Goal: Task Accomplishment & Management: Use online tool/utility

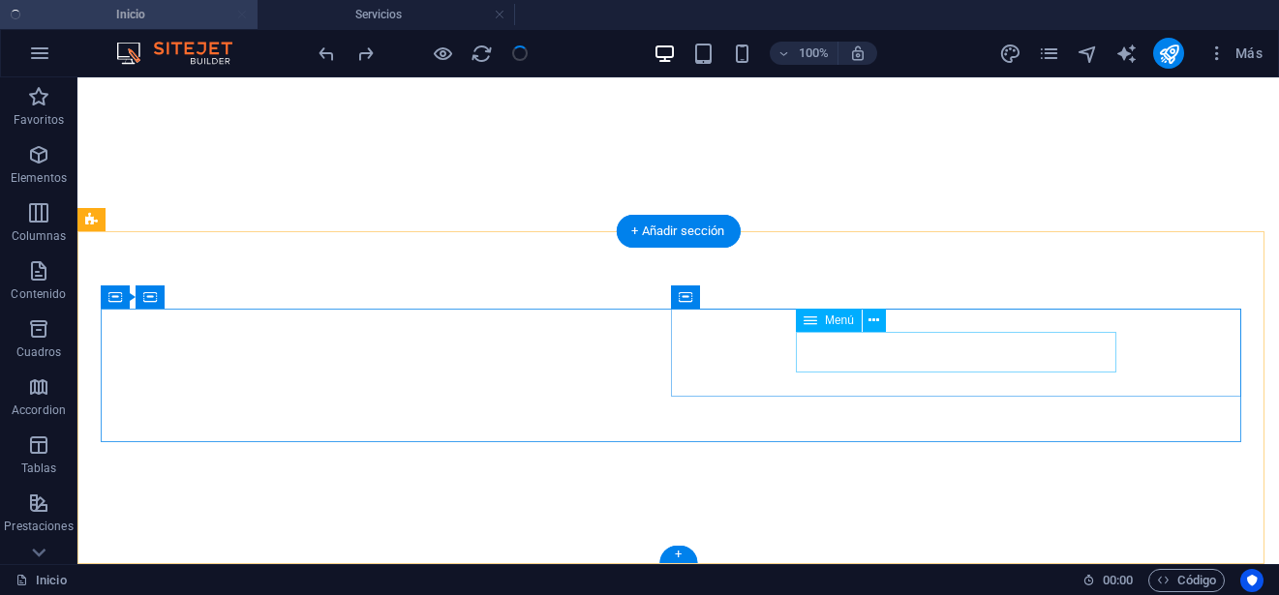
select select
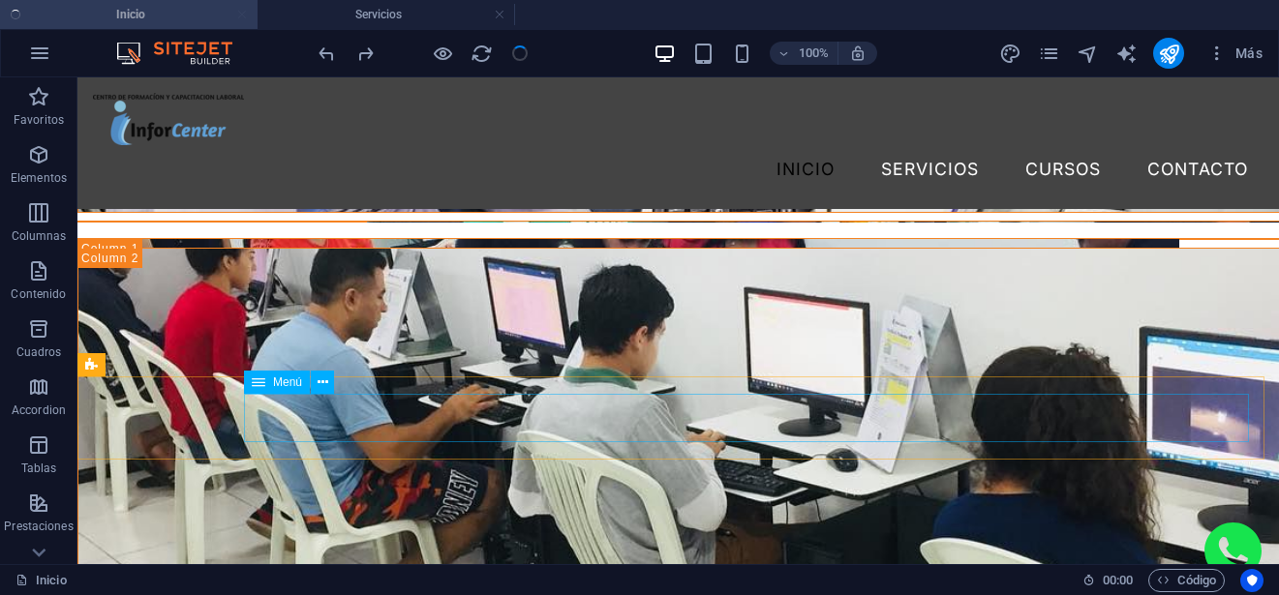
scroll to position [4468, 0]
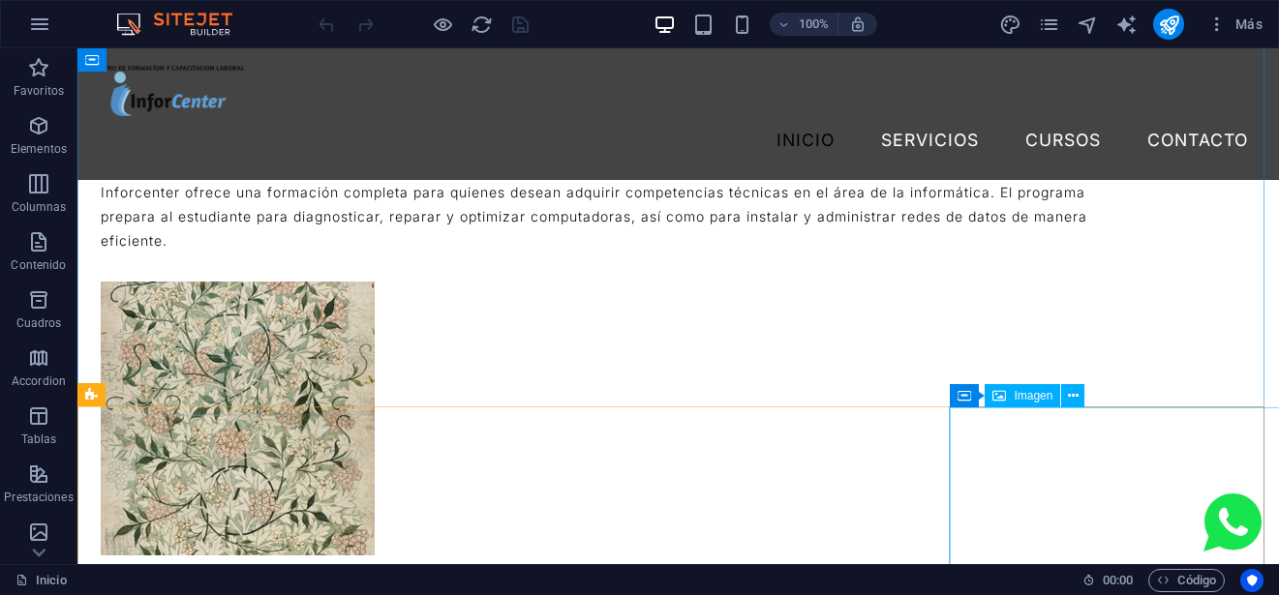
scroll to position [2614, 0]
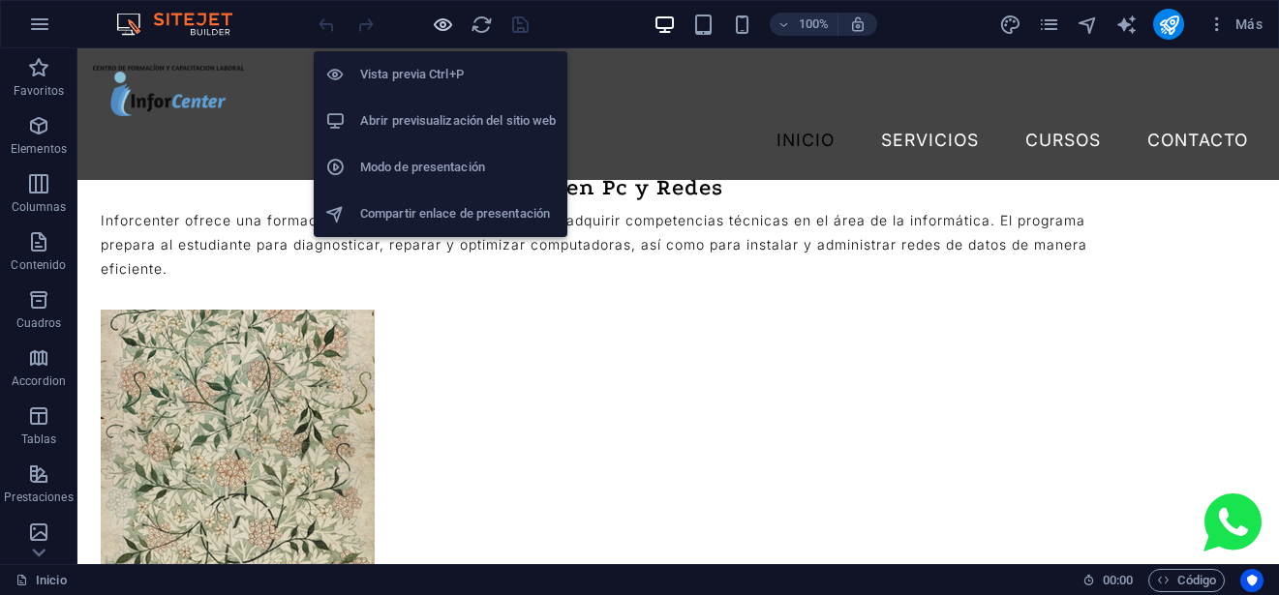
drag, startPoint x: 435, startPoint y: 27, endPoint x: 714, endPoint y: 28, distance: 278.9
click at [435, 27] on icon "button" at bounding box center [443, 25] width 22 height 22
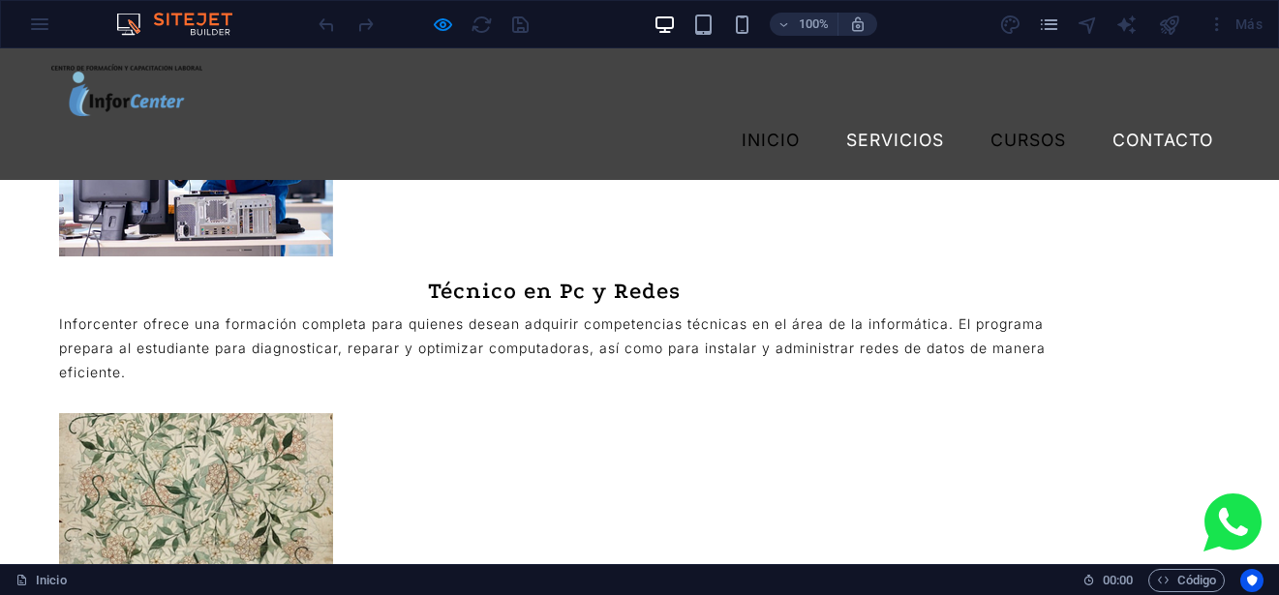
click at [990, 116] on link "Cursos" at bounding box center [1028, 140] width 107 height 48
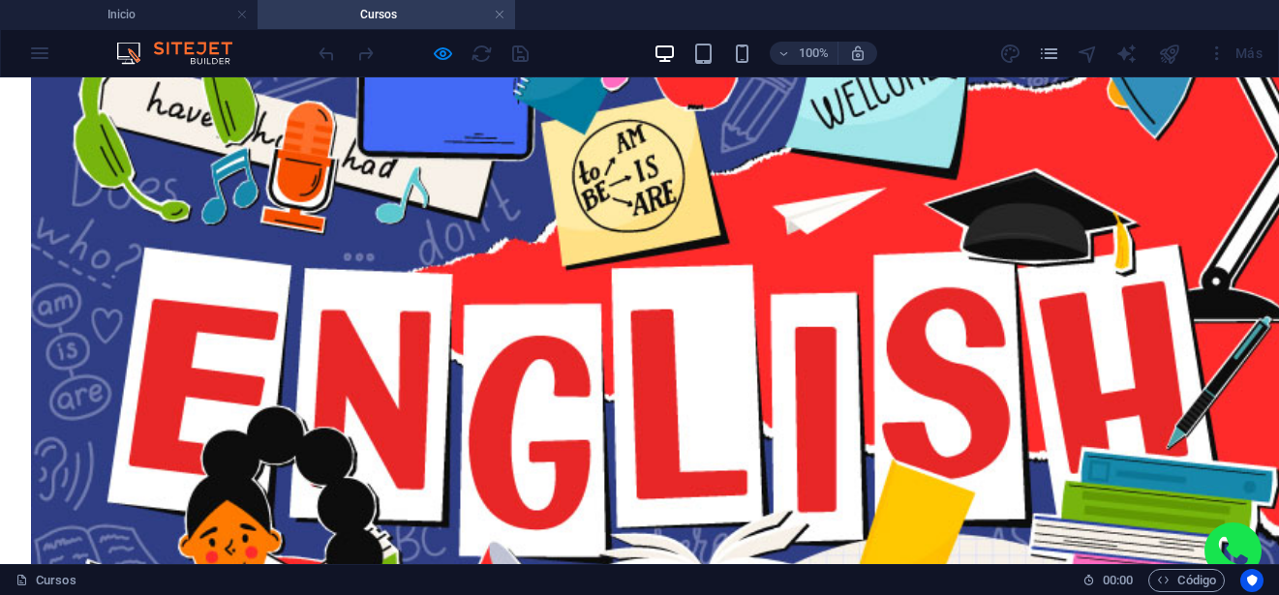
scroll to position [484, 0]
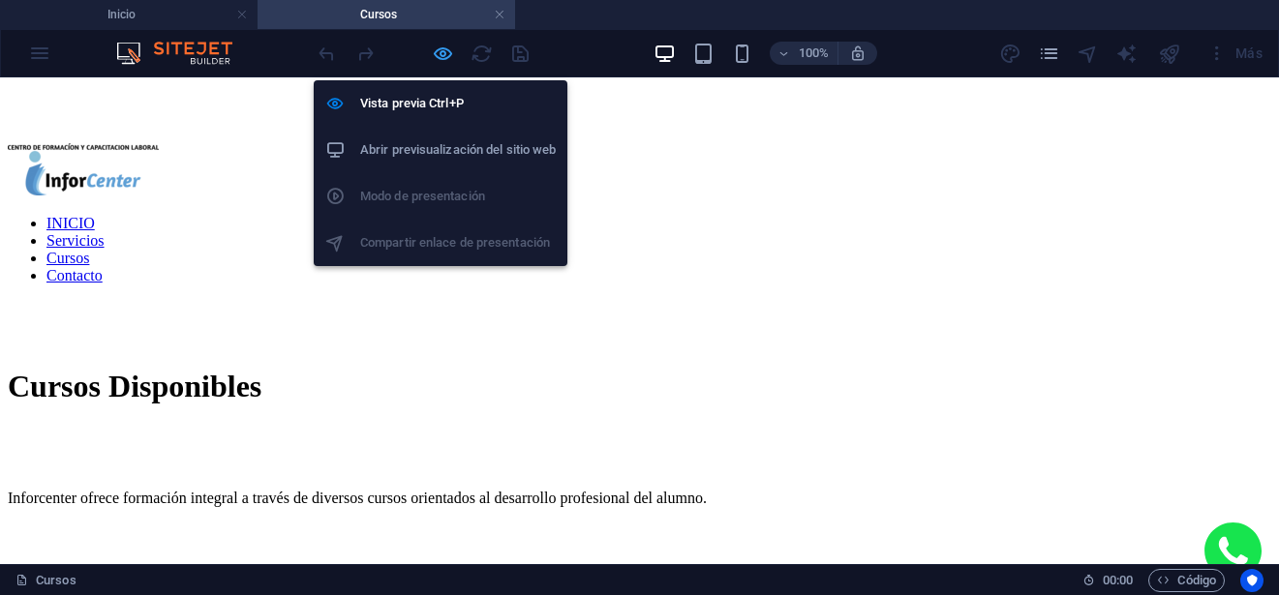
click at [451, 54] on icon "button" at bounding box center [443, 54] width 22 height 22
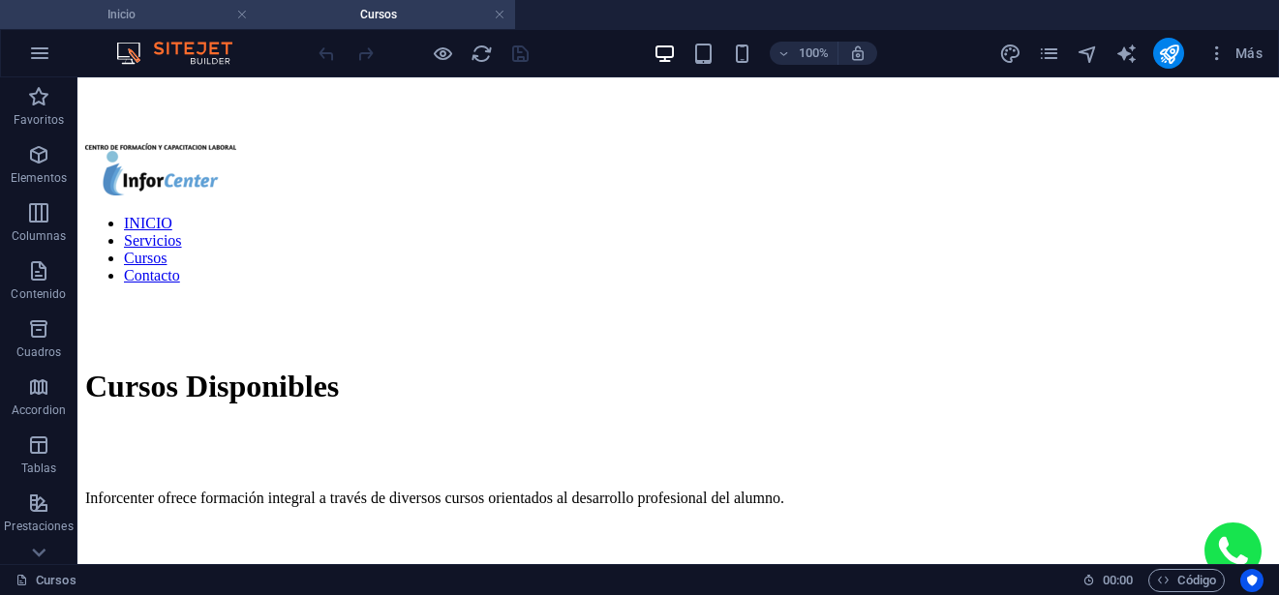
click at [150, 14] on h4 "Inicio" at bounding box center [129, 14] width 258 height 21
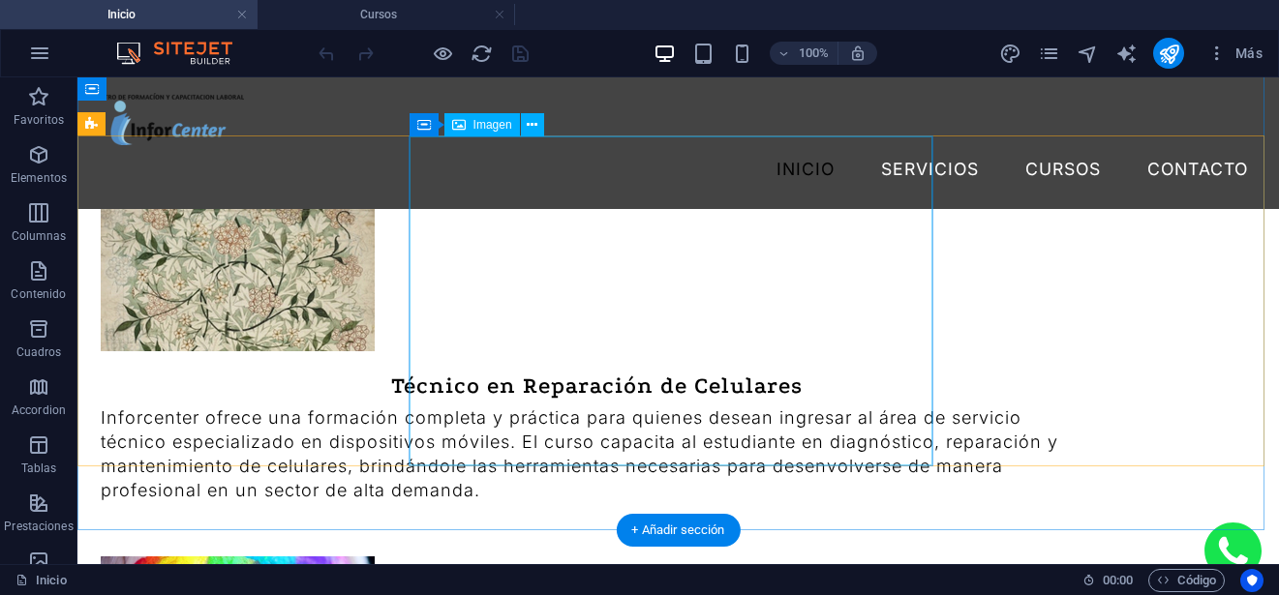
scroll to position [2844, 0]
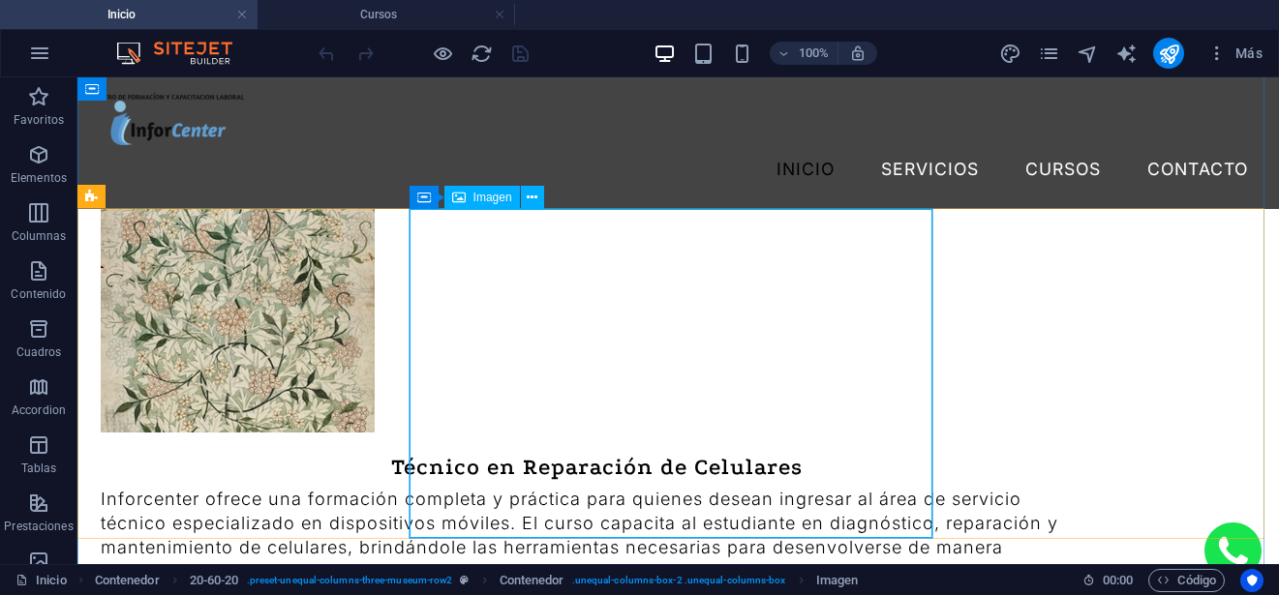
select select "vw"
select select "px"
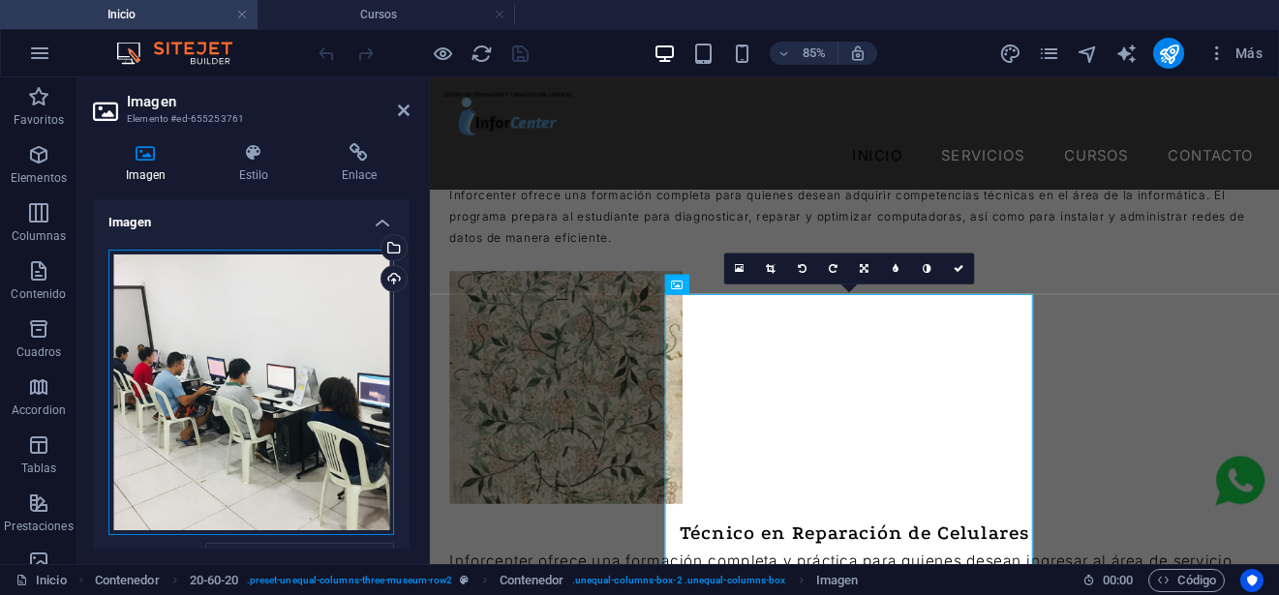
drag, startPoint x: 261, startPoint y: 292, endPoint x: 213, endPoint y: 319, distance: 55.0
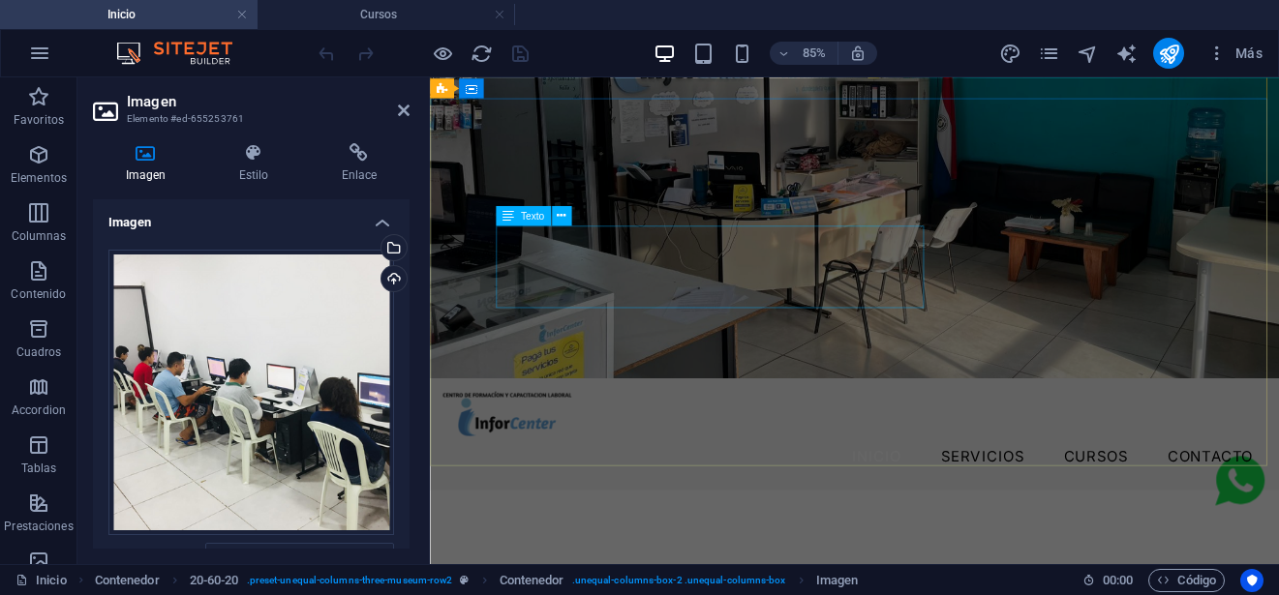
scroll to position [0, 0]
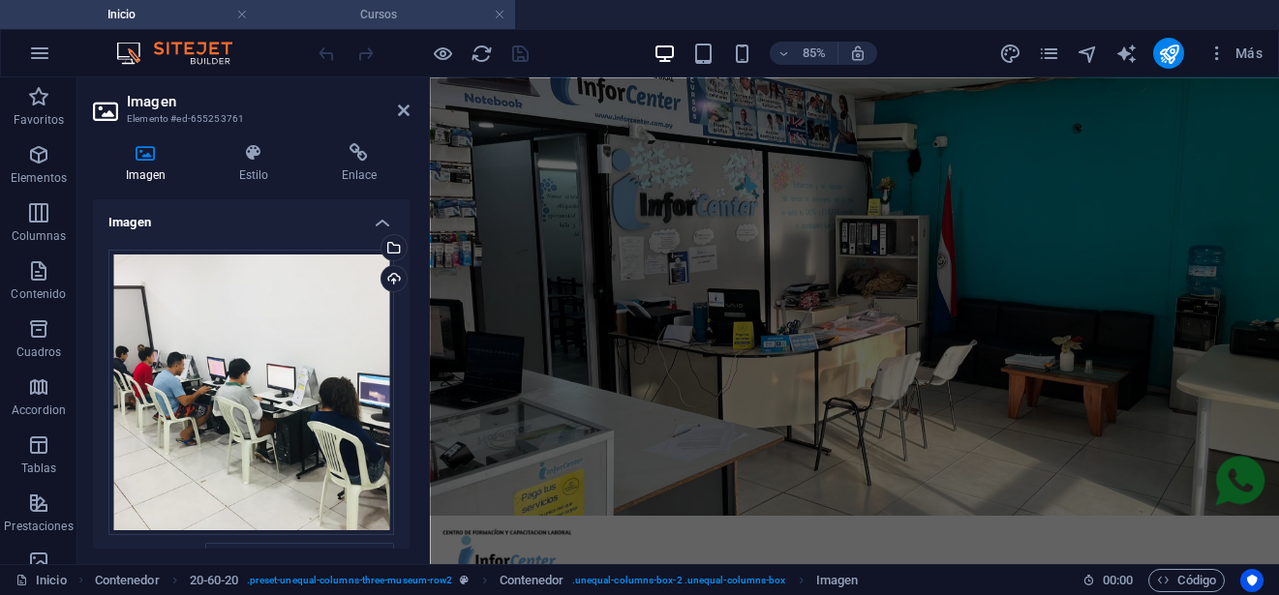
click at [383, 4] on h4 "Cursos" at bounding box center [387, 14] width 258 height 21
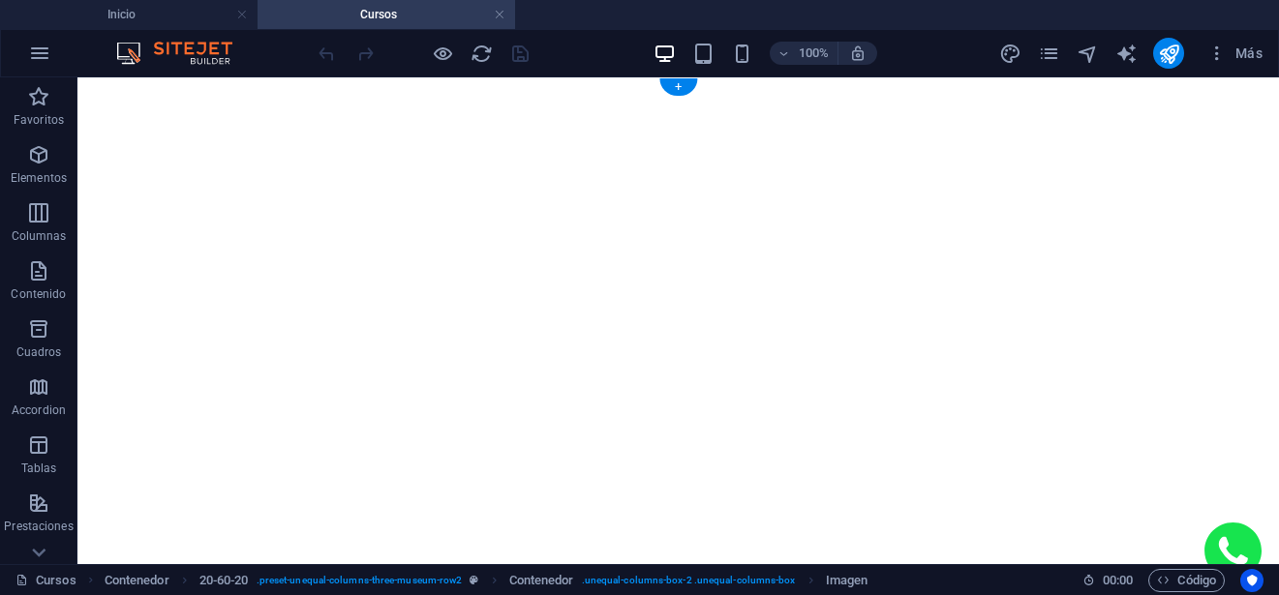
click at [1131, 85] on figure at bounding box center [678, 85] width 1186 height 0
select select "px"
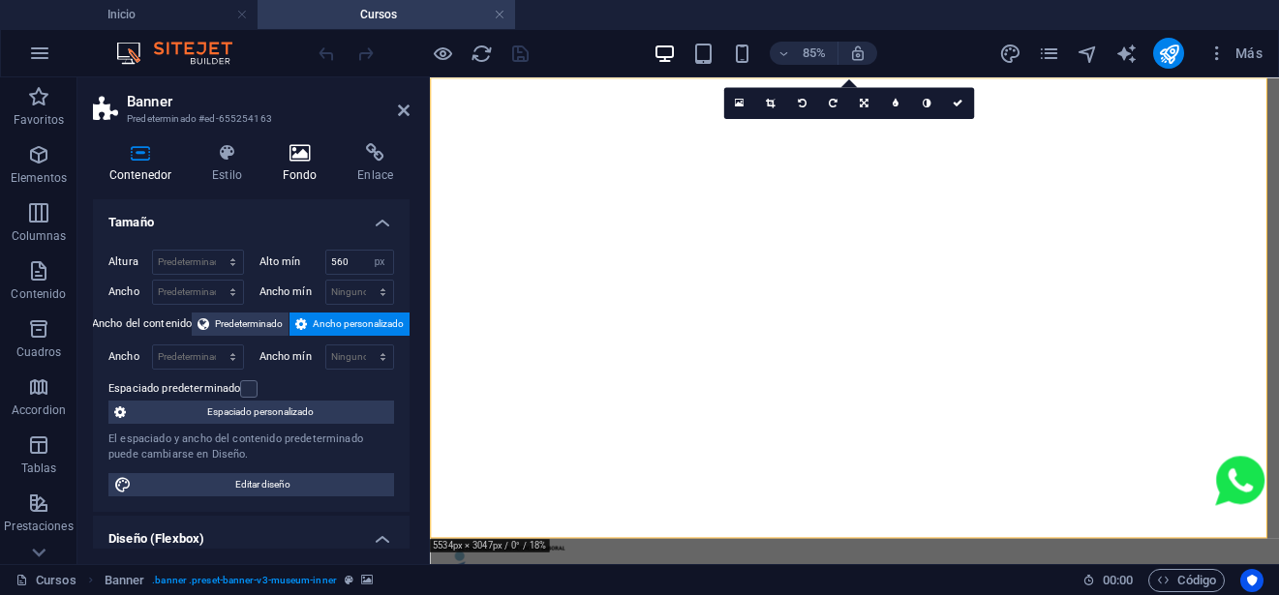
click at [296, 153] on icon at bounding box center [300, 152] width 68 height 19
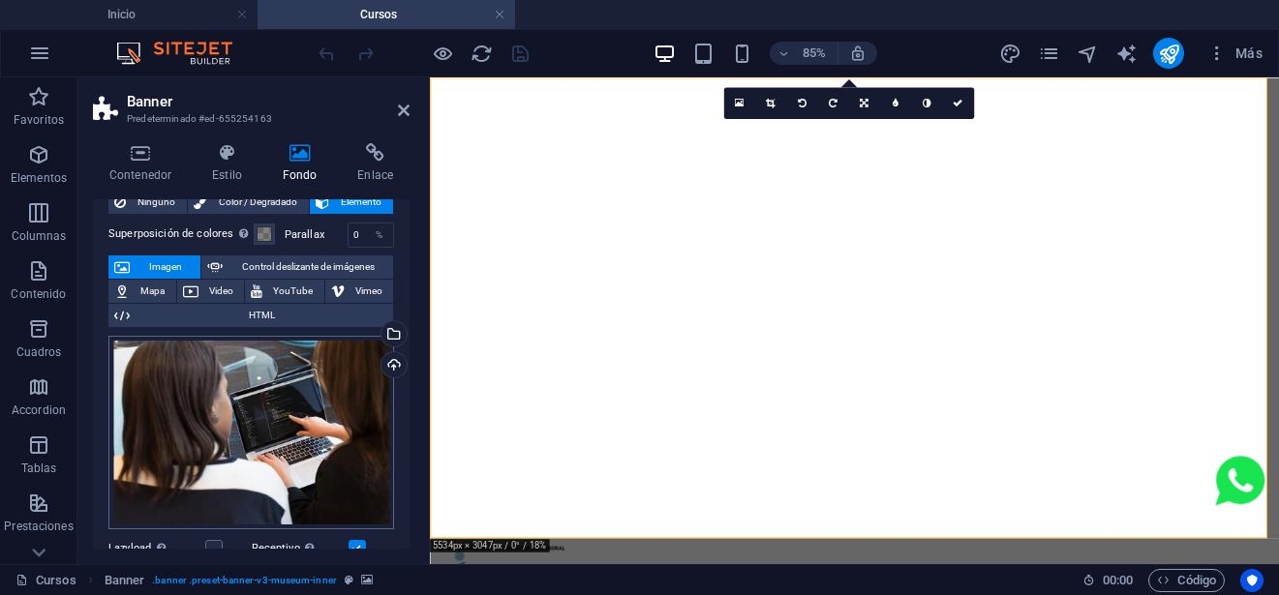
scroll to position [97, 0]
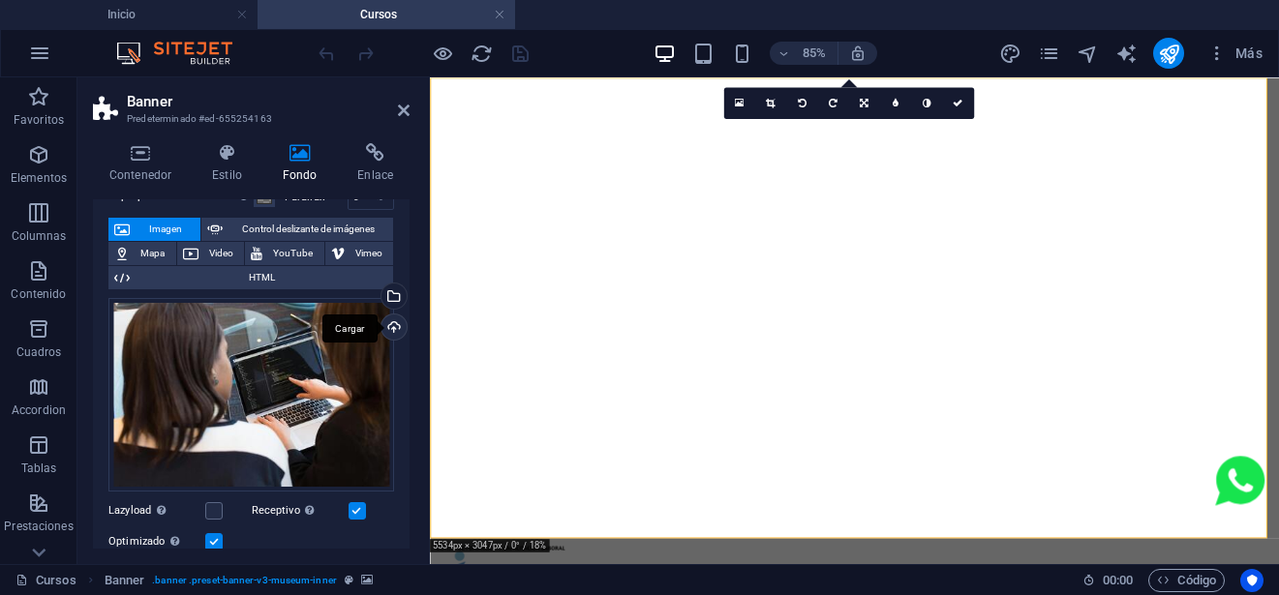
click at [384, 320] on div "Cargar" at bounding box center [392, 329] width 29 height 29
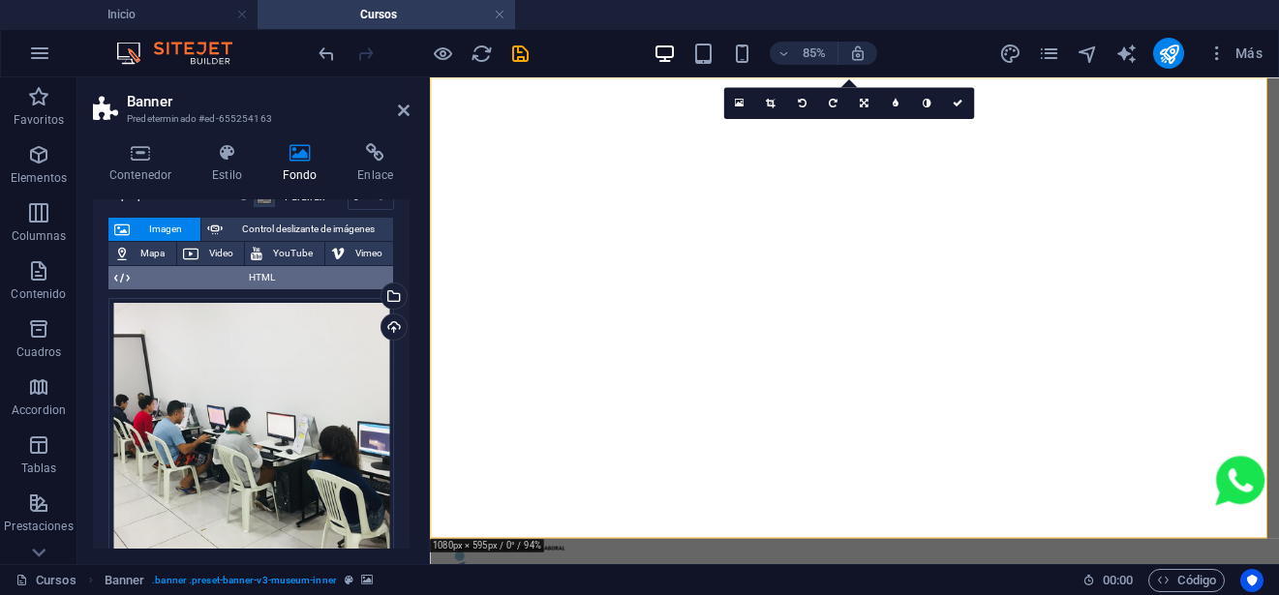
scroll to position [0, 0]
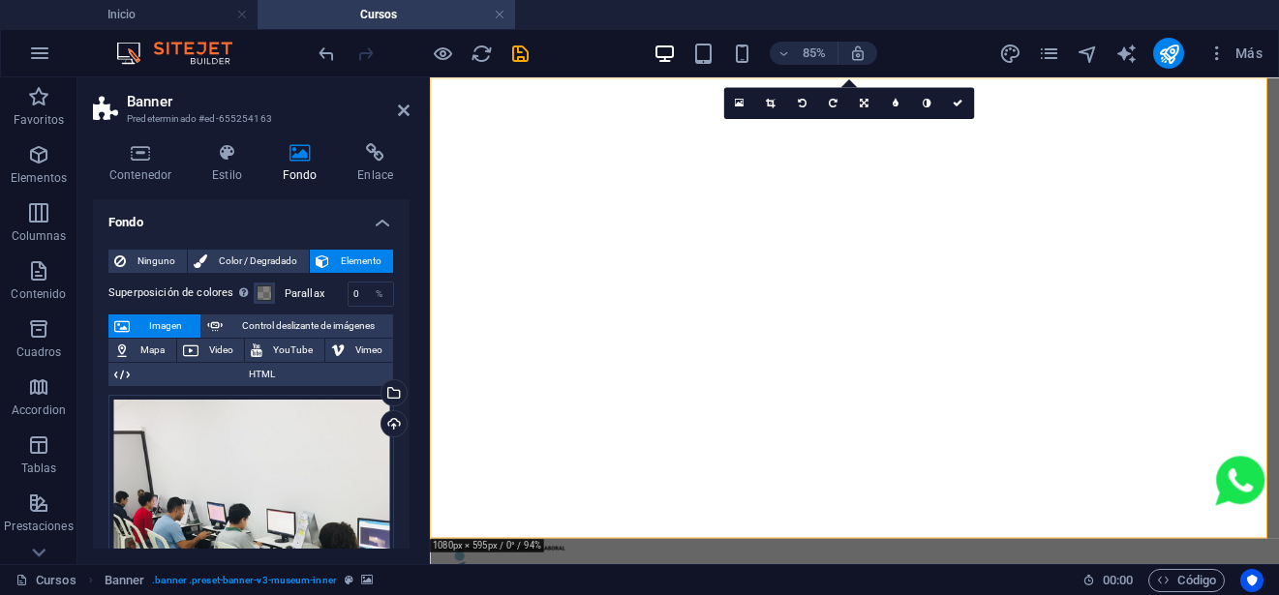
click at [285, 292] on label "Parallax" at bounding box center [316, 294] width 63 height 11
click at [310, 293] on label "Parallax" at bounding box center [316, 294] width 63 height 11
click at [257, 295] on span at bounding box center [264, 293] width 15 height 15
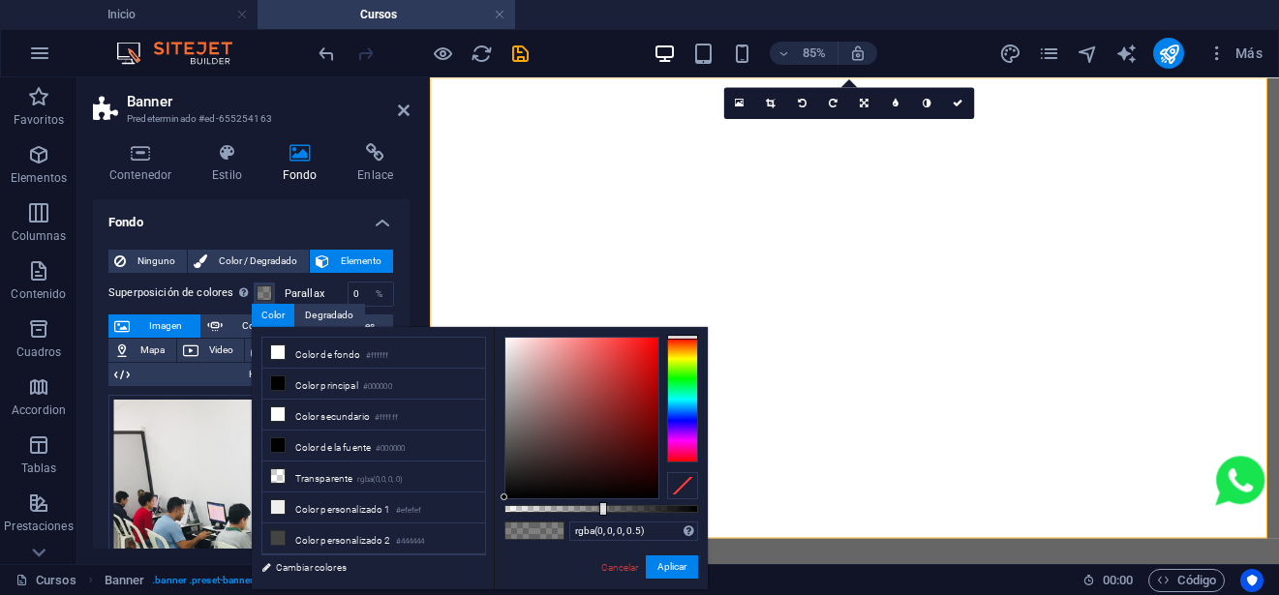
click at [646, 516] on div "rgba(0, 0, 0, 0.5) Formatos soportados #0852ed rgb(8, 82, 237) rgba(8, 82, 237,…" at bounding box center [601, 598] width 214 height 543
type input "rgba(0, 0, 0, 0.732)"
click at [646, 509] on div at bounding box center [601, 509] width 194 height 8
click at [673, 573] on button "Aplicar" at bounding box center [672, 567] width 52 height 23
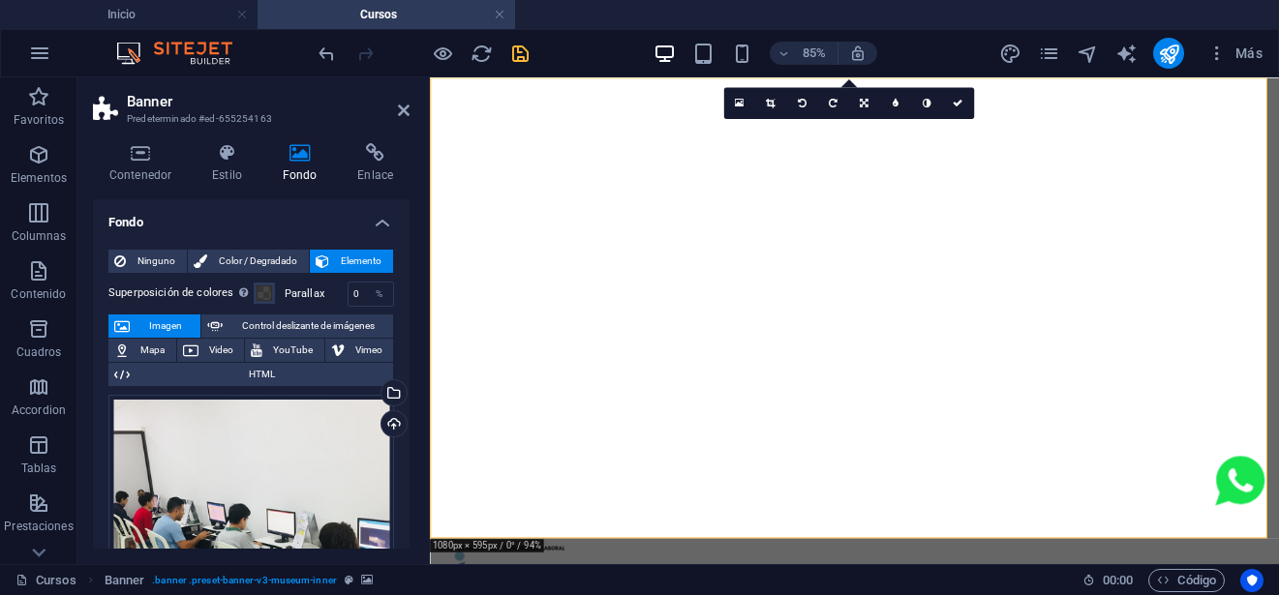
click at [526, 51] on icon "save" at bounding box center [520, 54] width 22 height 22
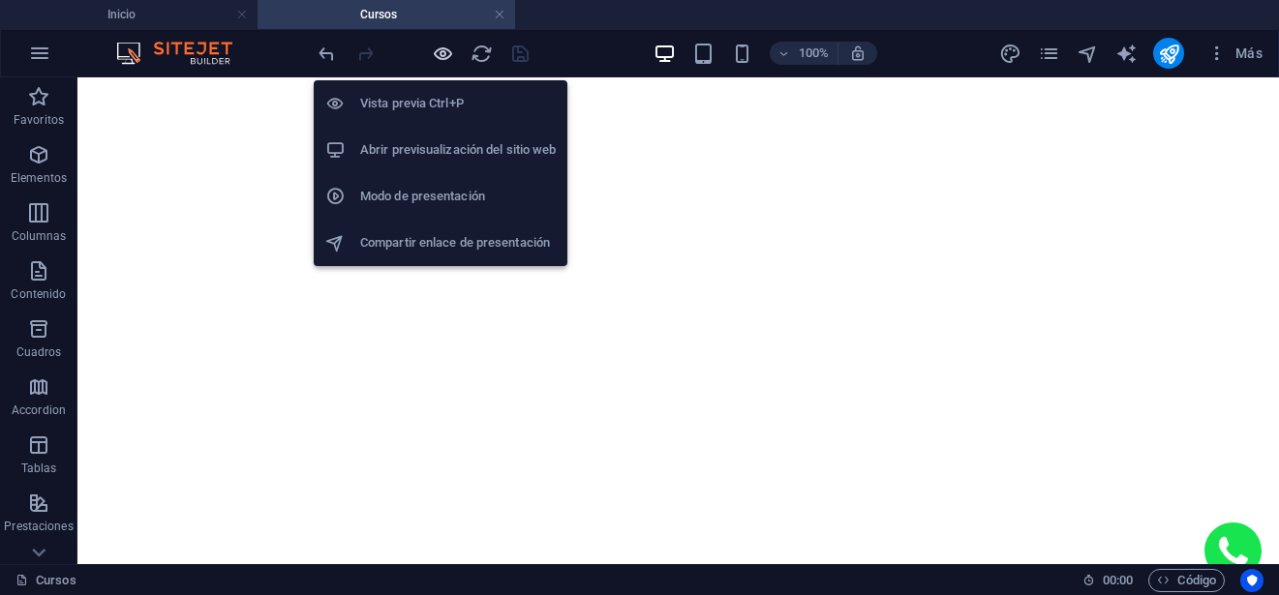
click at [443, 55] on icon "button" at bounding box center [443, 54] width 22 height 22
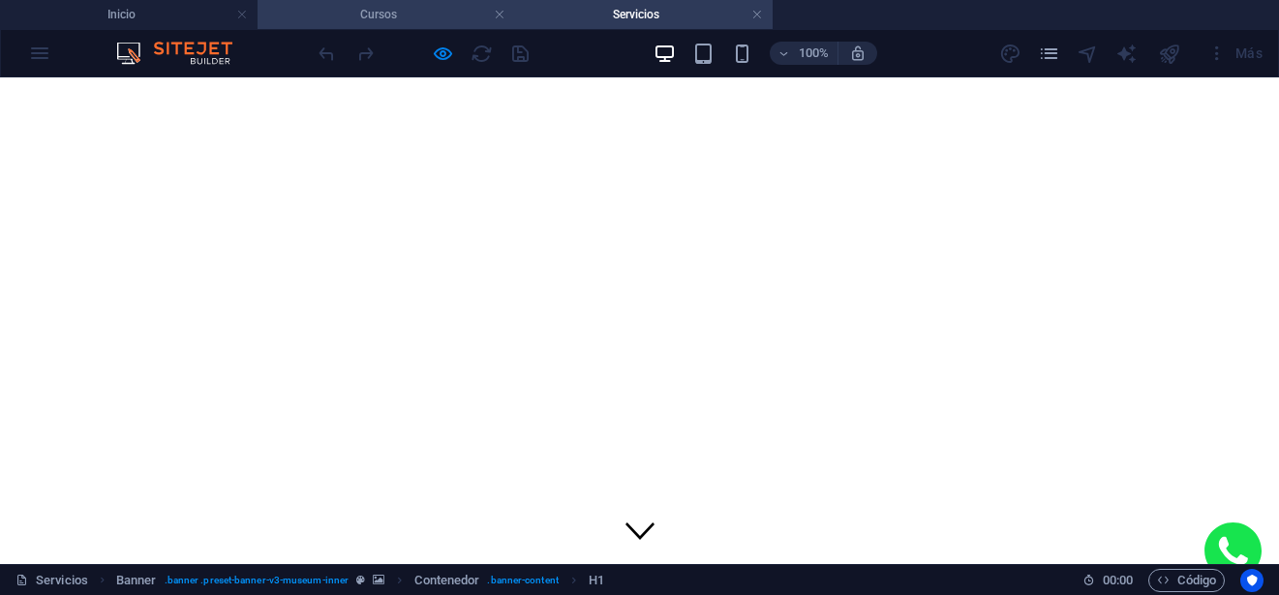
click at [392, 21] on h4 "Cursos" at bounding box center [387, 14] width 258 height 21
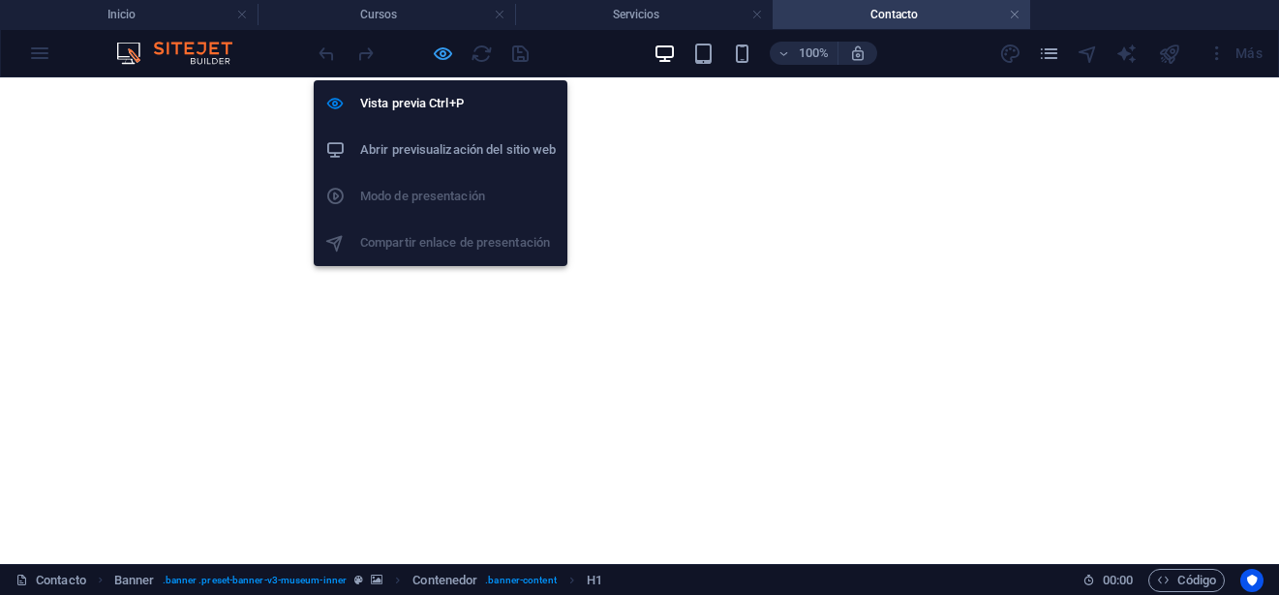
click at [441, 46] on icon "button" at bounding box center [443, 54] width 22 height 22
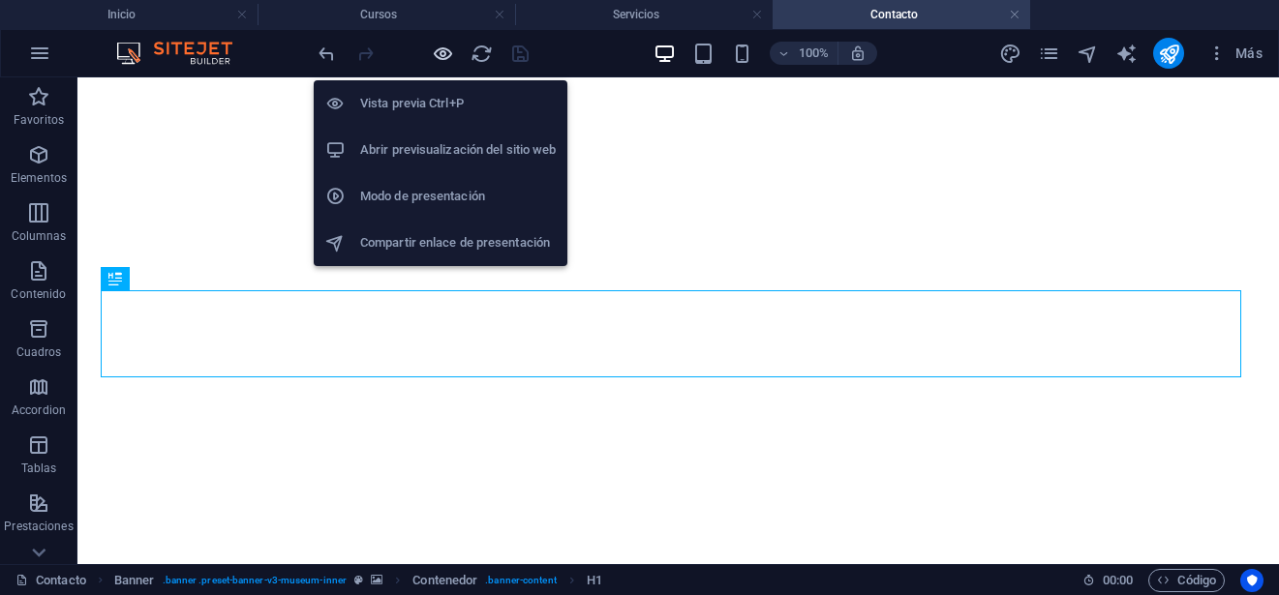
click at [444, 52] on icon "button" at bounding box center [443, 54] width 22 height 22
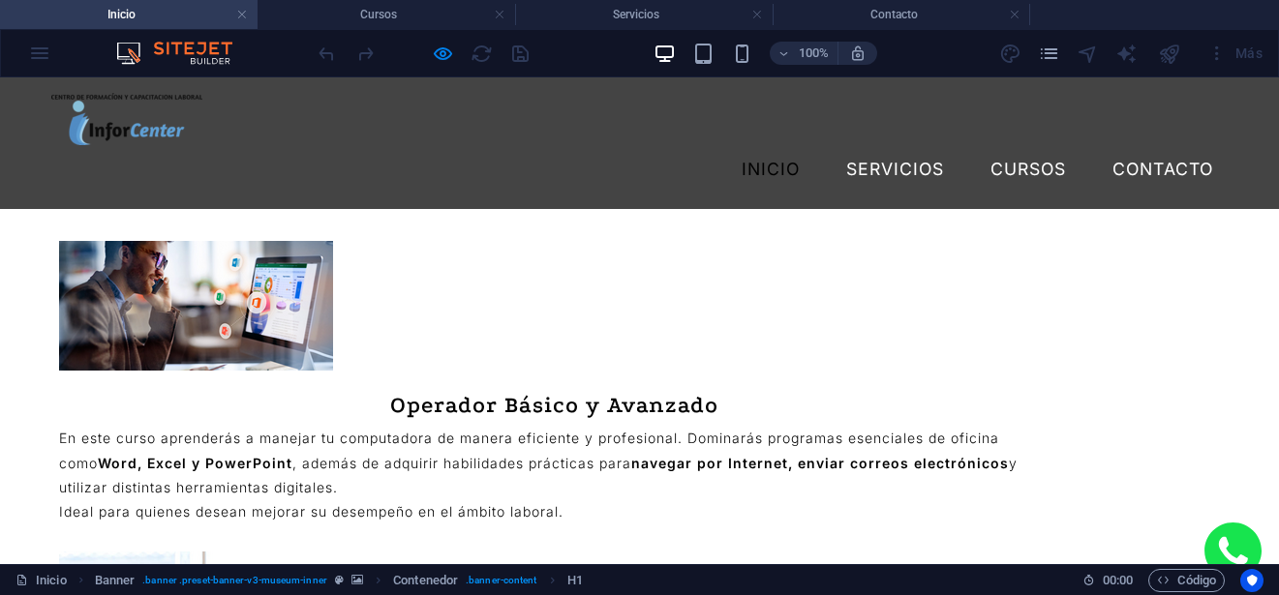
scroll to position [2033, 0]
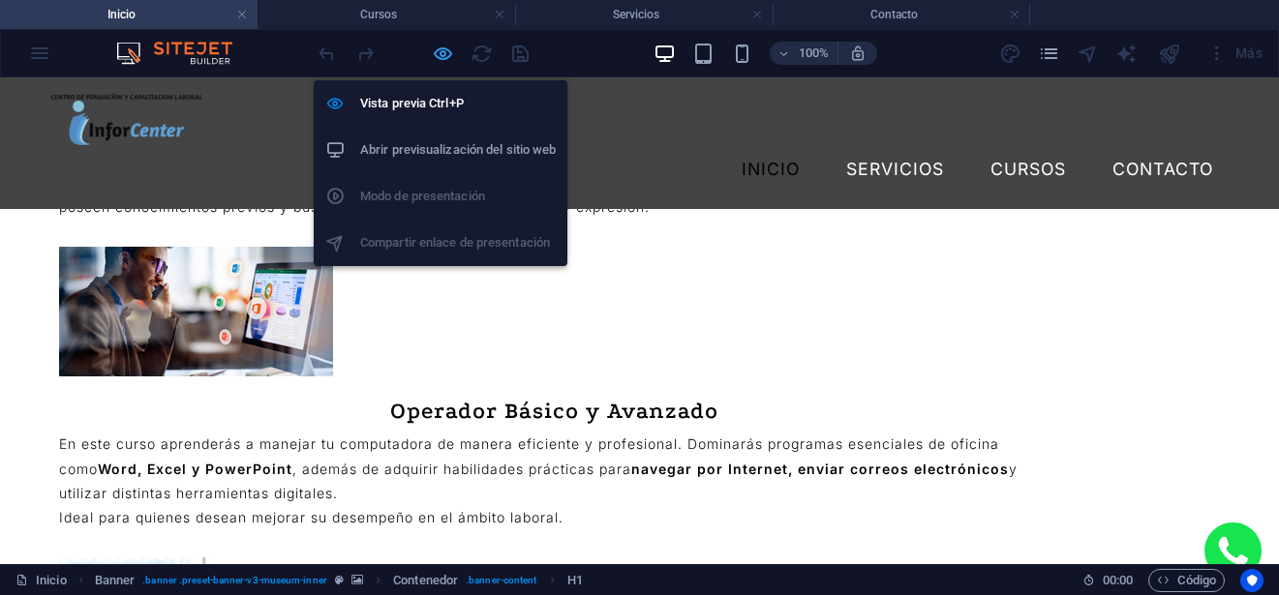
click at [442, 58] on icon "button" at bounding box center [443, 54] width 22 height 22
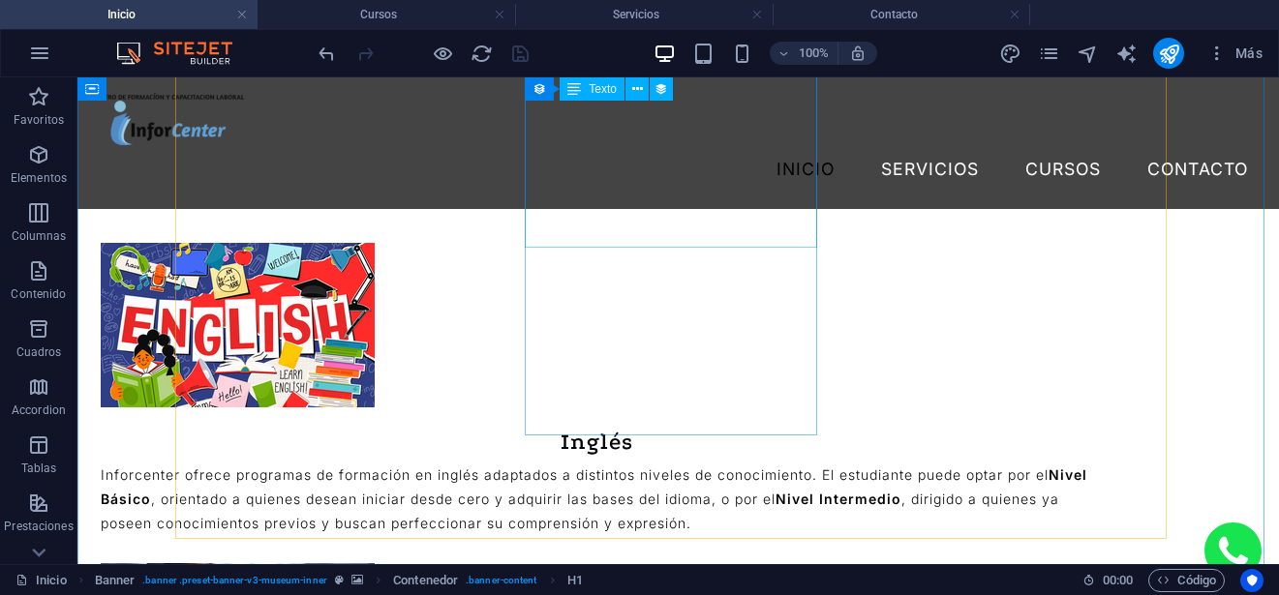
scroll to position [1356, 0]
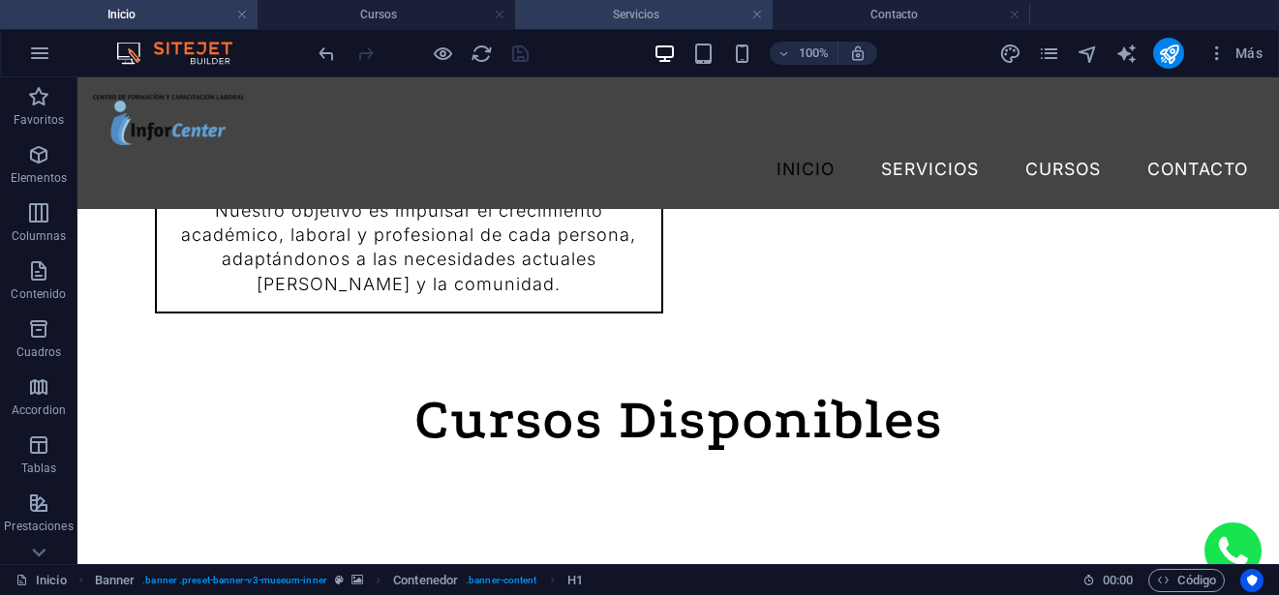
click at [647, 21] on h4 "Servicios" at bounding box center [644, 14] width 258 height 21
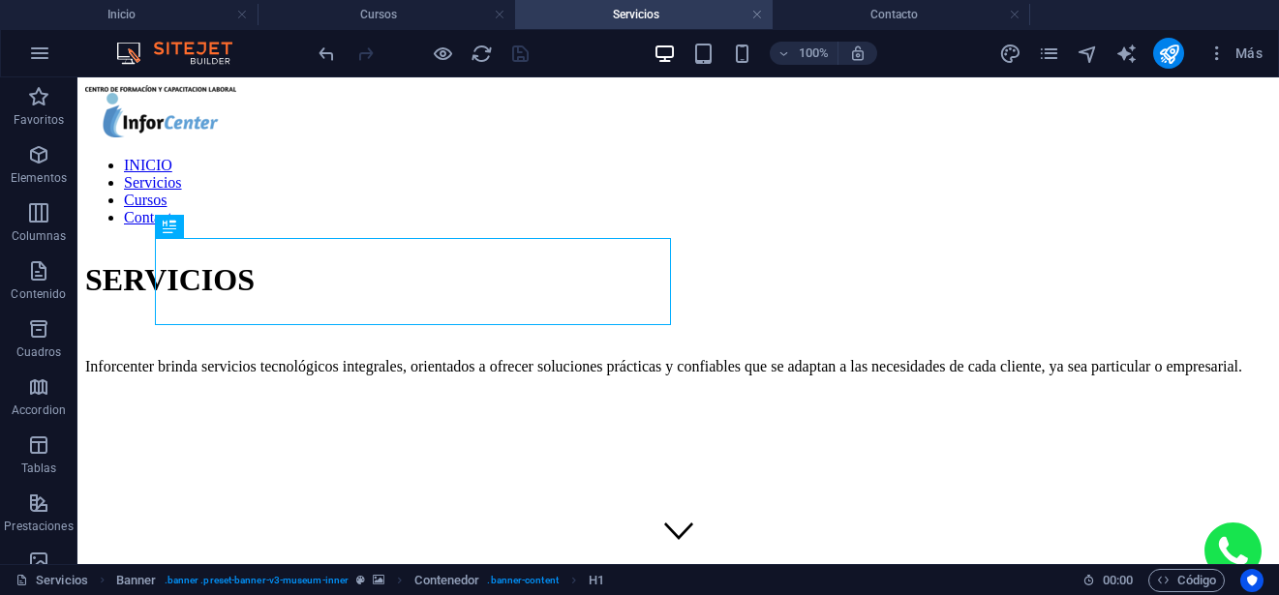
scroll to position [0, 0]
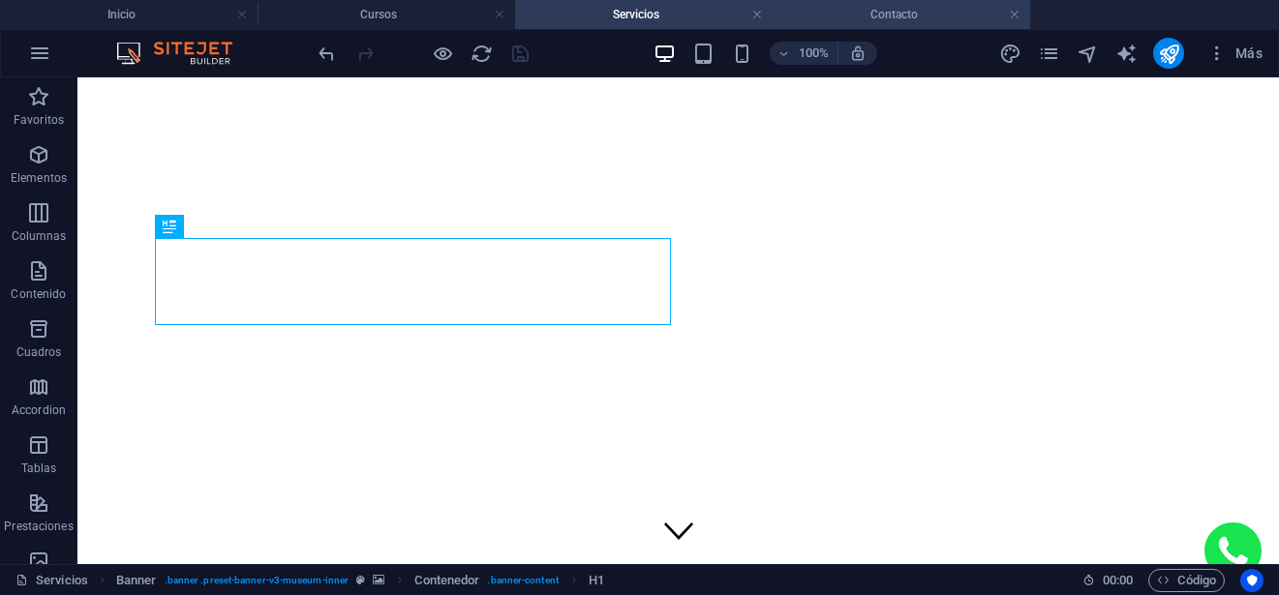
click at [896, 14] on h4 "Contacto" at bounding box center [902, 14] width 258 height 21
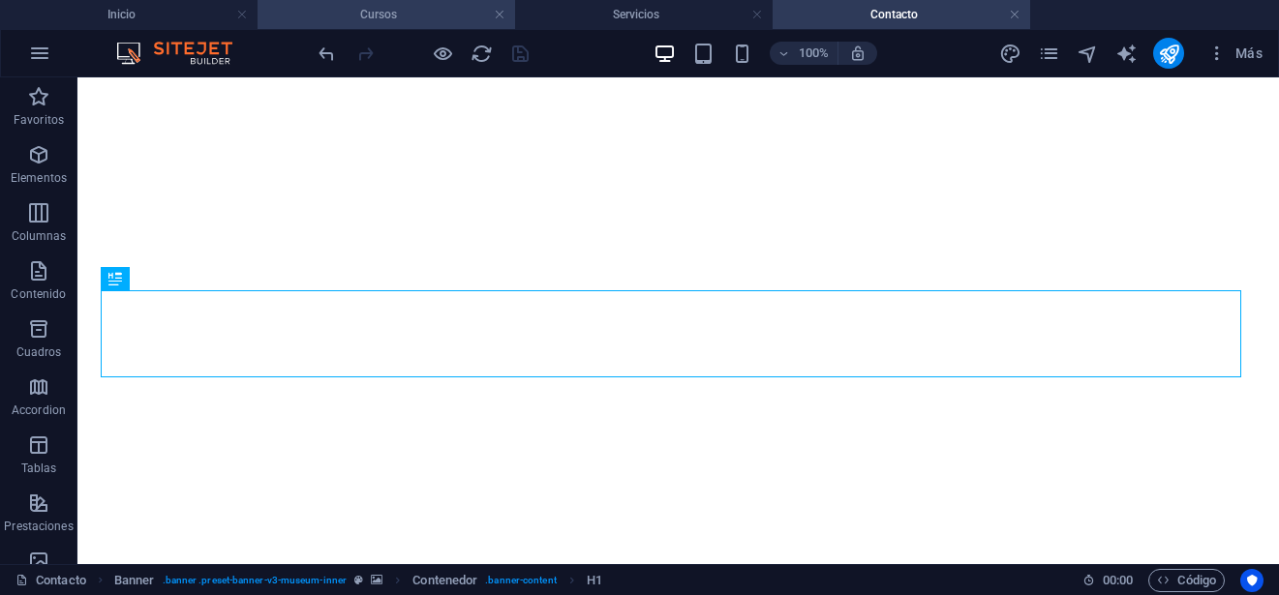
click at [391, 21] on h4 "Cursos" at bounding box center [387, 14] width 258 height 21
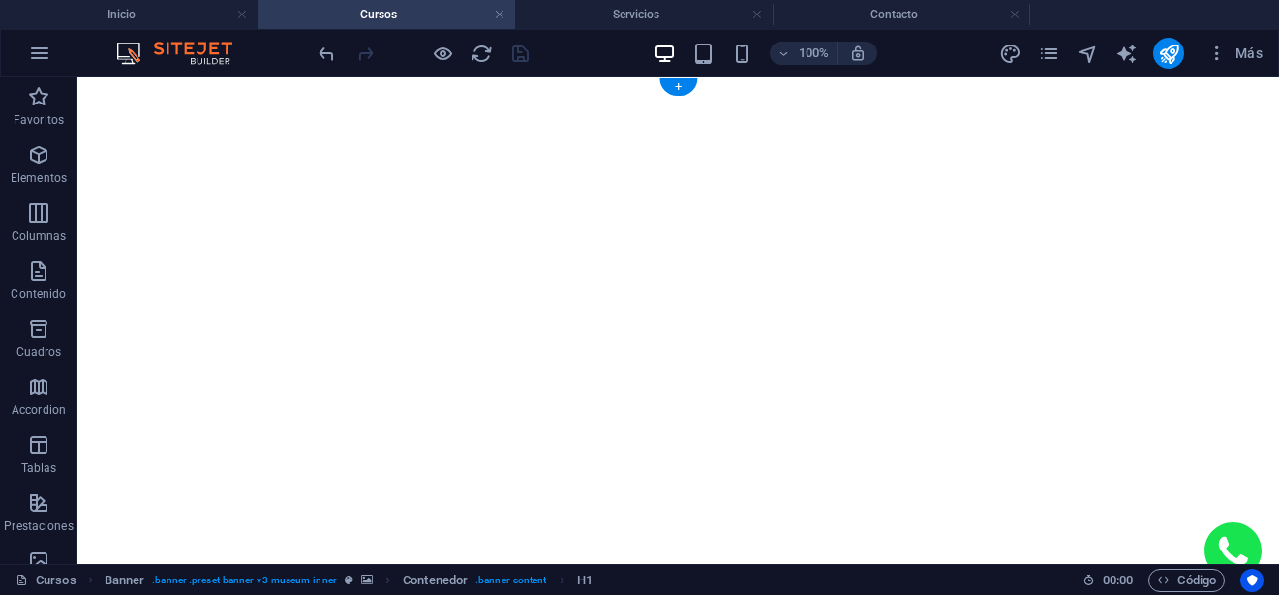
click at [357, 85] on figure at bounding box center [678, 85] width 1186 height 0
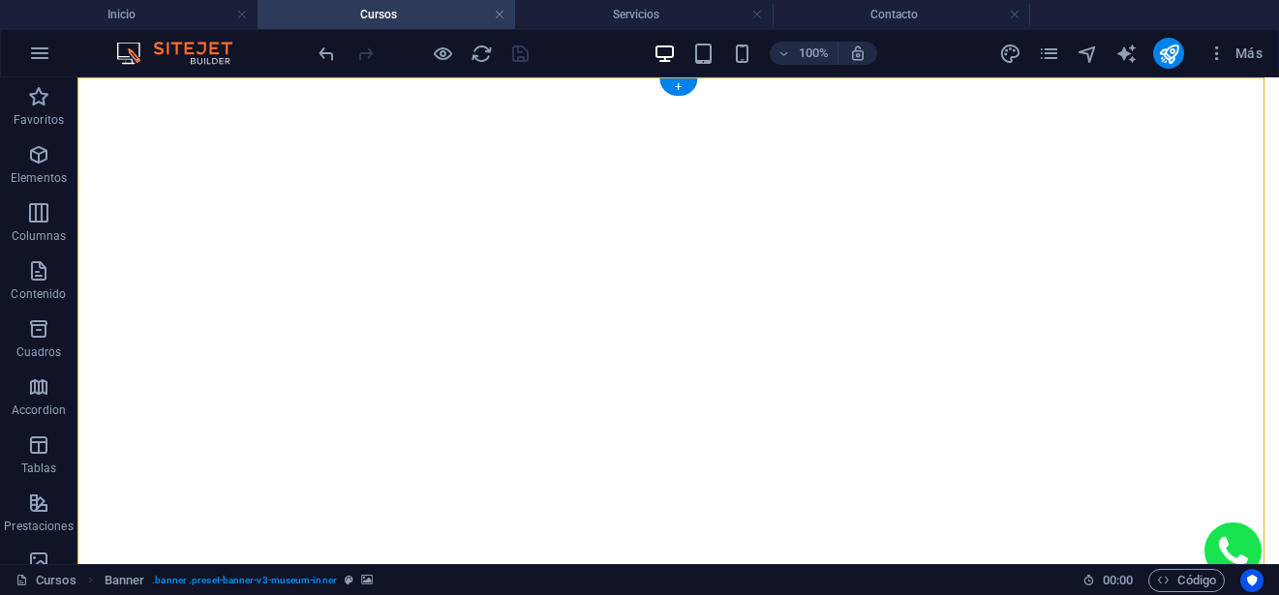
click at [357, 85] on figure at bounding box center [678, 85] width 1186 height 0
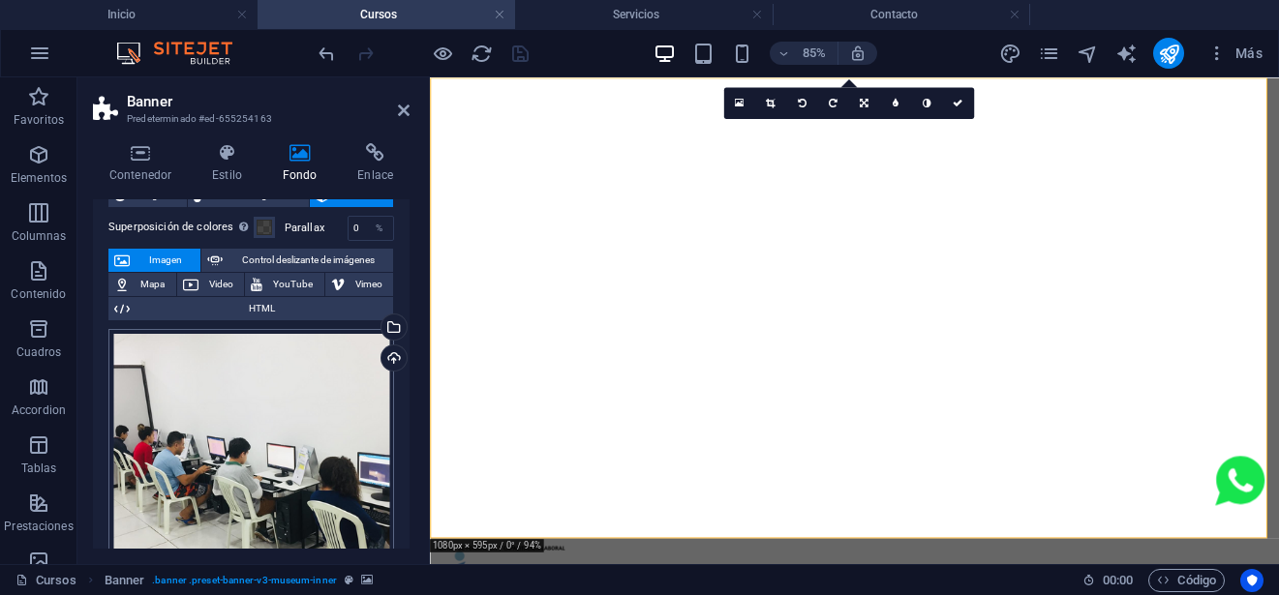
scroll to position [97, 0]
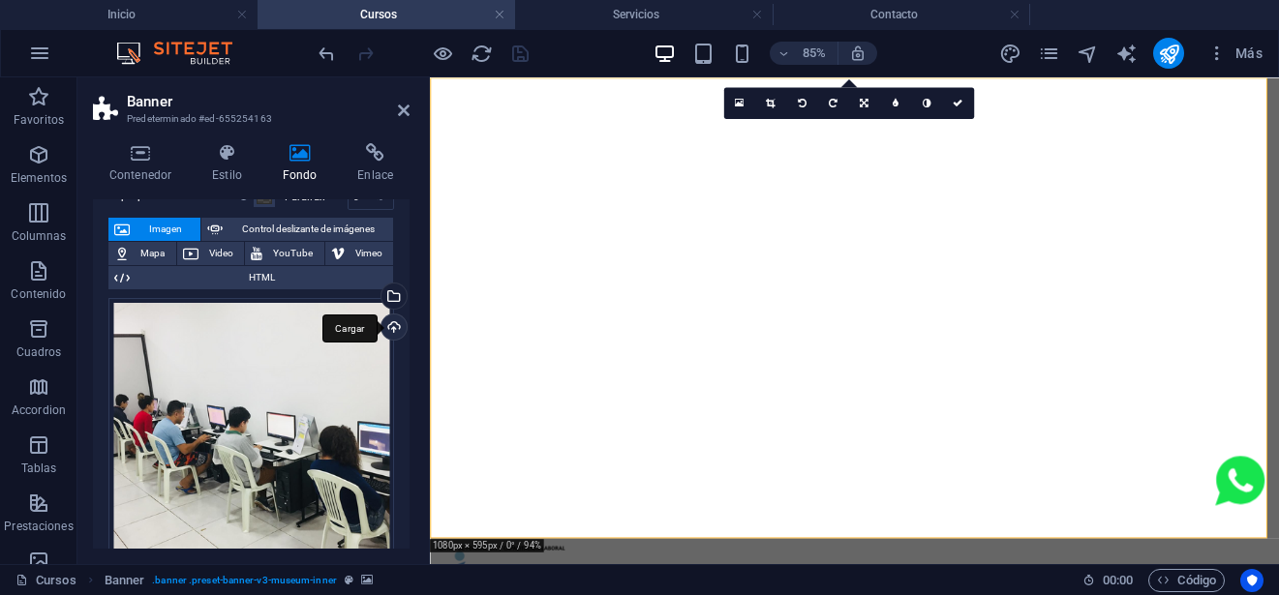
click at [394, 325] on div "Cargar" at bounding box center [392, 329] width 29 height 29
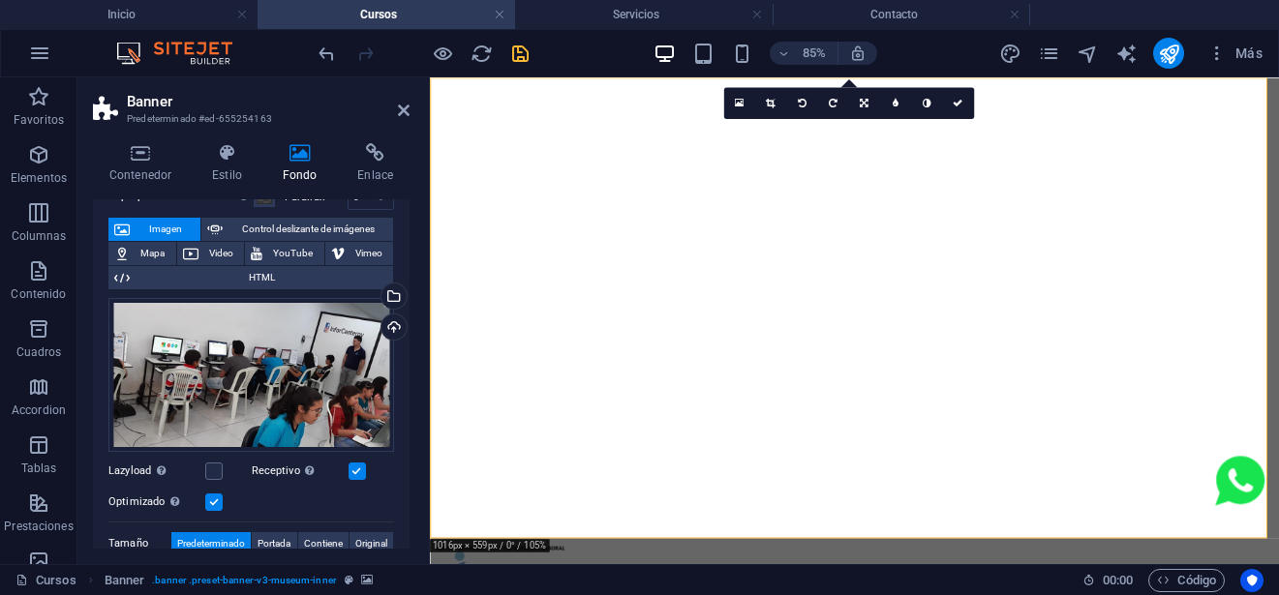
click at [524, 53] on icon "save" at bounding box center [520, 54] width 22 height 22
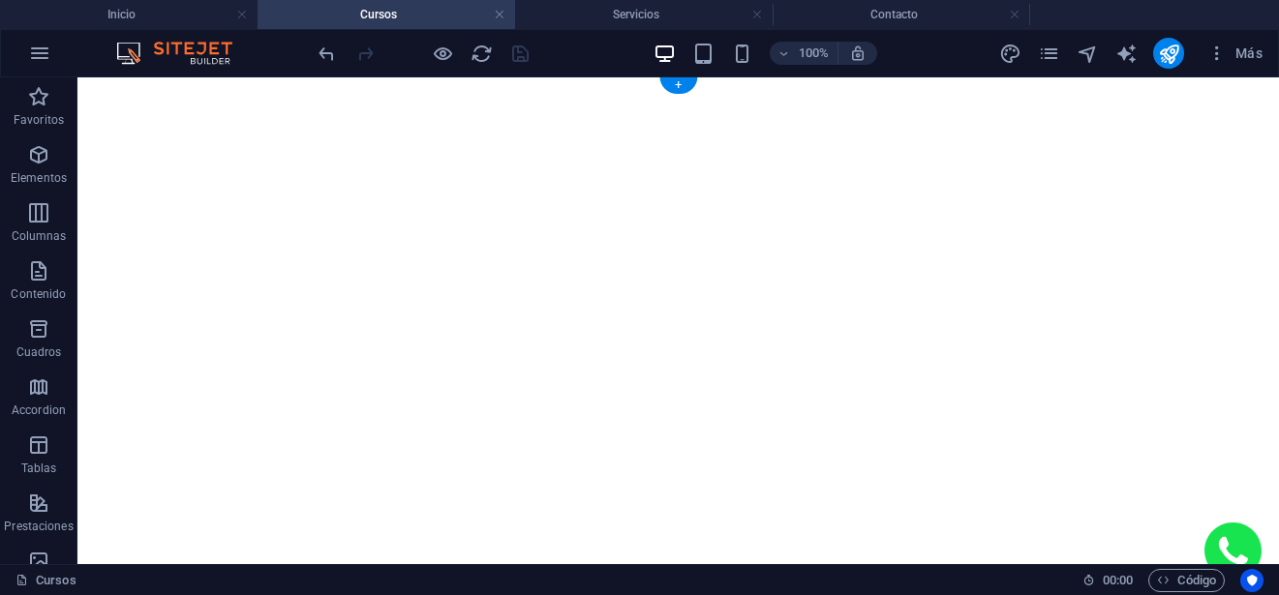
scroll to position [0, 0]
click at [638, 18] on h4 "Servicios" at bounding box center [644, 14] width 258 height 21
click at [401, 17] on h4 "Cursos" at bounding box center [387, 14] width 258 height 21
click at [140, 9] on h4 "Inicio" at bounding box center [129, 14] width 258 height 21
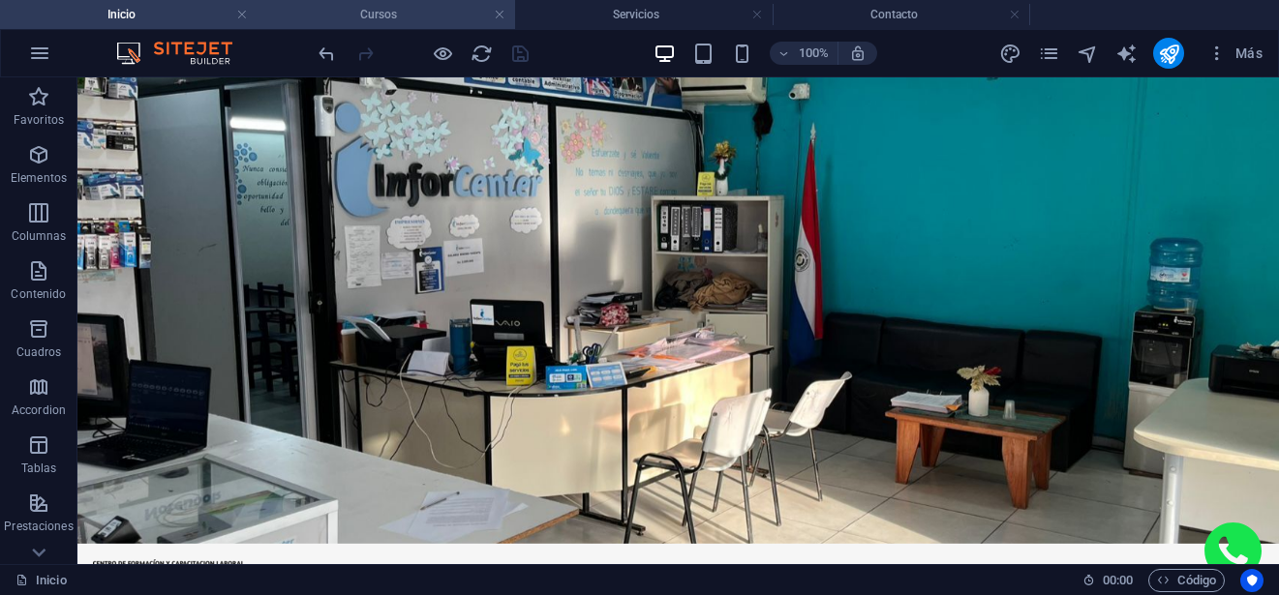
click at [327, 18] on h4 "Cursos" at bounding box center [387, 14] width 258 height 21
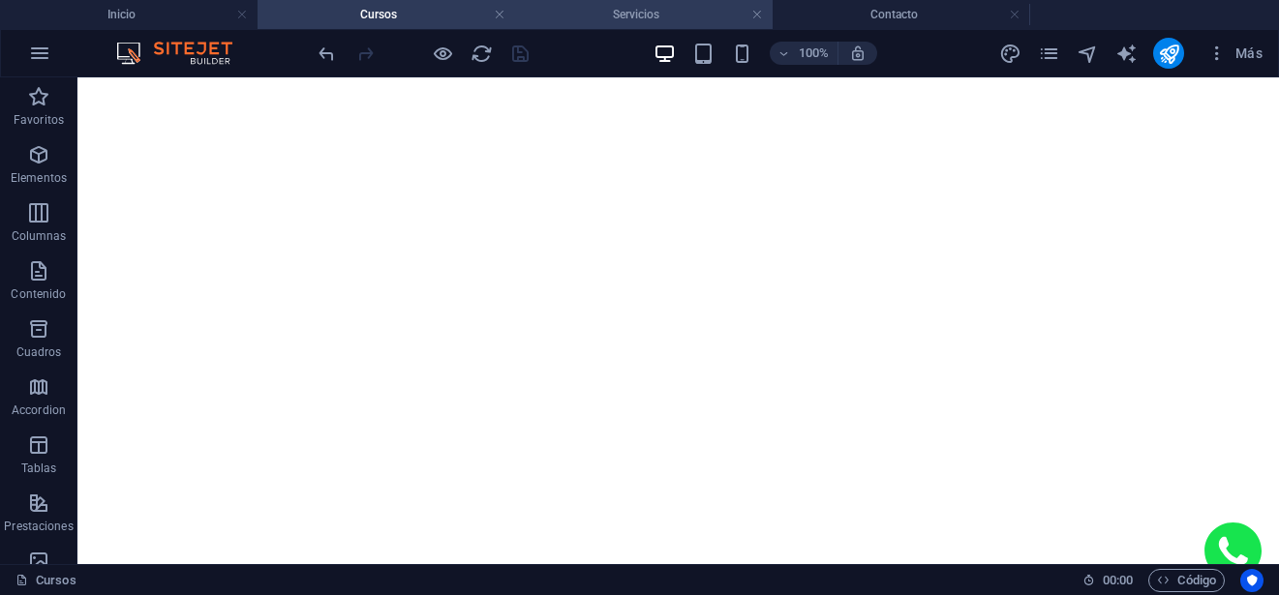
click at [665, 24] on h4 "Servicios" at bounding box center [644, 14] width 258 height 21
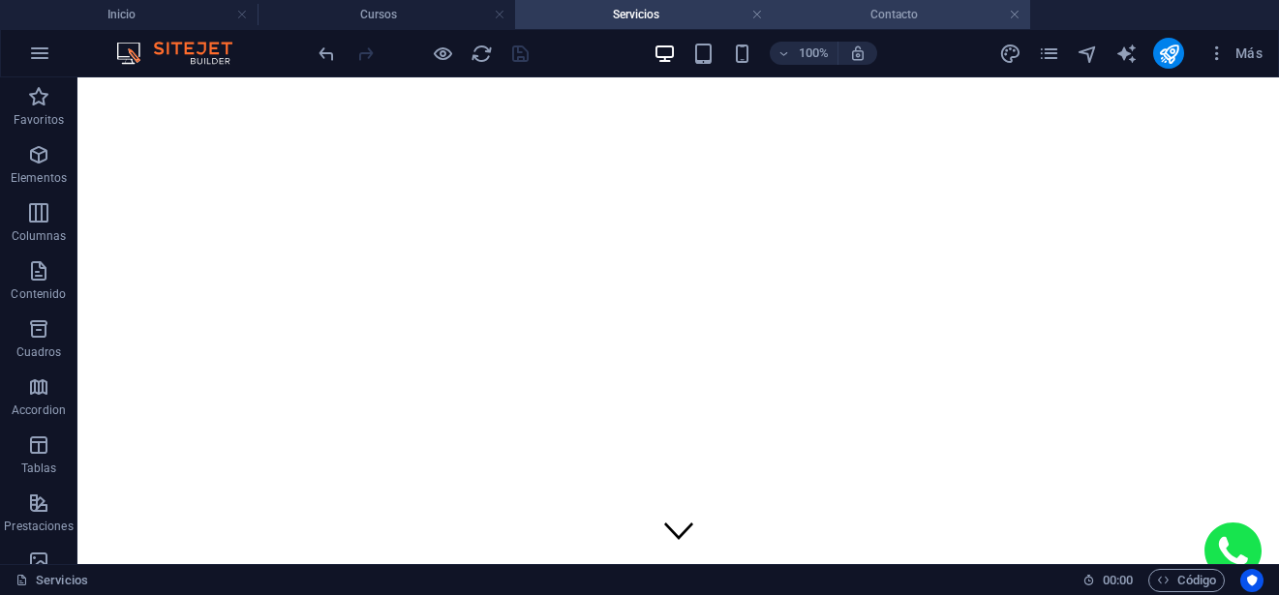
click at [887, 9] on h4 "Contacto" at bounding box center [902, 14] width 258 height 21
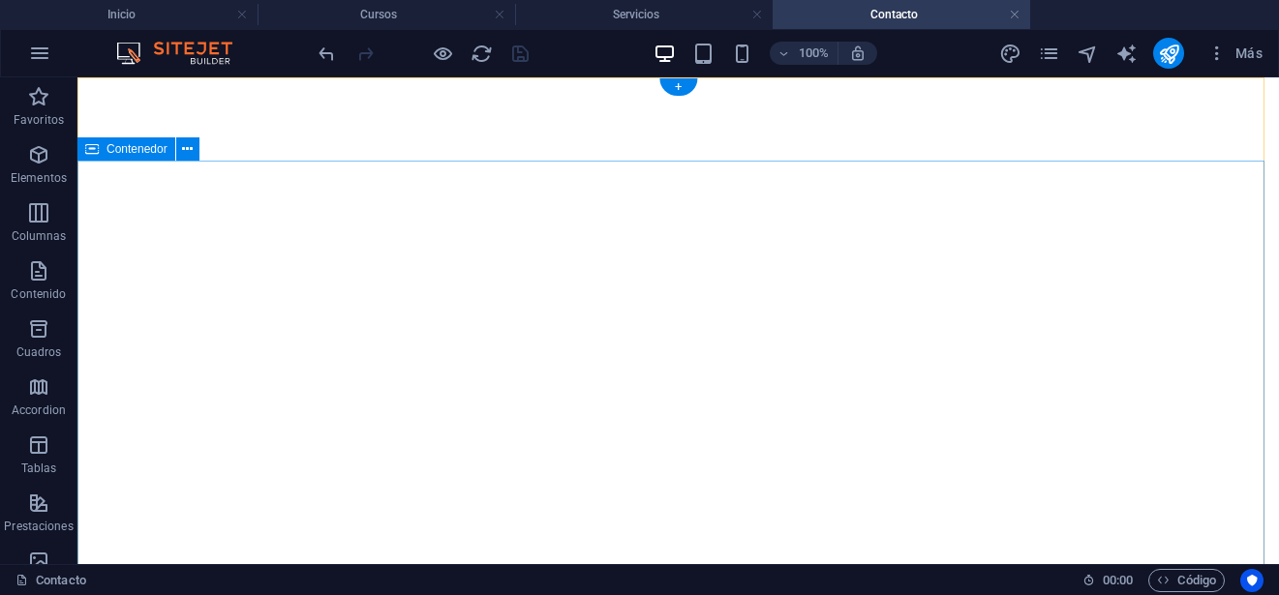
scroll to position [55, 0]
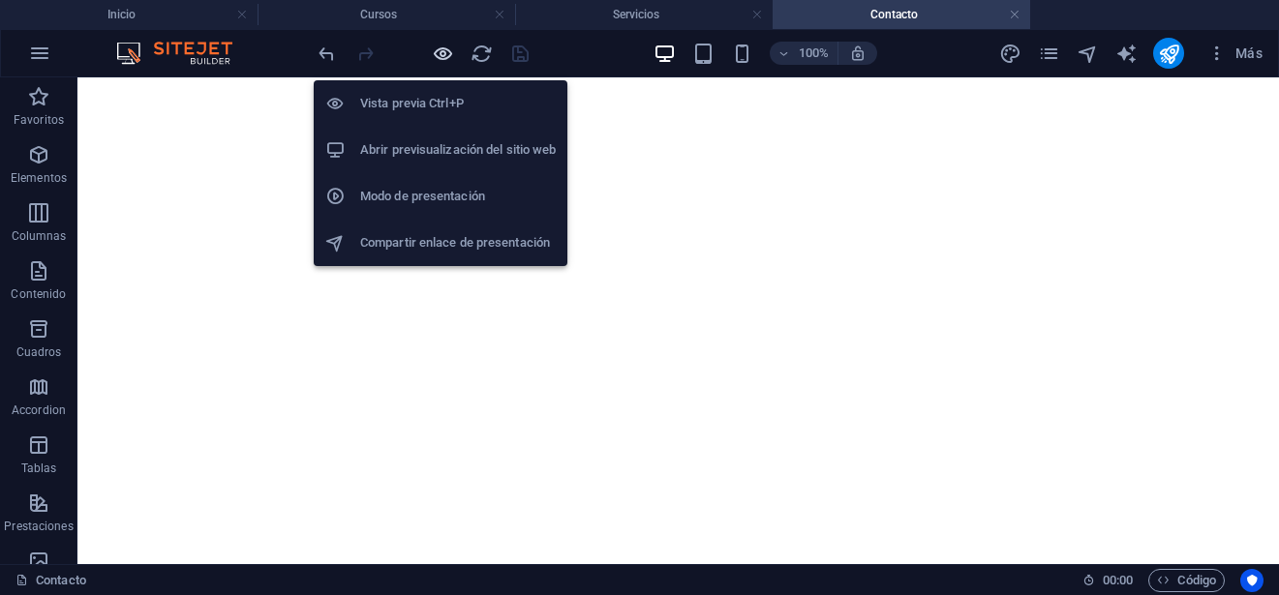
click at [442, 51] on icon "button" at bounding box center [443, 54] width 22 height 22
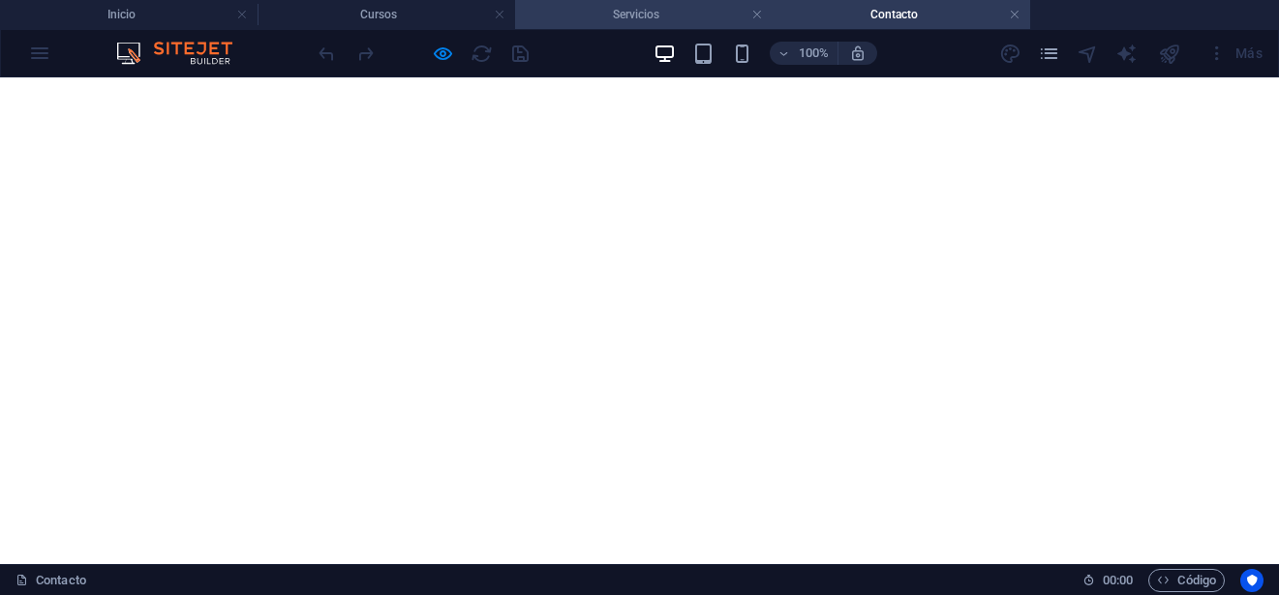
click at [631, 13] on h4 "Servicios" at bounding box center [644, 14] width 258 height 21
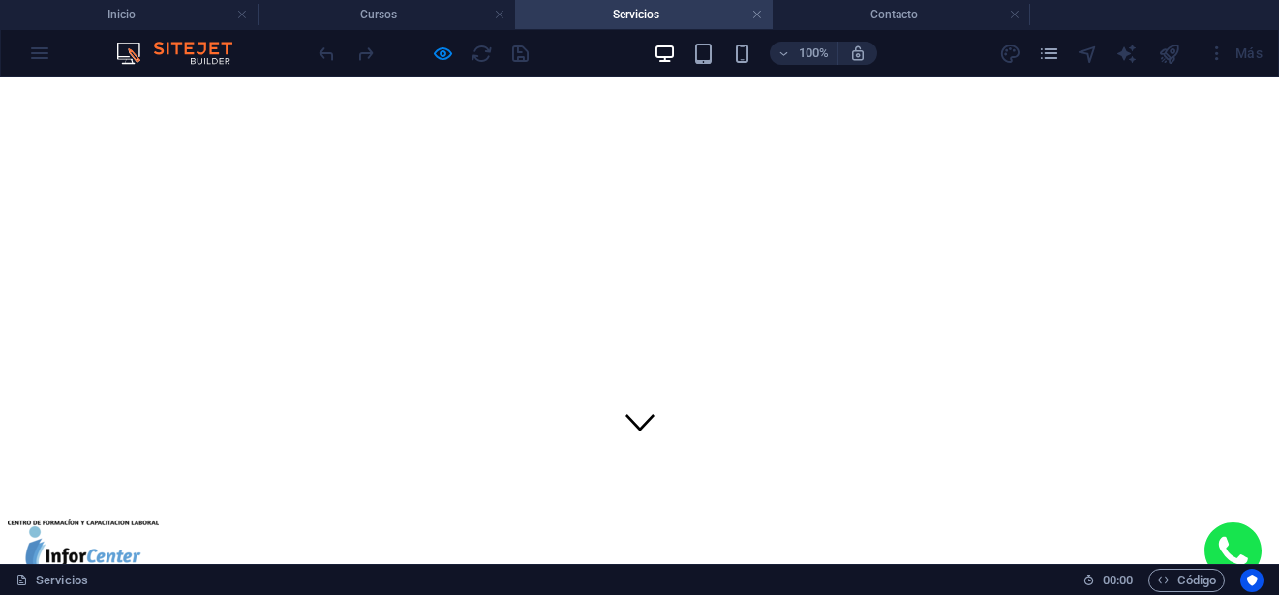
scroll to position [194, 0]
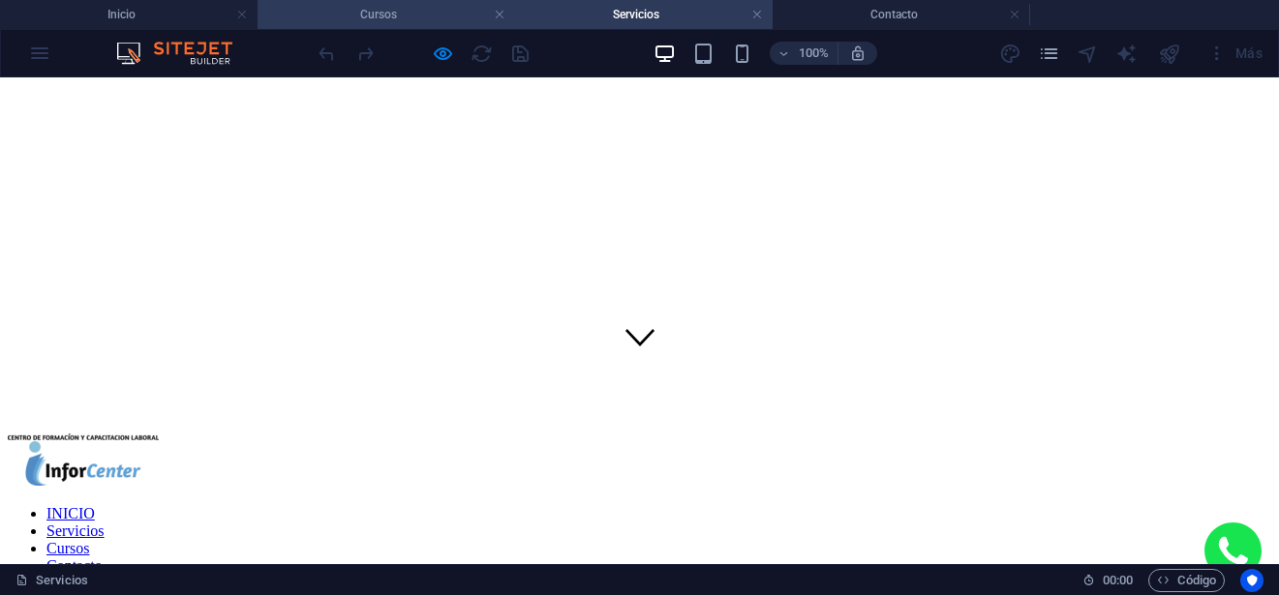
click at [400, 11] on h4 "Cursos" at bounding box center [387, 14] width 258 height 21
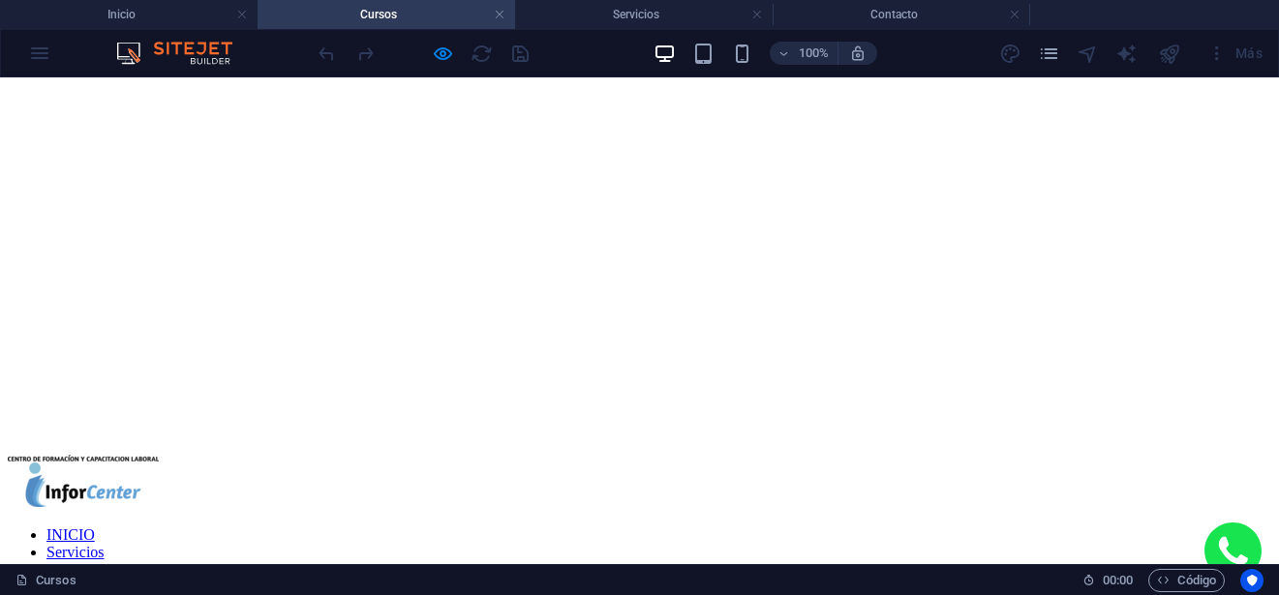
scroll to position [0, 0]
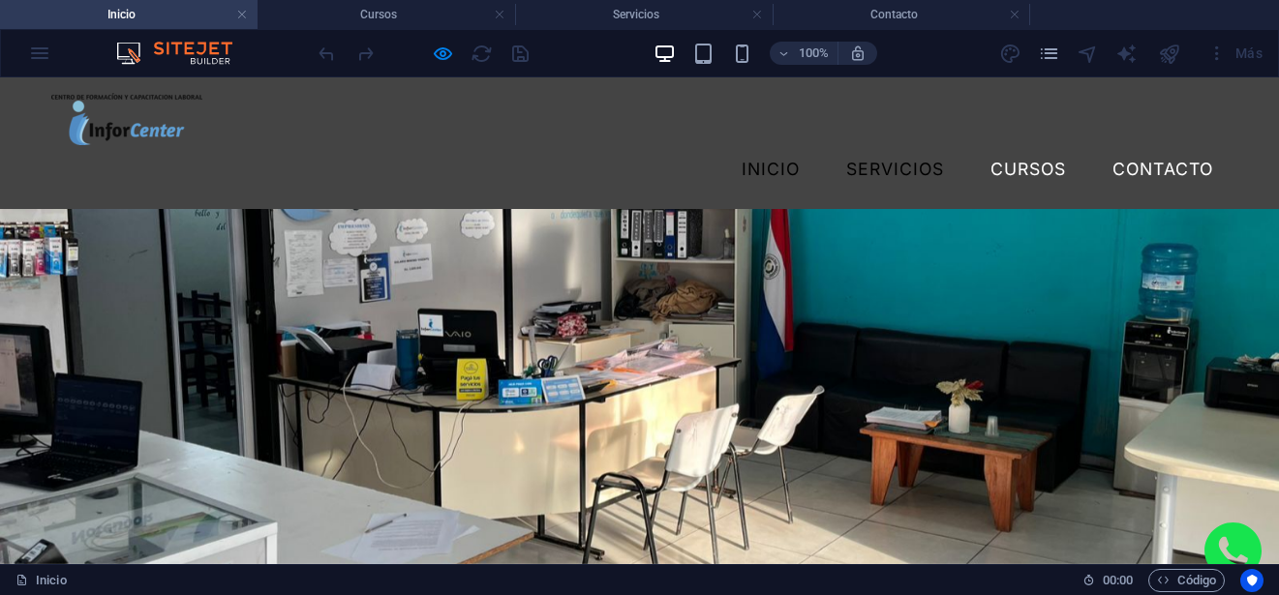
scroll to position [194, 0]
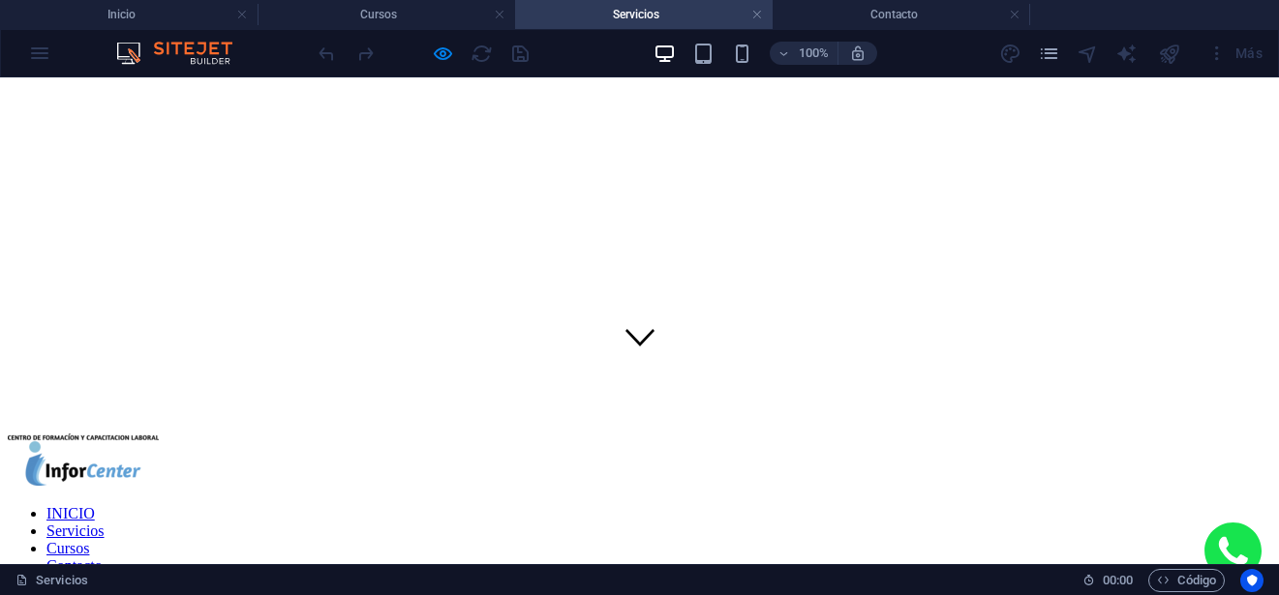
click at [89, 540] on link "Cursos" at bounding box center [67, 548] width 43 height 16
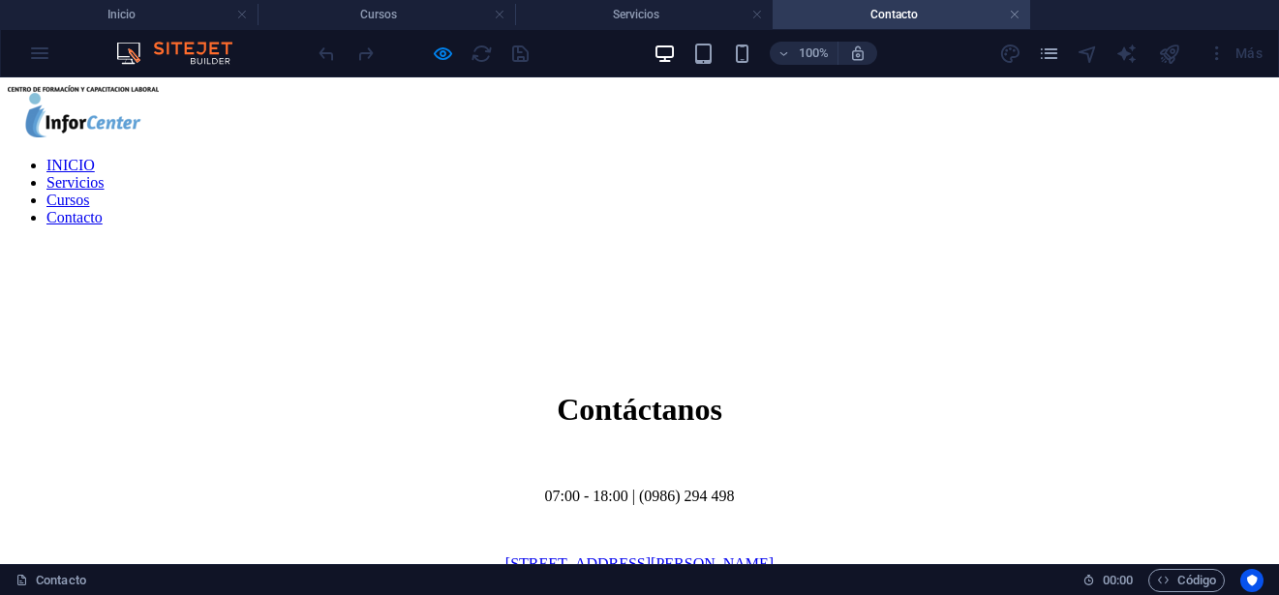
scroll to position [55, 0]
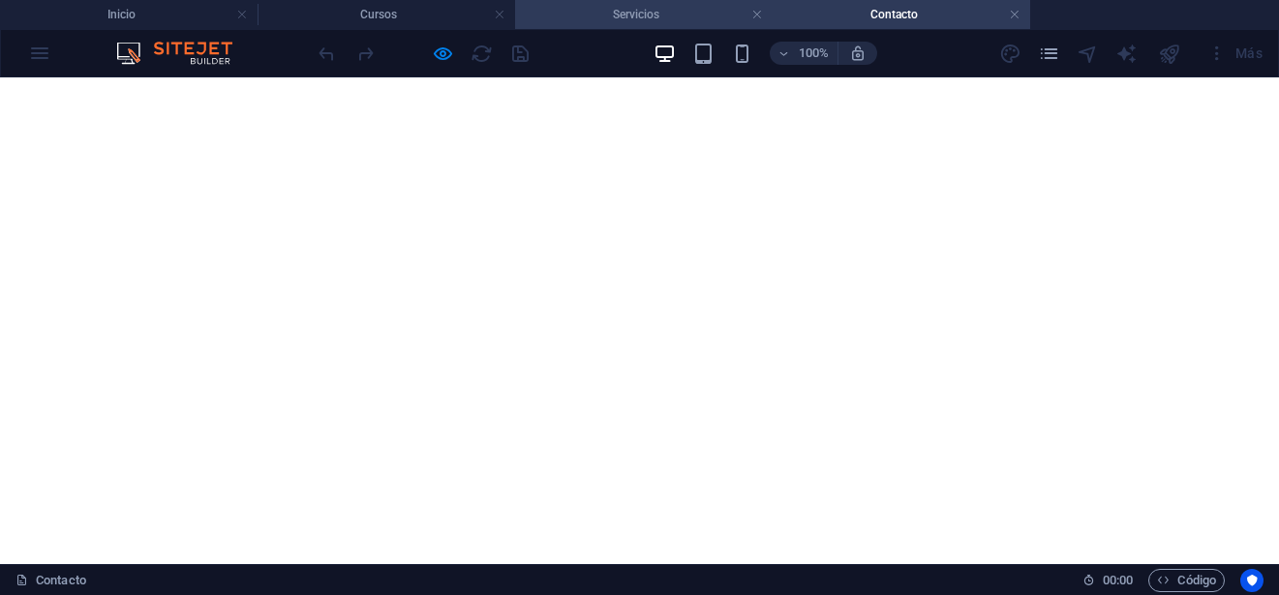
click at [584, 14] on h4 "Servicios" at bounding box center [644, 14] width 258 height 21
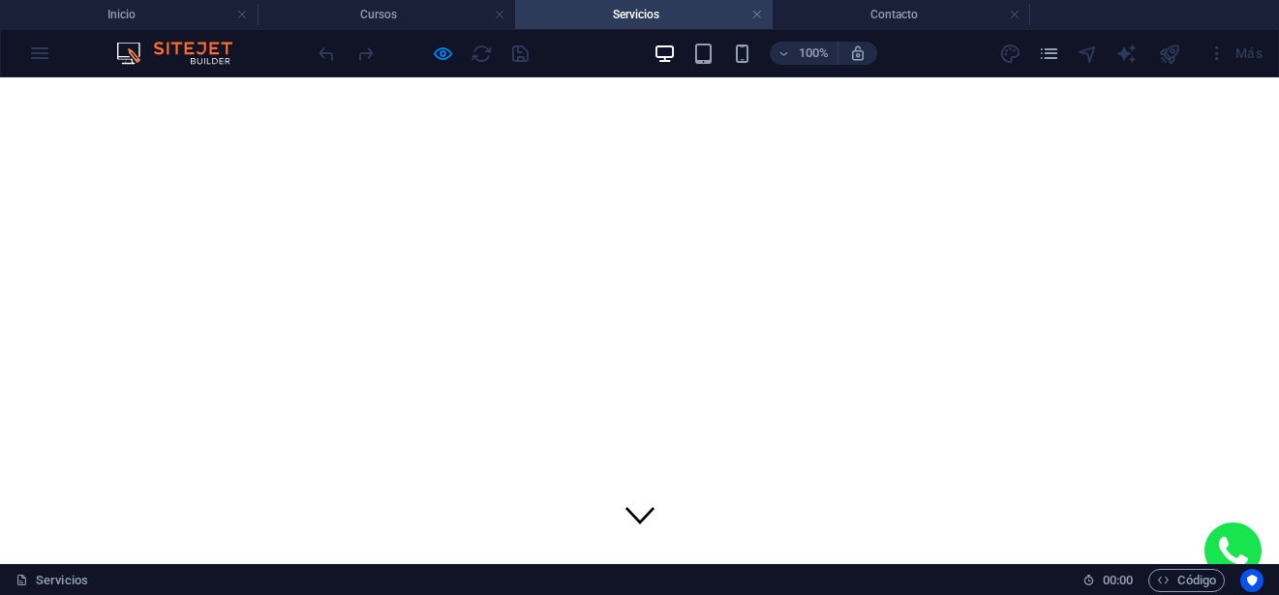
scroll to position [0, 0]
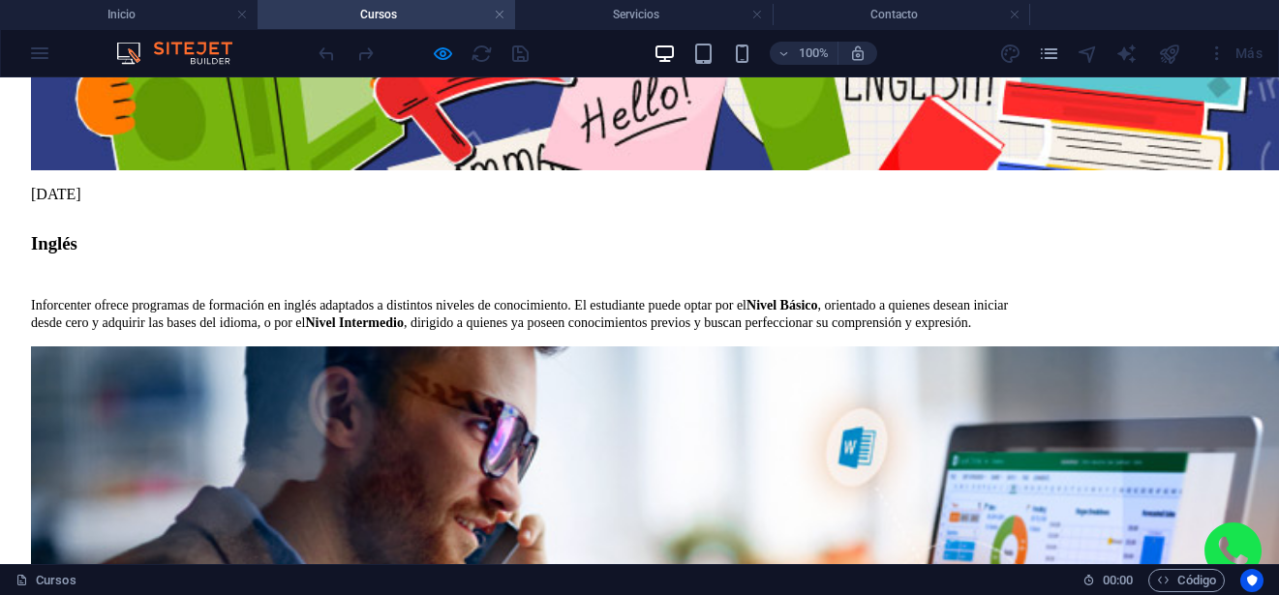
scroll to position [1232, 0]
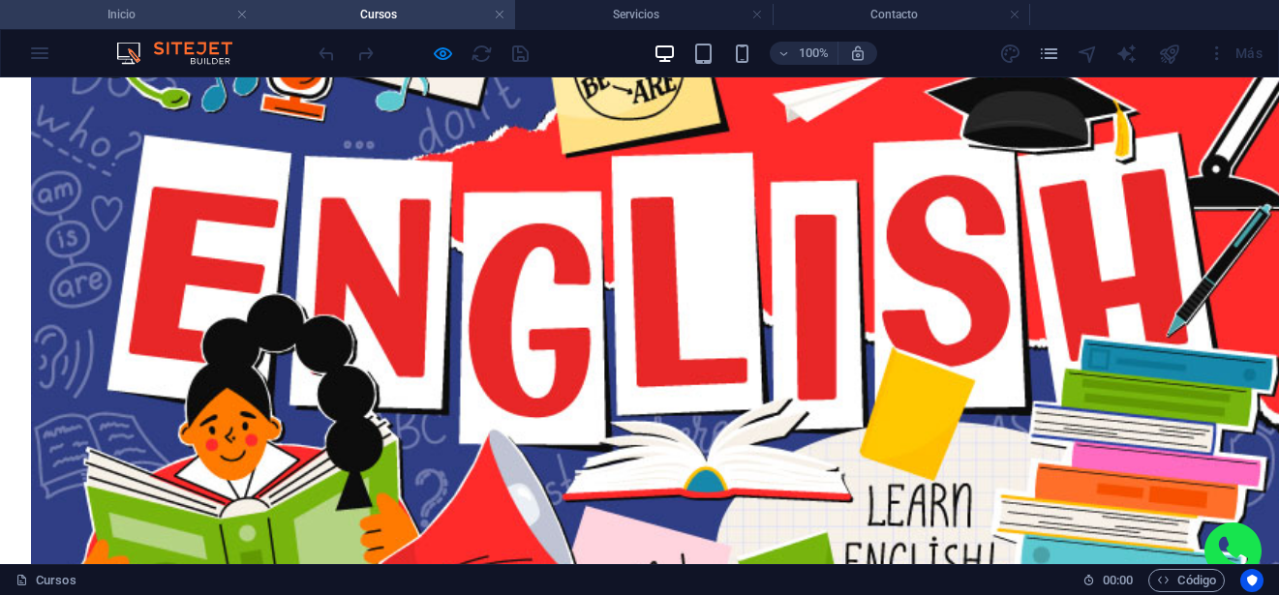
click at [153, 16] on h4 "Inicio" at bounding box center [129, 14] width 258 height 21
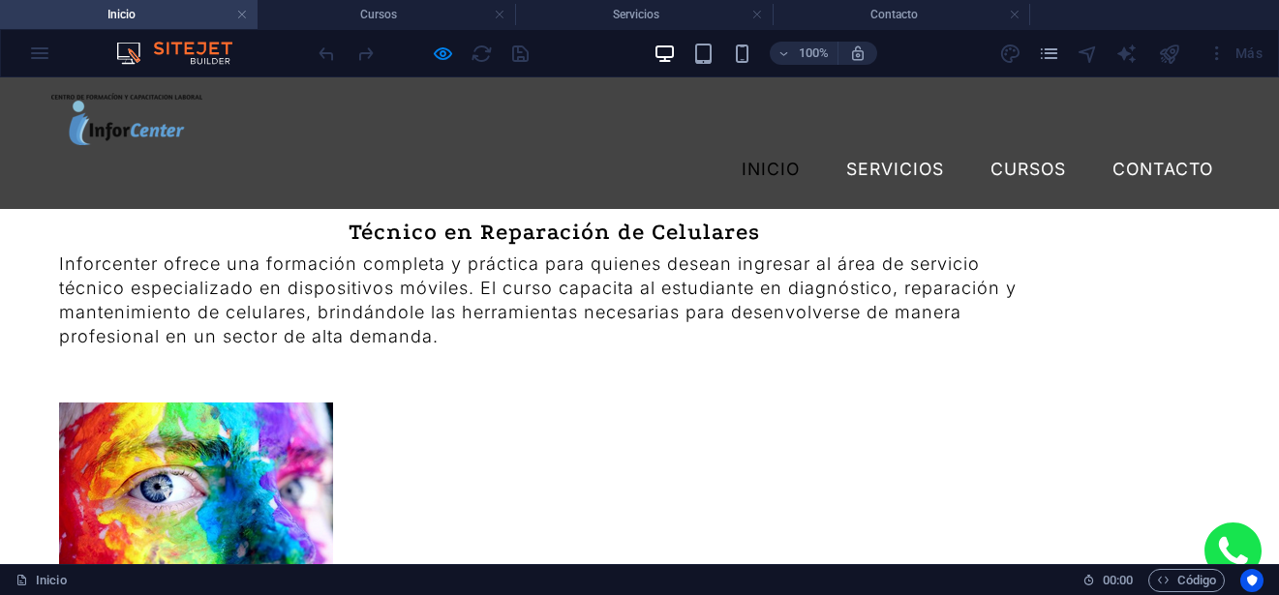
scroll to position [3195, 0]
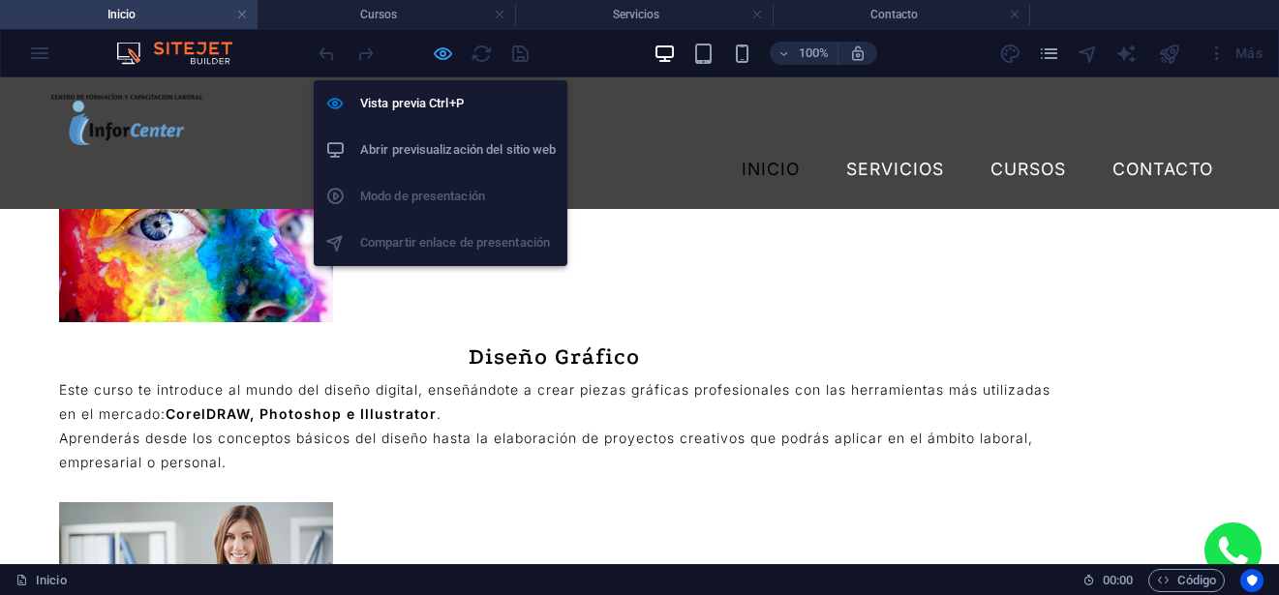
click at [439, 45] on icon "button" at bounding box center [443, 54] width 22 height 22
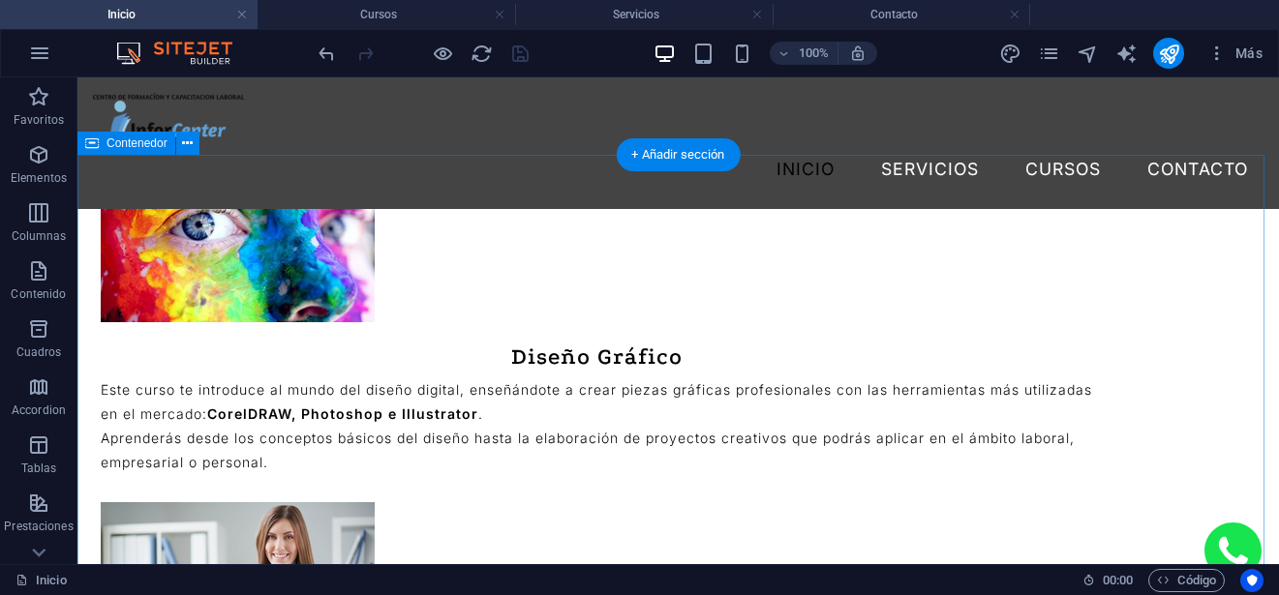
select select "px"
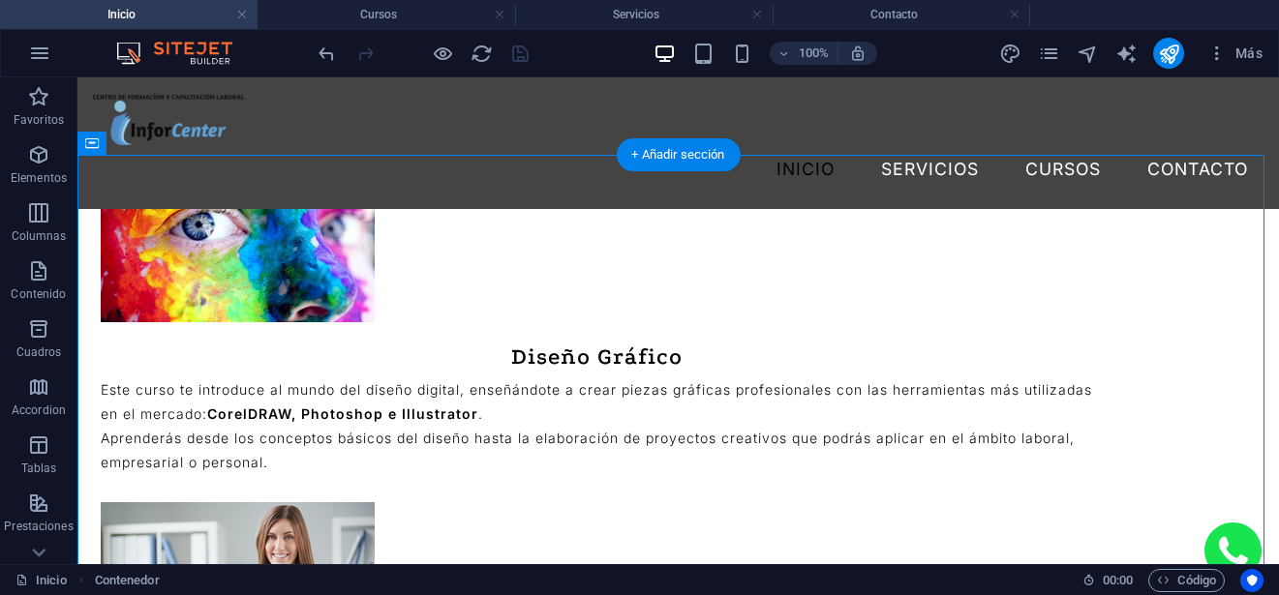
select select "px"
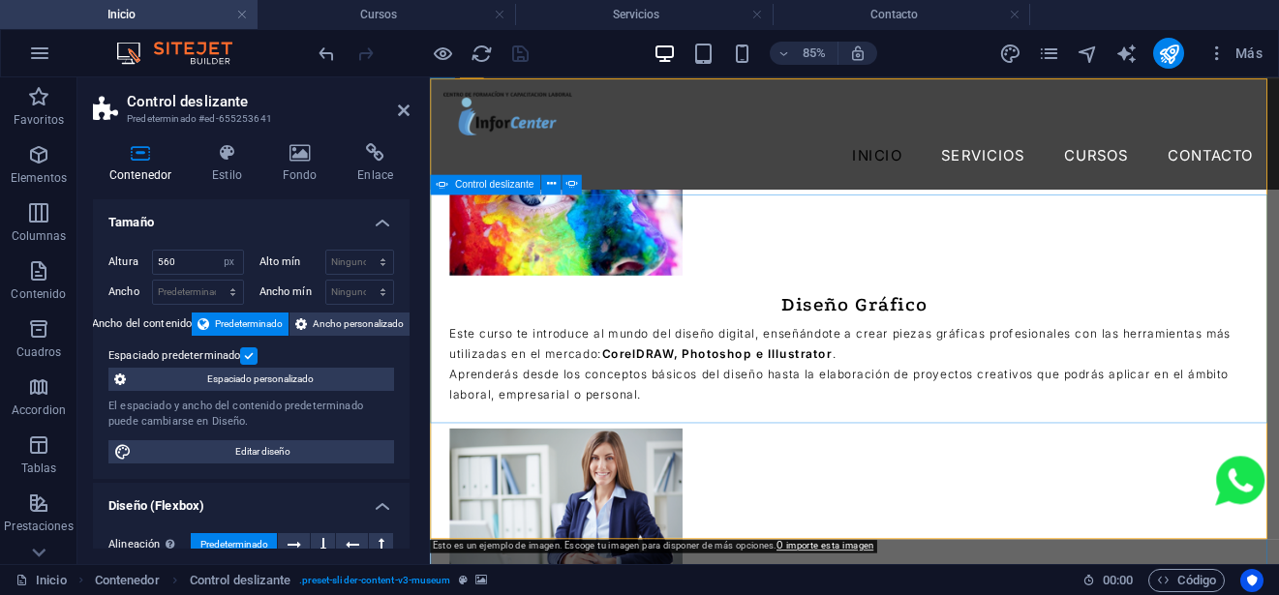
scroll to position [3486, 0]
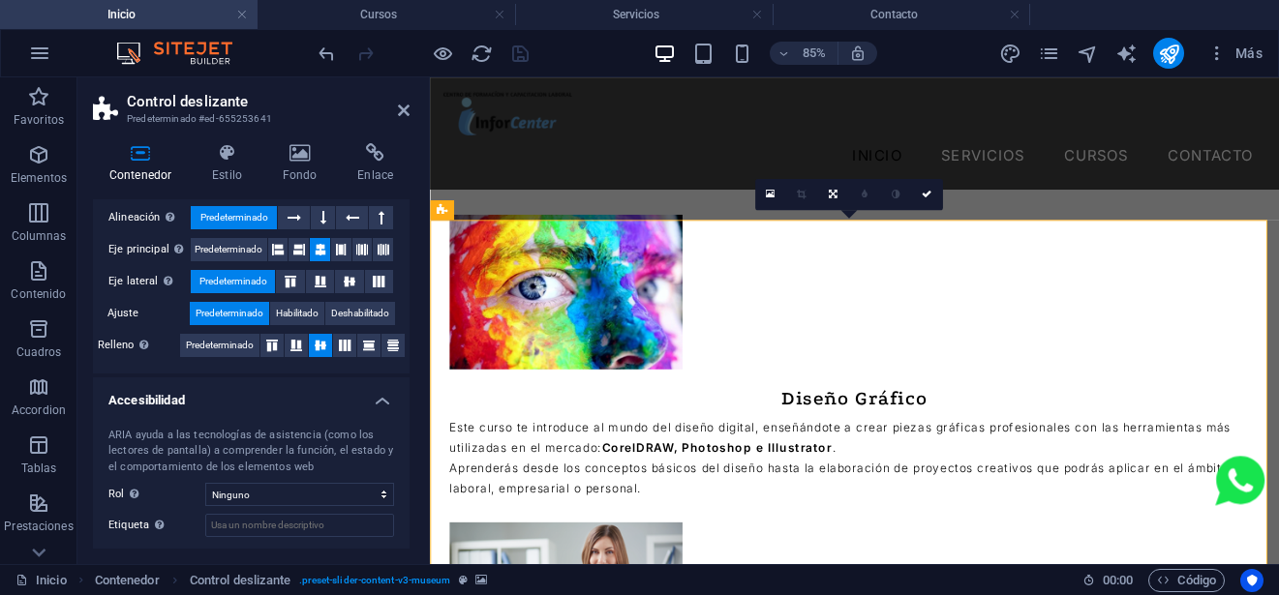
scroll to position [424, 0]
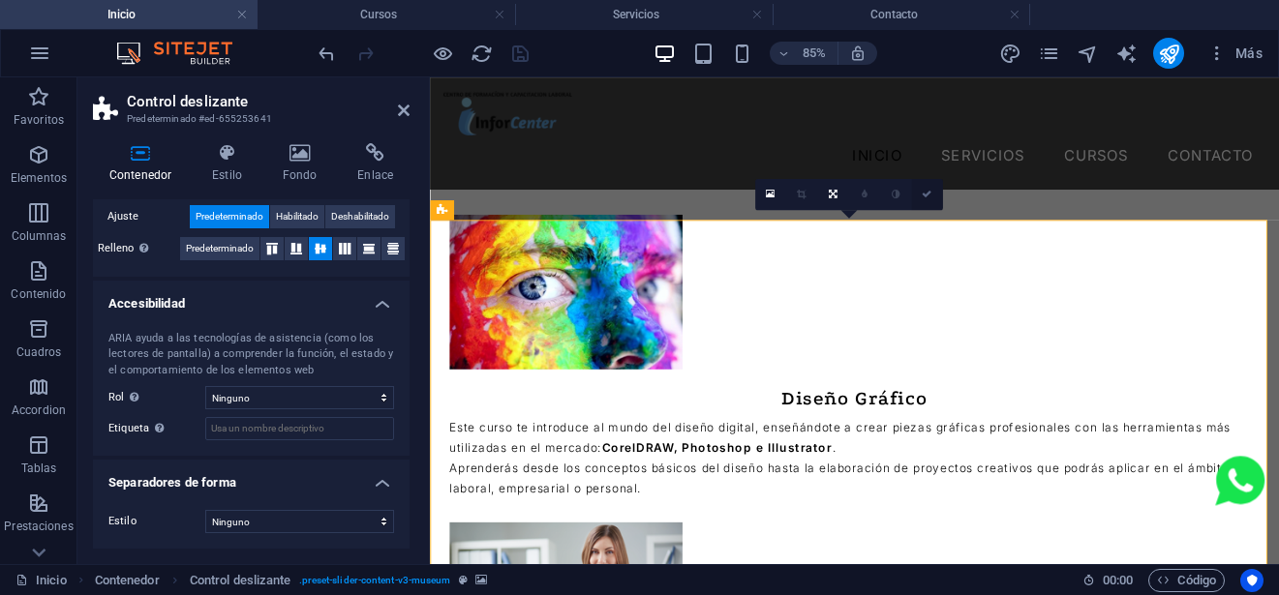
click at [922, 192] on icon at bounding box center [927, 194] width 10 height 10
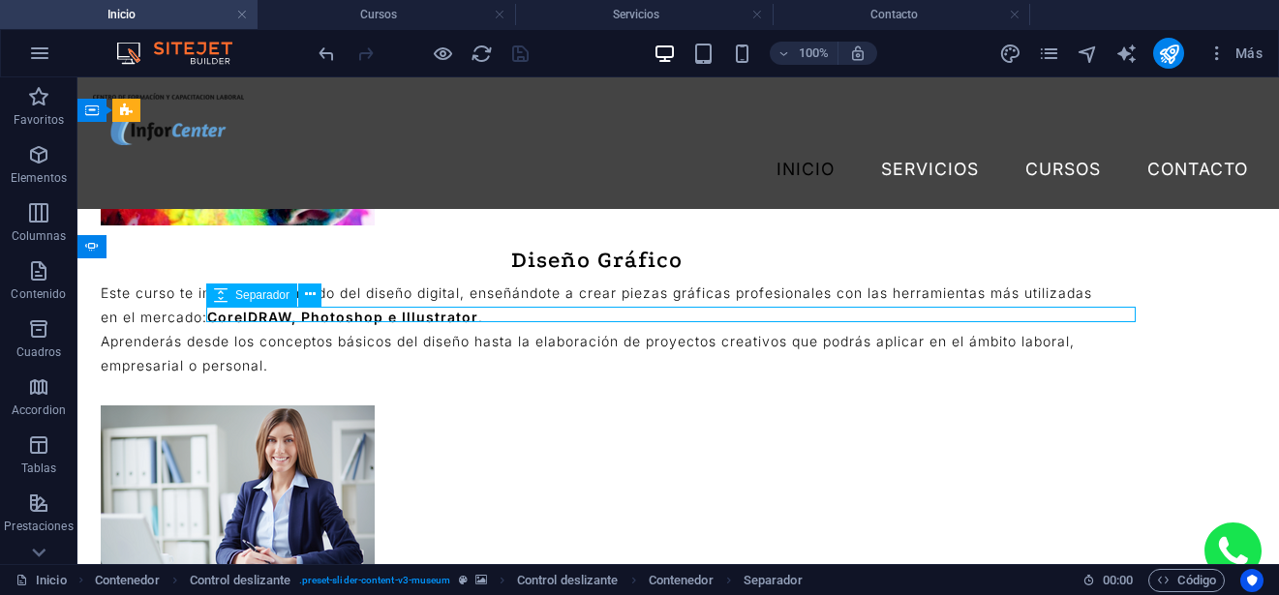
select select "px"
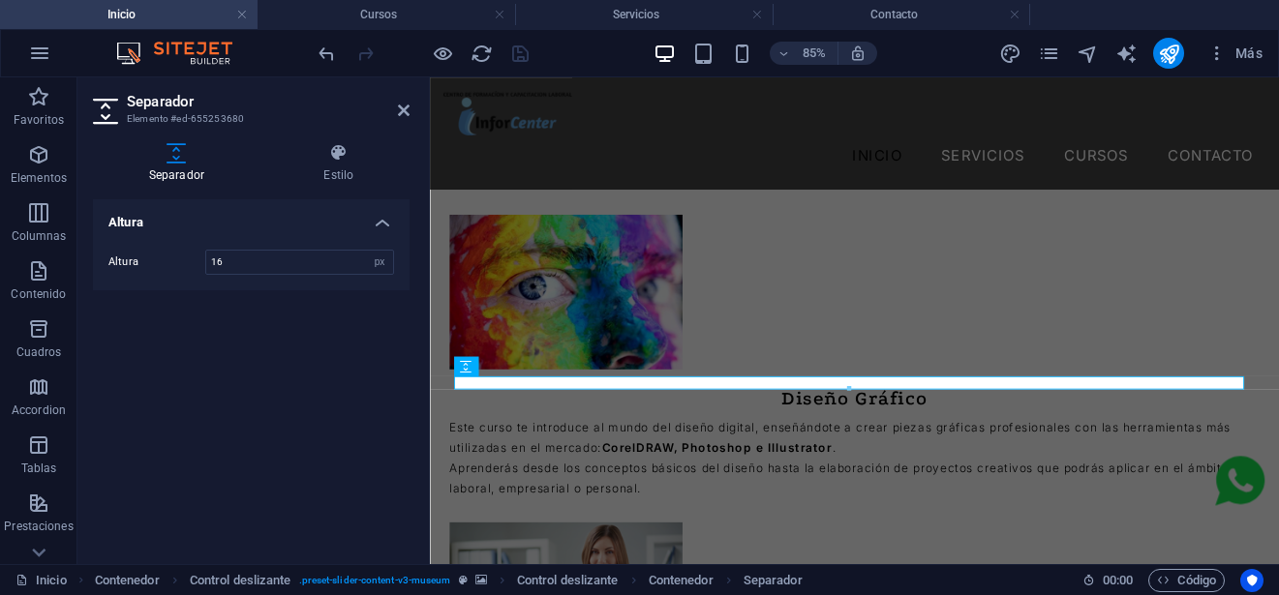
select select "px"
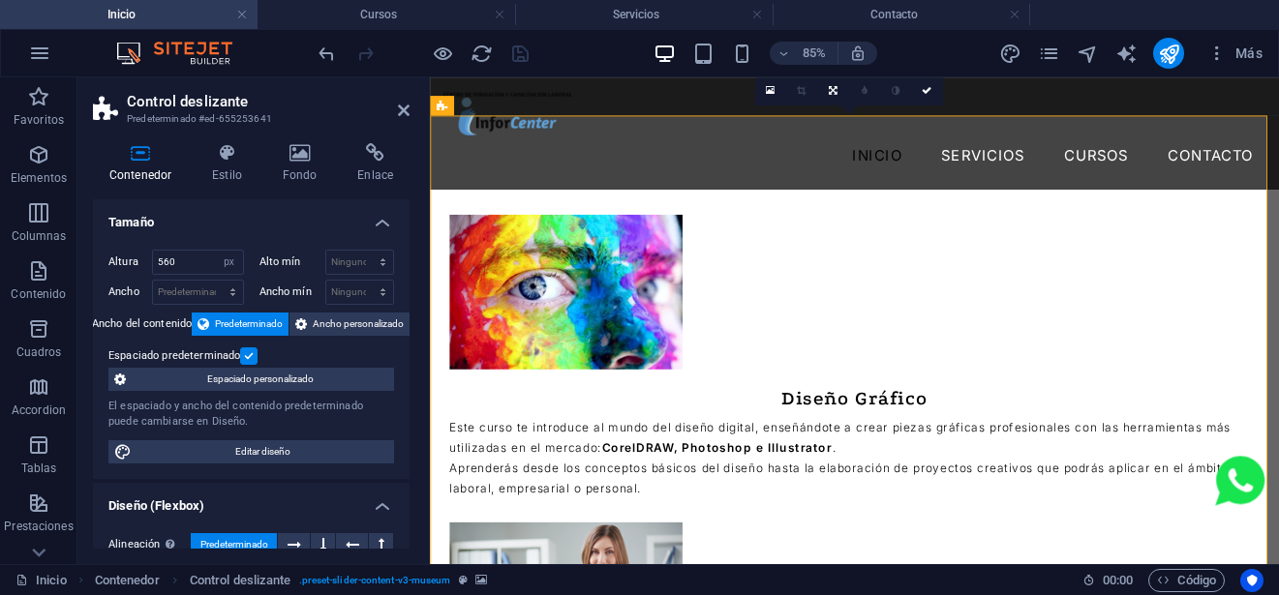
scroll to position [3512, 0]
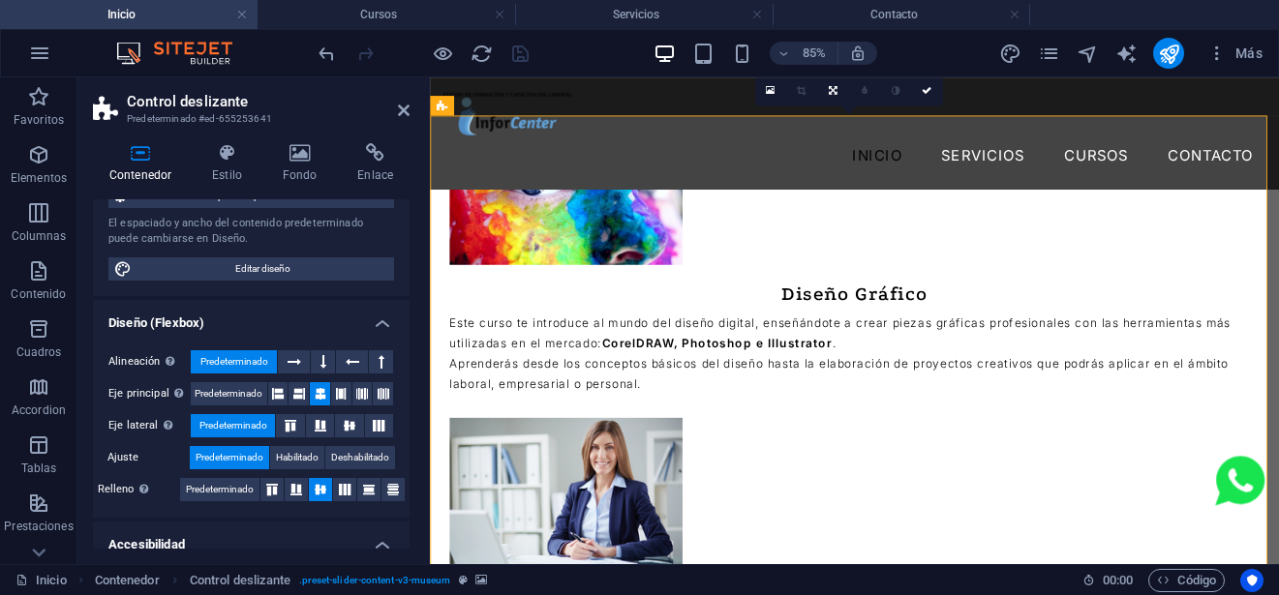
scroll to position [194, 0]
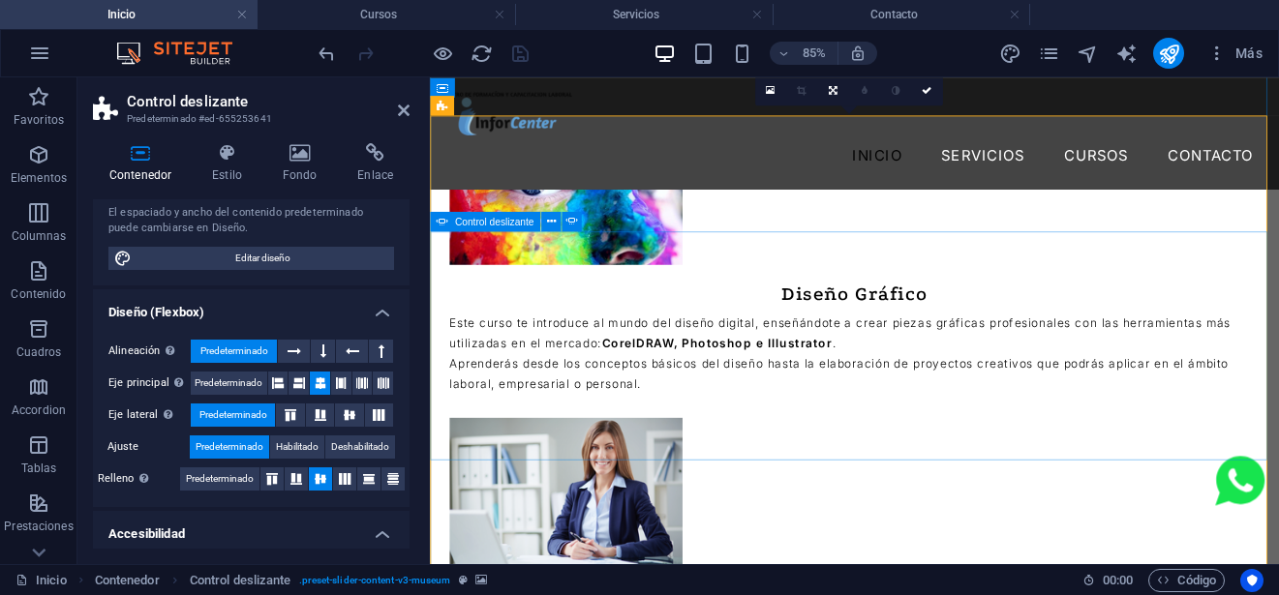
click at [443, 218] on icon at bounding box center [443, 220] width 12 height 19
select select "ms"
select select "s"
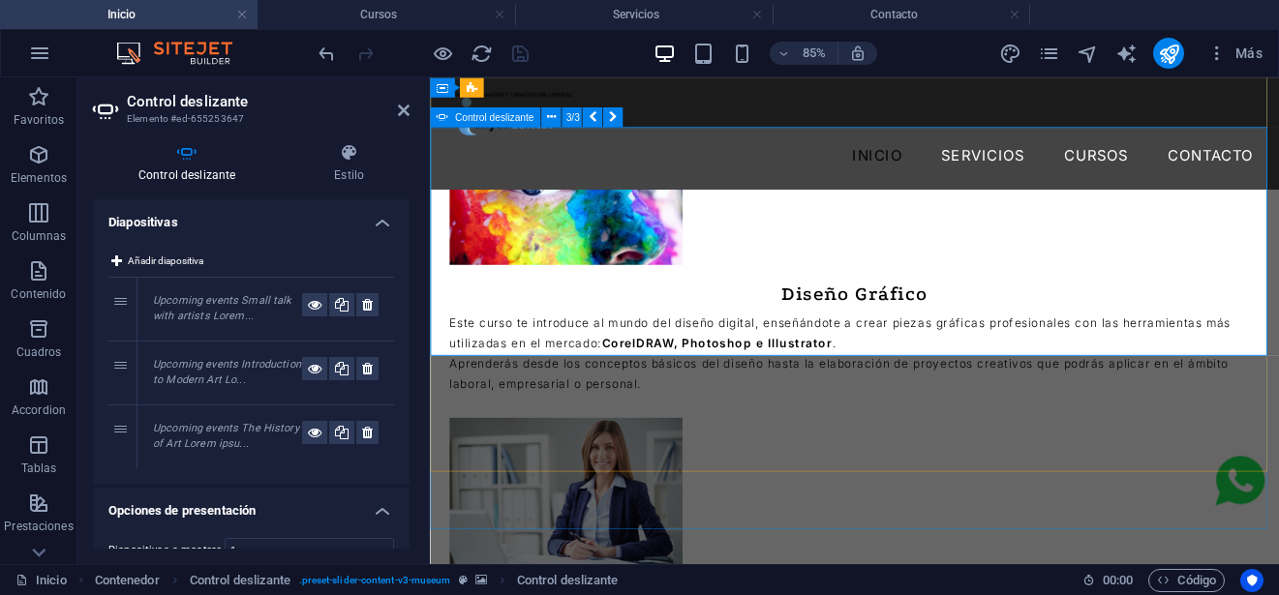
scroll to position [3635, 0]
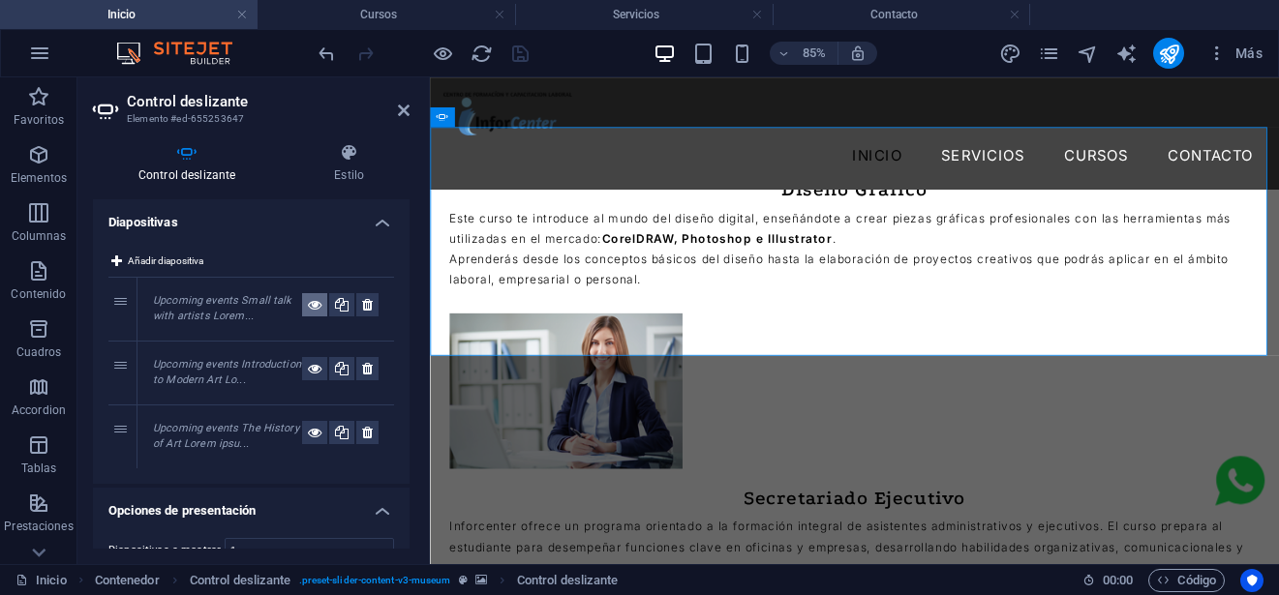
click at [308, 309] on icon at bounding box center [315, 304] width 14 height 23
click at [315, 371] on icon at bounding box center [315, 368] width 14 height 23
click at [309, 444] on icon at bounding box center [315, 432] width 14 height 23
click at [310, 370] on icon at bounding box center [315, 368] width 14 height 23
click at [312, 310] on icon at bounding box center [315, 304] width 14 height 23
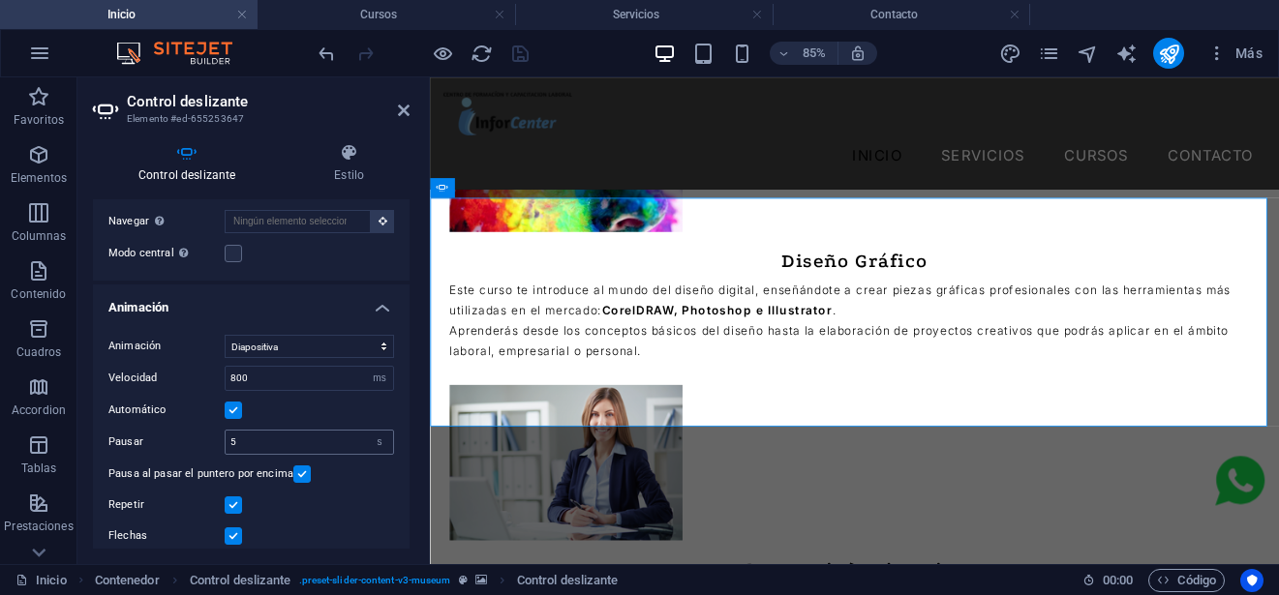
scroll to position [484, 0]
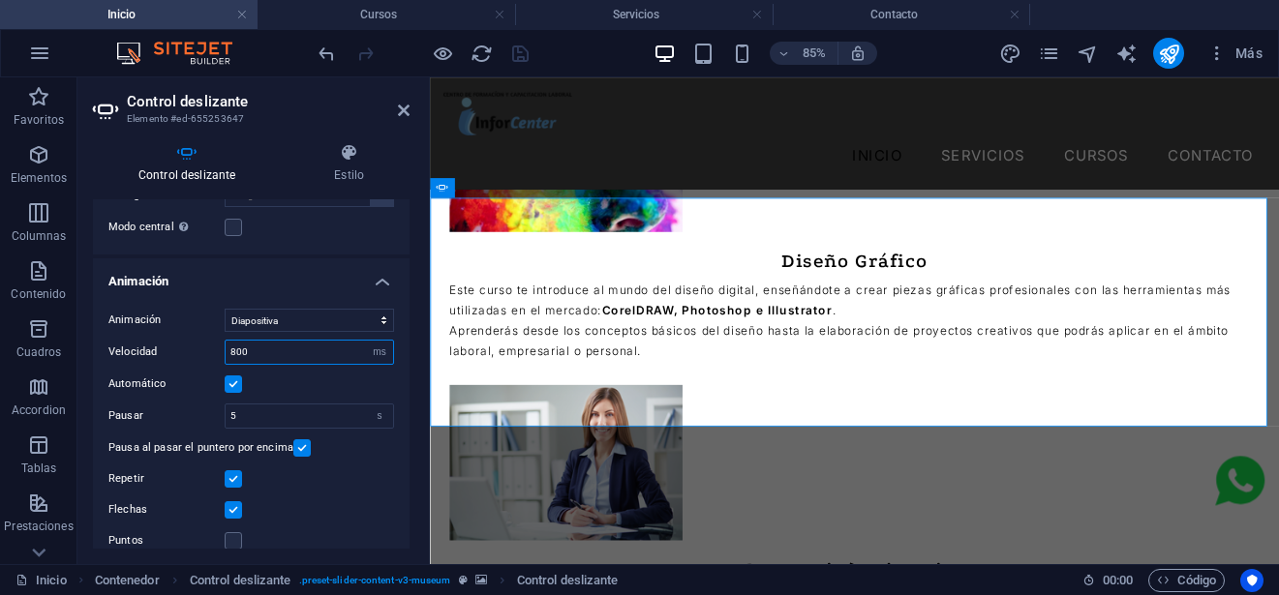
drag, startPoint x: 235, startPoint y: 368, endPoint x: 222, endPoint y: 369, distance: 13.6
click at [221, 365] on div "Velocidad 800 s ms" at bounding box center [251, 352] width 286 height 25
click at [234, 364] on input "100" at bounding box center [310, 352] width 168 height 23
click at [277, 425] on input "5" at bounding box center [310, 416] width 168 height 23
click at [234, 364] on input "100" at bounding box center [310, 352] width 168 height 23
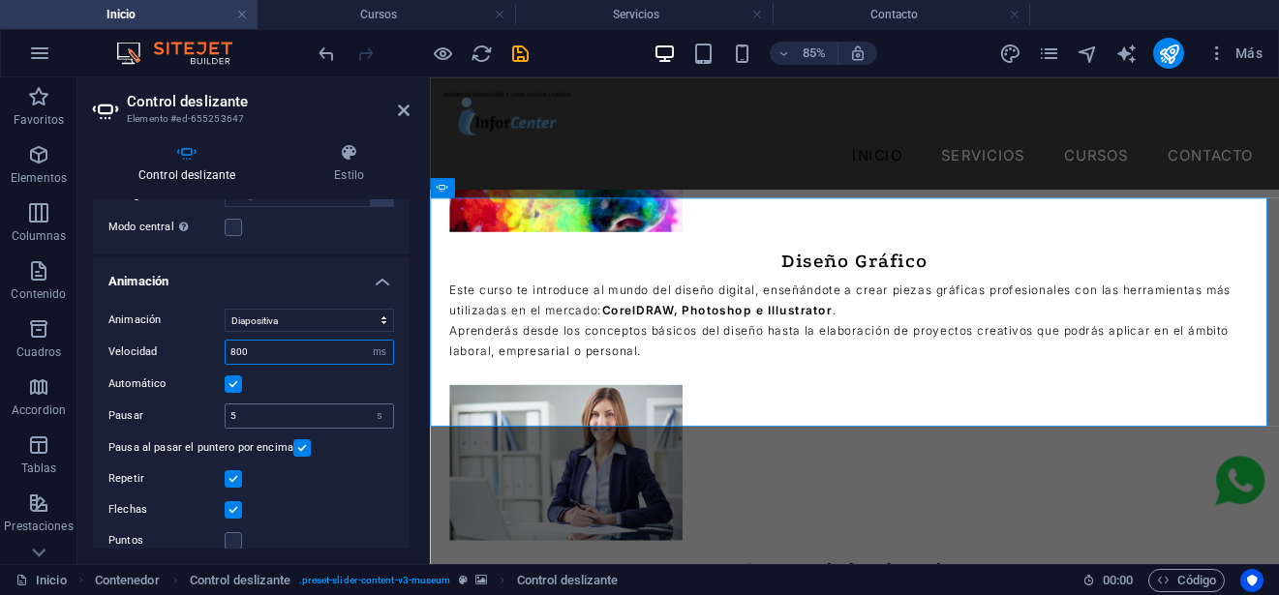
type input "800"
click at [330, 428] on input "5" at bounding box center [310, 416] width 168 height 23
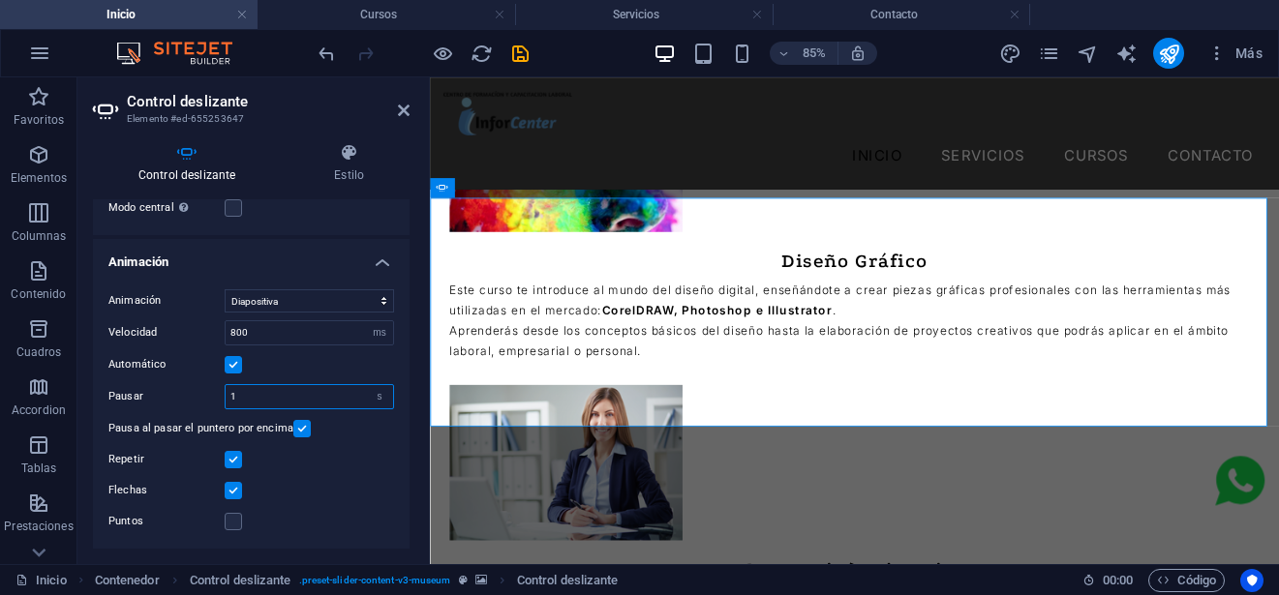
scroll to position [519, 0]
type input "1"
click at [526, 54] on icon "save" at bounding box center [520, 54] width 22 height 22
select select
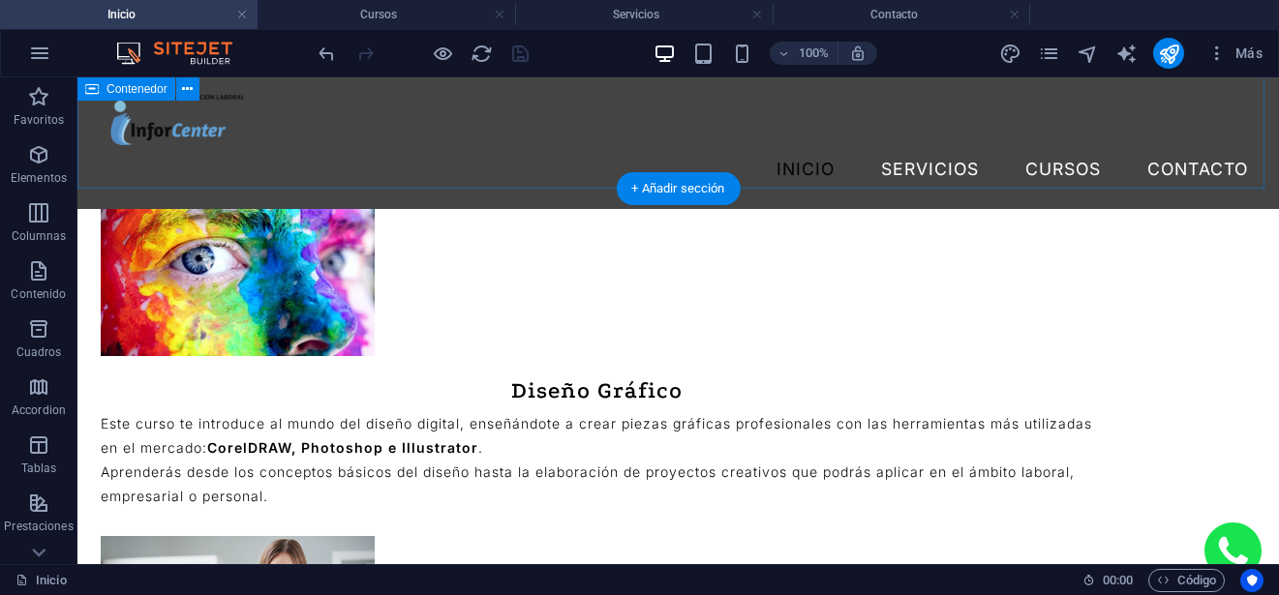
scroll to position [3235, 0]
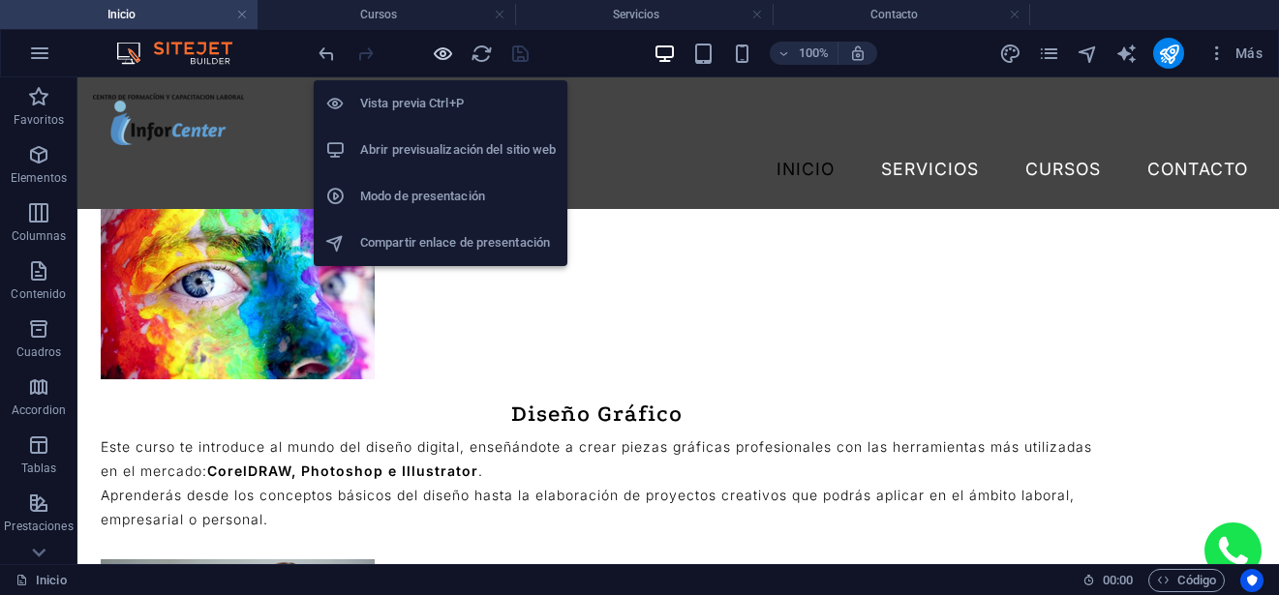
click at [436, 57] on icon "button" at bounding box center [443, 54] width 22 height 22
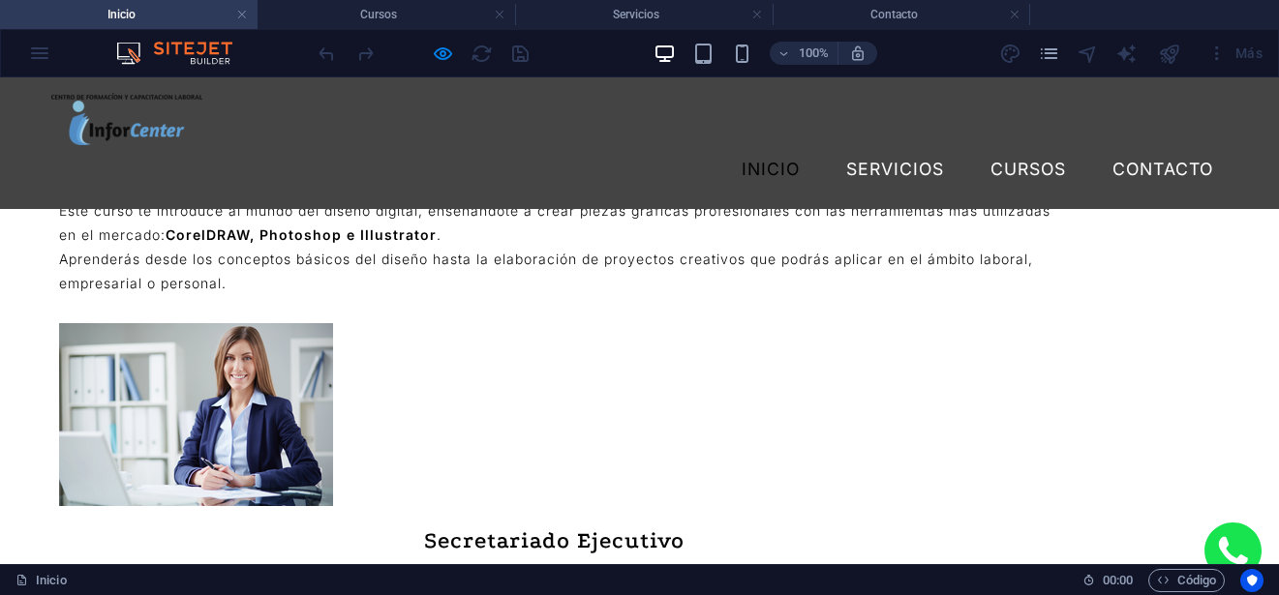
scroll to position [3332, 0]
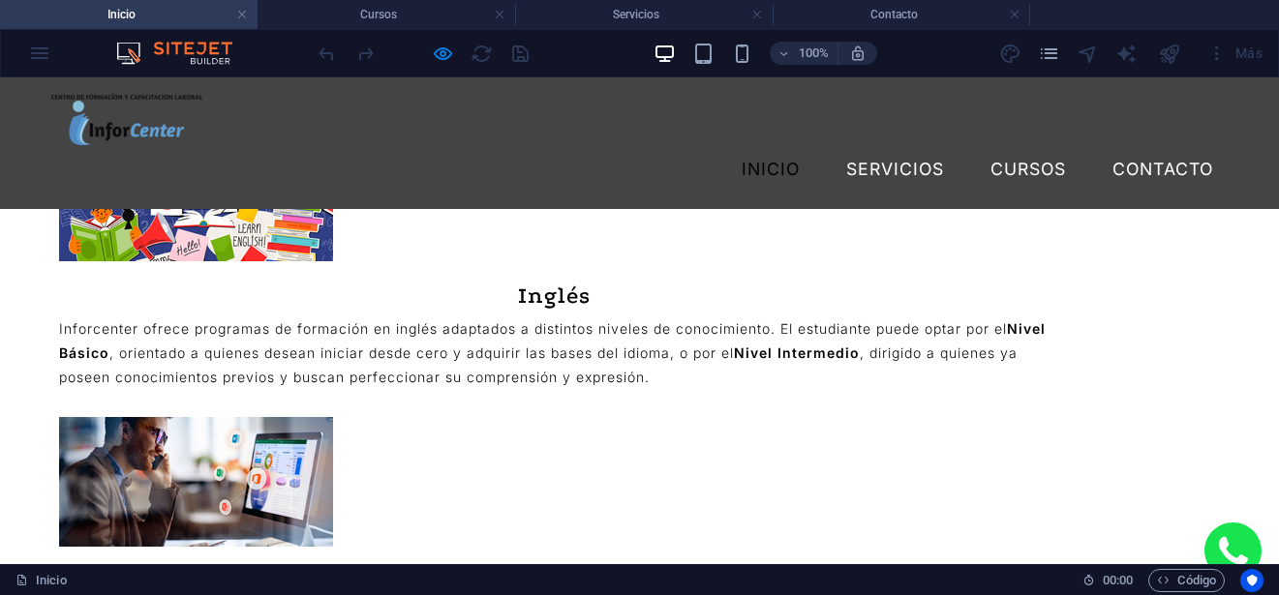
scroll to position [1937, 0]
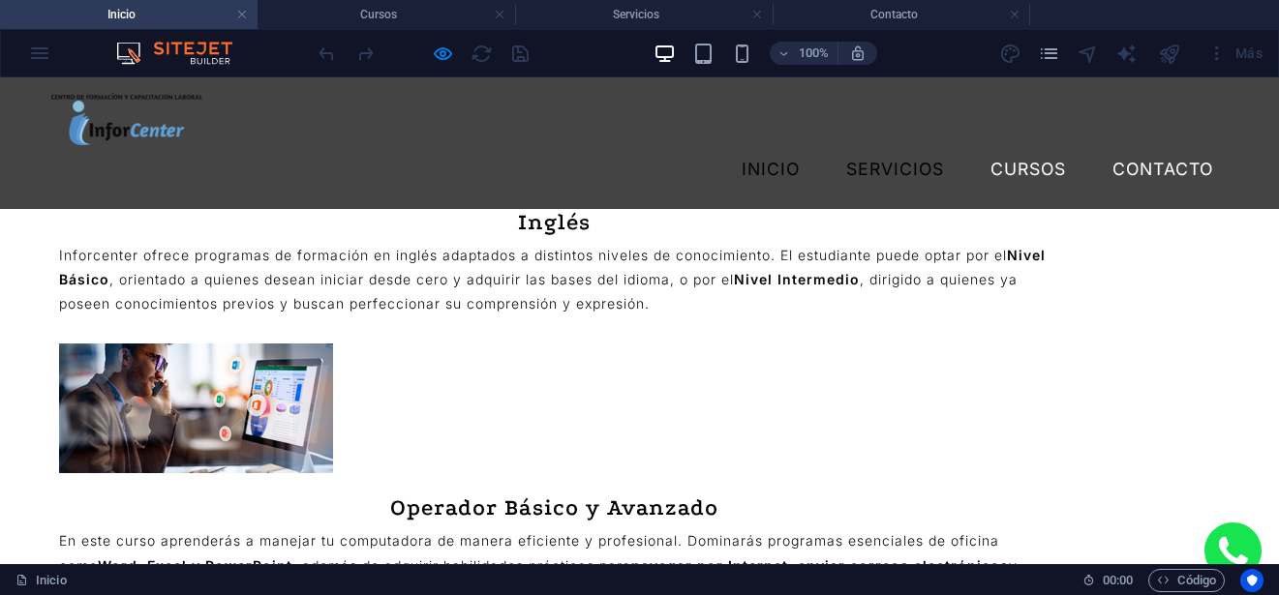
click at [854, 145] on link "Servicios" at bounding box center [895, 169] width 129 height 48
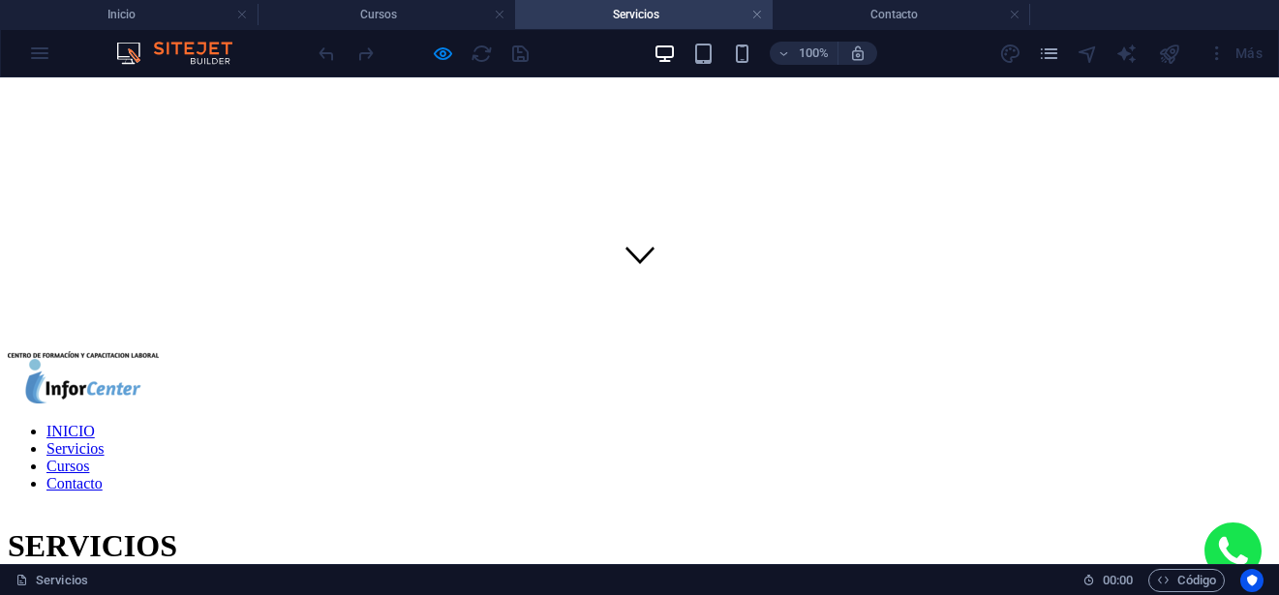
scroll to position [97, 0]
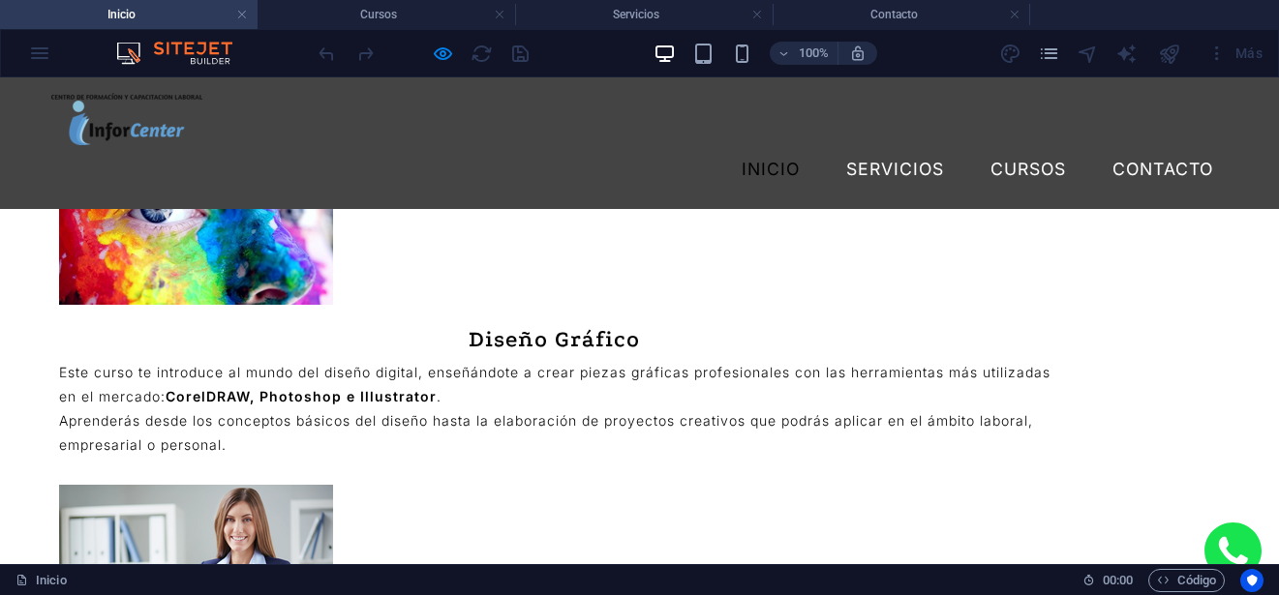
scroll to position [3292, 0]
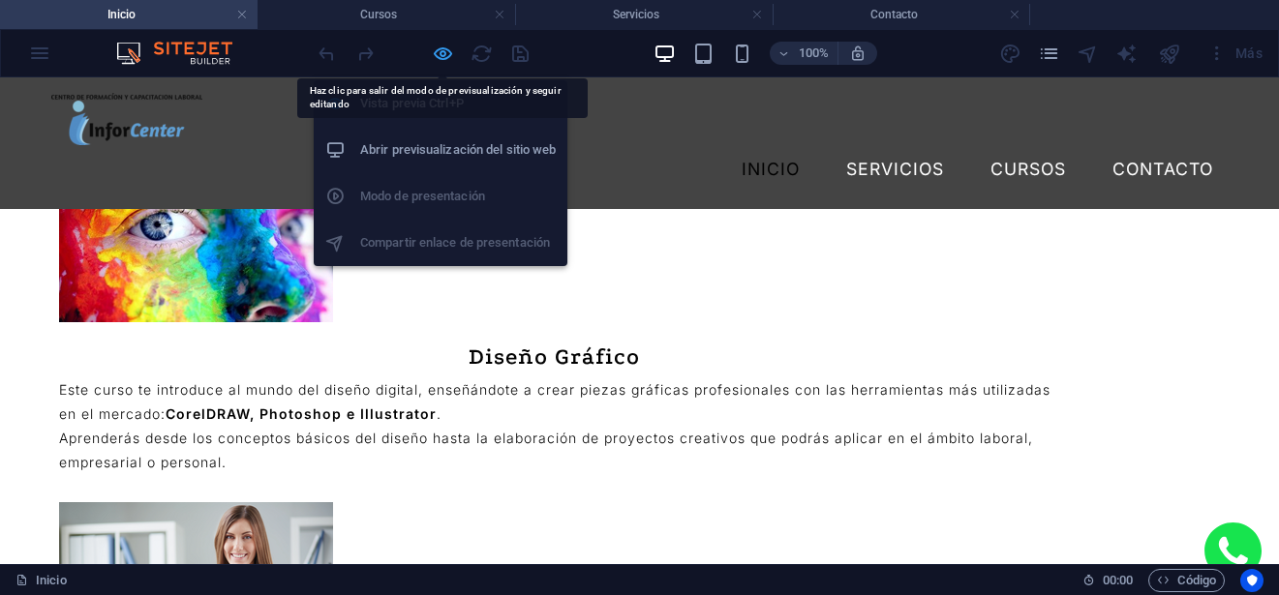
click at [436, 53] on icon "button" at bounding box center [443, 54] width 22 height 22
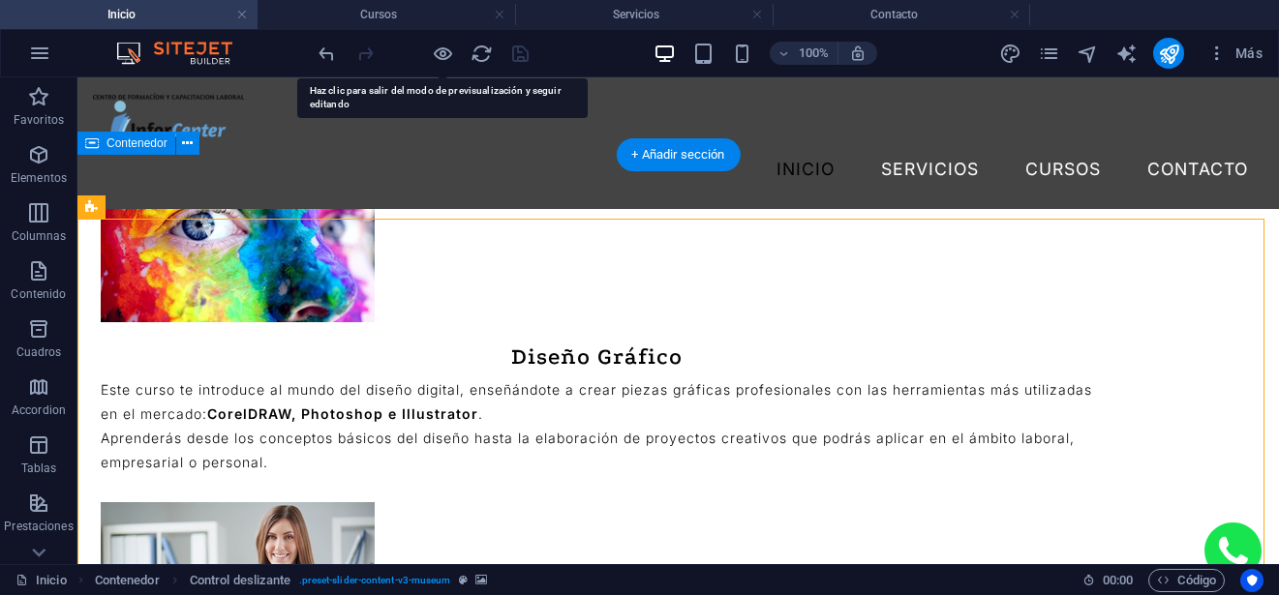
select select "px"
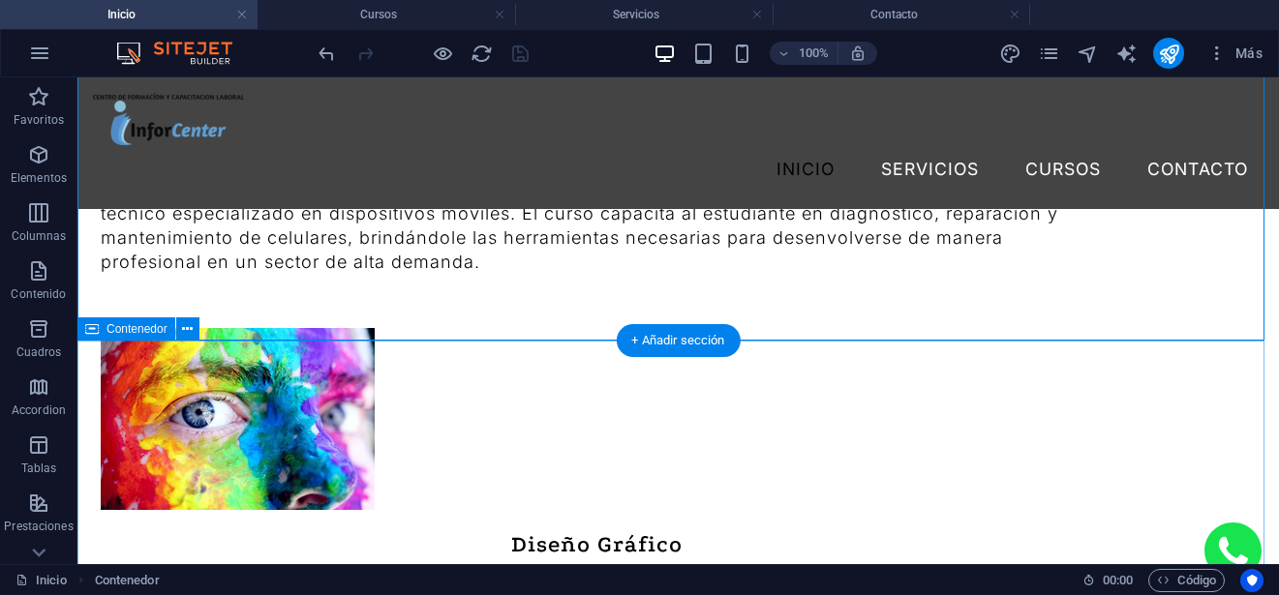
scroll to position [3492, 0]
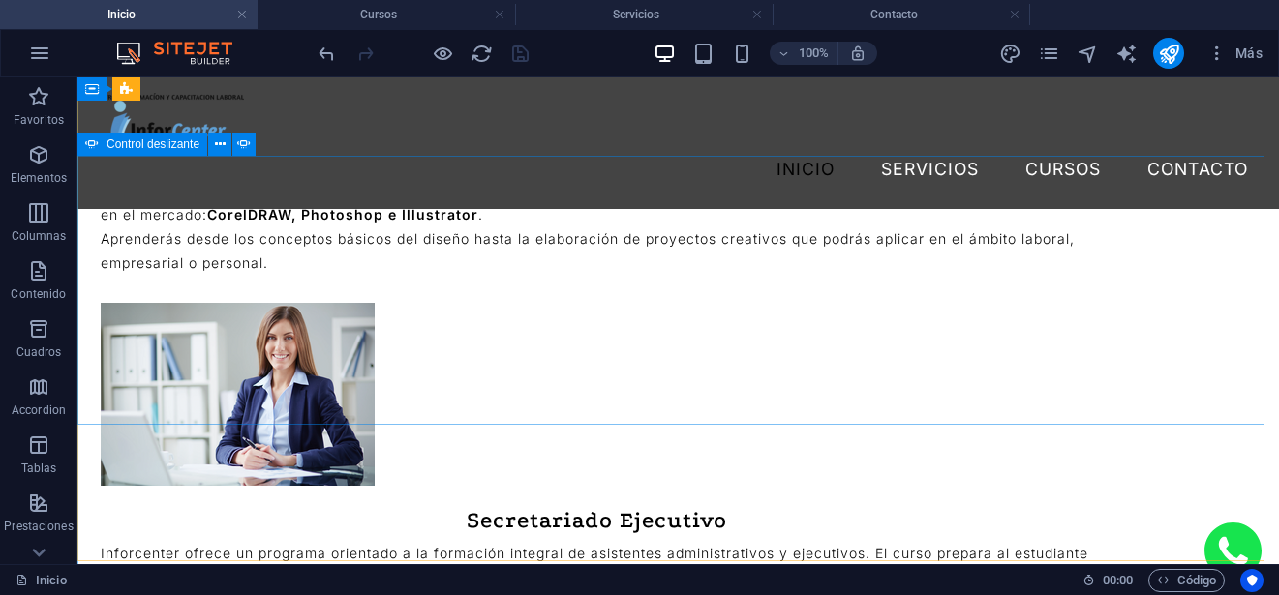
select select "ms"
select select "s"
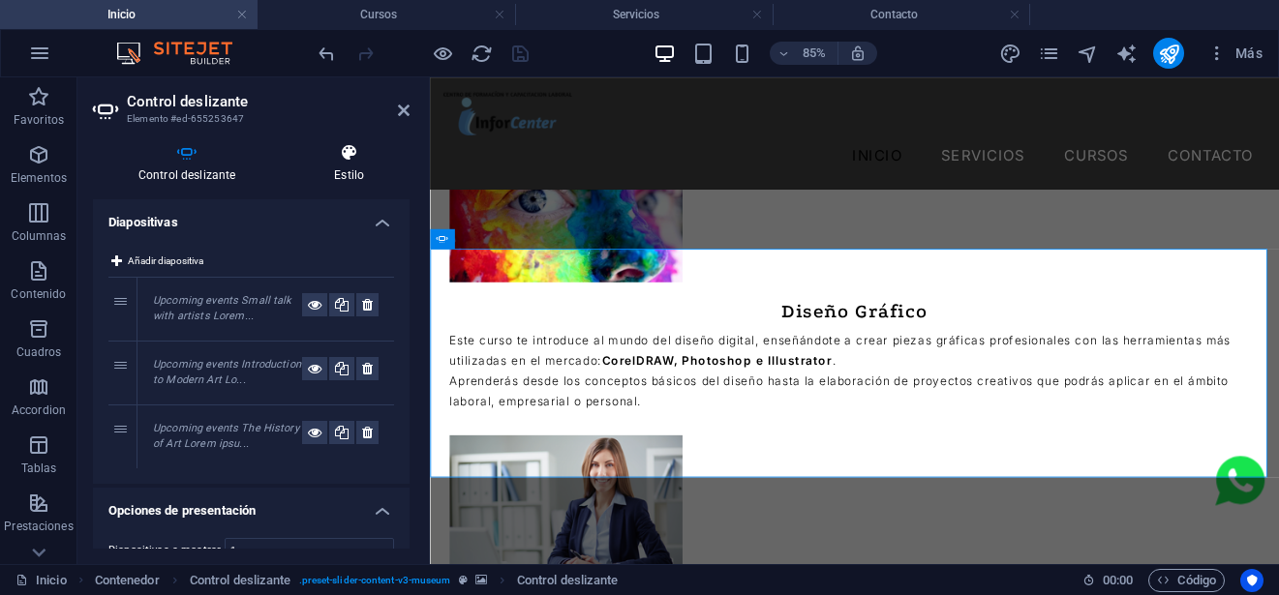
click at [355, 161] on icon at bounding box center [349, 152] width 121 height 19
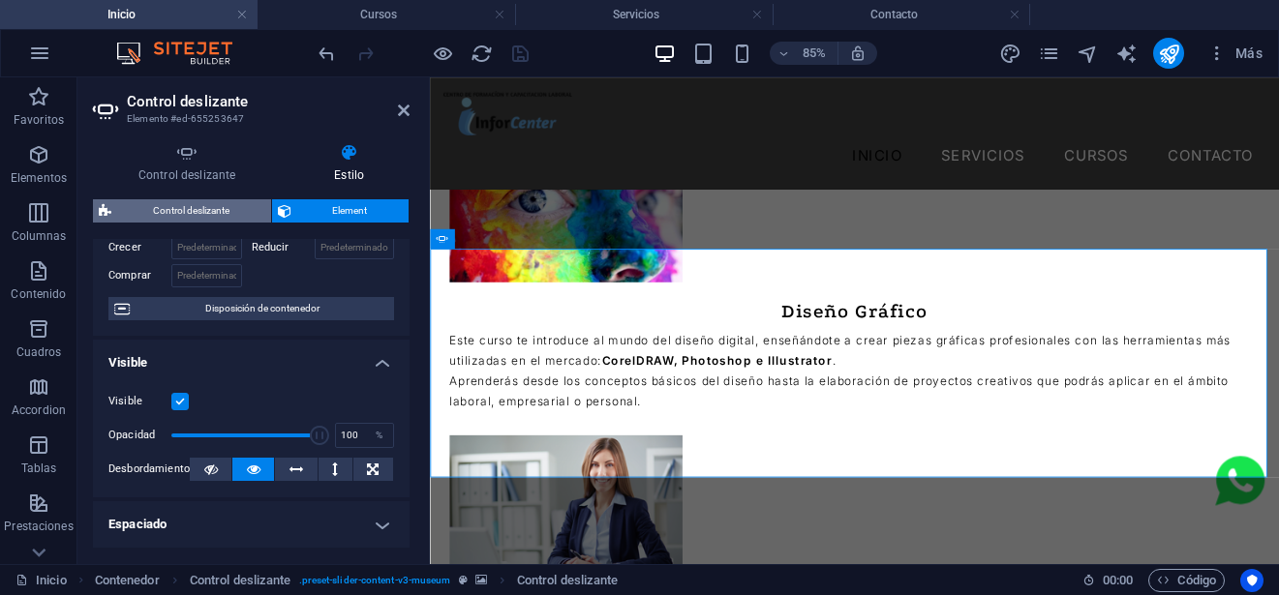
scroll to position [97, 0]
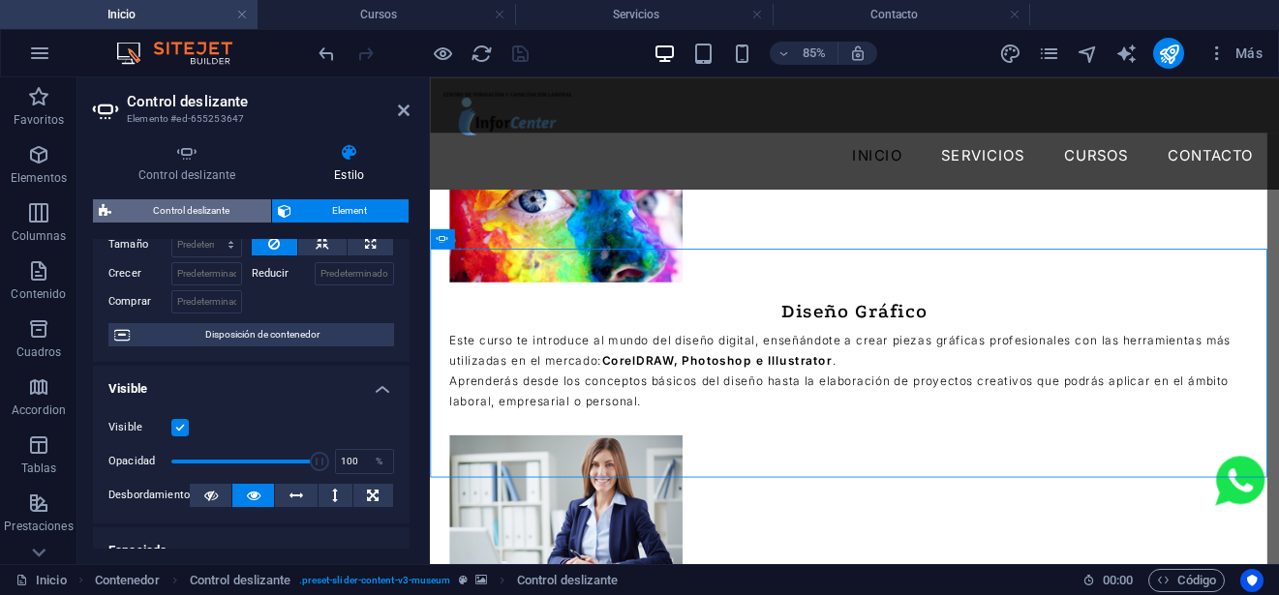
click at [206, 203] on span "Control deslizante" at bounding box center [191, 210] width 148 height 23
select select "rem"
select select "px"
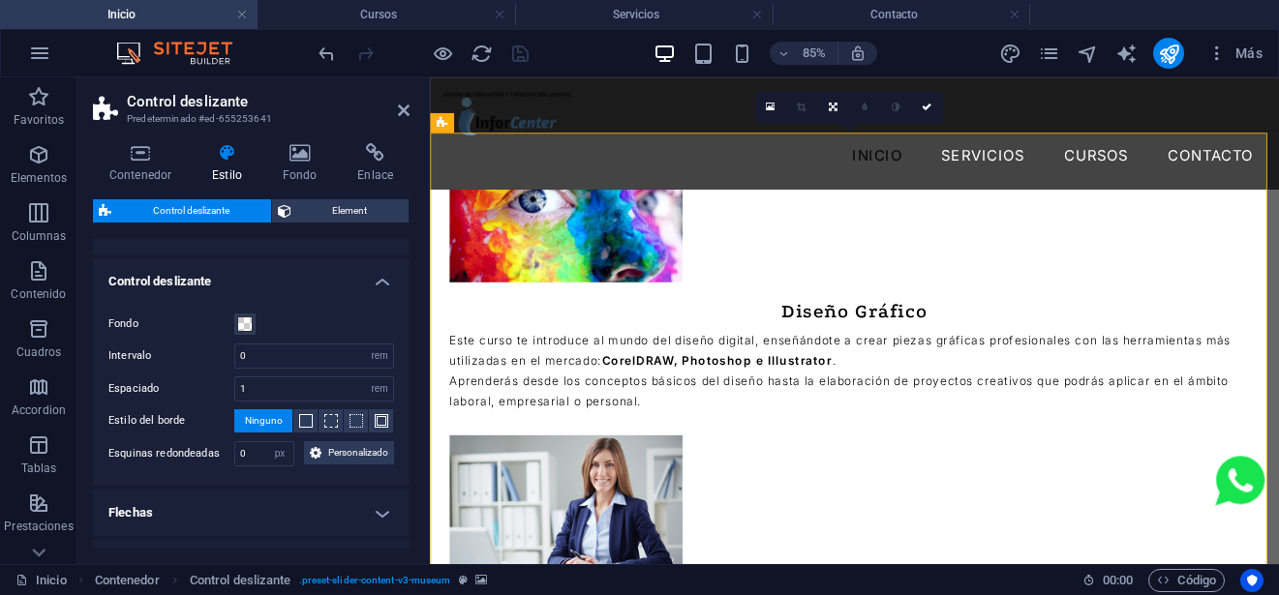
scroll to position [452, 0]
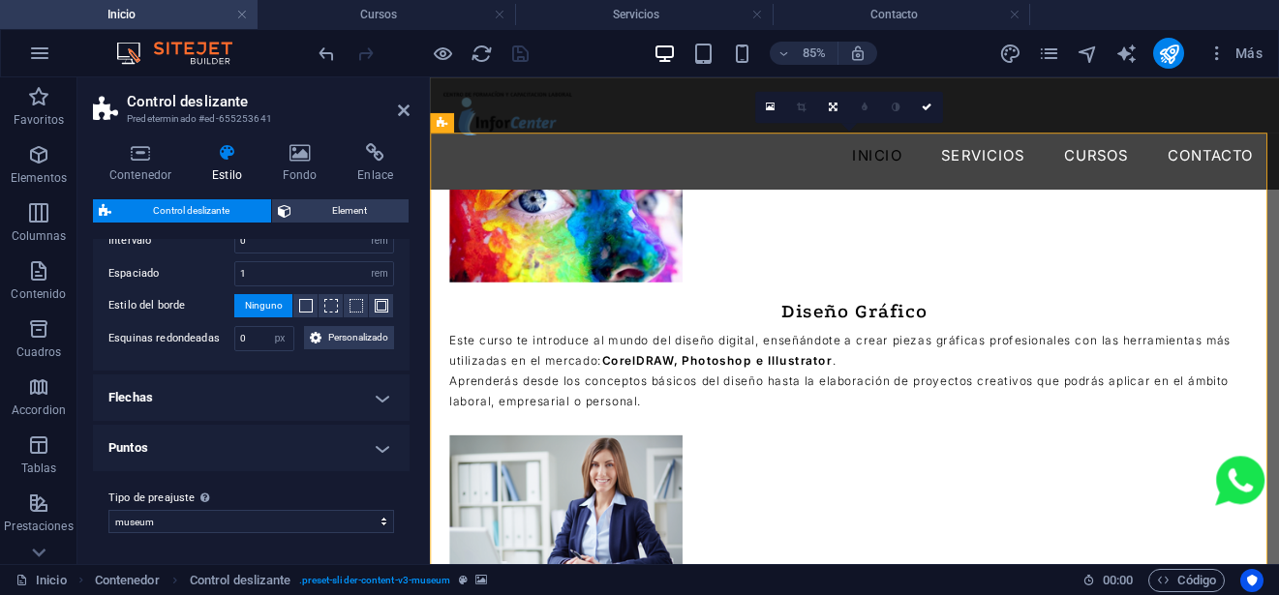
click at [140, 139] on div "Contenedor Estilo Fondo Enlace Tamaño Altura 560 Predeterminado px rem % vh vw …" at bounding box center [251, 346] width 348 height 437
click at [143, 149] on icon at bounding box center [140, 152] width 95 height 19
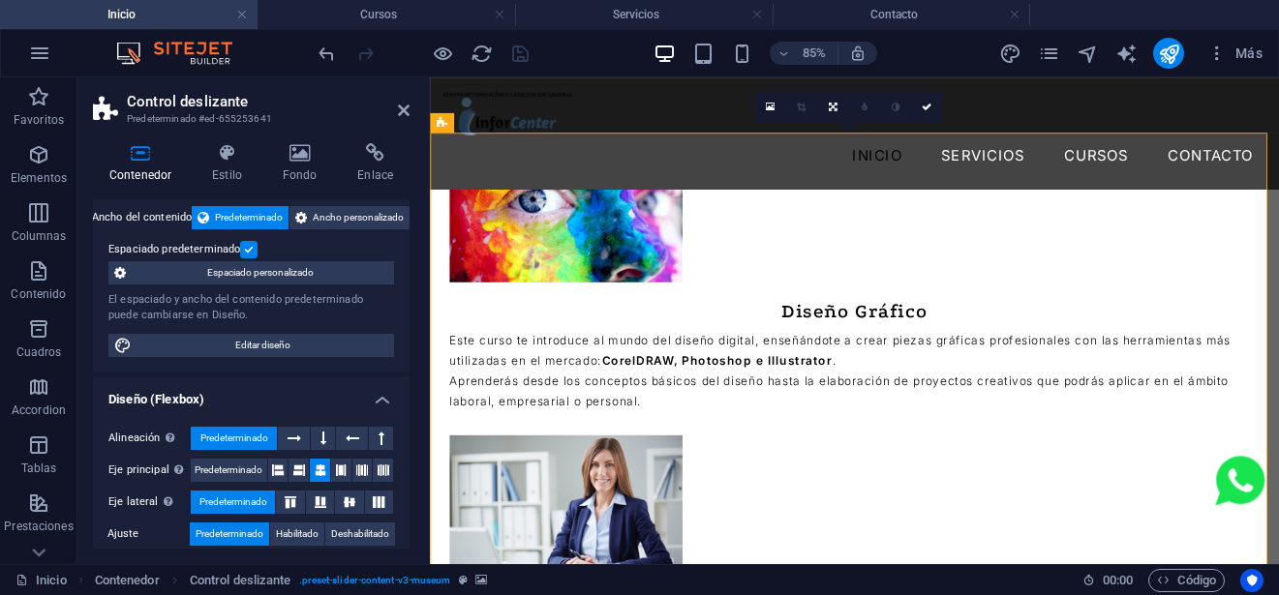
scroll to position [0, 0]
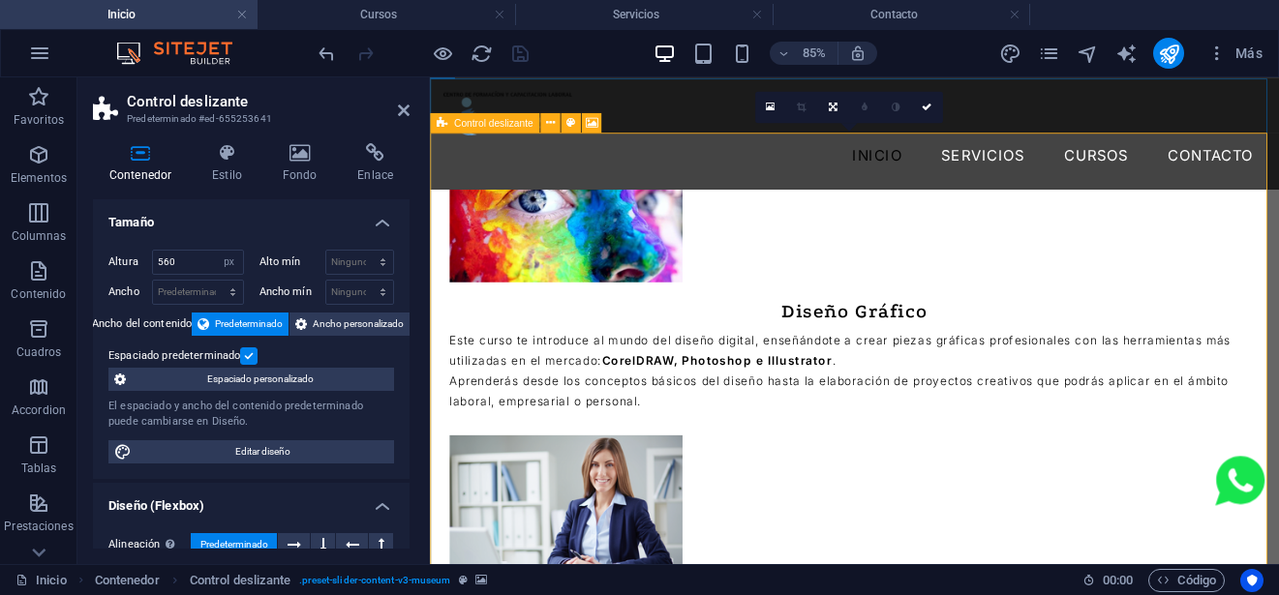
click at [453, 126] on div "Control deslizante" at bounding box center [484, 121] width 109 height 19
click at [230, 166] on h4 "Estilo" at bounding box center [231, 163] width 71 height 41
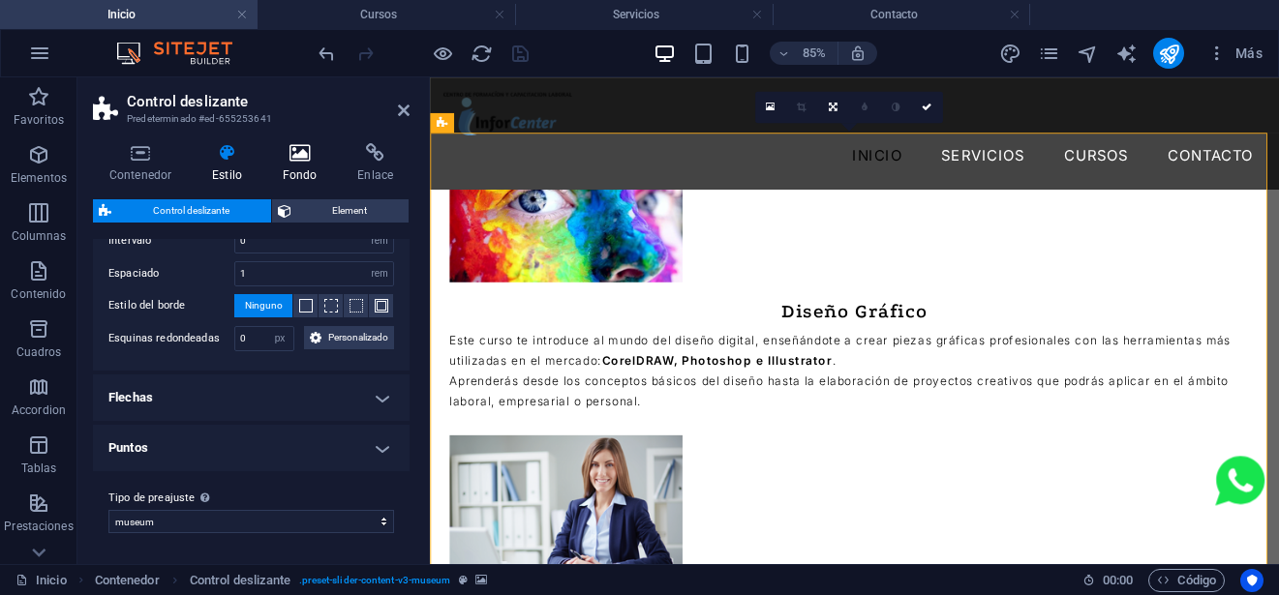
click at [298, 160] on icon at bounding box center [300, 152] width 68 height 19
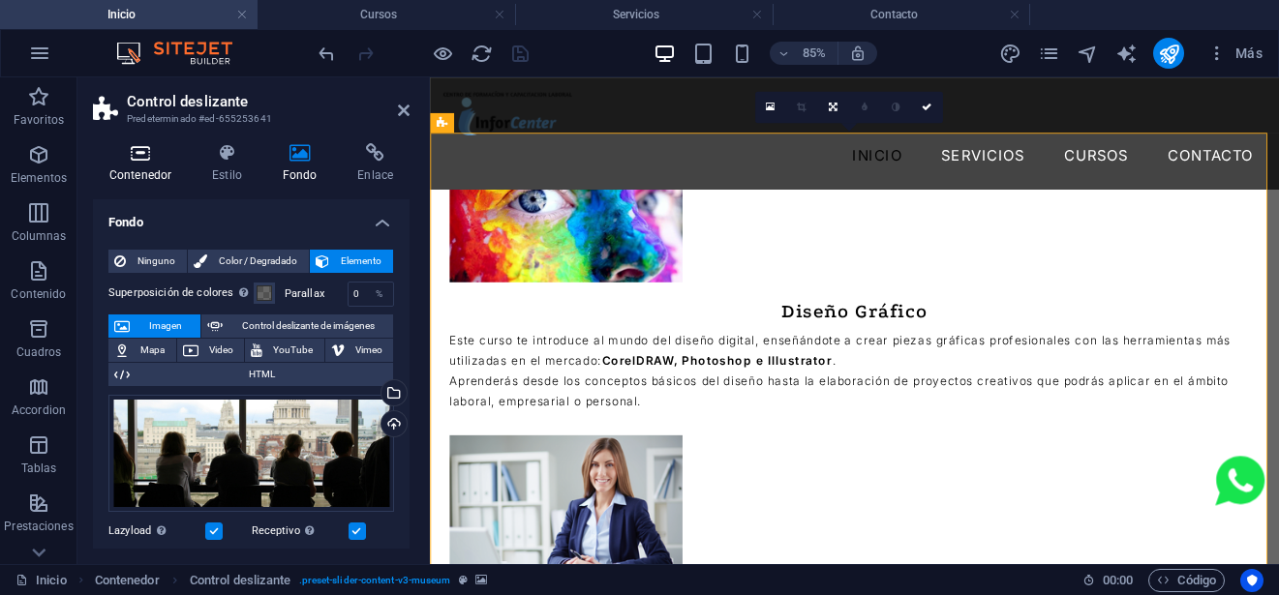
click at [159, 162] on icon at bounding box center [140, 152] width 95 height 19
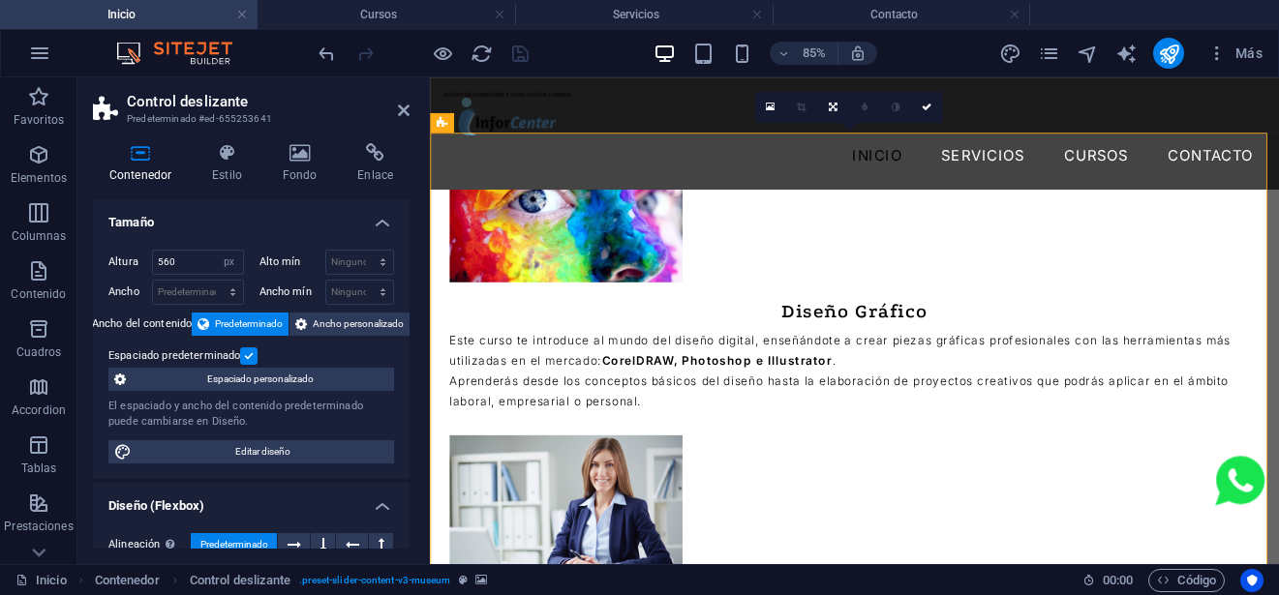
click at [314, 434] on div "Altura 560 Predeterminado px rem % vh vw Alto mín Ninguno px rem % vh vw Ancho …" at bounding box center [251, 356] width 317 height 245
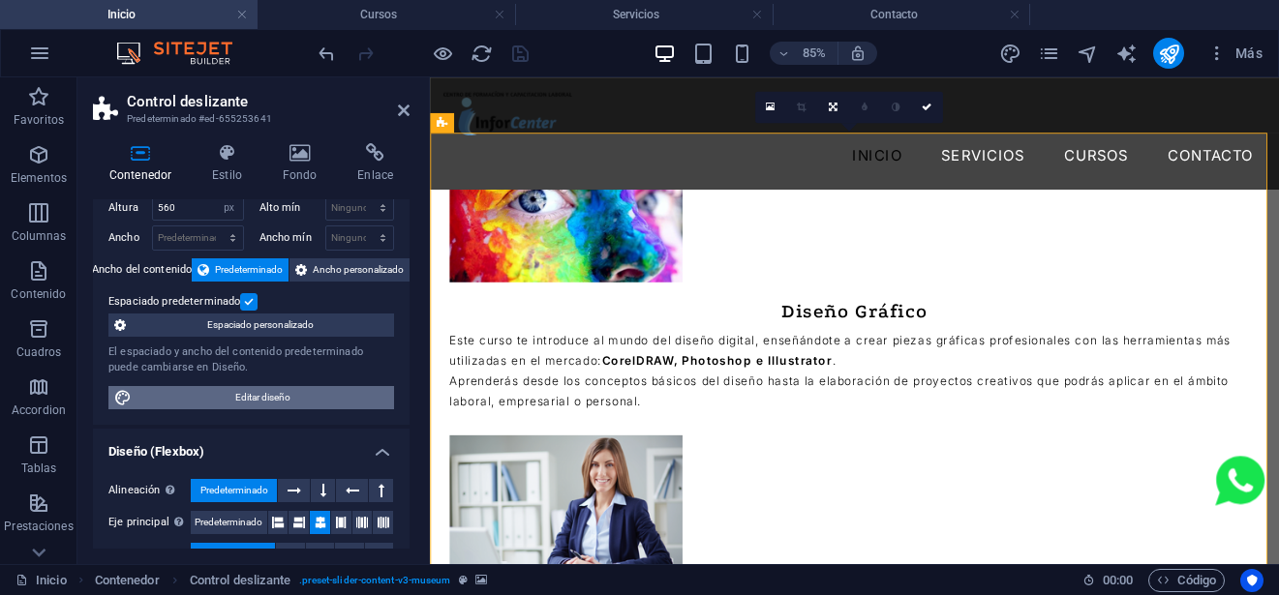
scroll to position [97, 0]
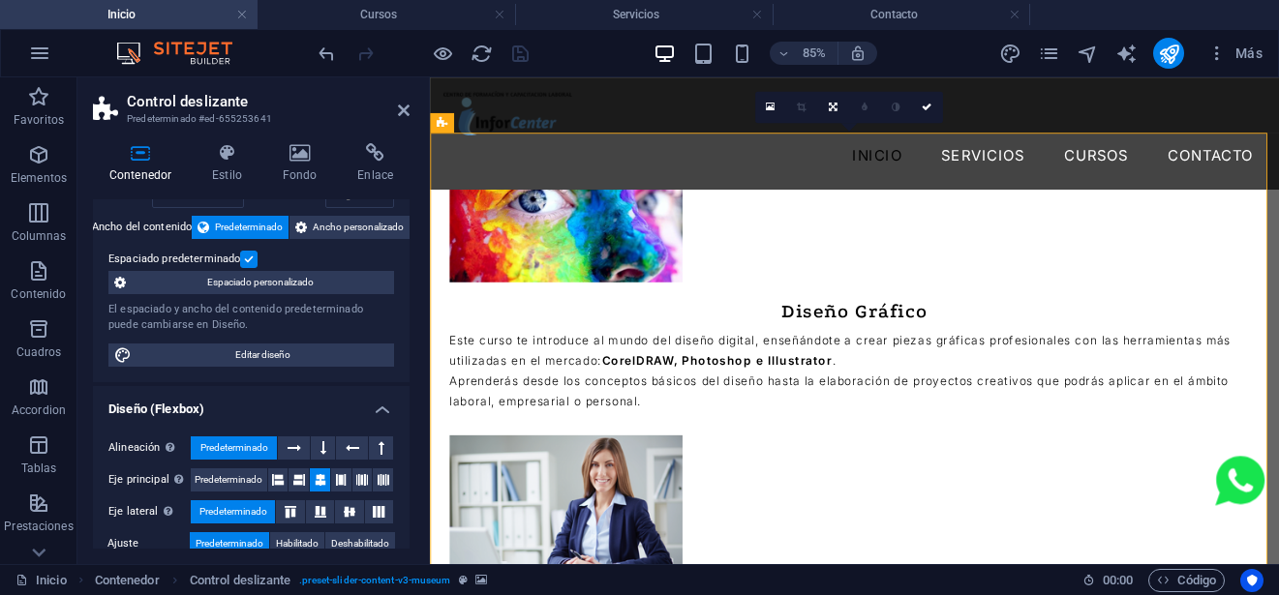
click at [283, 341] on div "Altura 560 Predeterminado px rem % vh vw Alto mín Ninguno px rem % vh vw Ancho …" at bounding box center [251, 259] width 317 height 245
drag, startPoint x: 287, startPoint y: 356, endPoint x: 696, endPoint y: 120, distance: 472.8
click at [287, 356] on span "Editar diseño" at bounding box center [262, 355] width 251 height 23
click at [548, 234] on icon at bounding box center [550, 237] width 9 height 17
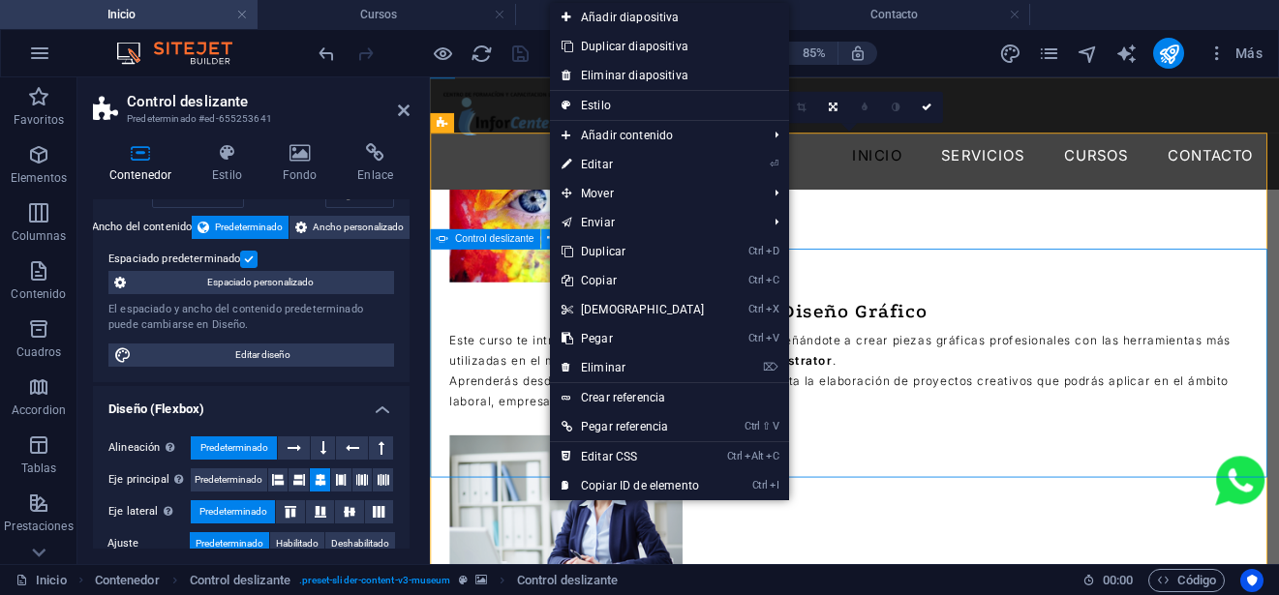
click at [548, 234] on icon at bounding box center [550, 237] width 9 height 17
click at [521, 234] on span "Control deslizante" at bounding box center [494, 238] width 79 height 10
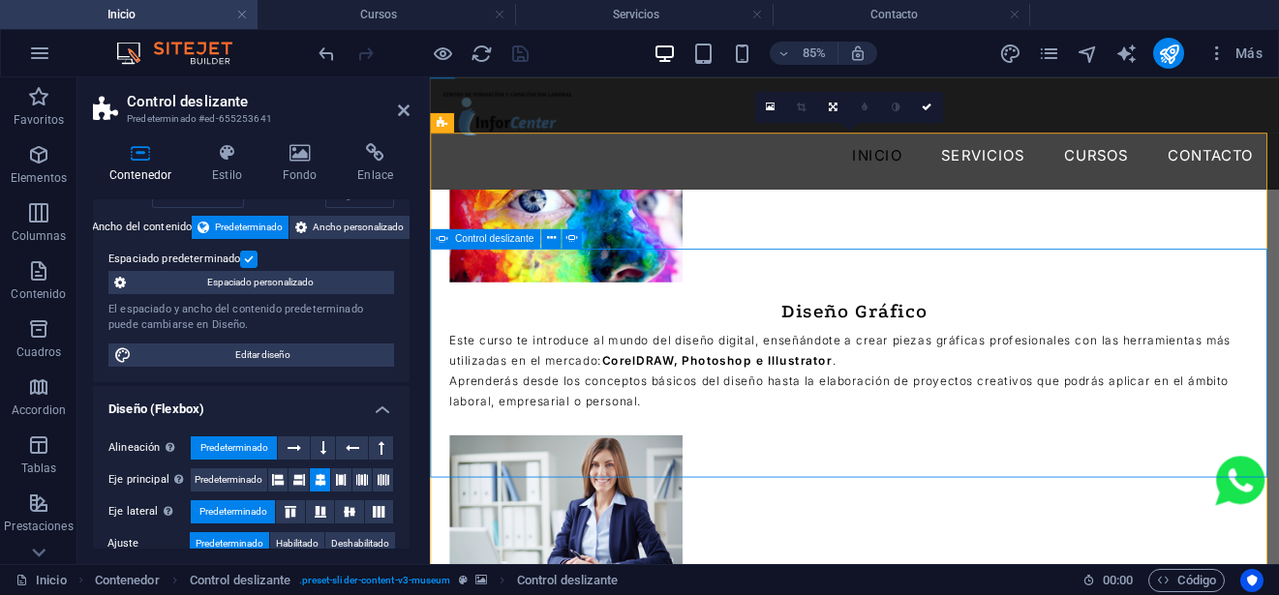
click at [521, 234] on span "Control deslizante" at bounding box center [494, 238] width 79 height 10
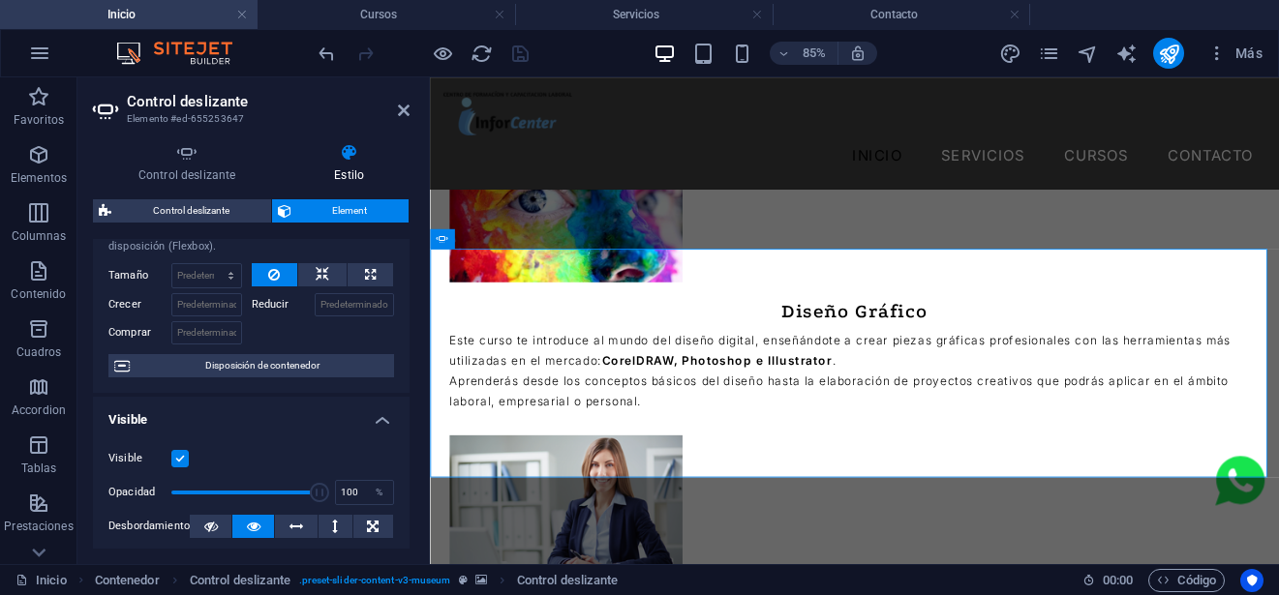
scroll to position [290, 0]
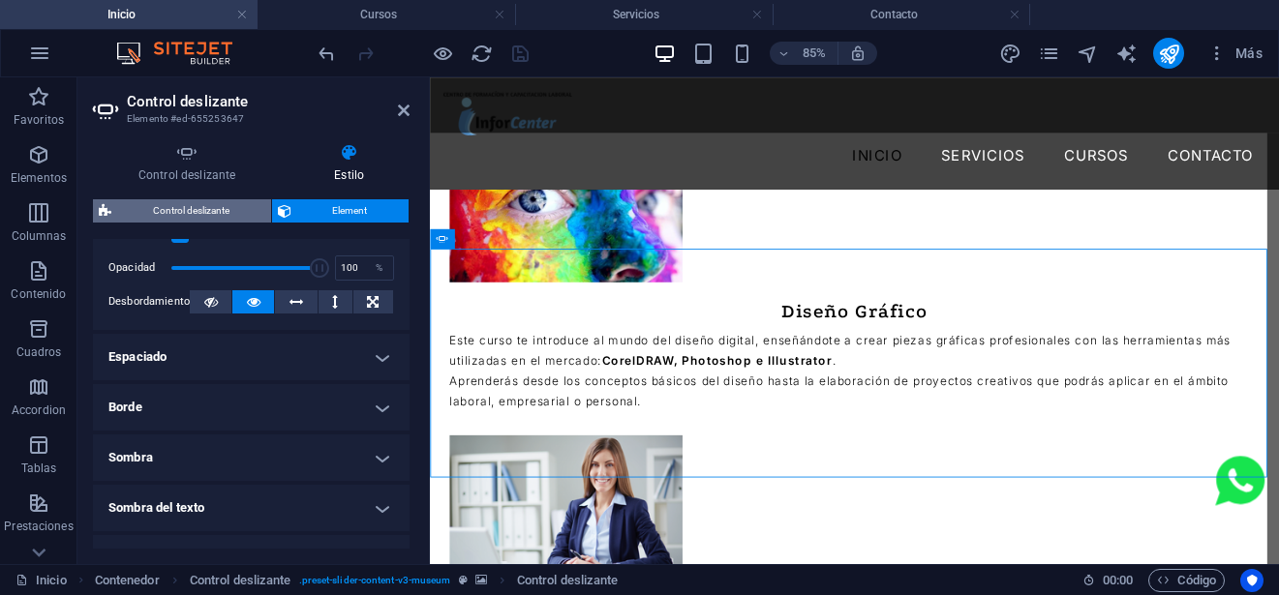
click at [223, 199] on span "Control deslizante" at bounding box center [191, 210] width 148 height 23
select select "rem"
select select "px"
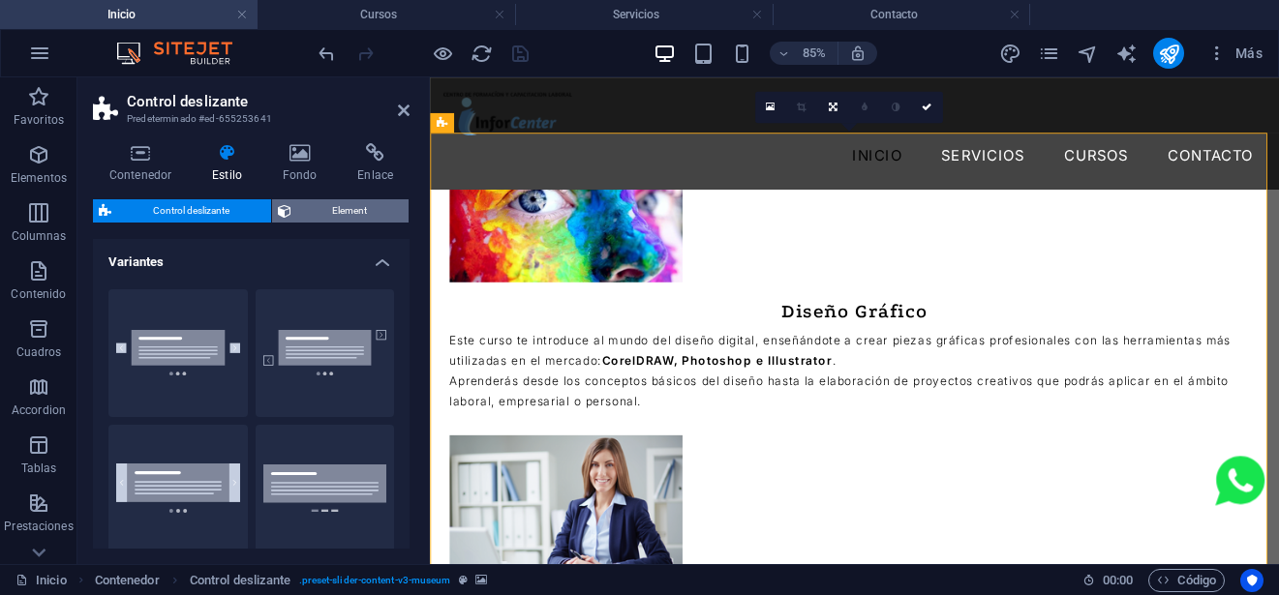
click at [347, 208] on span "Element" at bounding box center [350, 210] width 107 height 23
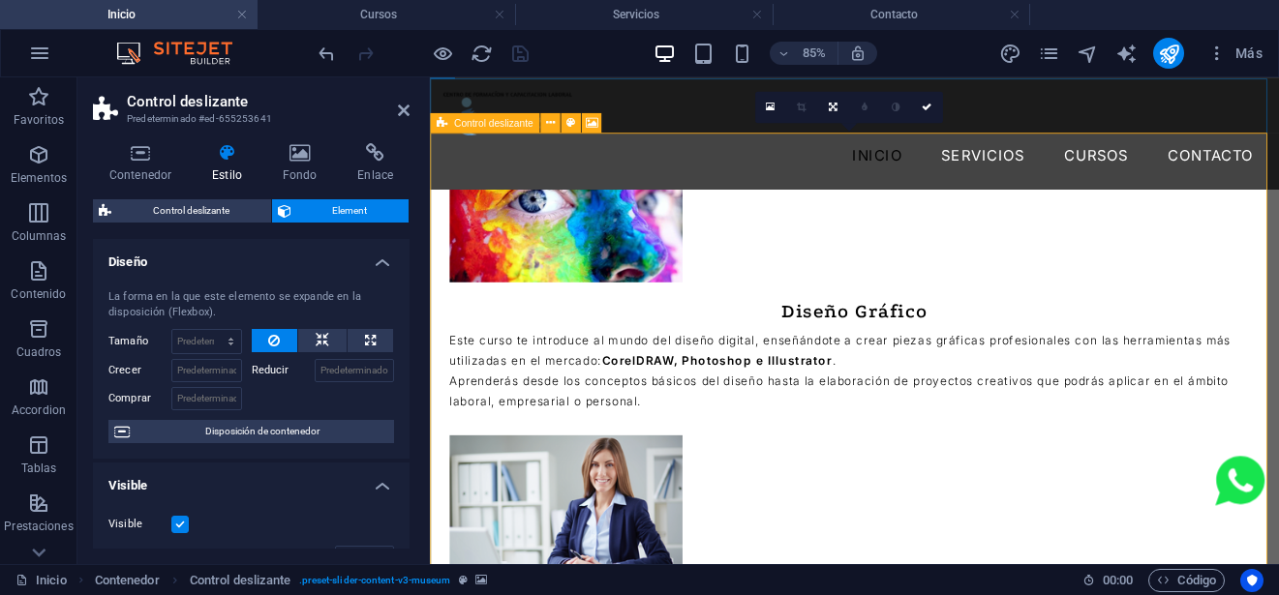
click at [441, 120] on icon at bounding box center [442, 121] width 11 height 19
click at [404, 111] on icon at bounding box center [404, 110] width 12 height 15
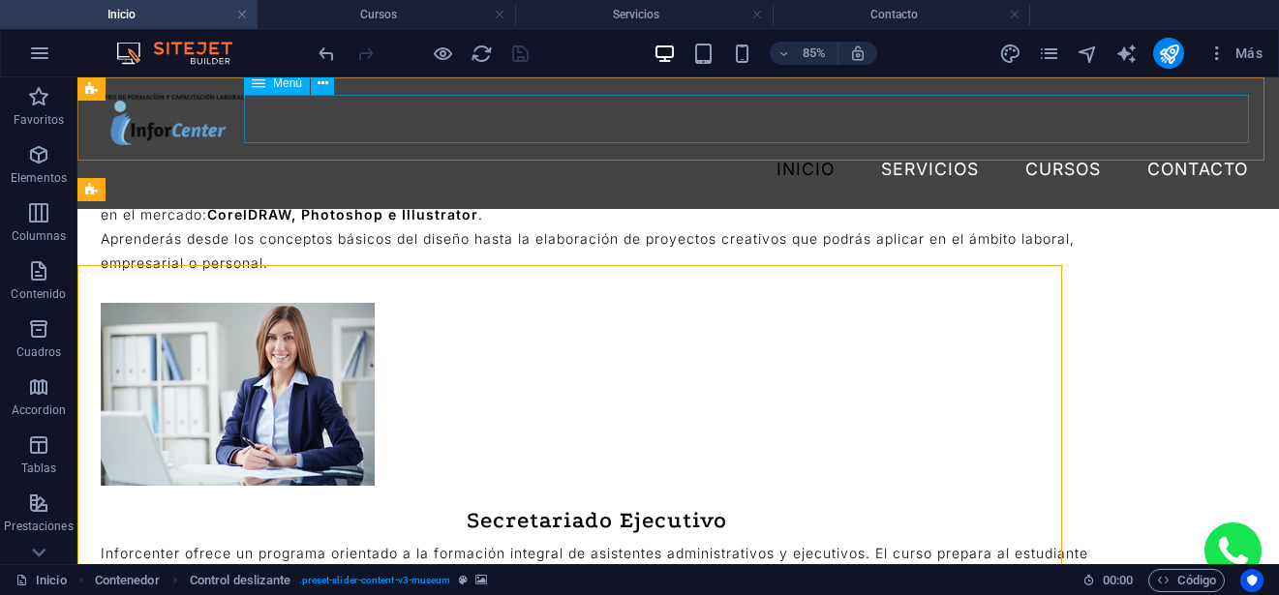
scroll to position [3369, 0]
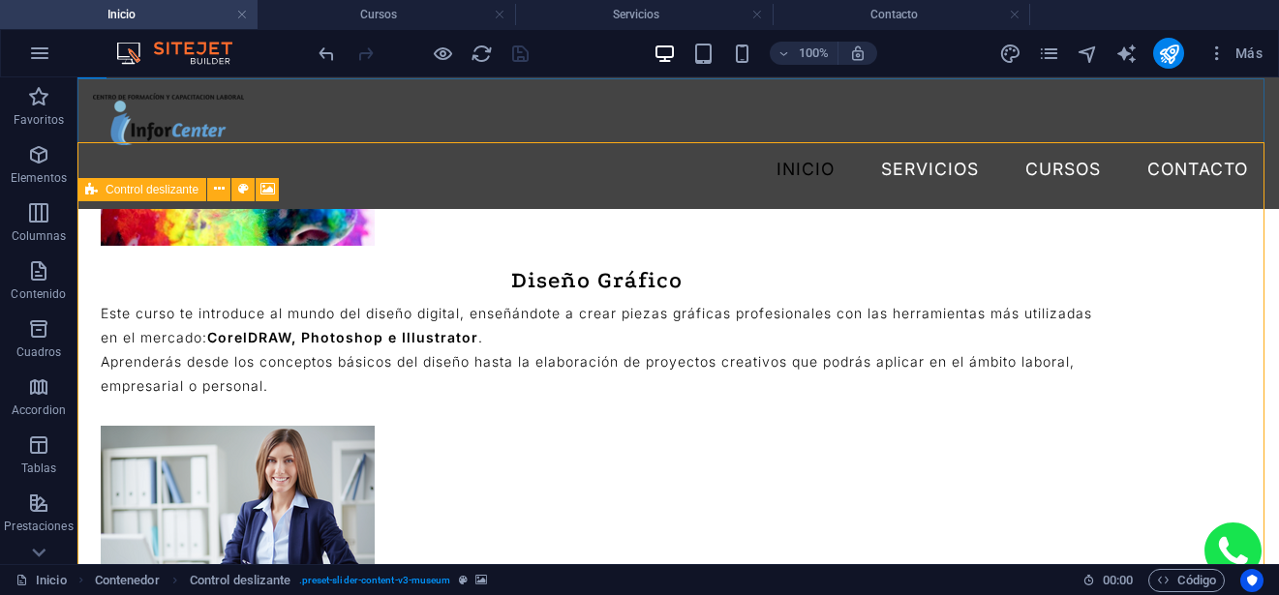
click at [82, 193] on div "Control deslizante" at bounding box center [141, 189] width 129 height 23
click at [176, 191] on span "Control deslizante" at bounding box center [152, 190] width 93 height 12
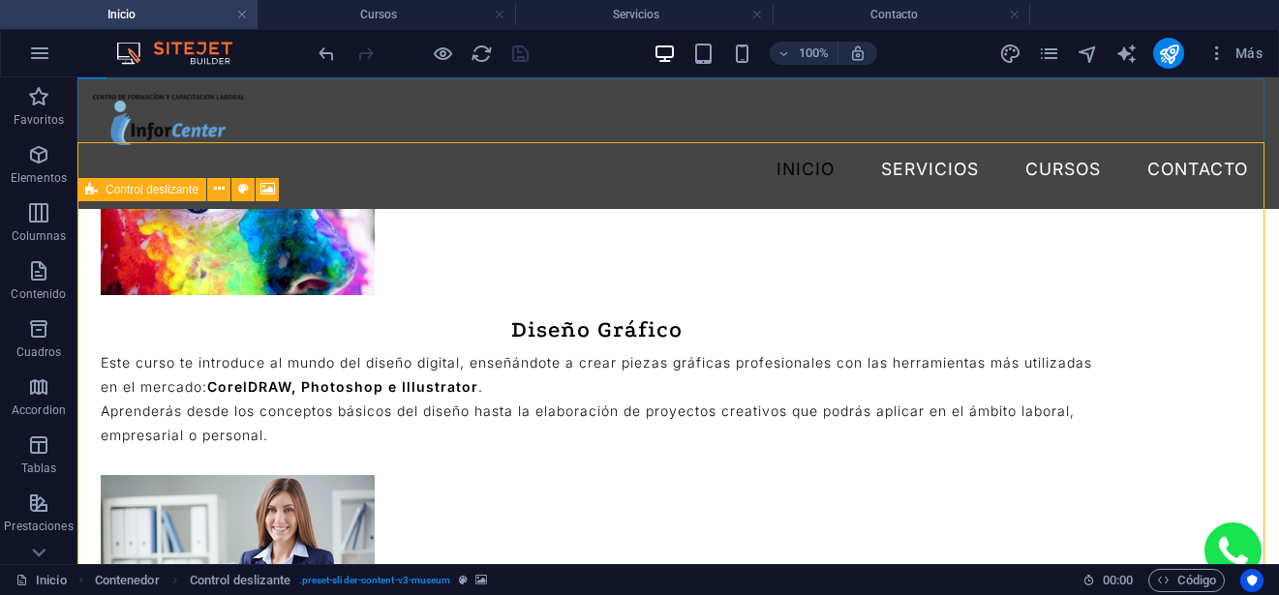
scroll to position [3492, 0]
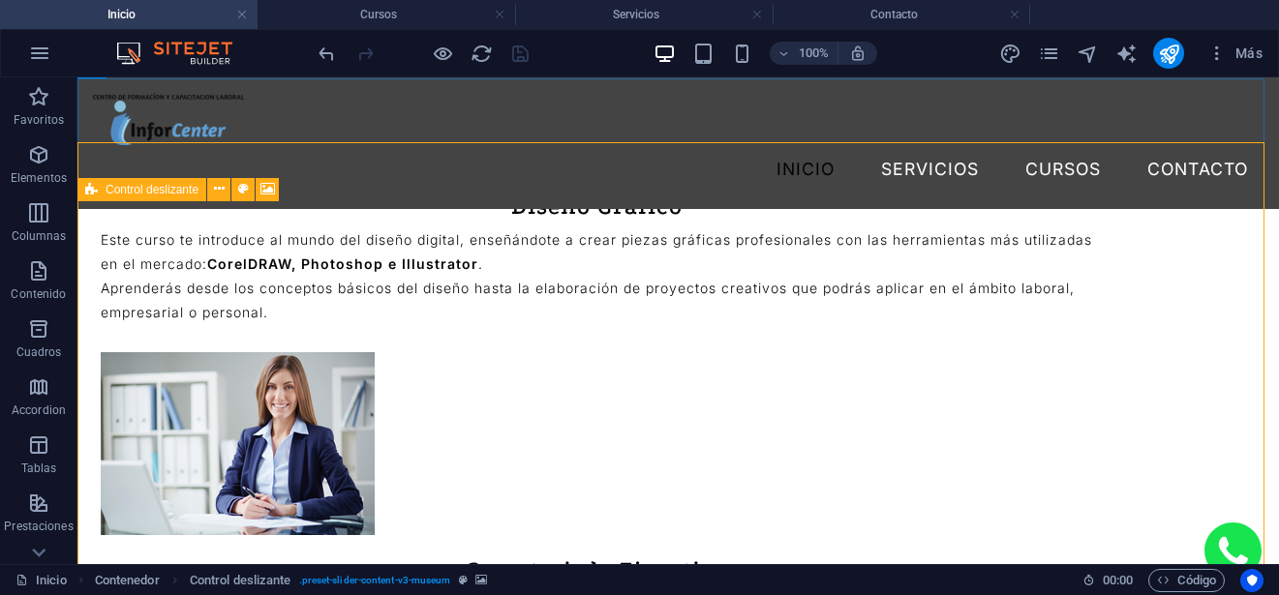
select select "rem"
select select "px"
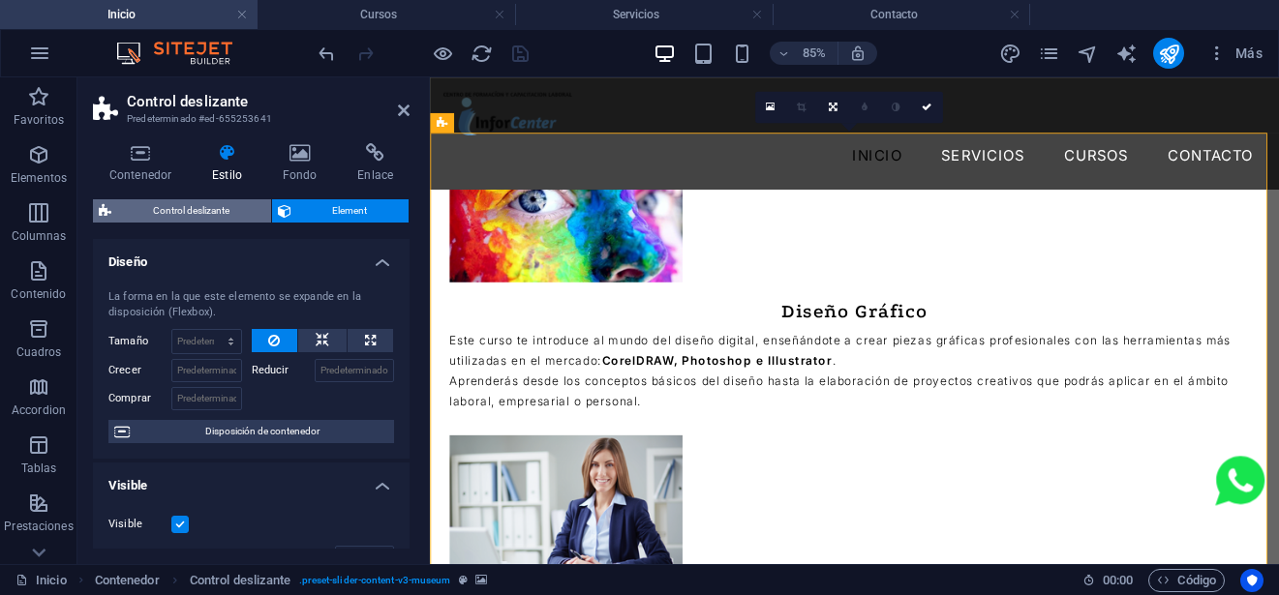
click at [203, 205] on span "Control deslizante" at bounding box center [191, 210] width 148 height 23
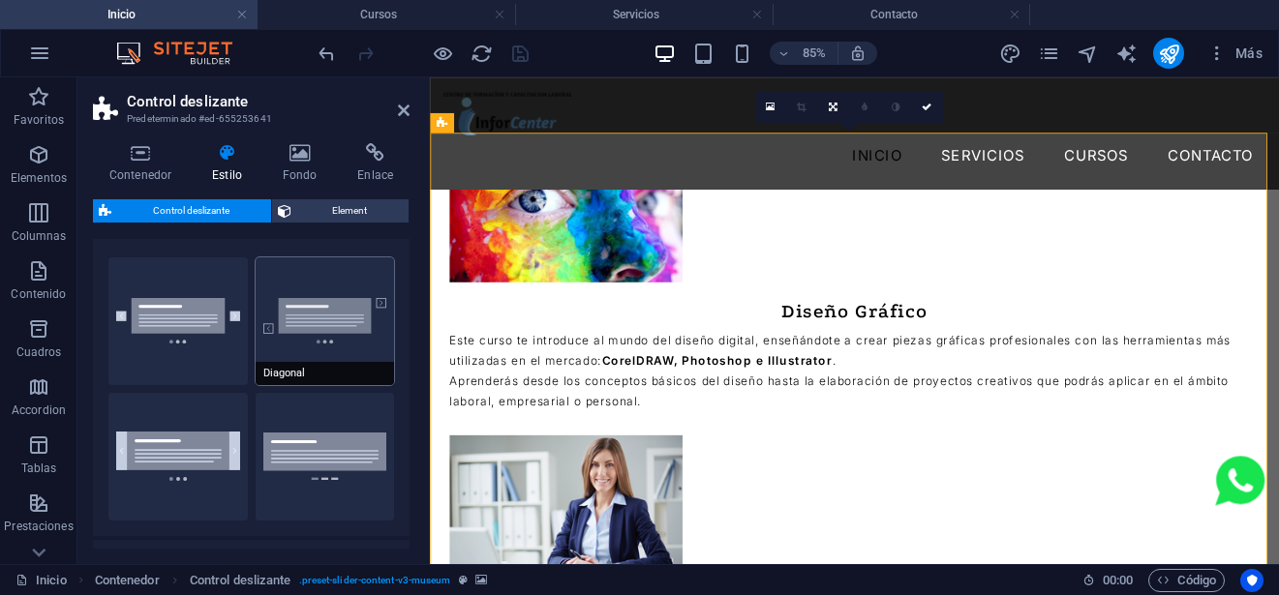
scroll to position [0, 0]
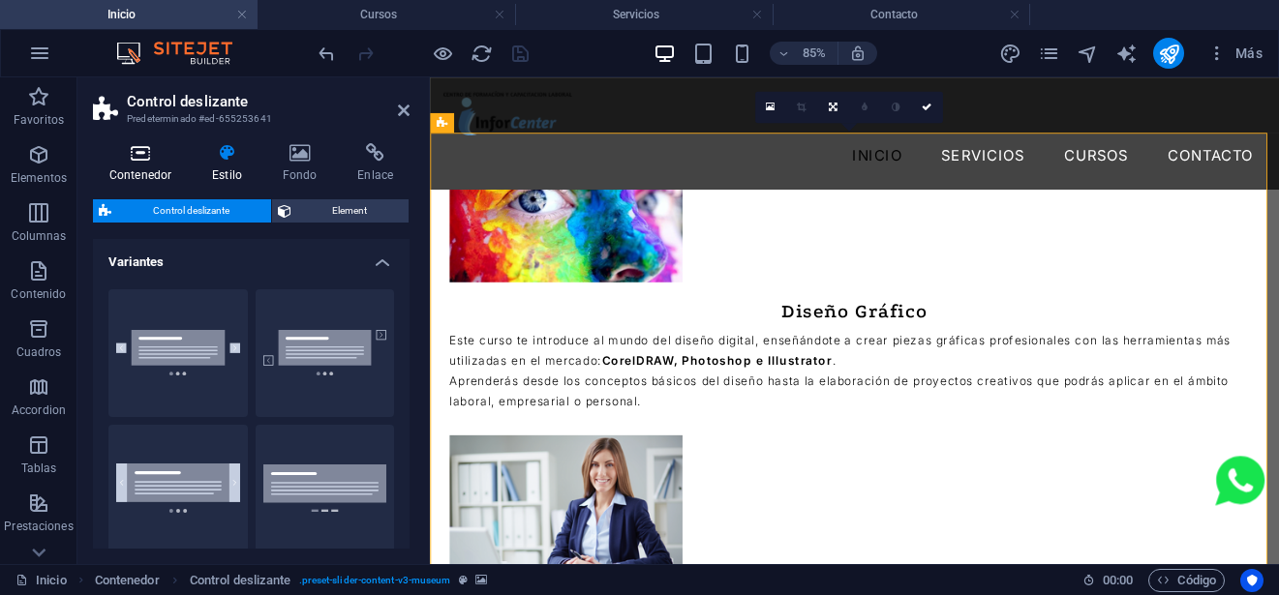
click at [145, 167] on h4 "Contenedor" at bounding box center [144, 163] width 103 height 41
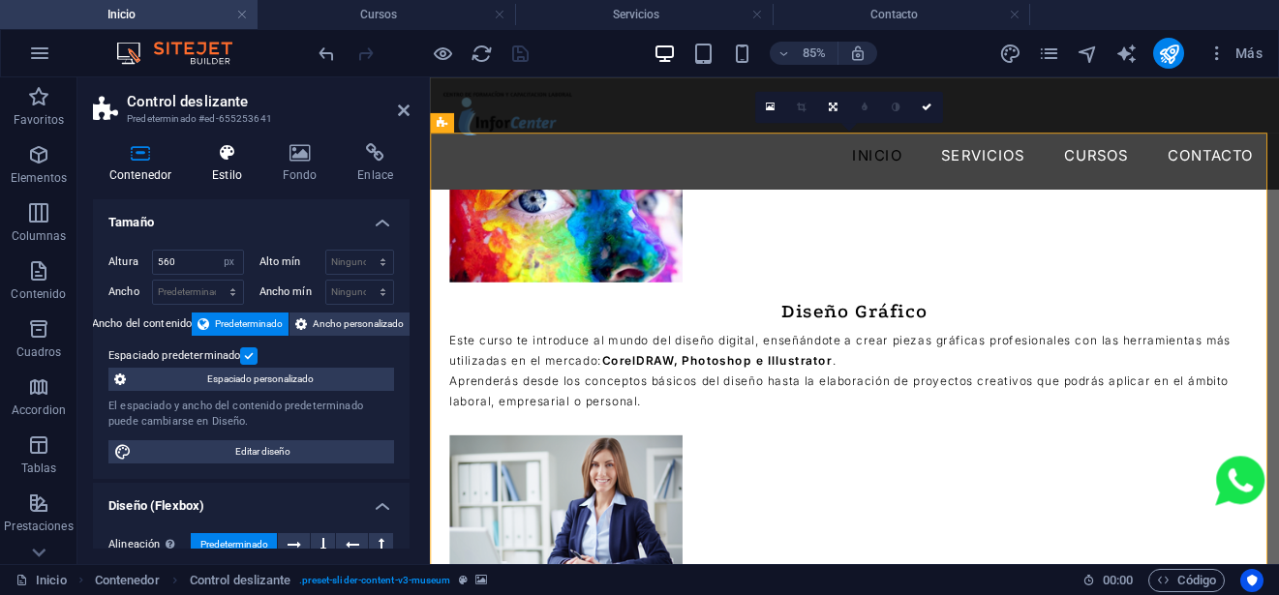
click at [218, 174] on h4 "Estilo" at bounding box center [231, 163] width 71 height 41
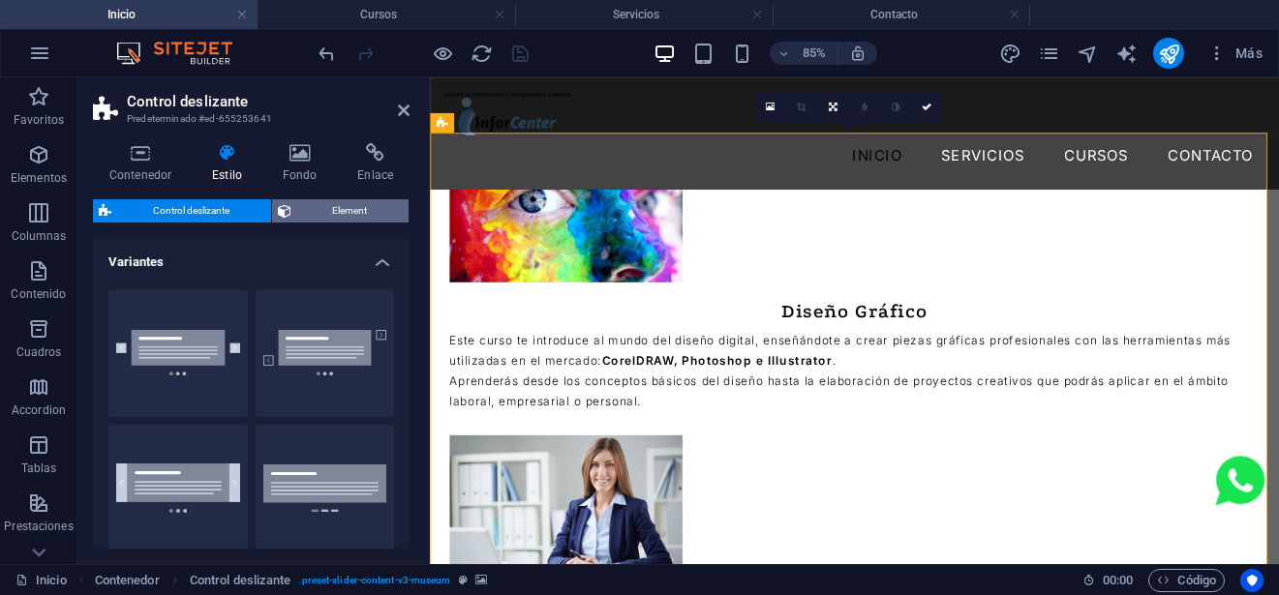
click at [322, 213] on span "Element" at bounding box center [350, 210] width 107 height 23
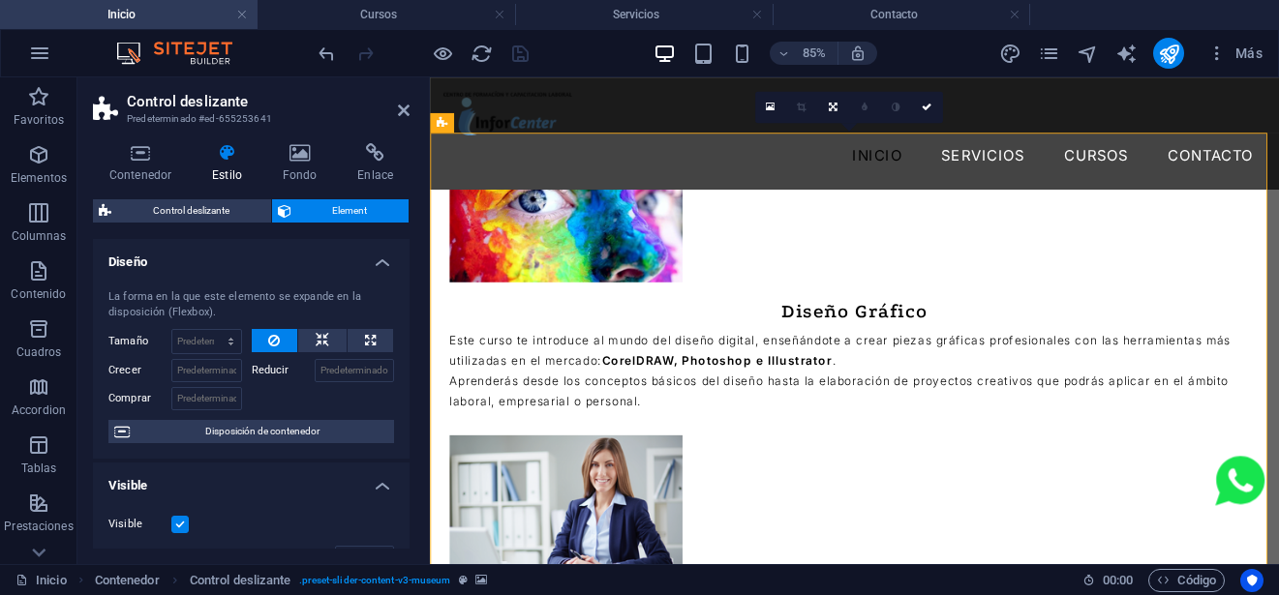
click at [314, 147] on icon at bounding box center [300, 152] width 68 height 19
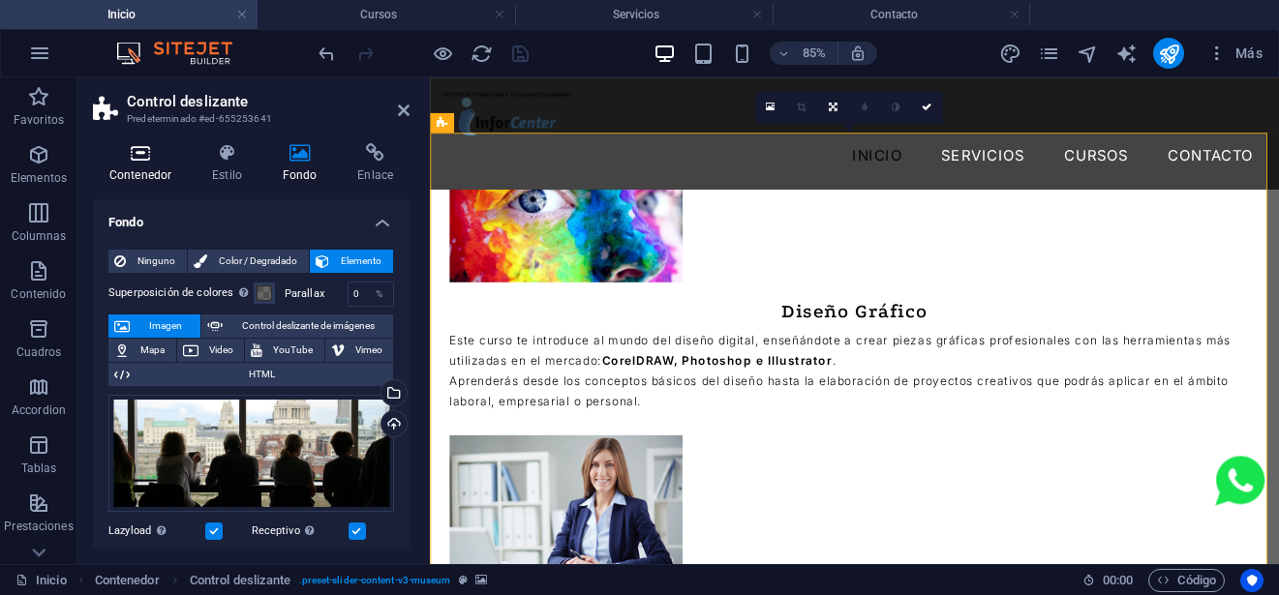
click at [147, 160] on icon at bounding box center [140, 152] width 95 height 19
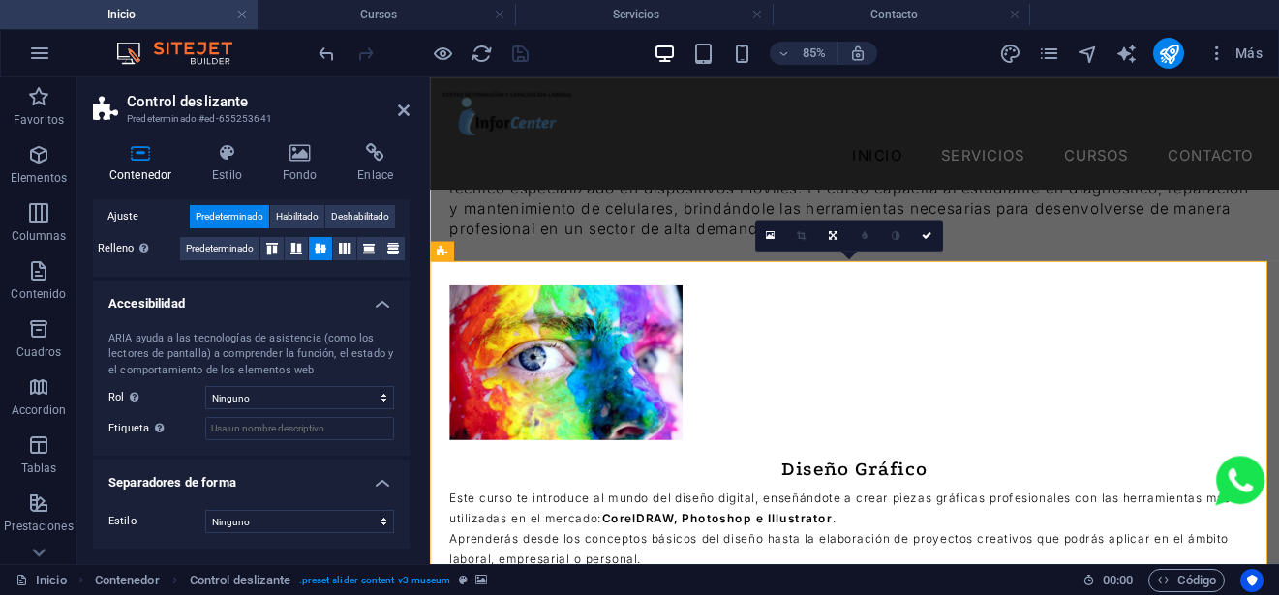
scroll to position [3298, 0]
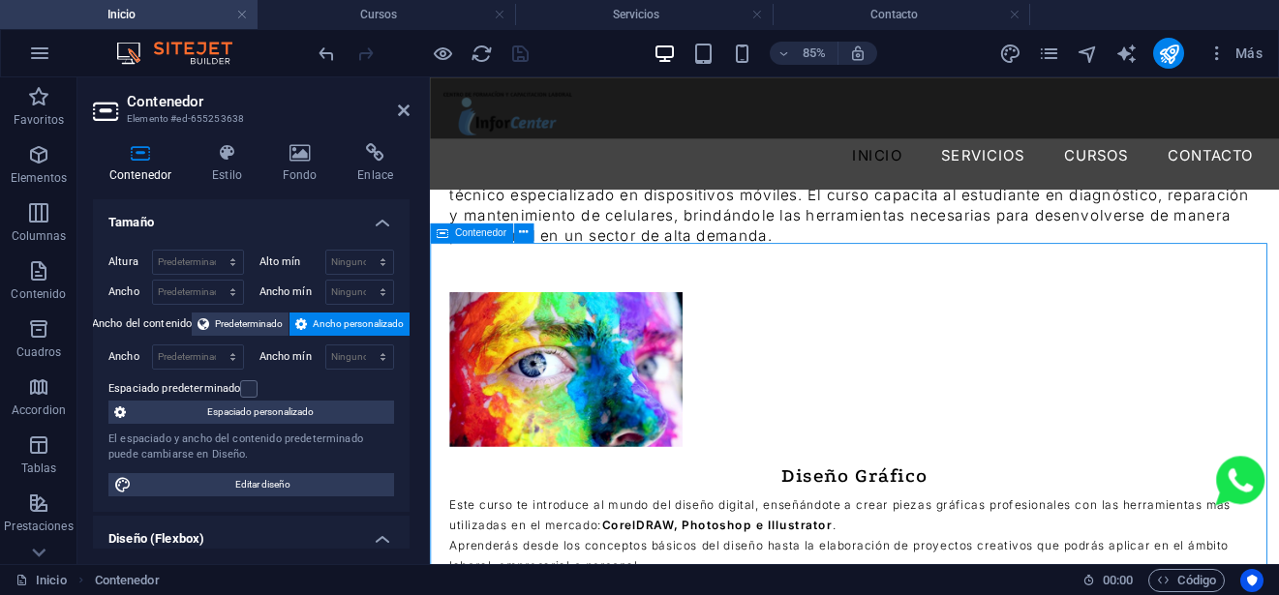
click at [468, 230] on span "Contenedor" at bounding box center [480, 233] width 51 height 10
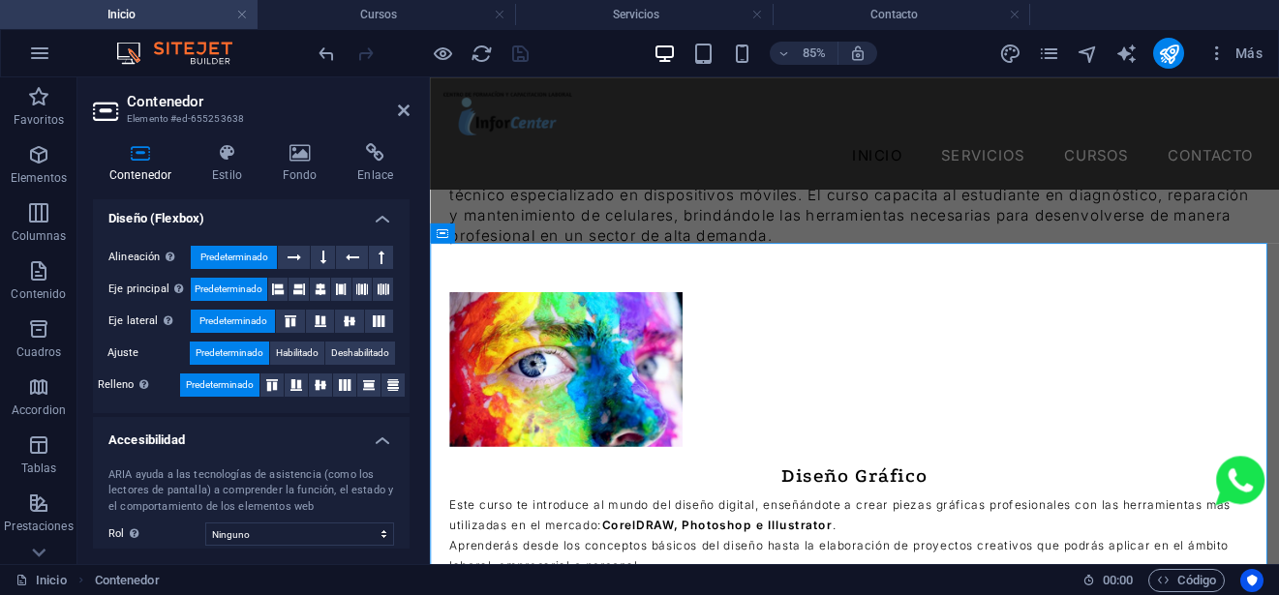
scroll to position [457, 0]
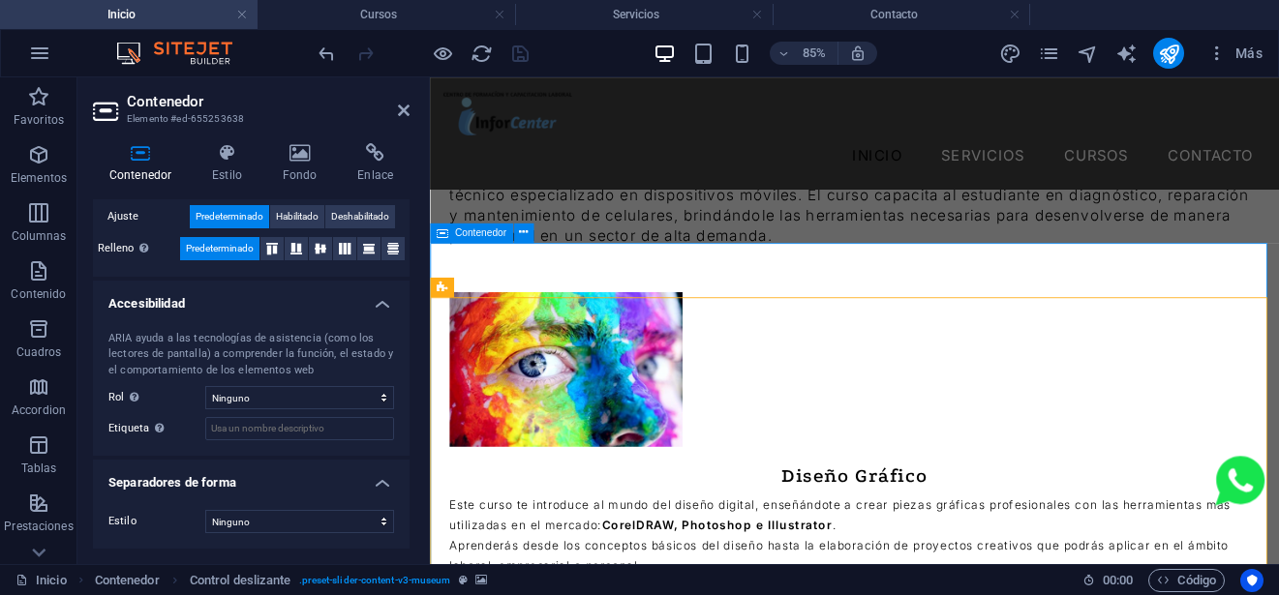
select select "px"
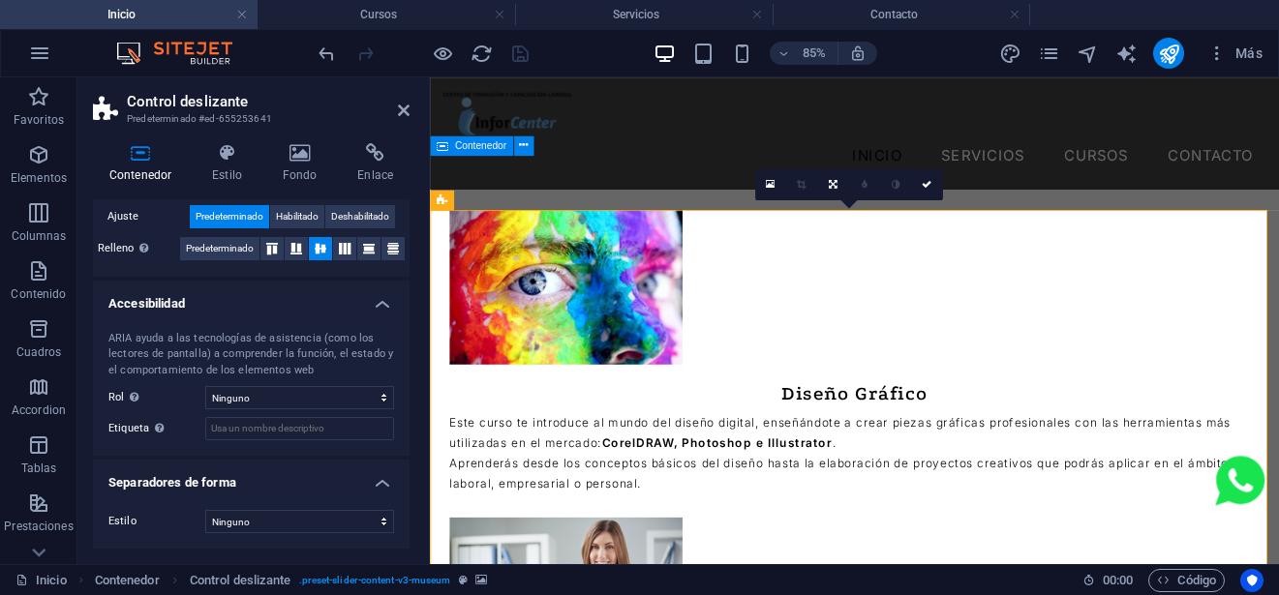
scroll to position [3588, 0]
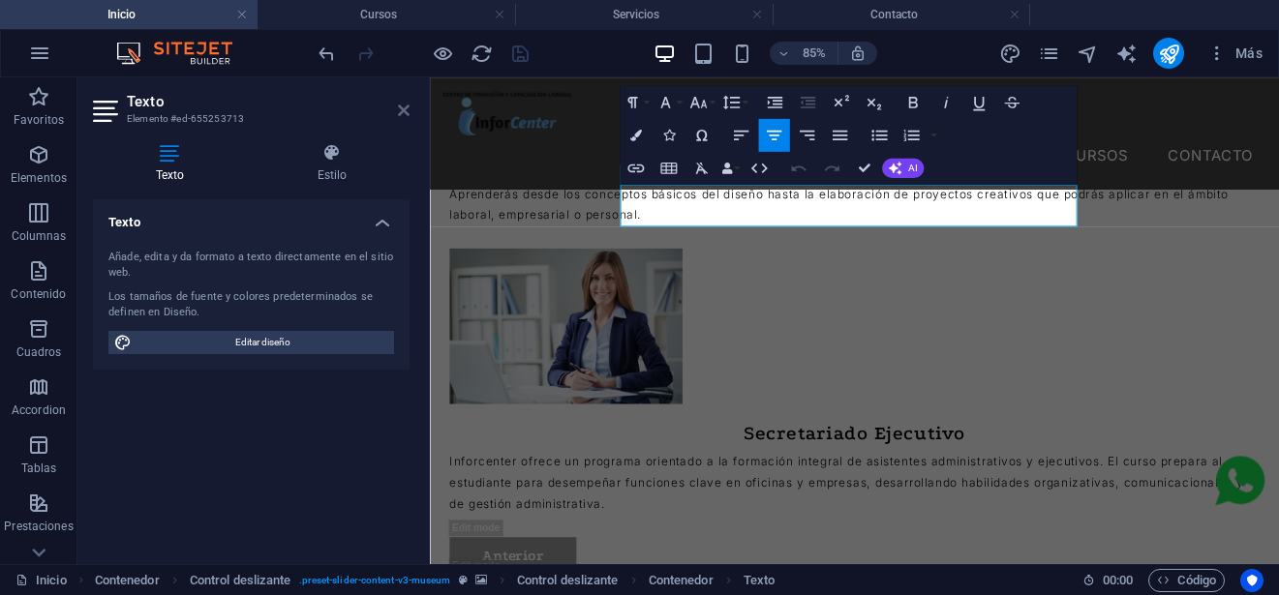
click at [409, 106] on icon at bounding box center [404, 110] width 12 height 15
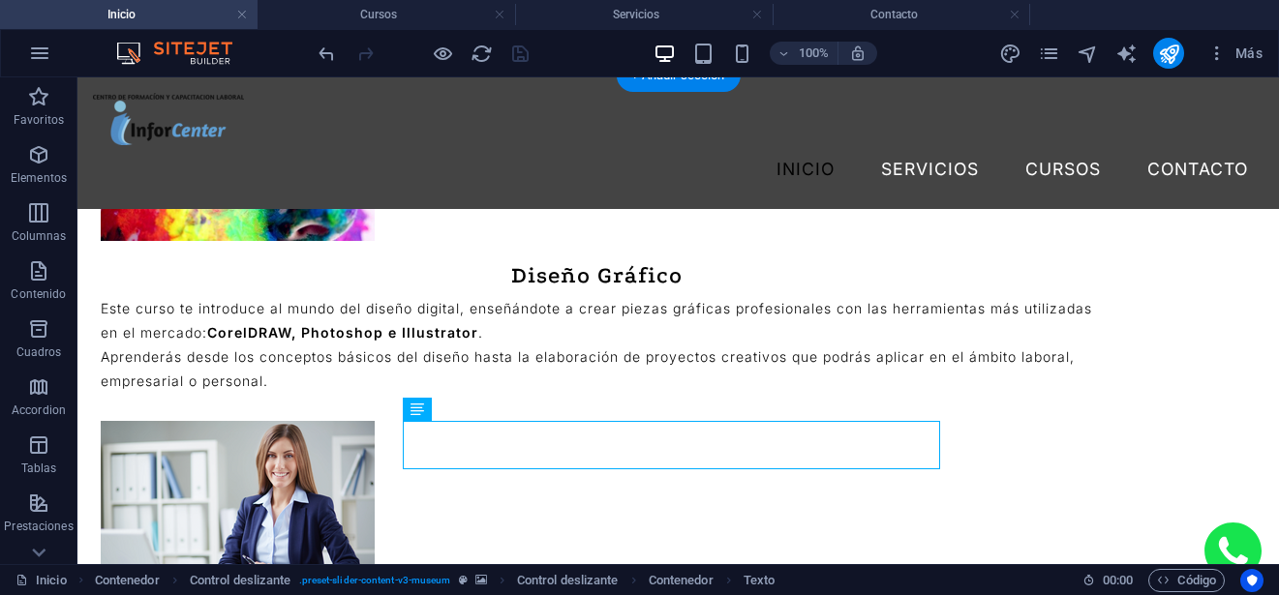
scroll to position [3371, 0]
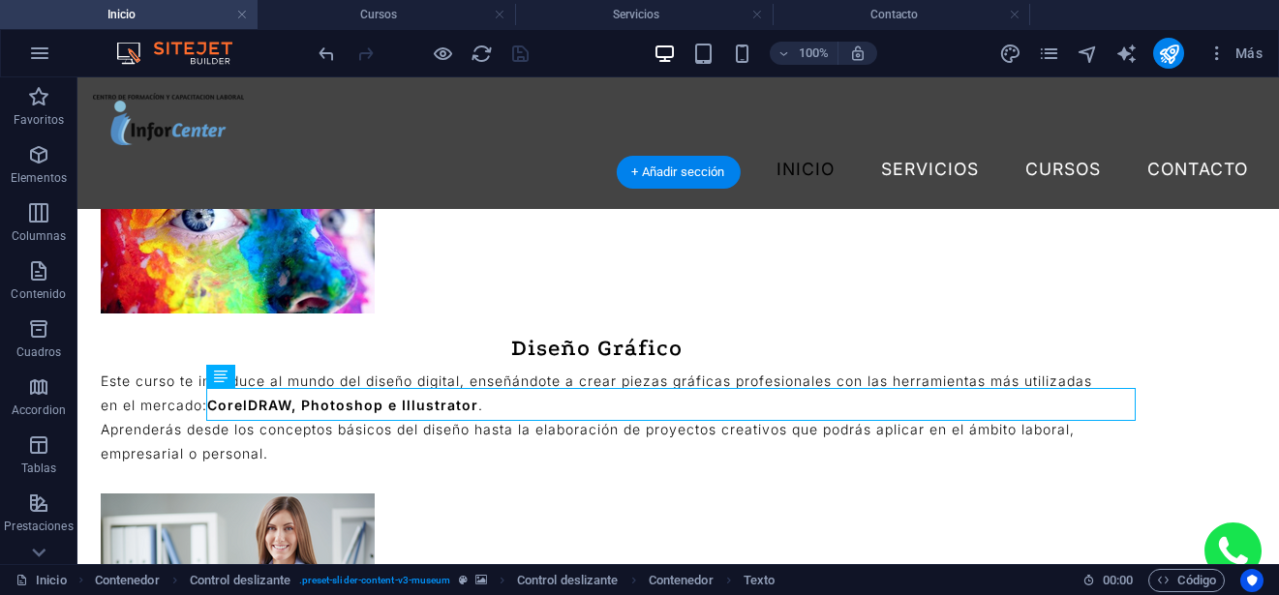
scroll to position [3275, 0]
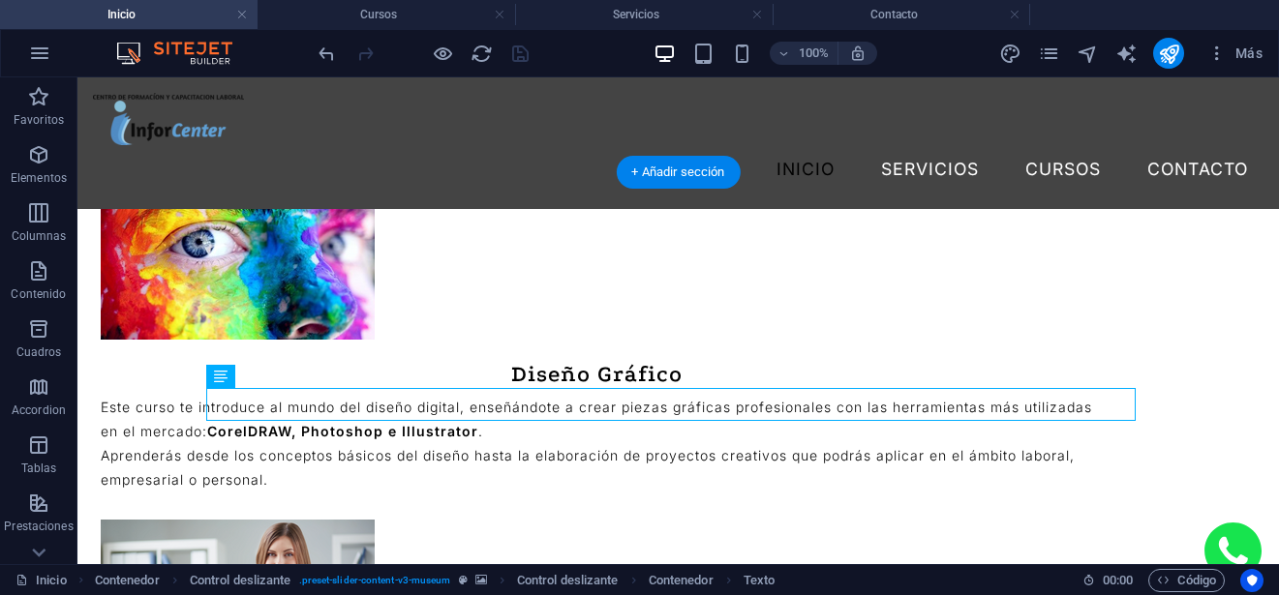
select select "px"
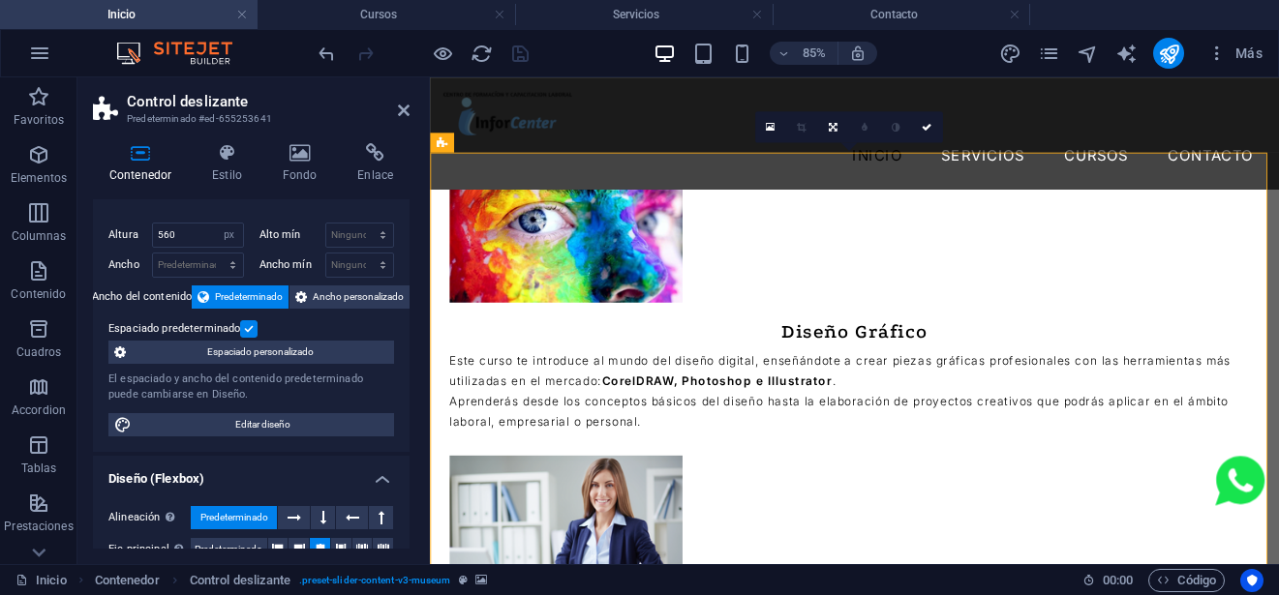
scroll to position [0, 0]
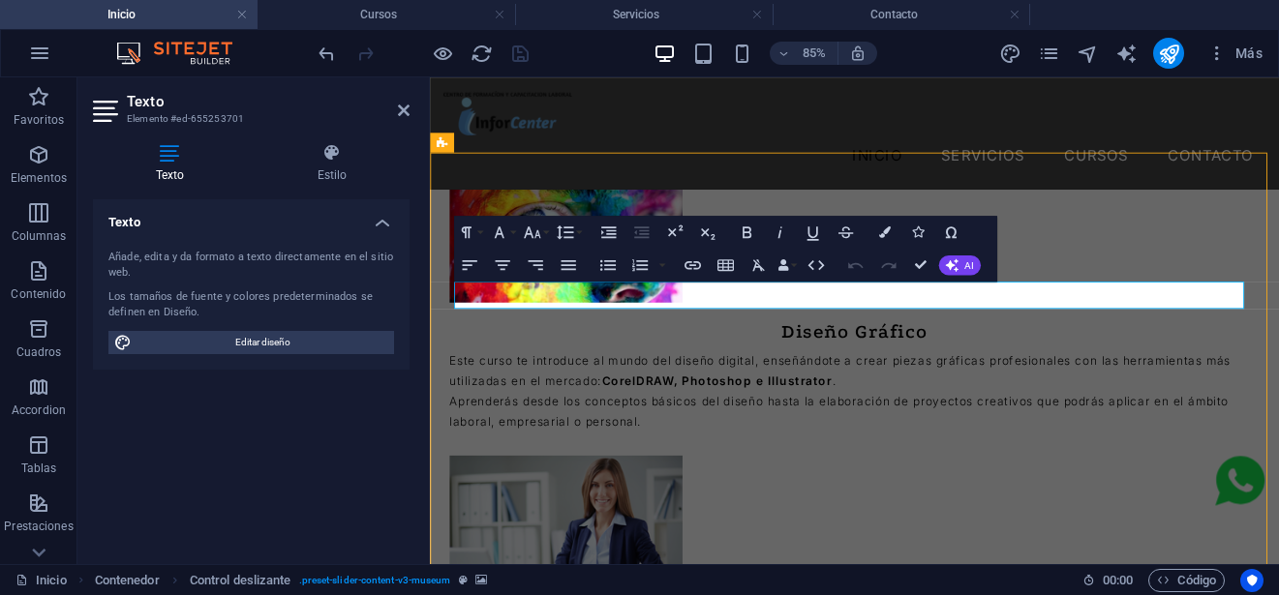
select select "px"
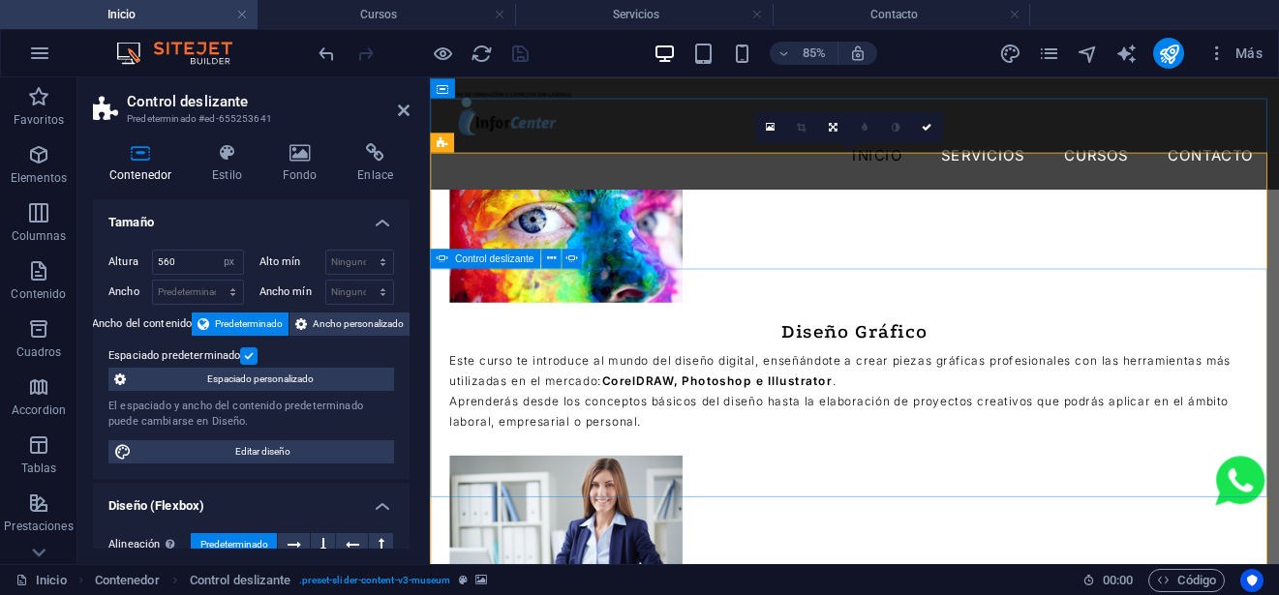
click at [461, 257] on span "Control deslizante" at bounding box center [494, 259] width 79 height 10
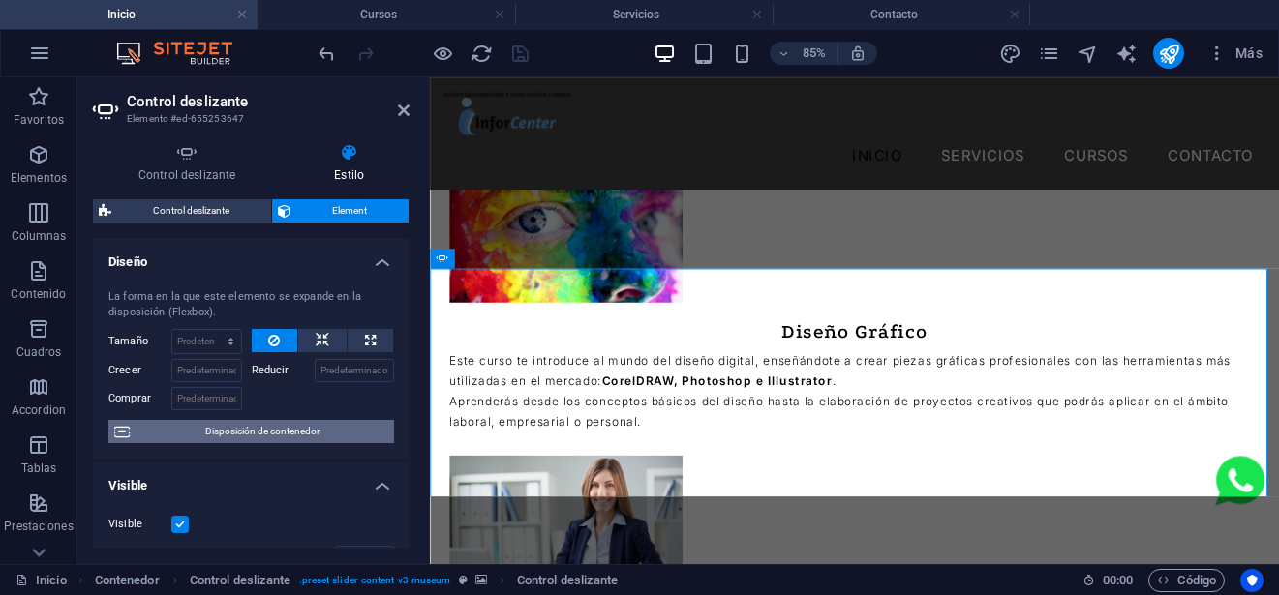
click at [273, 437] on span "Disposición de contenedor" at bounding box center [262, 431] width 253 height 23
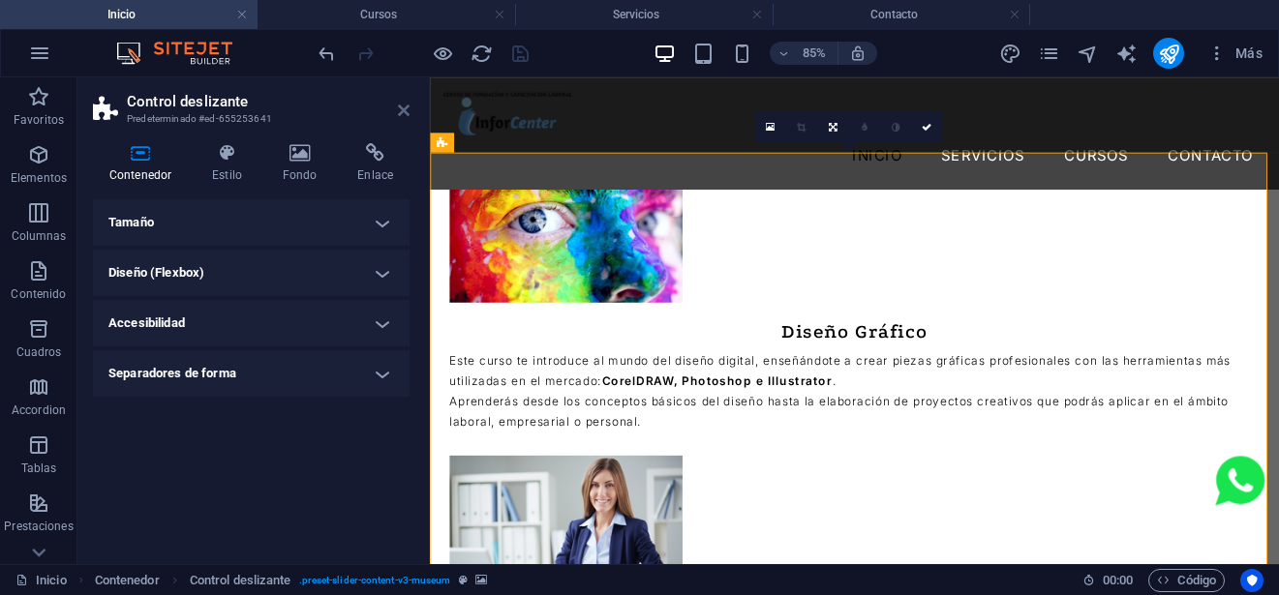
click at [402, 105] on icon at bounding box center [404, 110] width 12 height 15
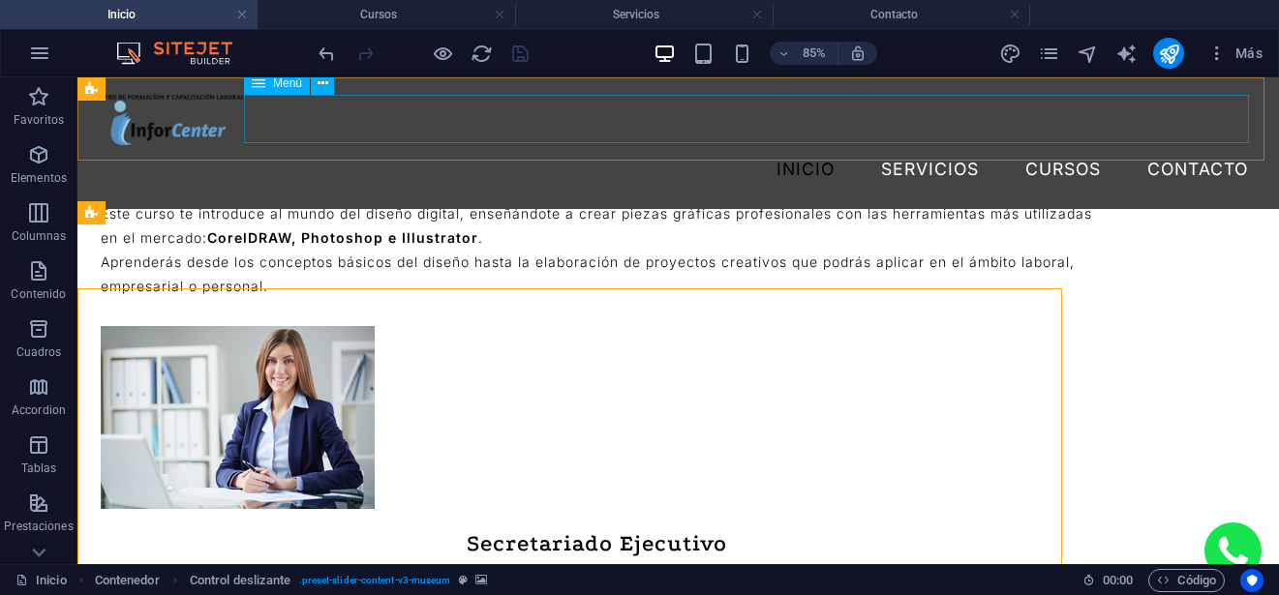
scroll to position [3345, 0]
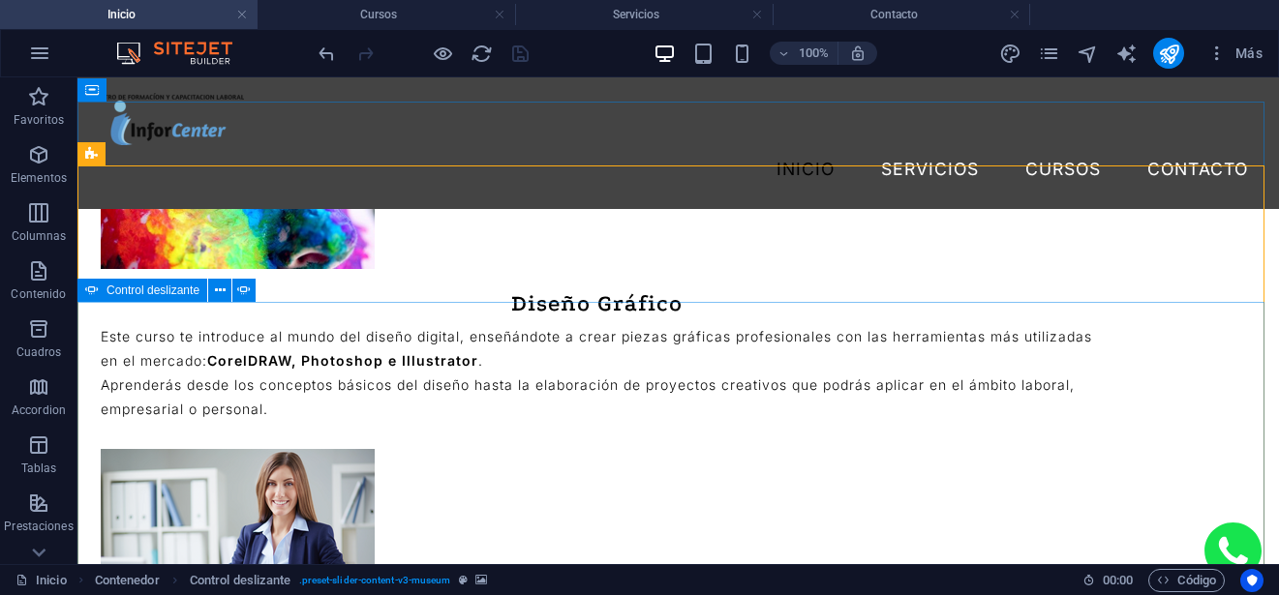
click at [129, 293] on span "Control deslizante" at bounding box center [153, 291] width 93 height 12
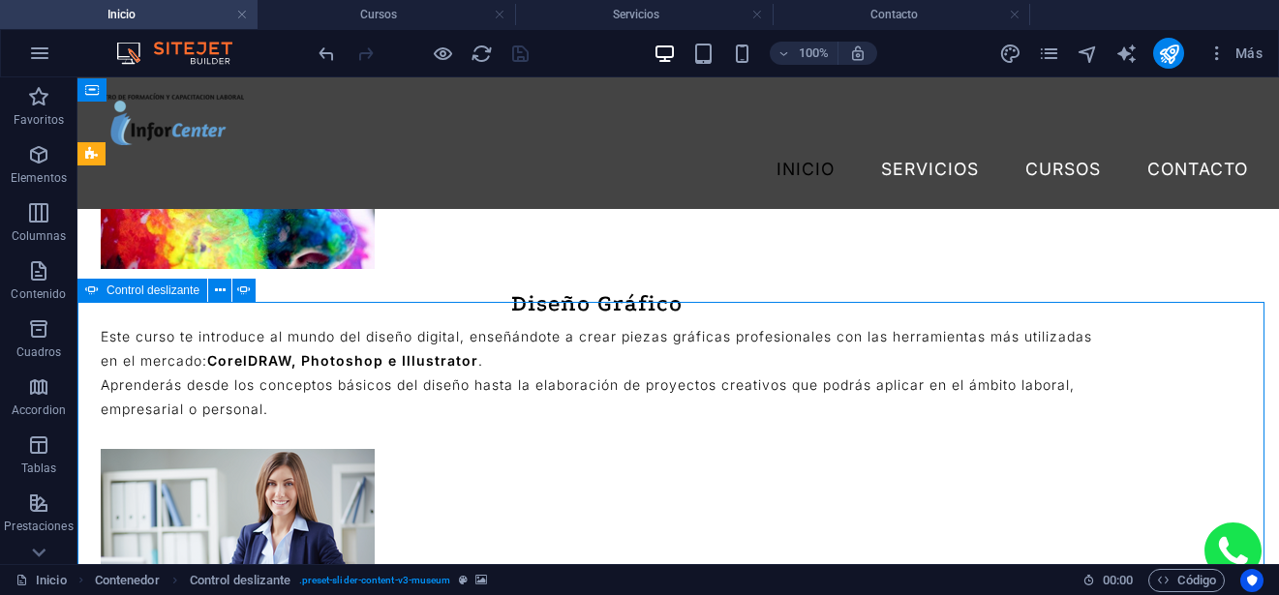
click at [129, 293] on span "Control deslizante" at bounding box center [153, 291] width 93 height 12
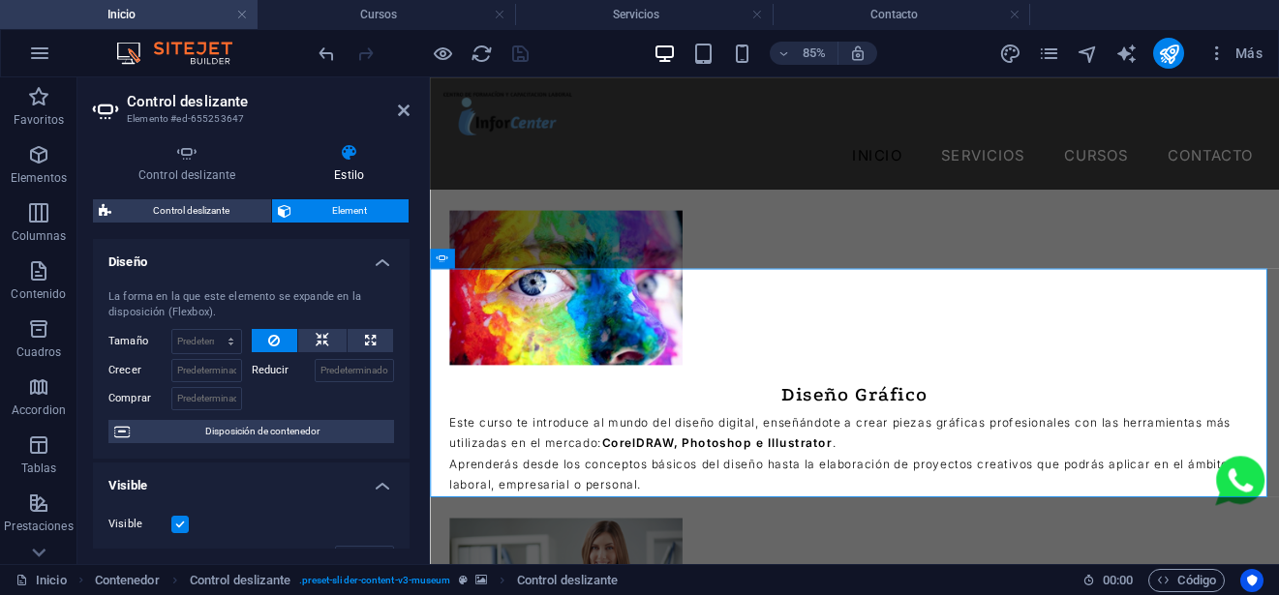
scroll to position [3468, 0]
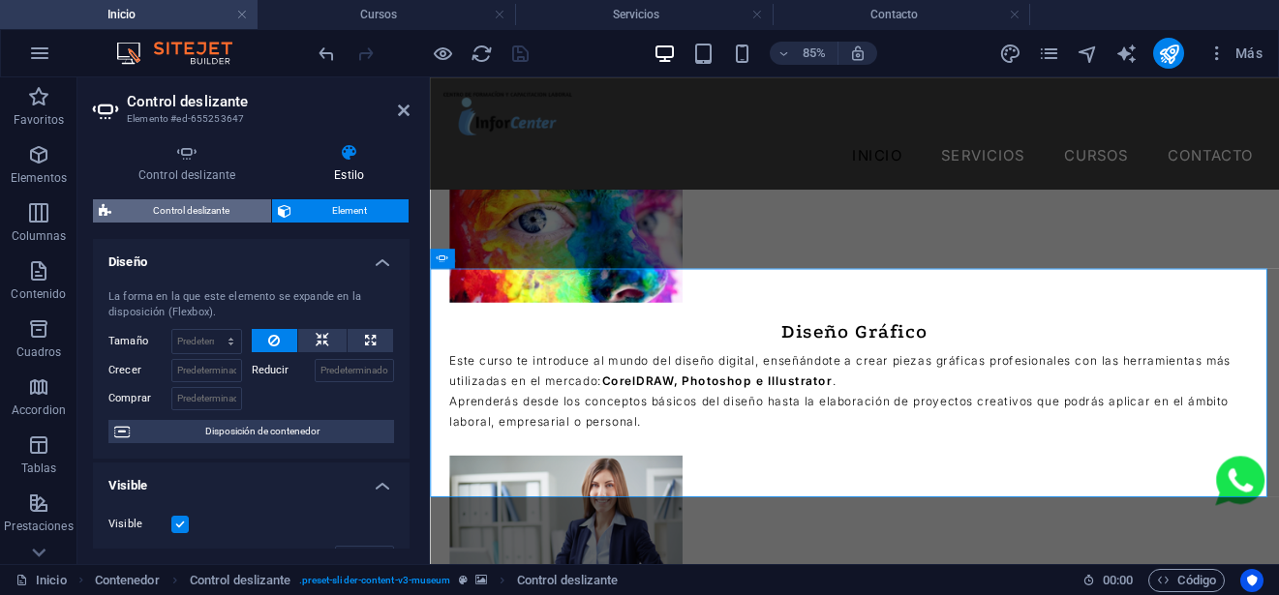
click at [170, 221] on span "Control deslizante" at bounding box center [191, 210] width 148 height 23
select select "rem"
select select "px"
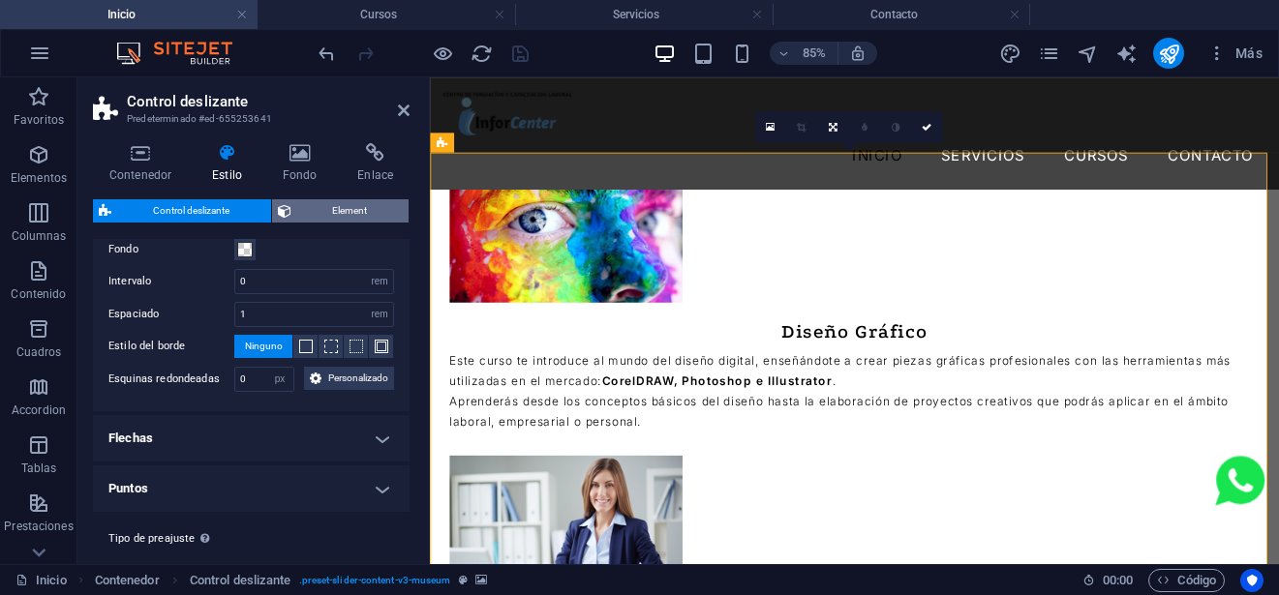
scroll to position [355, 0]
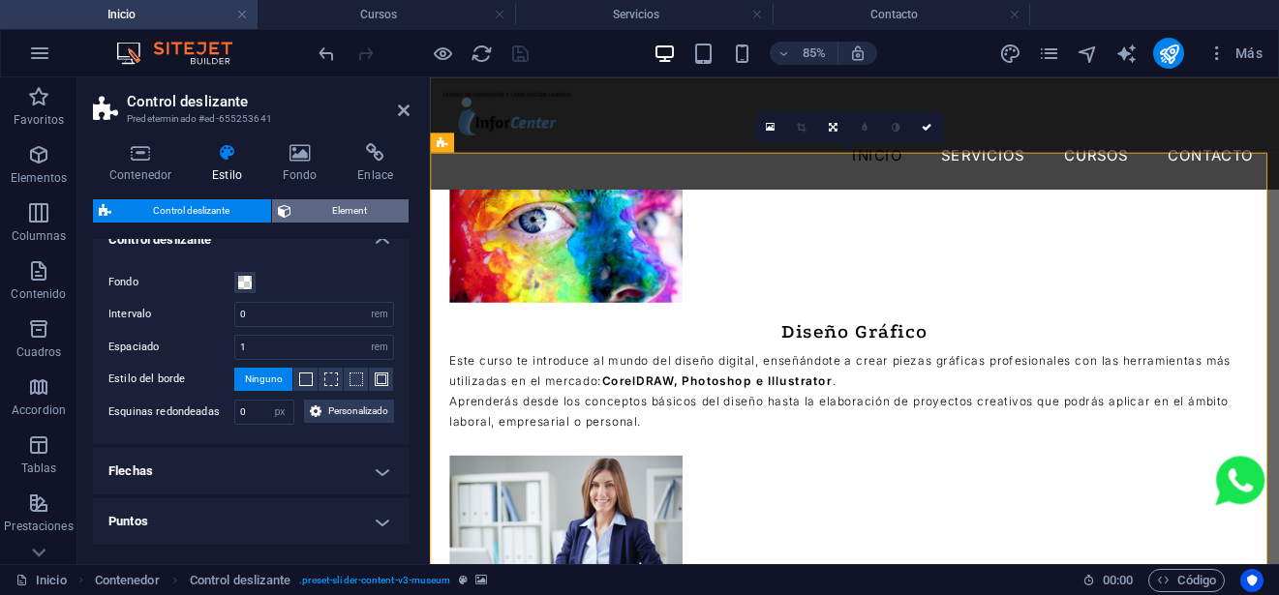
click at [341, 216] on span "Element" at bounding box center [350, 210] width 107 height 23
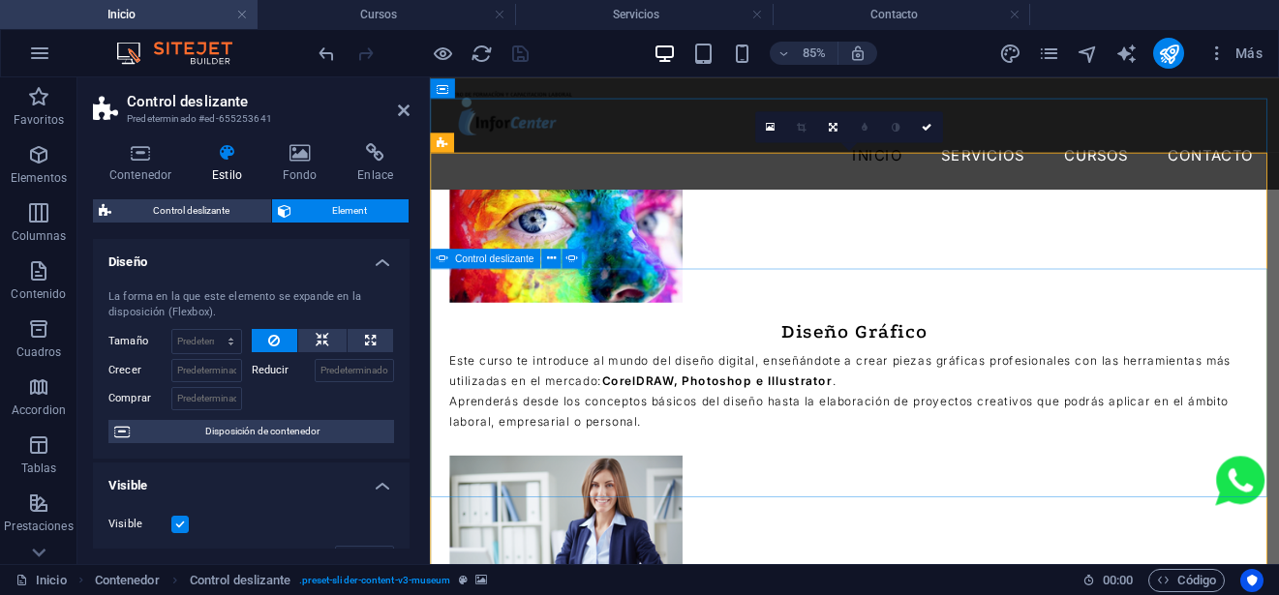
click at [481, 262] on span "Control deslizante" at bounding box center [494, 259] width 79 height 10
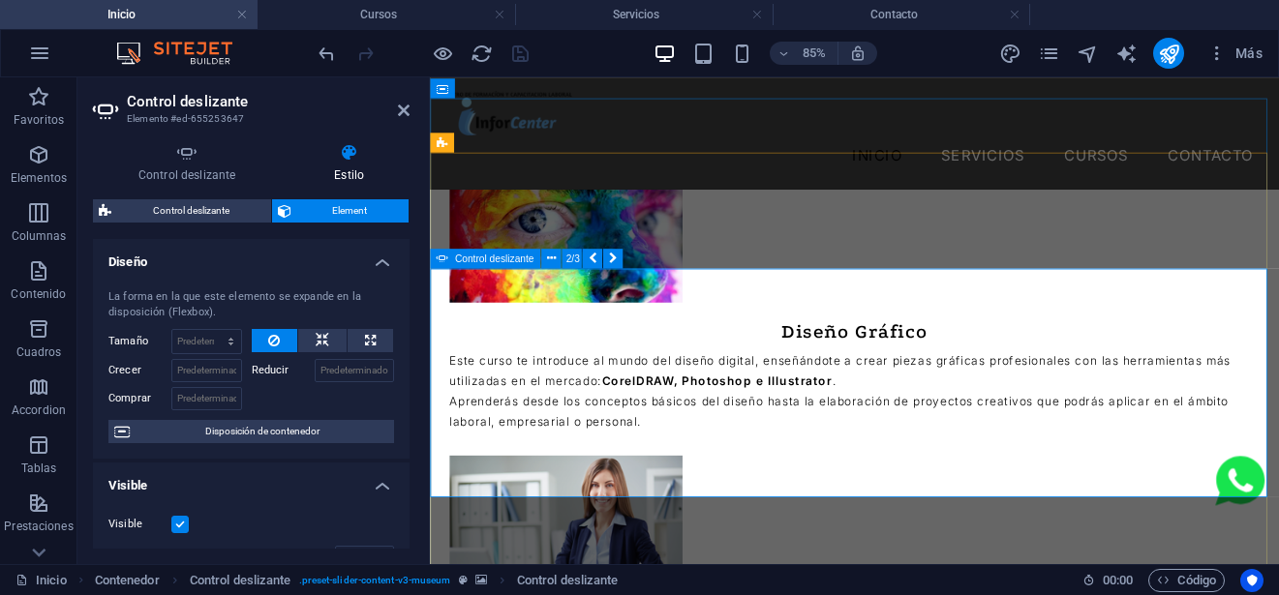
click at [490, 254] on span "Control deslizante" at bounding box center [494, 259] width 79 height 10
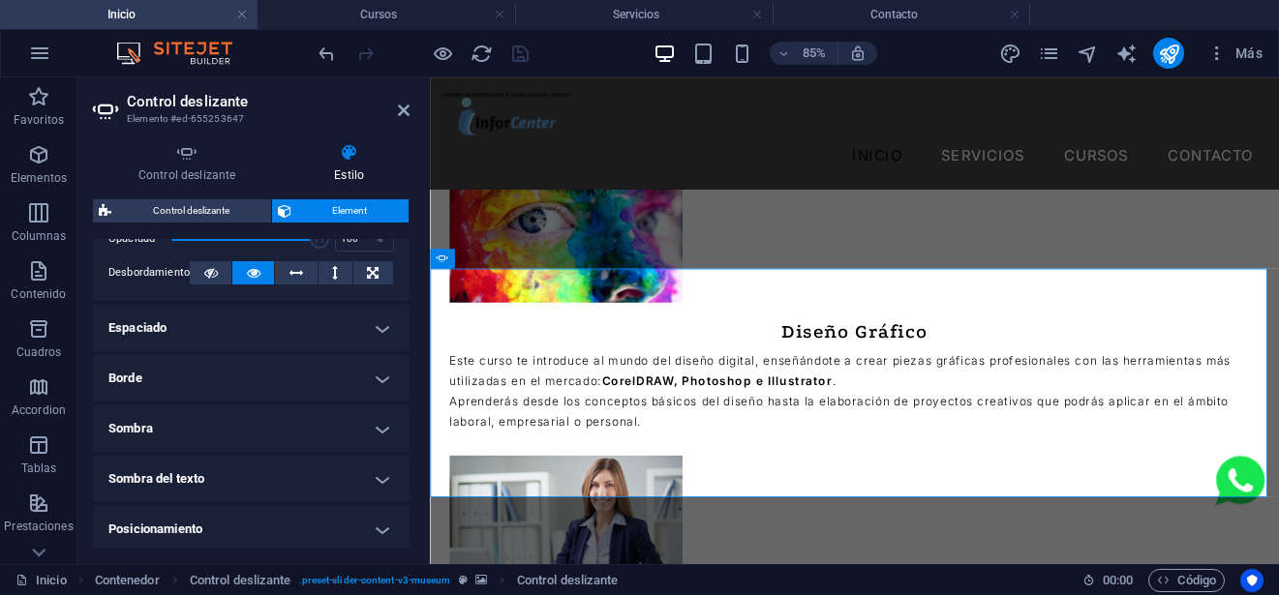
scroll to position [290, 0]
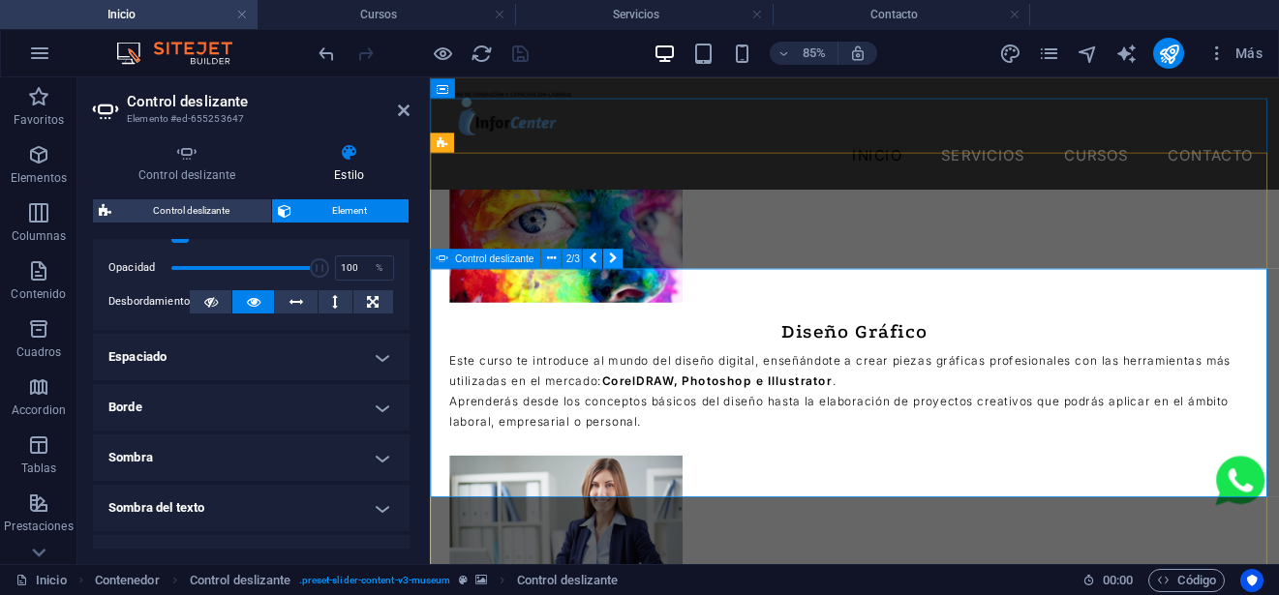
click at [609, 257] on icon at bounding box center [613, 258] width 9 height 17
click at [589, 258] on icon at bounding box center [592, 258] width 9 height 17
click at [549, 259] on icon at bounding box center [550, 258] width 9 height 17
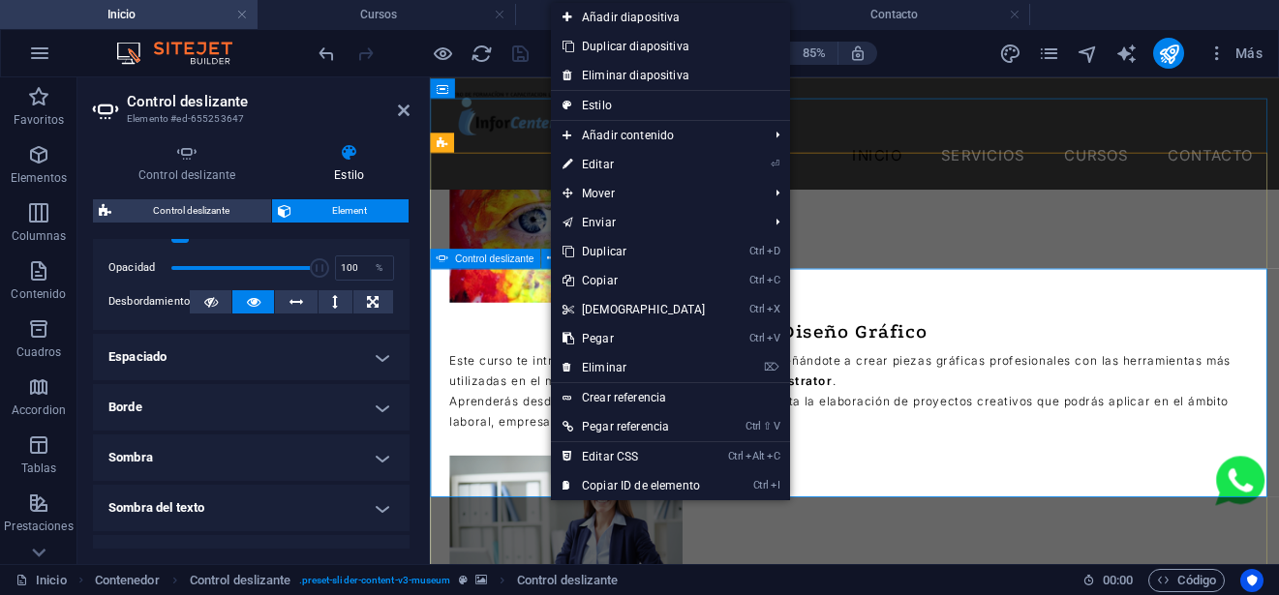
click at [514, 259] on span "Control deslizante" at bounding box center [494, 259] width 79 height 10
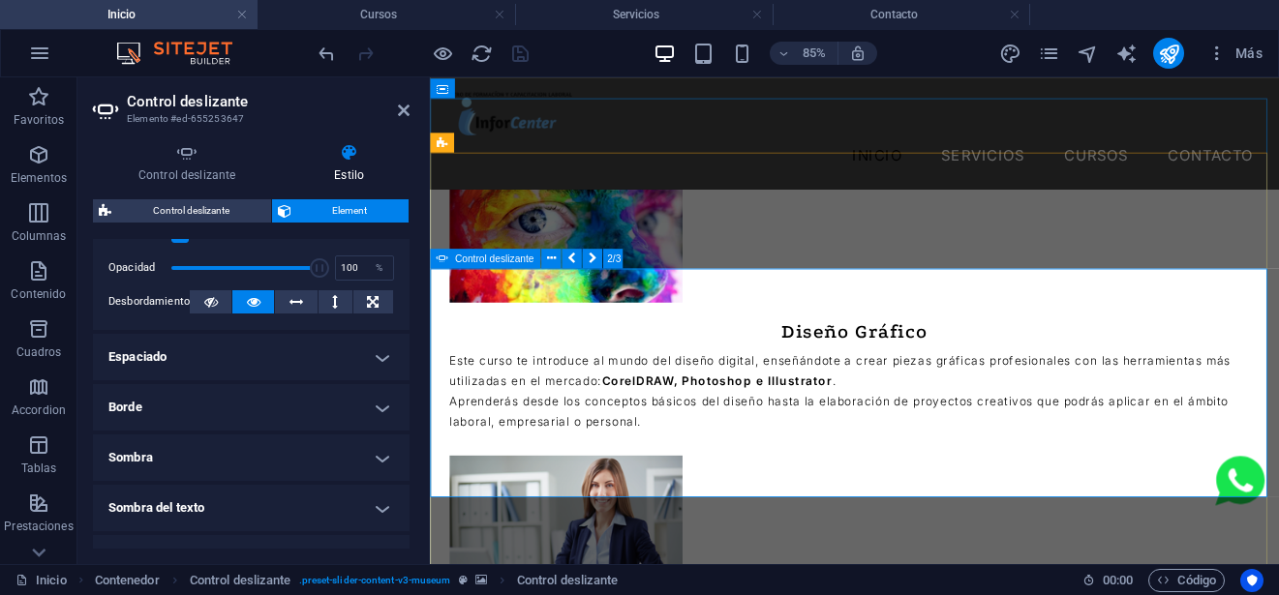
click at [514, 259] on span "Control deslizante" at bounding box center [494, 259] width 79 height 10
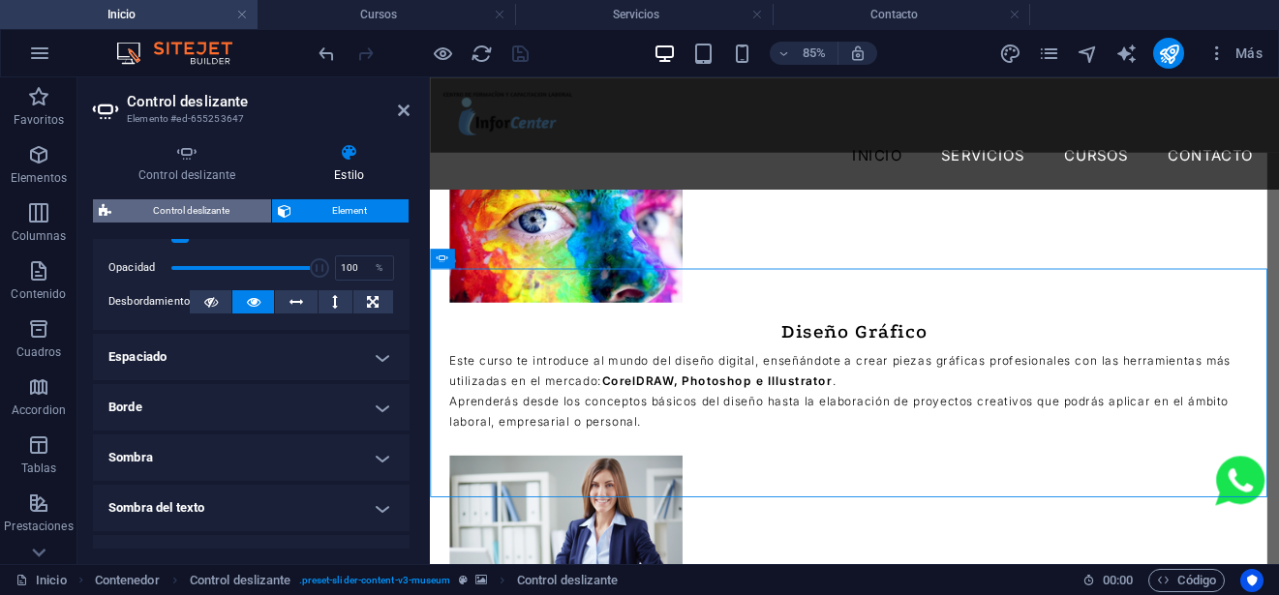
click at [200, 201] on span "Control deslizante" at bounding box center [191, 210] width 148 height 23
select select "rem"
select select "px"
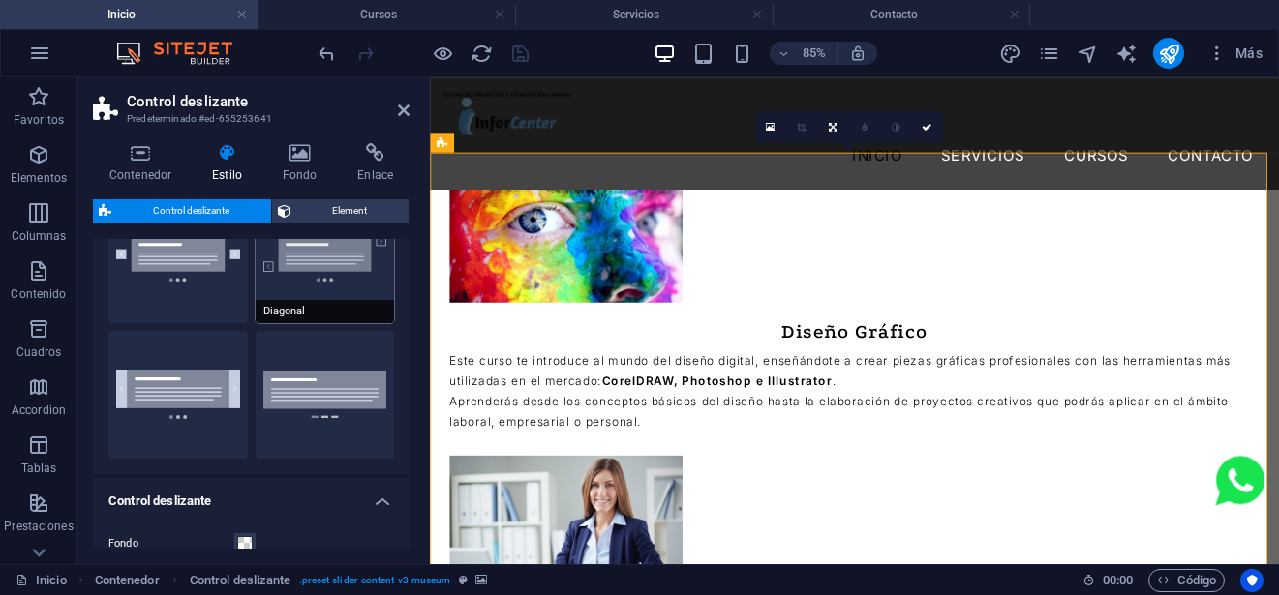
scroll to position [452, 0]
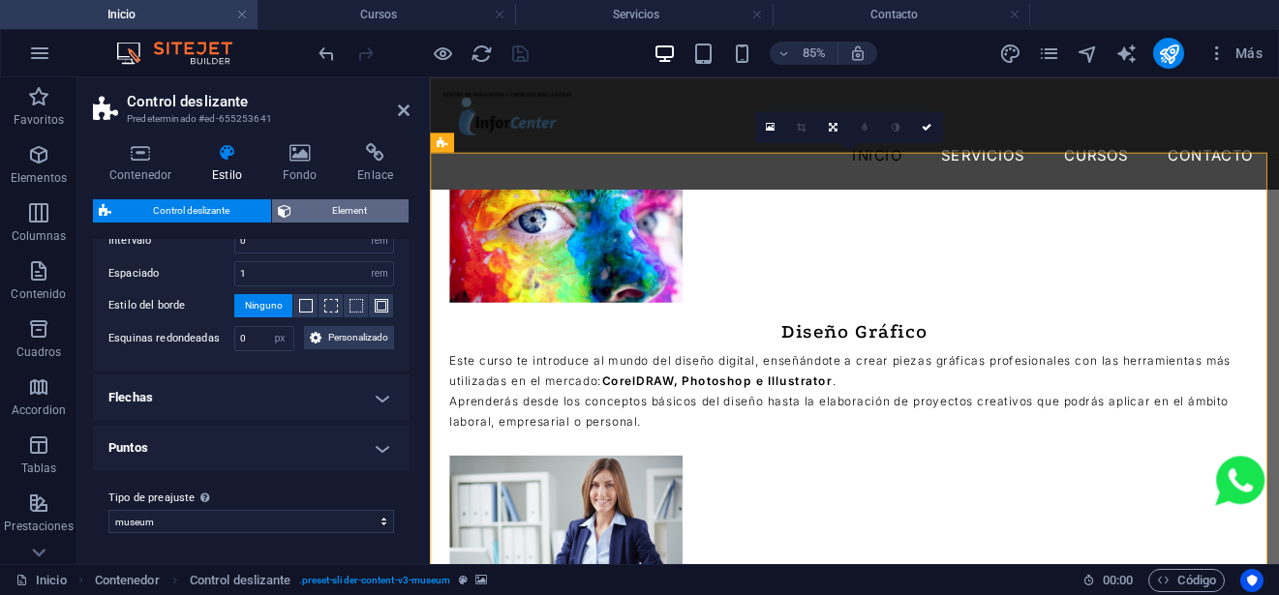
click at [305, 213] on span "Element" at bounding box center [350, 210] width 107 height 23
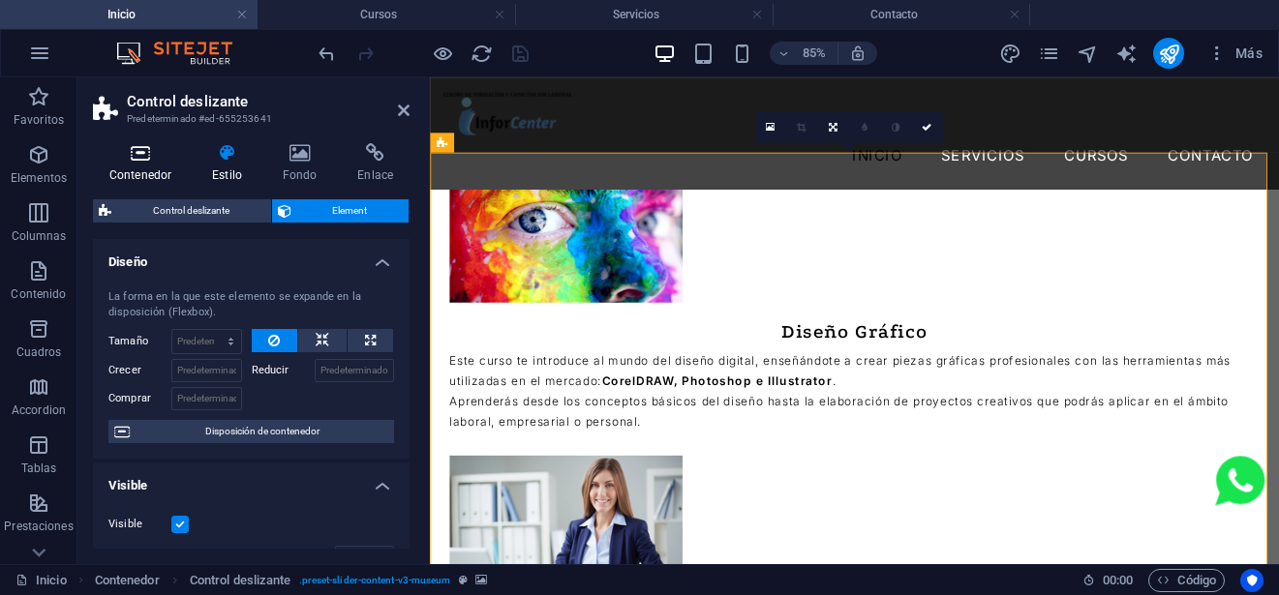
click at [153, 158] on icon at bounding box center [140, 152] width 95 height 19
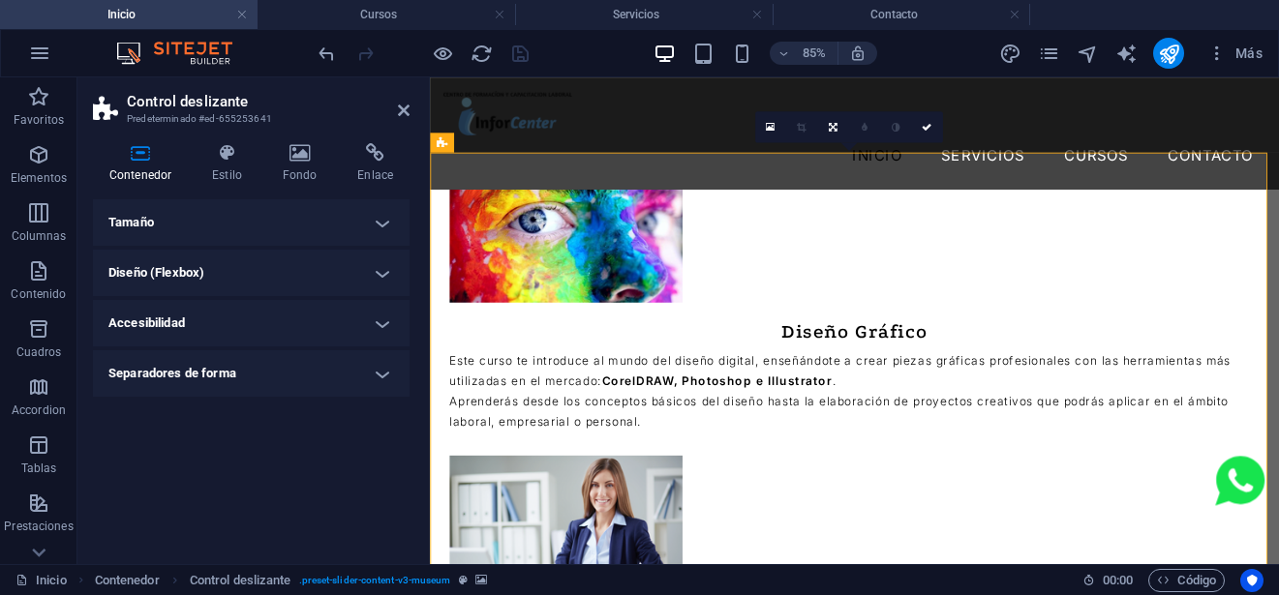
click at [259, 220] on h4 "Tamaño" at bounding box center [251, 222] width 317 height 46
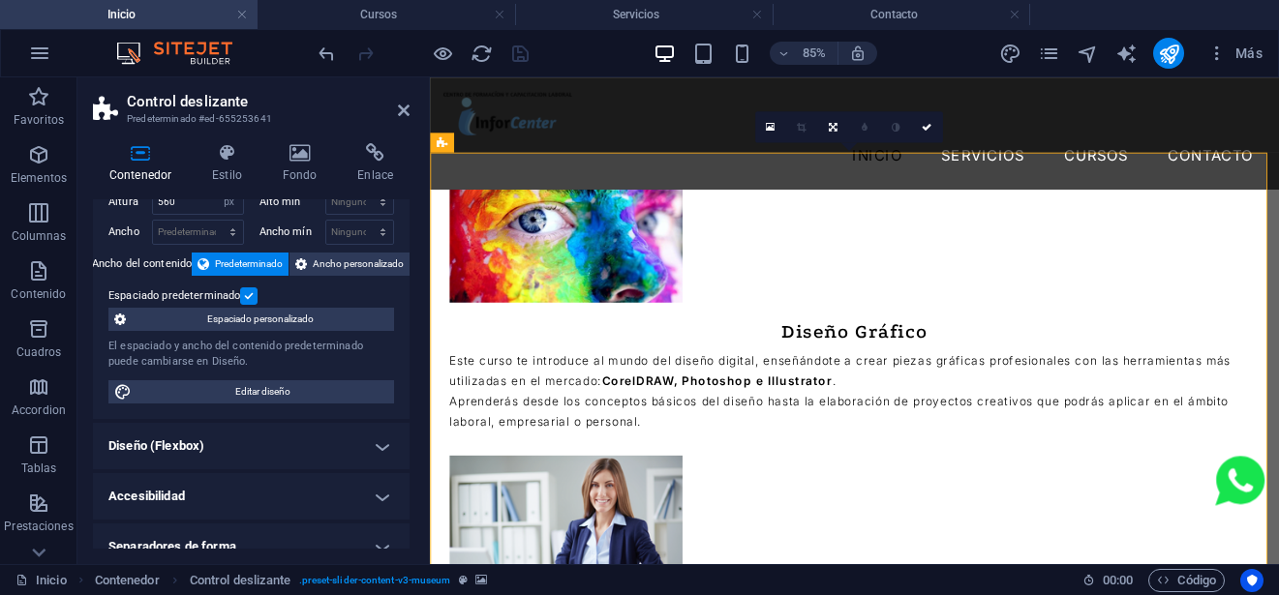
scroll to position [81, 0]
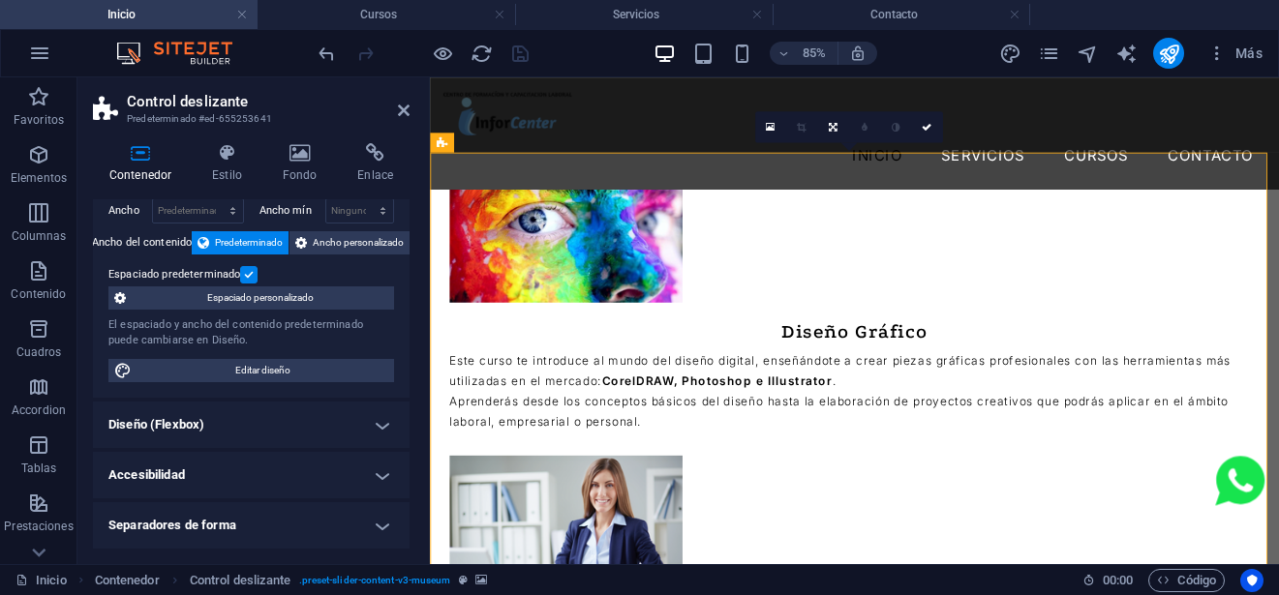
click at [281, 425] on h4 "Diseño (Flexbox)" at bounding box center [251, 425] width 317 height 46
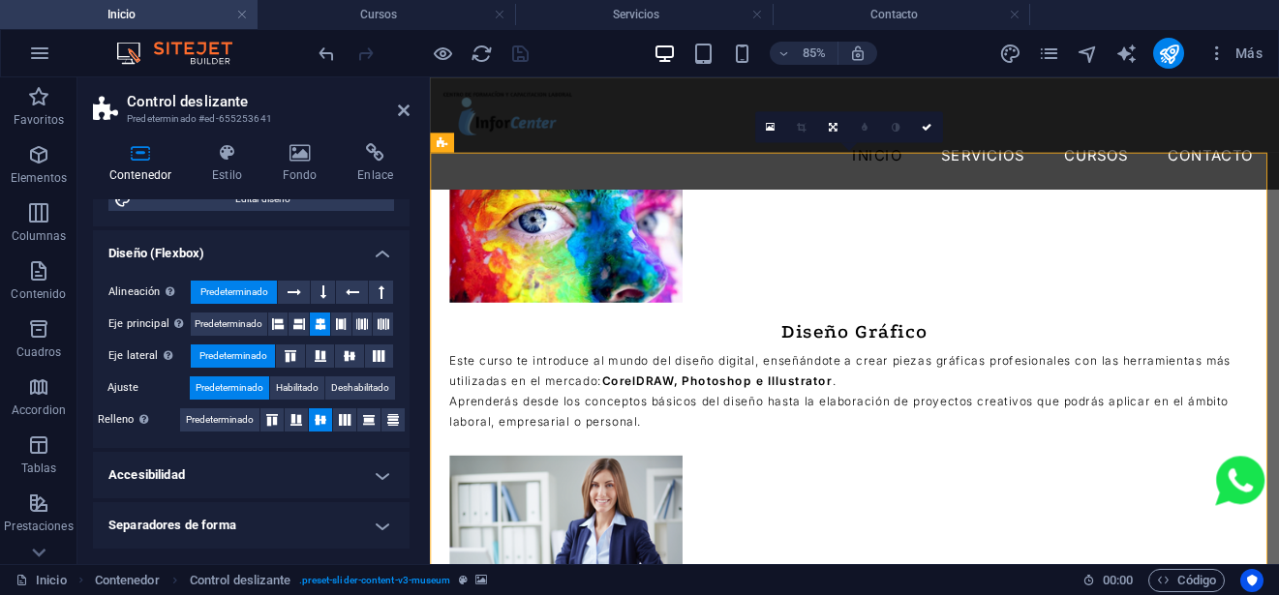
click at [267, 469] on h4 "Accesibilidad" at bounding box center [251, 475] width 317 height 46
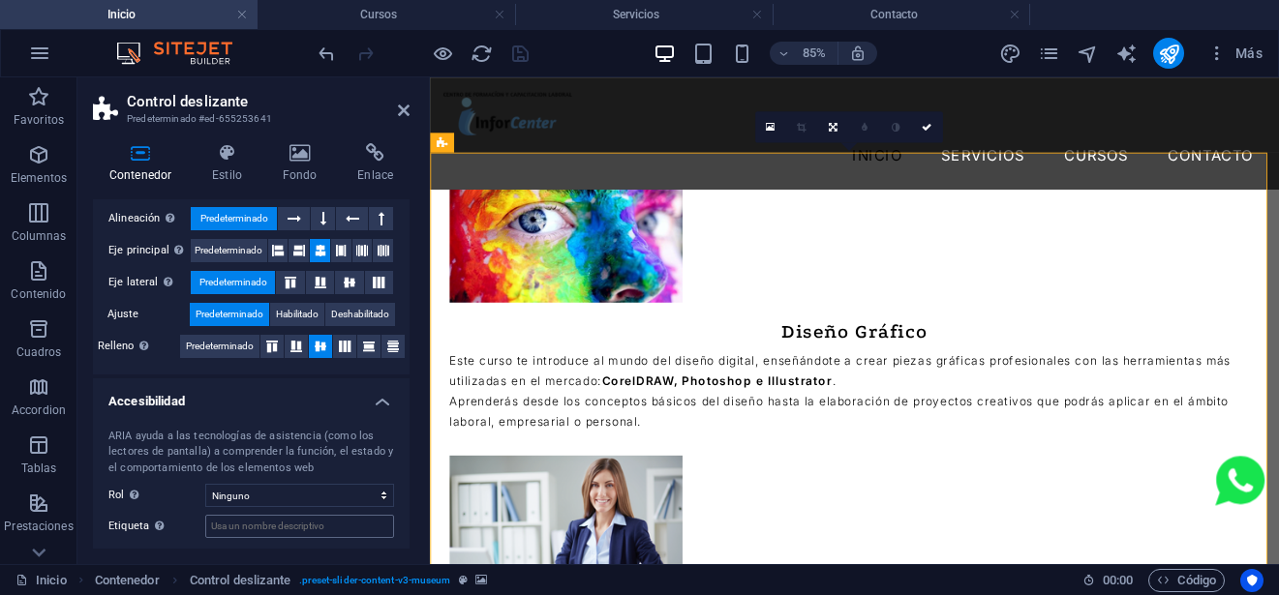
scroll to position [381, 0]
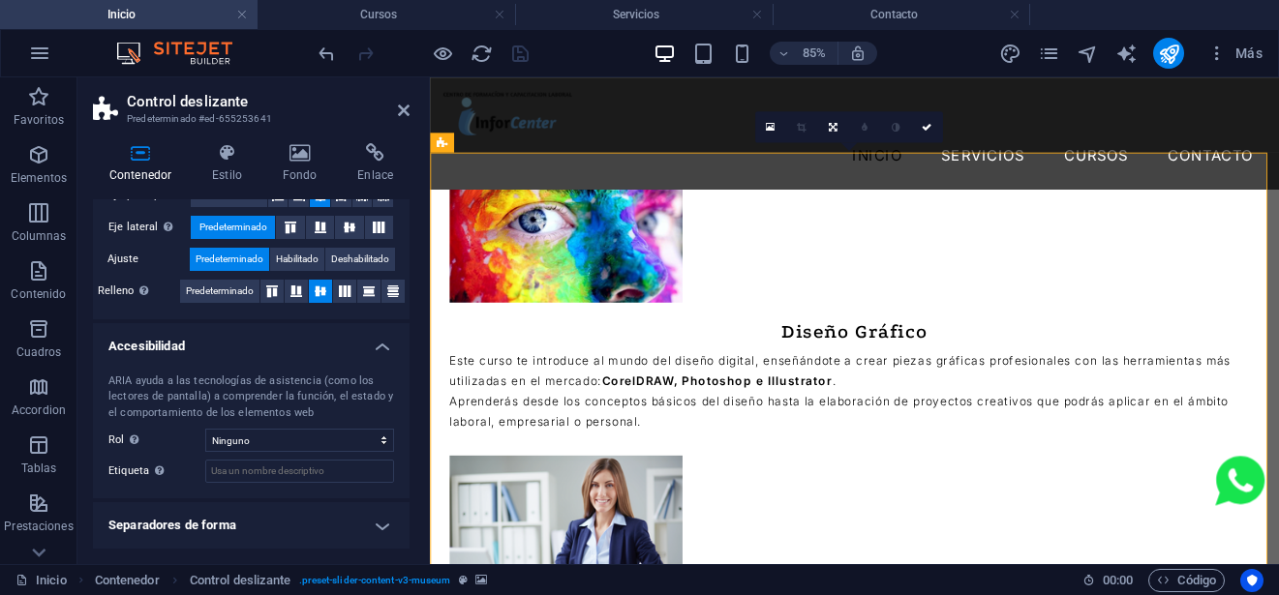
click at [290, 533] on h4 "Separadores de forma" at bounding box center [251, 526] width 317 height 46
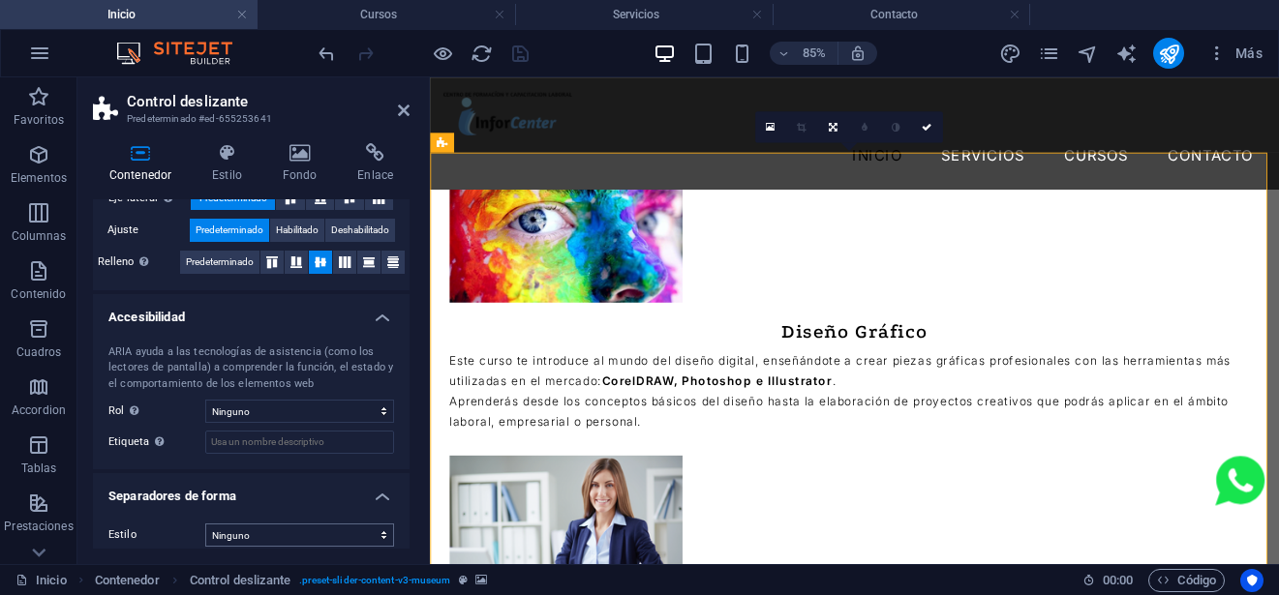
scroll to position [424, 0]
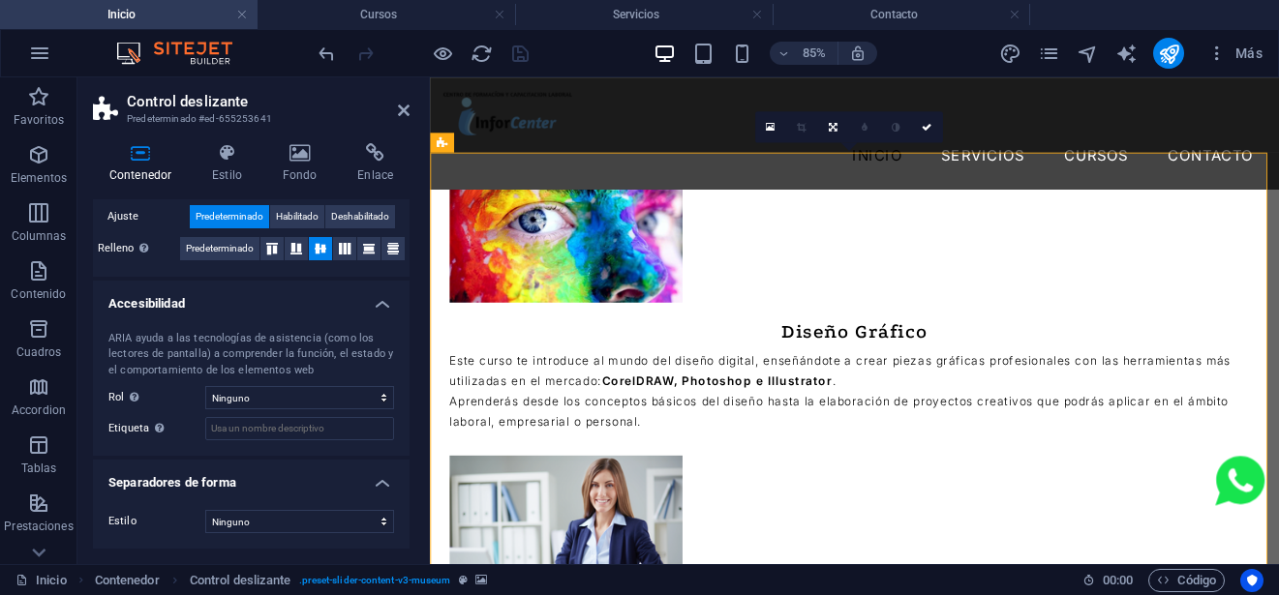
click at [300, 154] on icon at bounding box center [300, 152] width 68 height 19
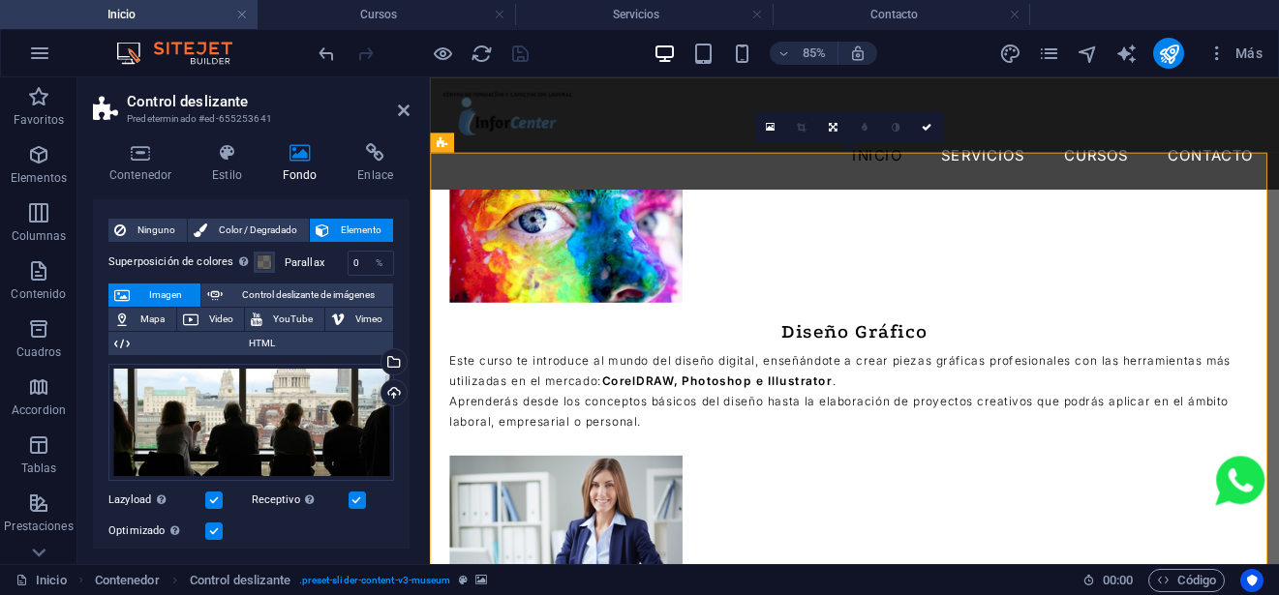
scroll to position [0, 0]
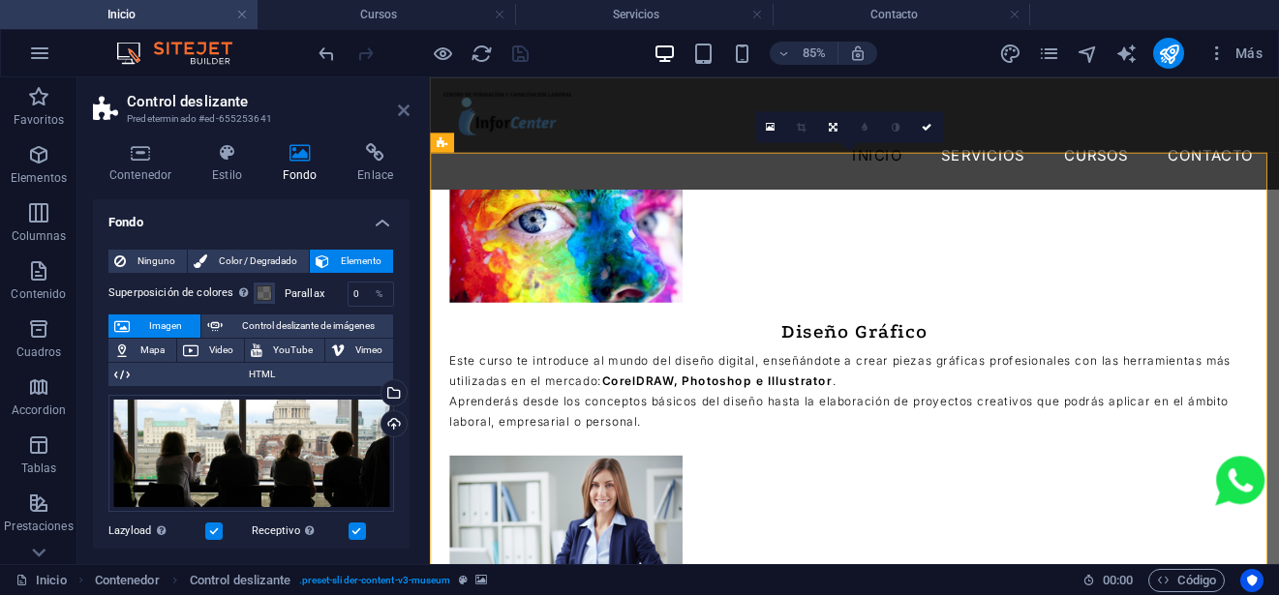
click at [405, 109] on icon at bounding box center [404, 110] width 12 height 15
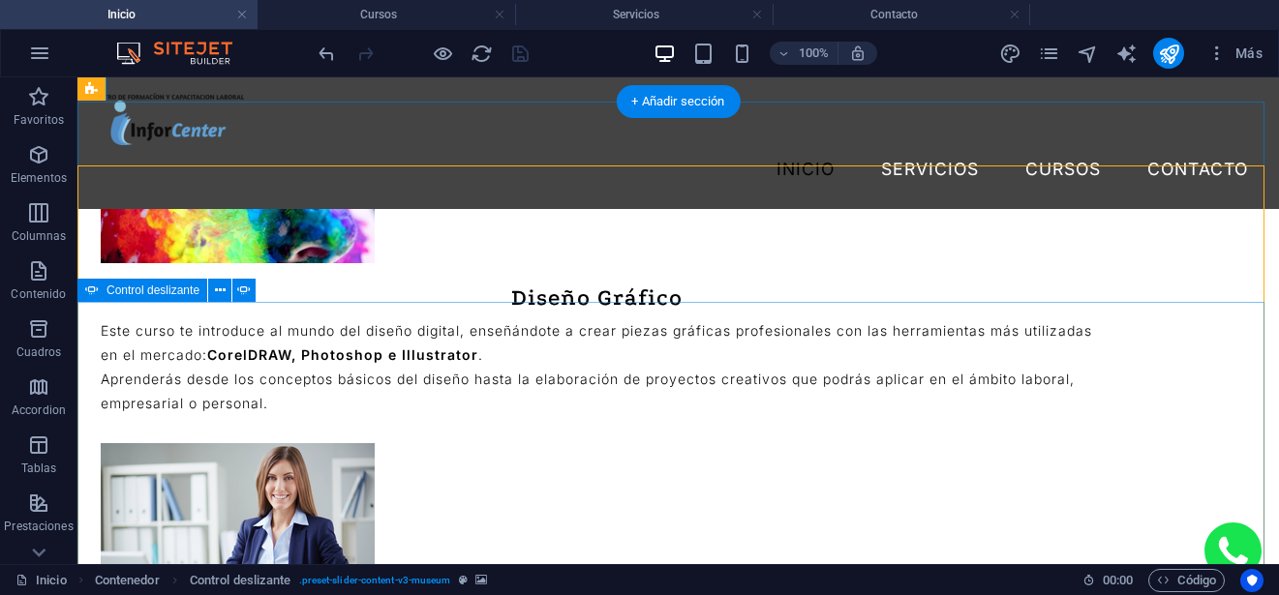
scroll to position [3345, 0]
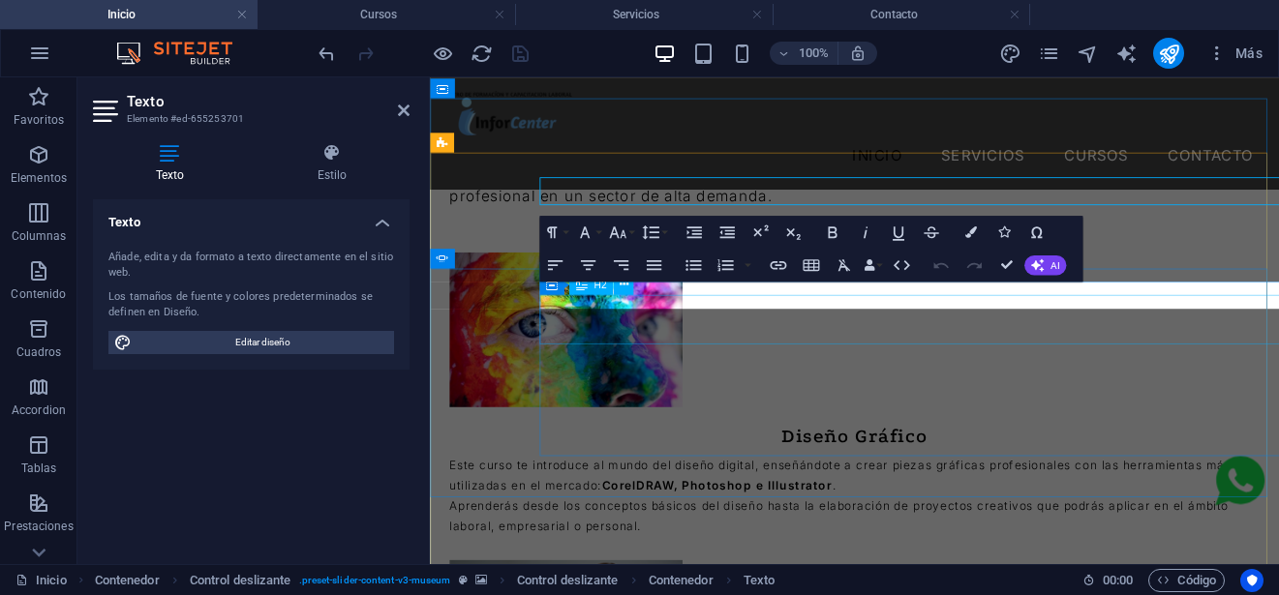
scroll to position [3468, 0]
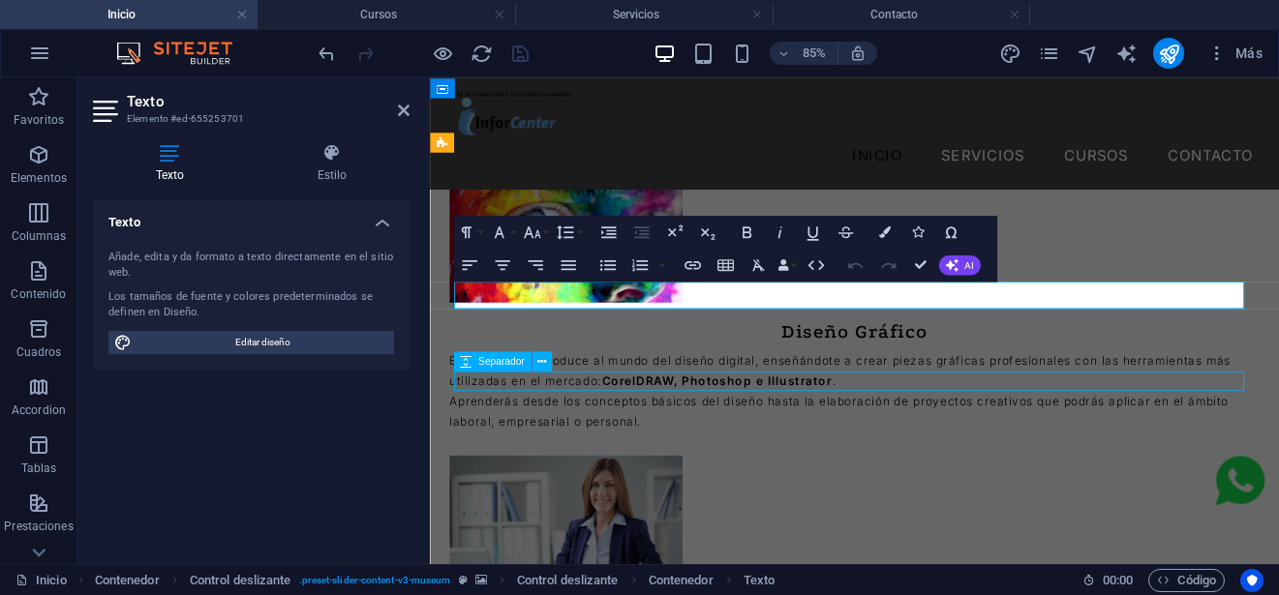
select select "px"
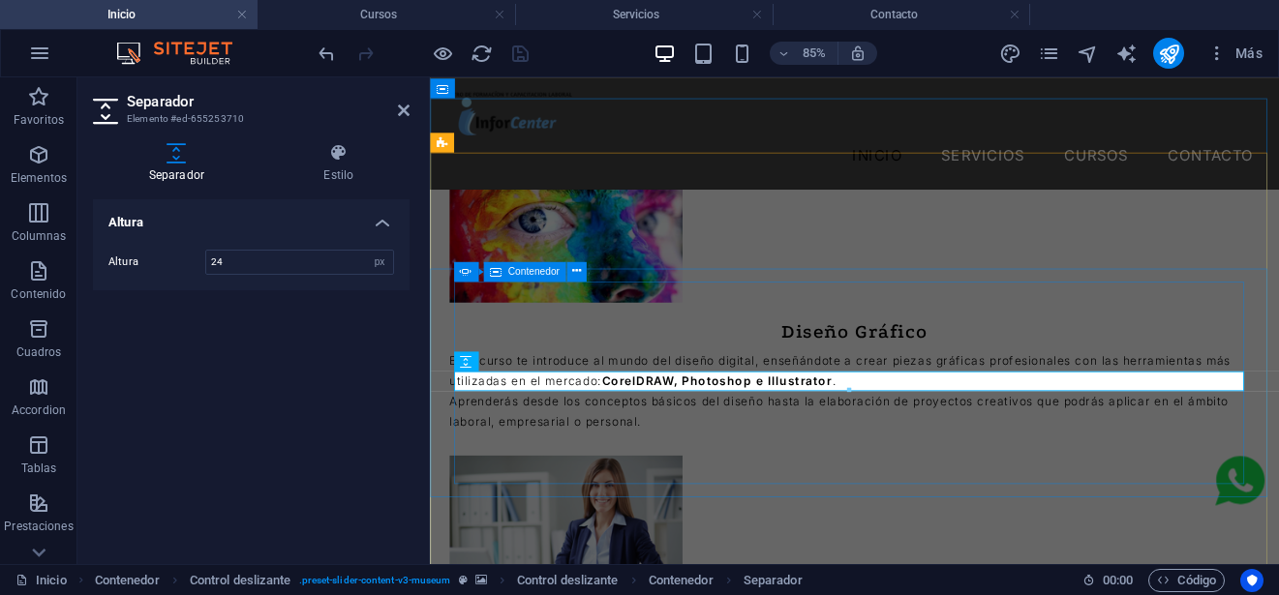
select select "px"
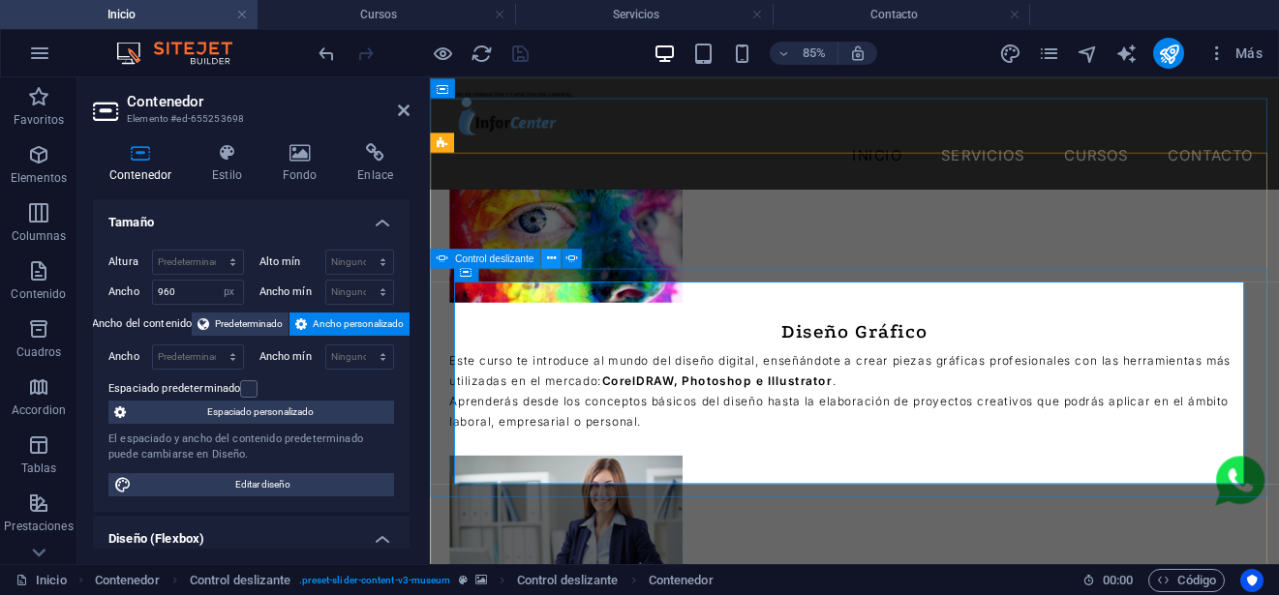
click at [555, 262] on icon at bounding box center [550, 258] width 9 height 17
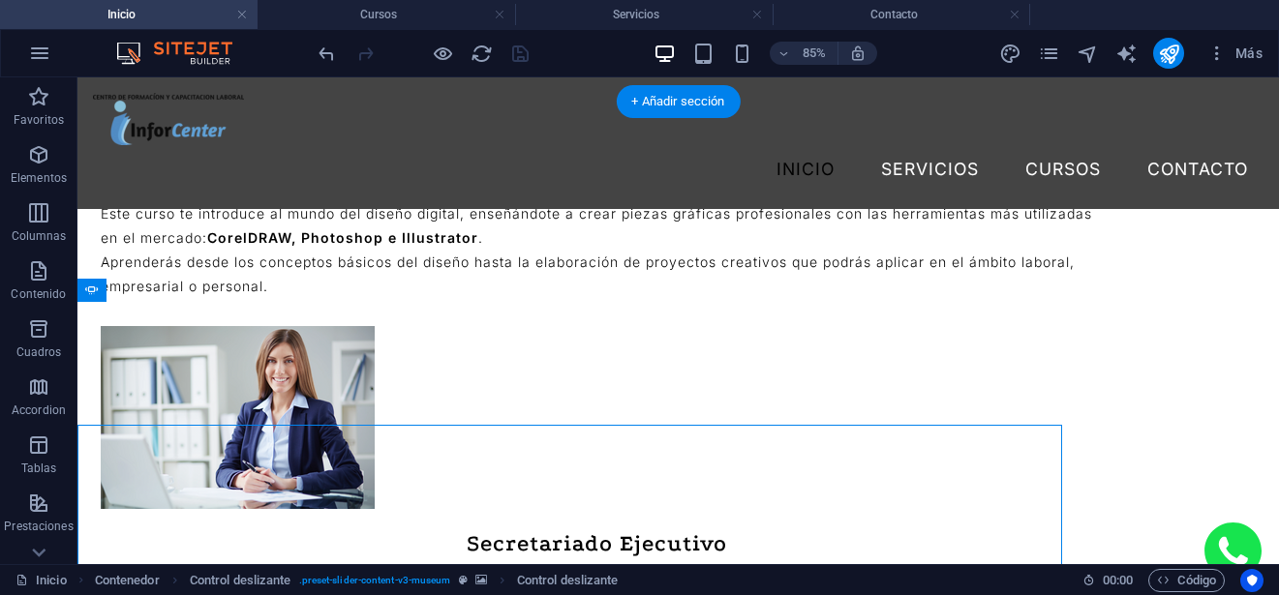
scroll to position [3345, 0]
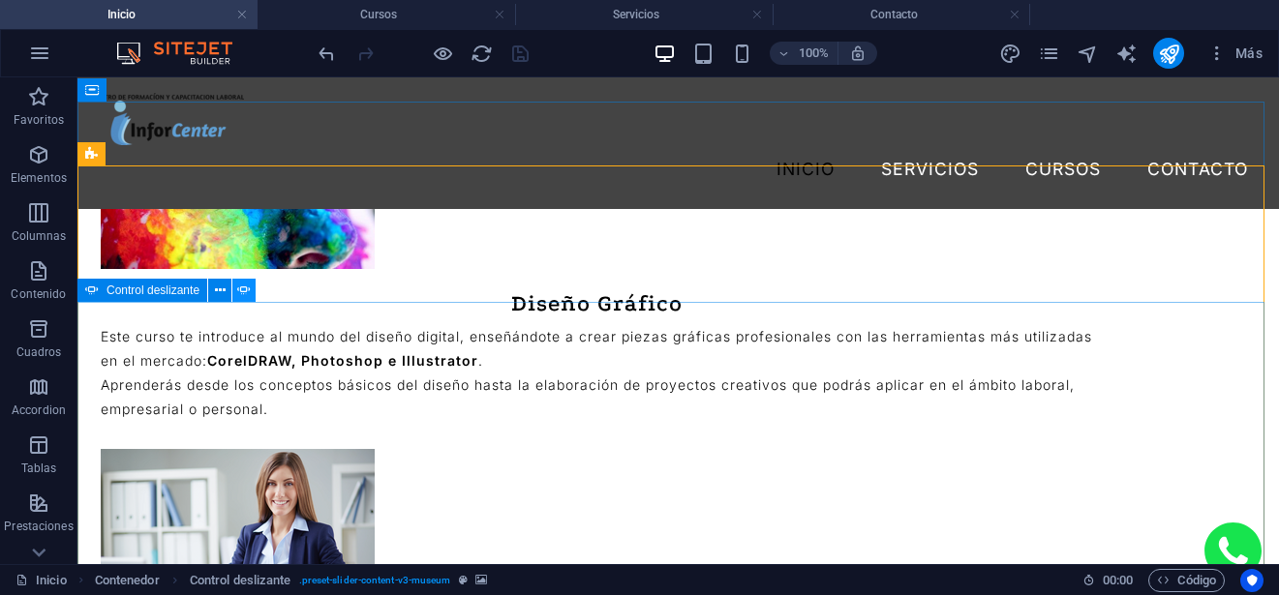
click at [248, 288] on icon at bounding box center [244, 291] width 14 height 20
select select "ms"
select select "s"
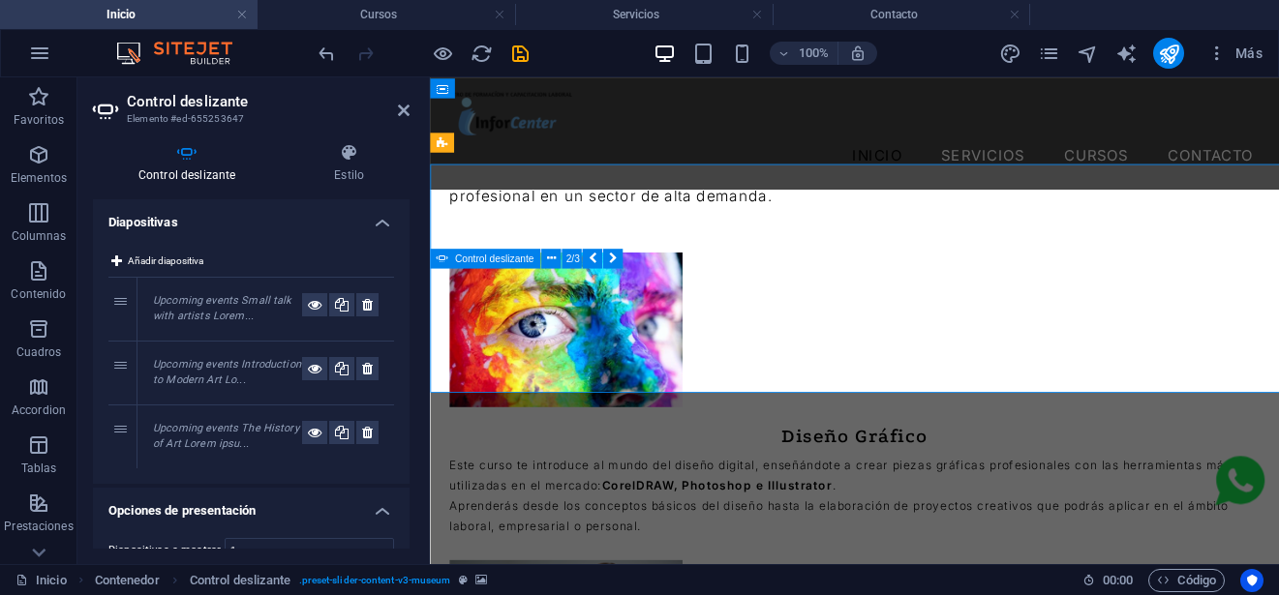
click at [248, 288] on div "Upcoming events Small talk with artists Lorem..." at bounding box center [265, 309] width 257 height 63
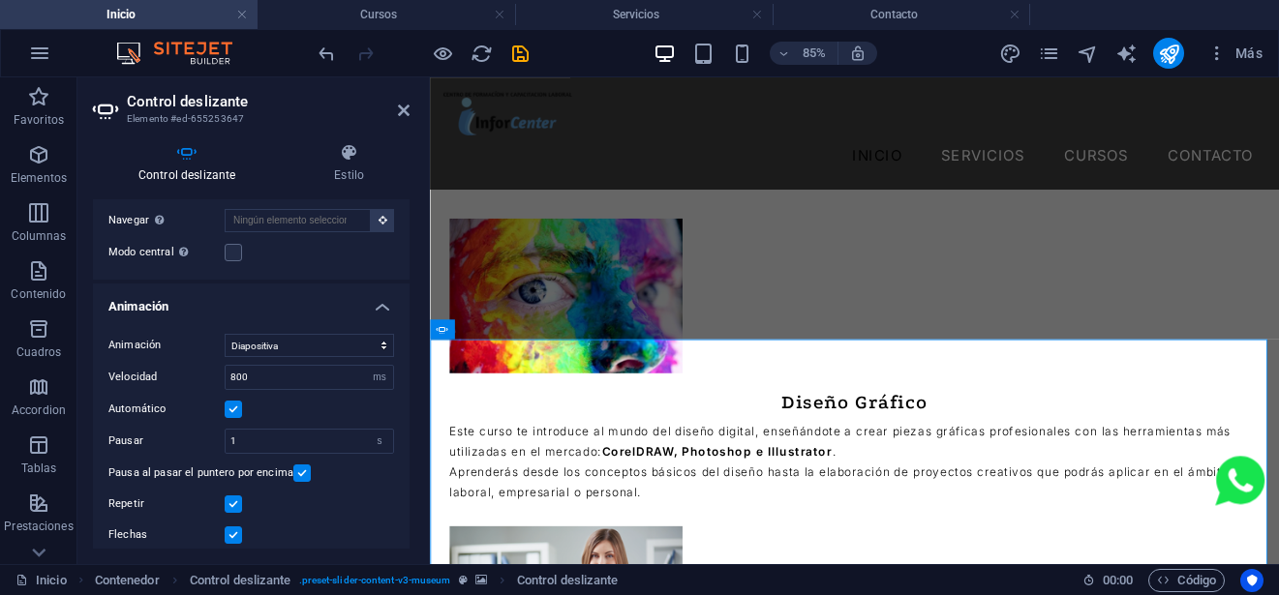
scroll to position [484, 0]
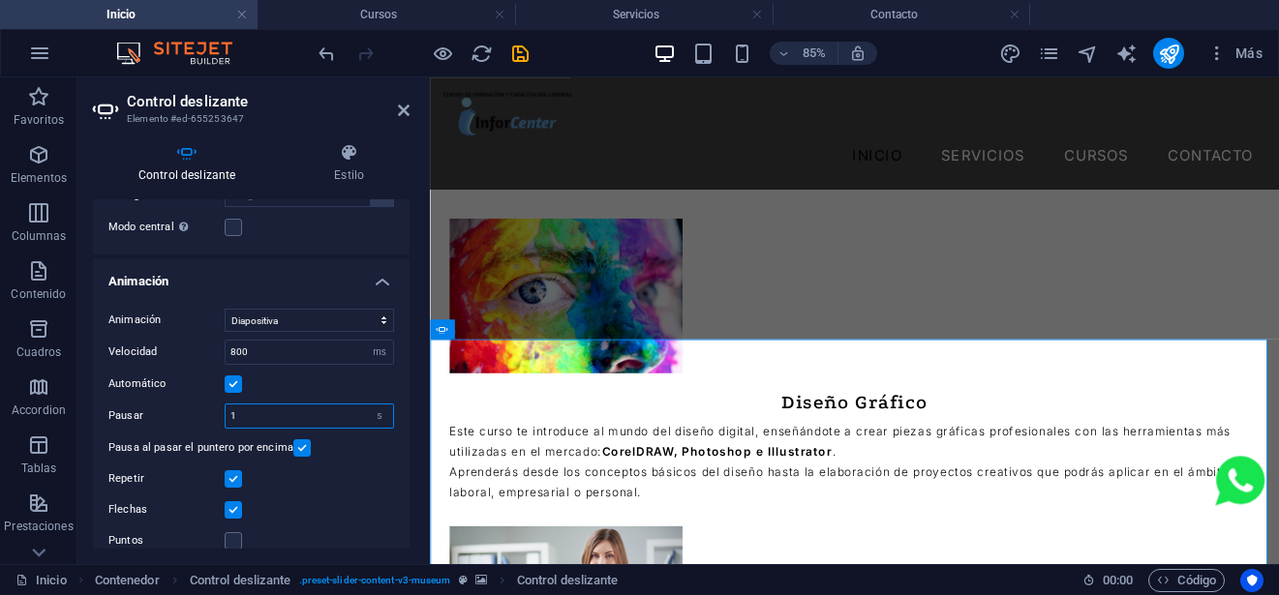
click at [249, 428] on input "1" at bounding box center [310, 416] width 168 height 23
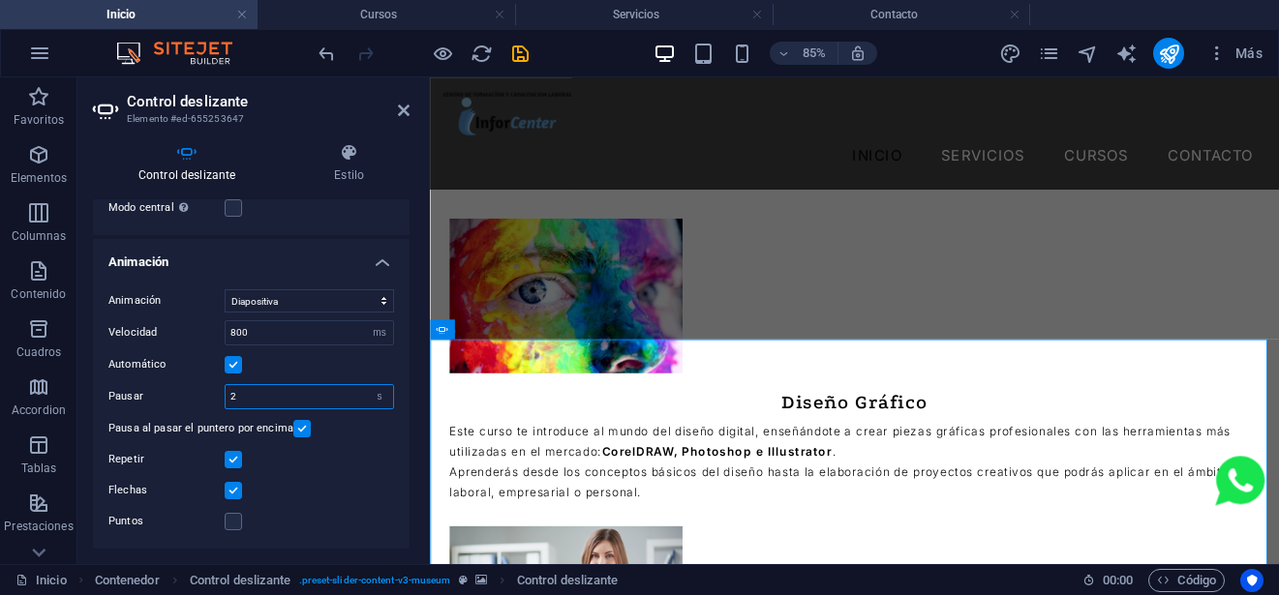
type input "2"
click at [302, 429] on label at bounding box center [301, 428] width 17 height 17
click at [0, 0] on input "Pausa al pasar el puntero por encima" at bounding box center [0, 0] width 0 height 0
click at [517, 55] on icon "save" at bounding box center [520, 54] width 22 height 22
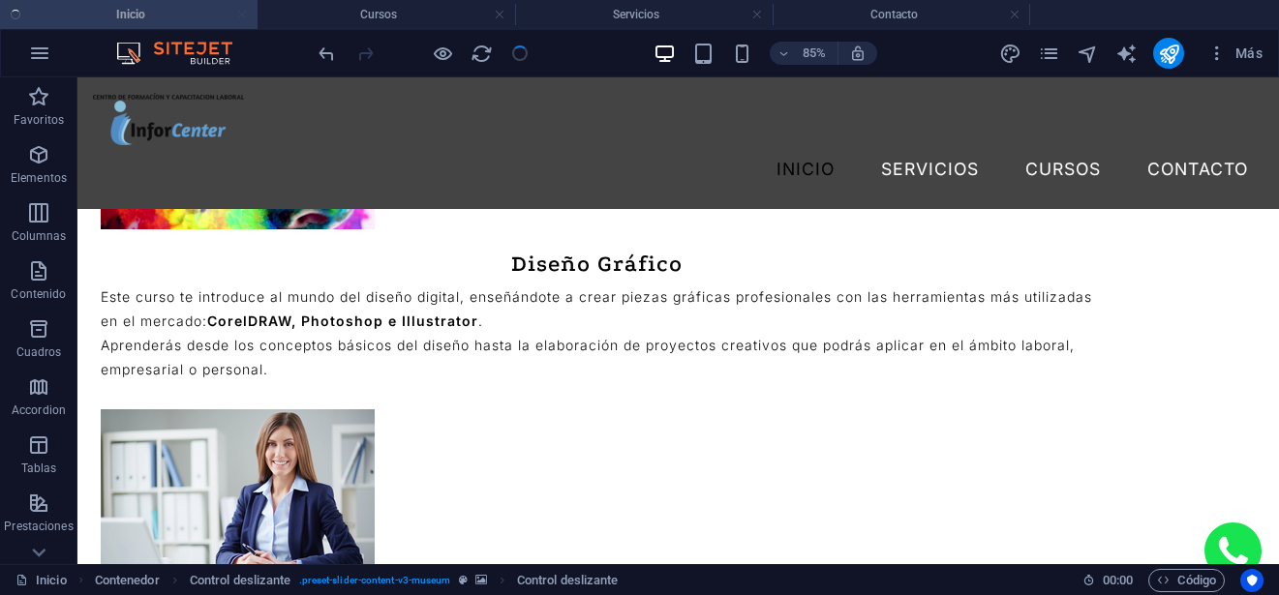
select select
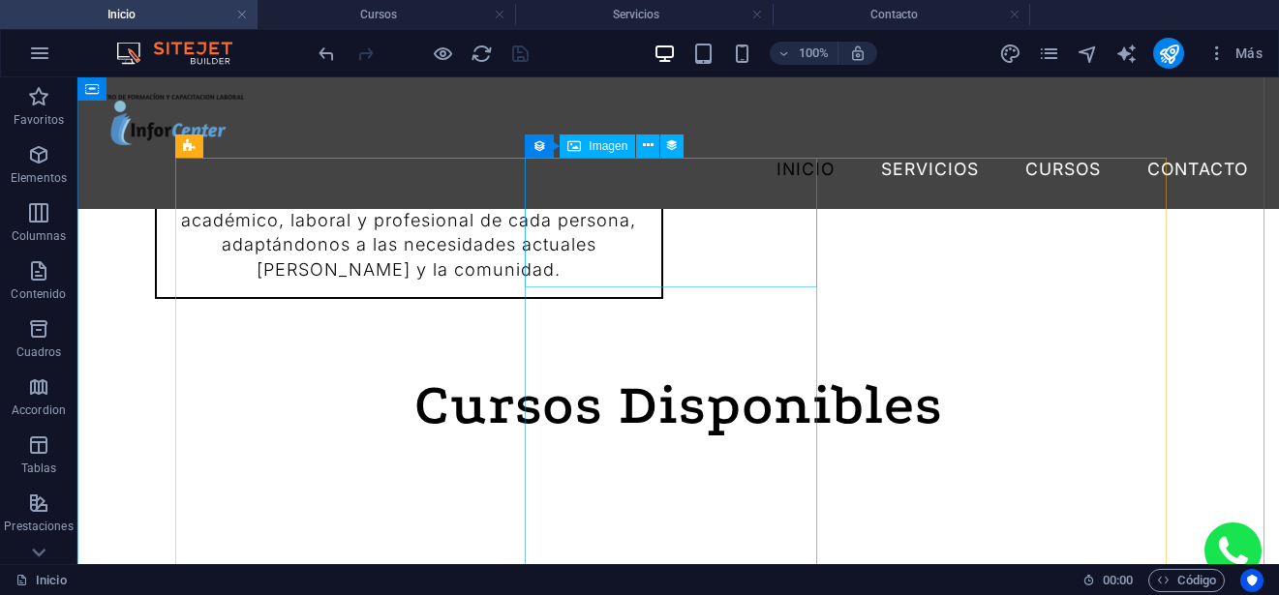
scroll to position [1452, 0]
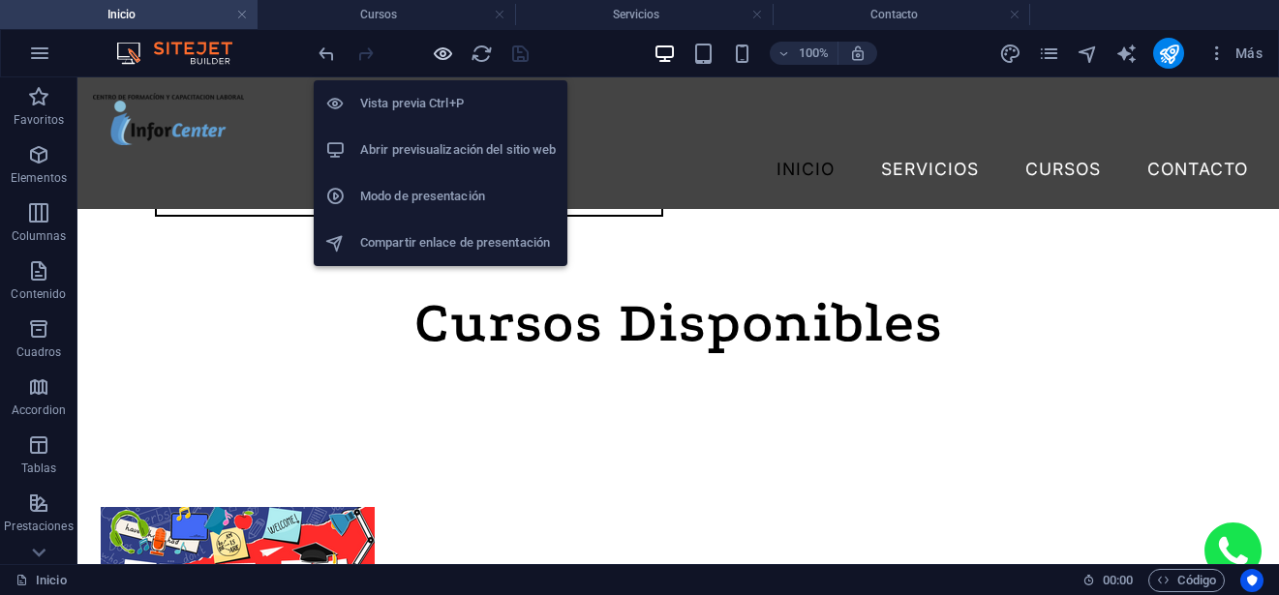
click at [445, 56] on icon "button" at bounding box center [443, 54] width 22 height 22
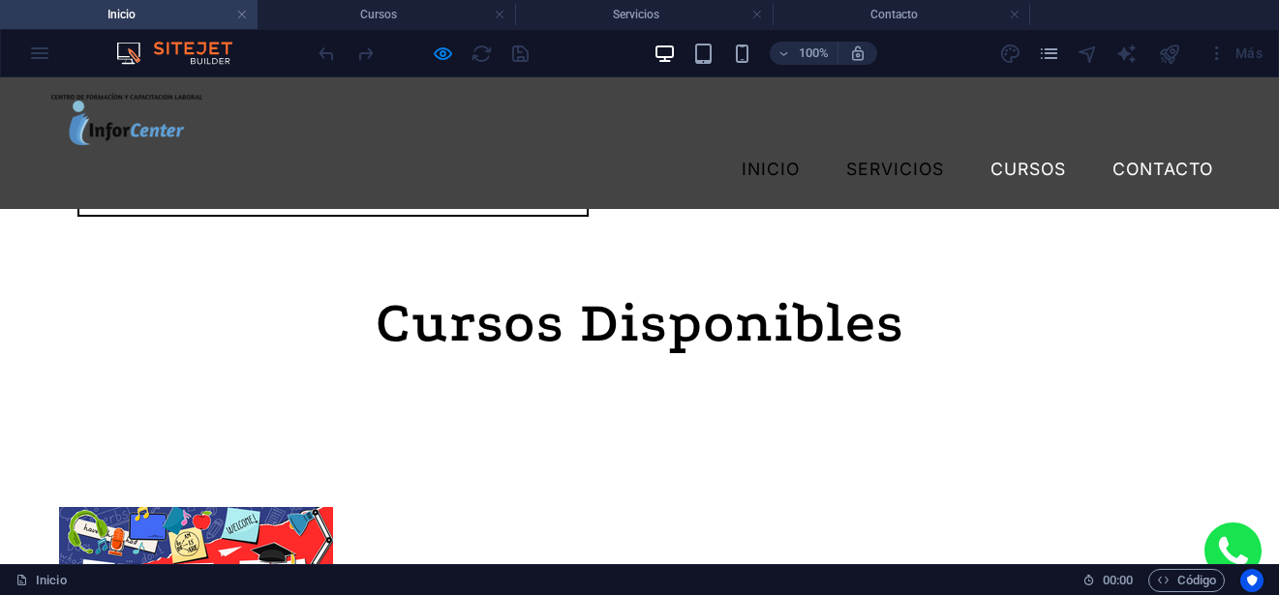
click at [910, 145] on link "Servicios" at bounding box center [895, 169] width 129 height 48
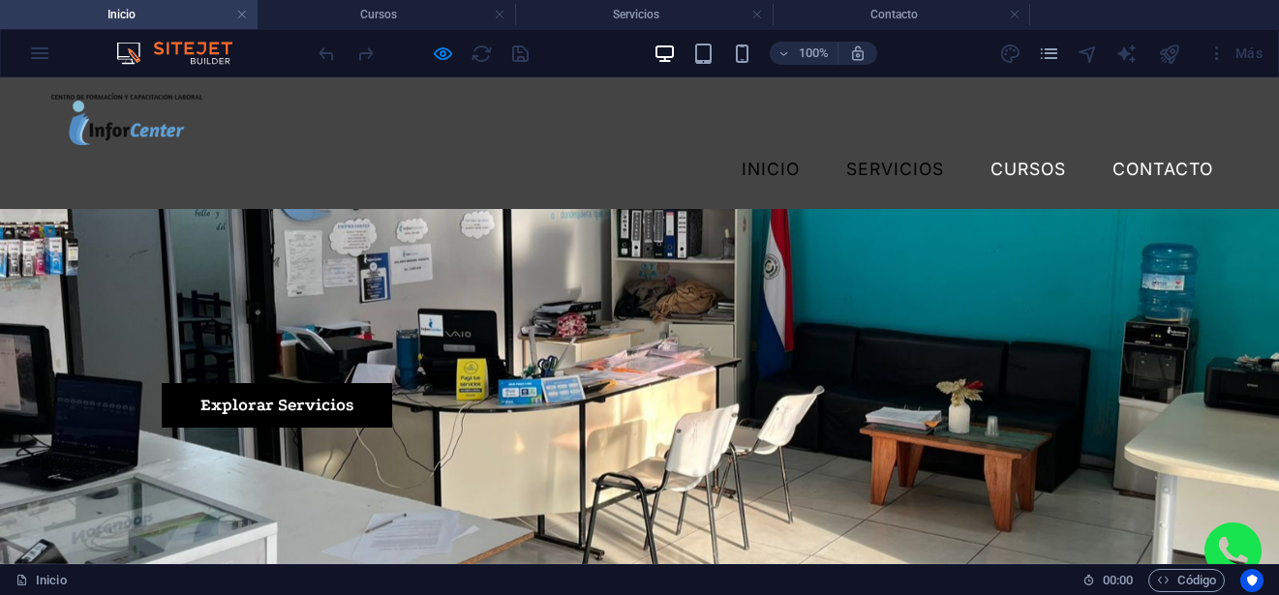
scroll to position [97, 0]
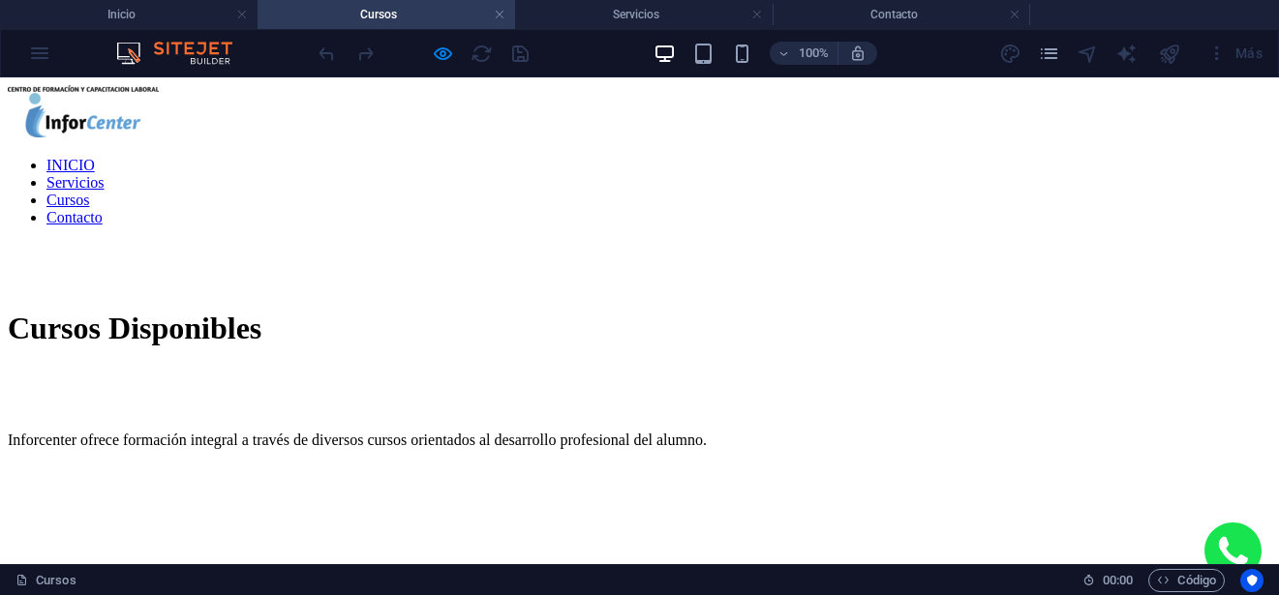
scroll to position [0, 0]
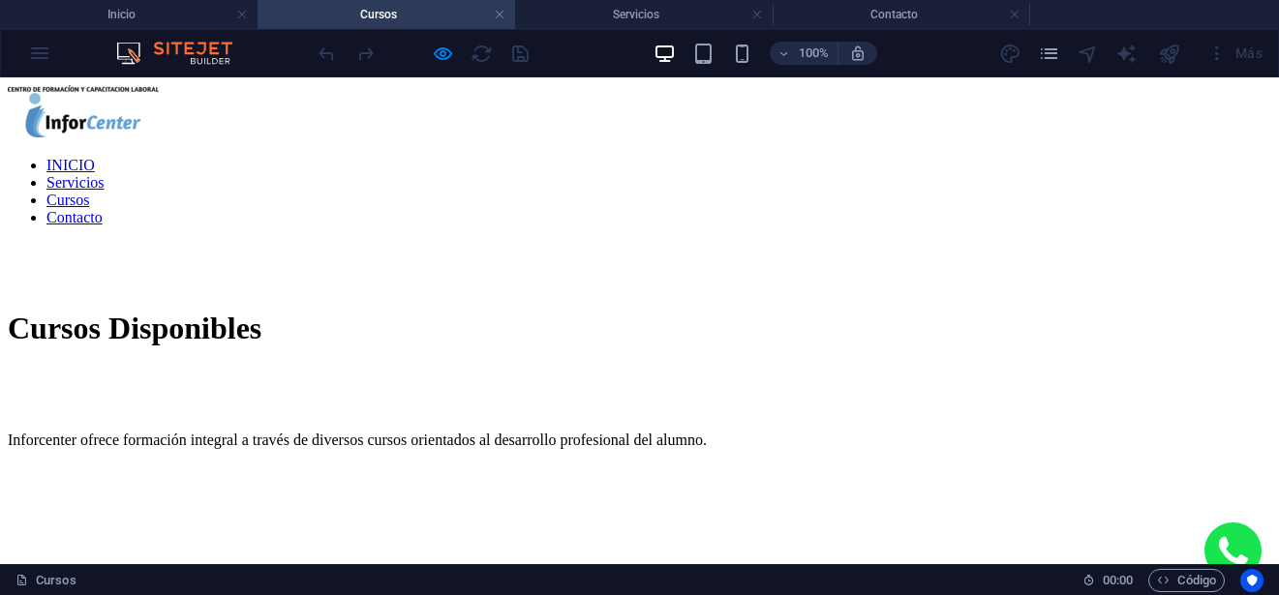
scroll to position [1232, 0]
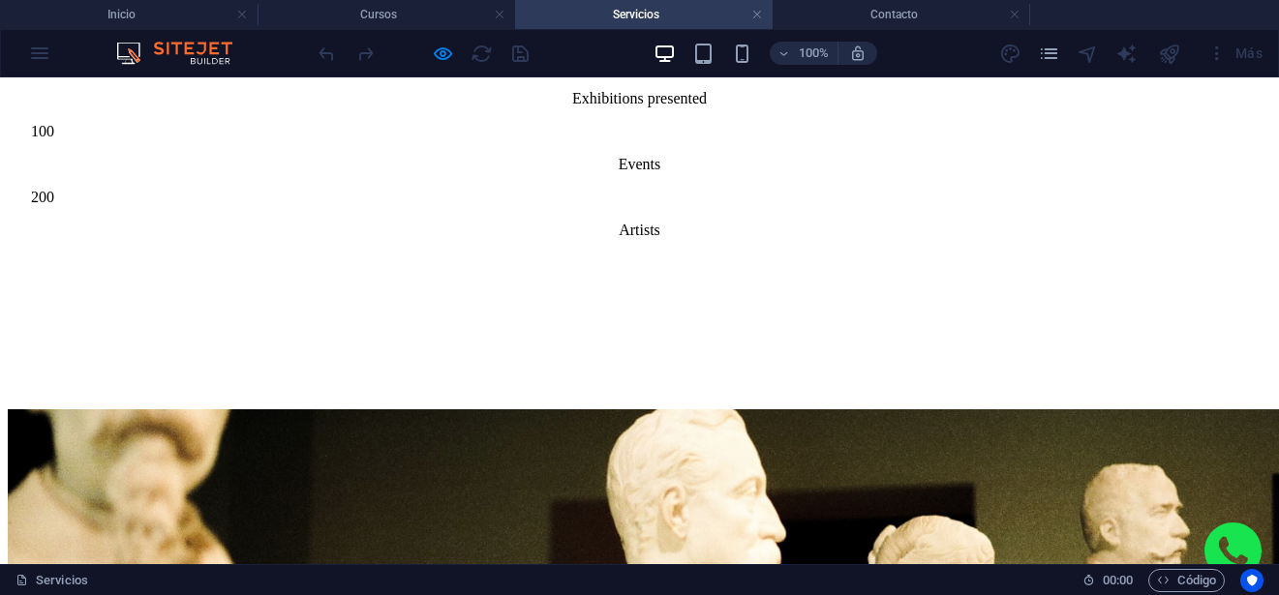
scroll to position [3553, 0]
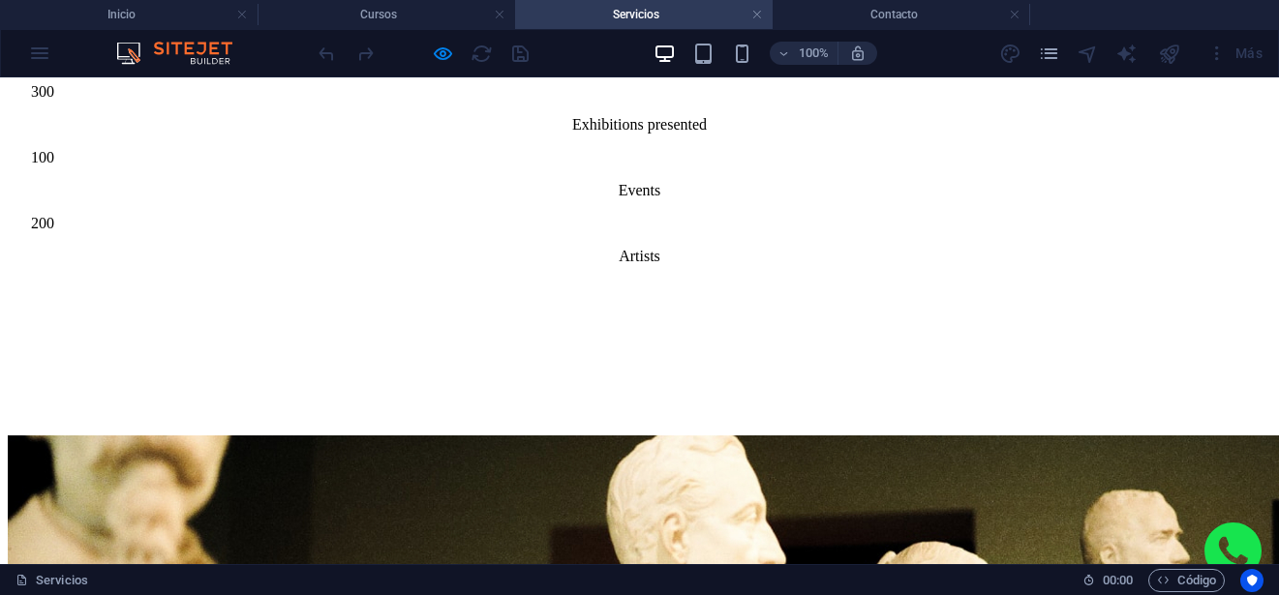
click at [430, 57] on div at bounding box center [423, 53] width 217 height 31
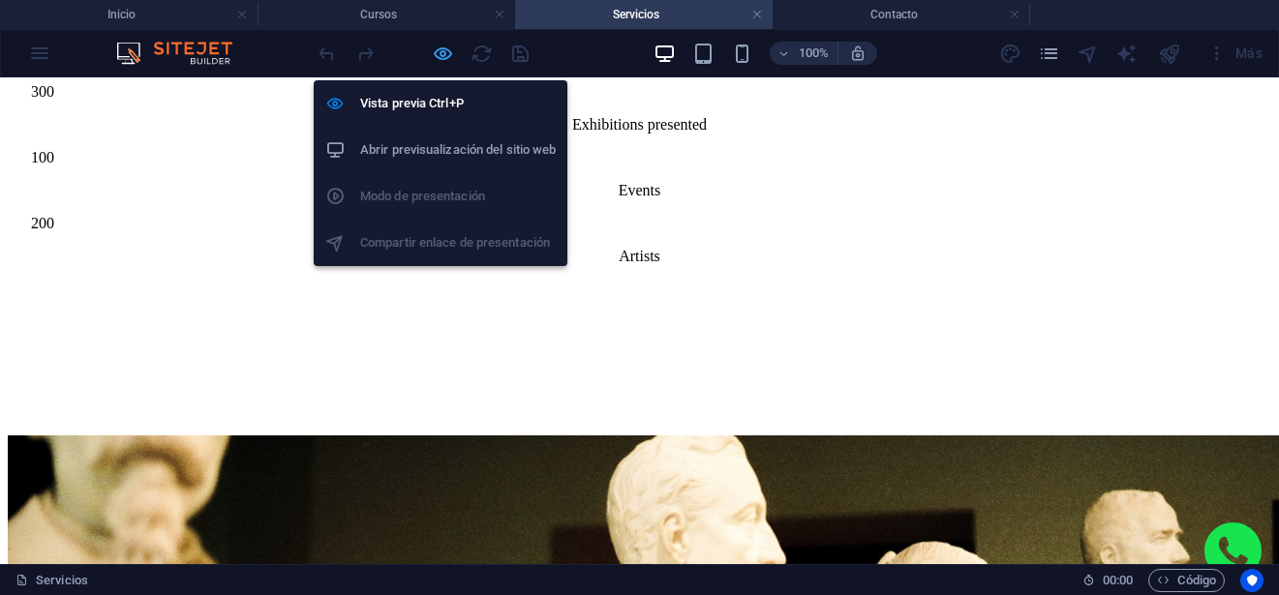
click at [442, 56] on icon "button" at bounding box center [443, 54] width 22 height 22
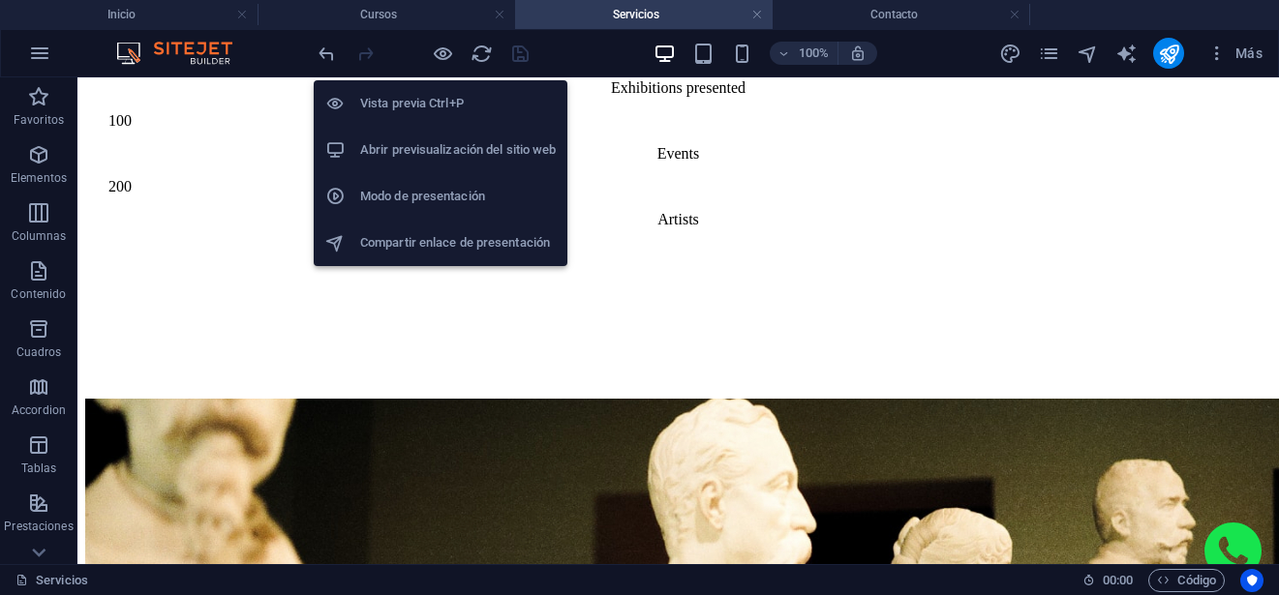
scroll to position [3556, 0]
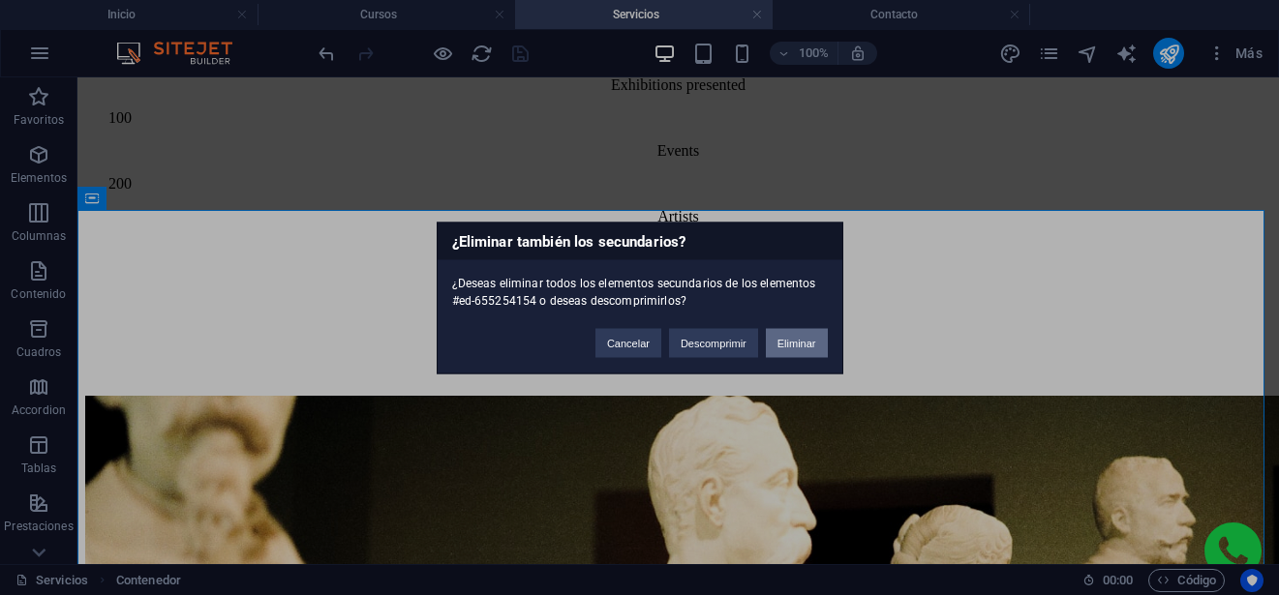
click at [808, 335] on button "Eliminar" at bounding box center [797, 342] width 62 height 29
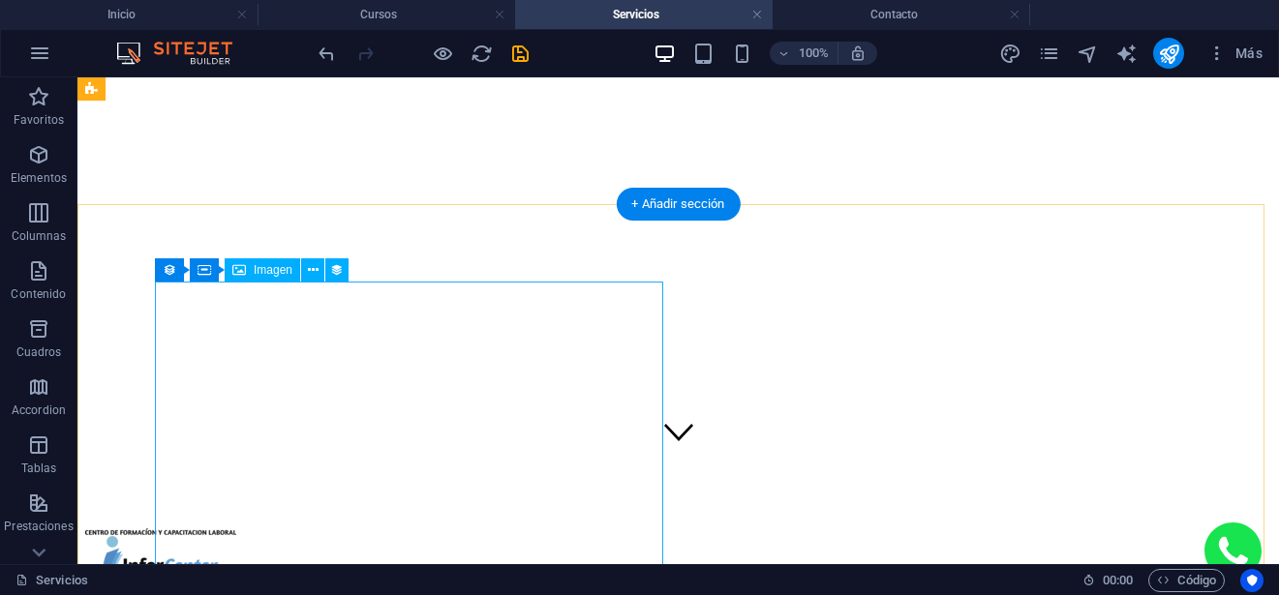
scroll to position [0, 0]
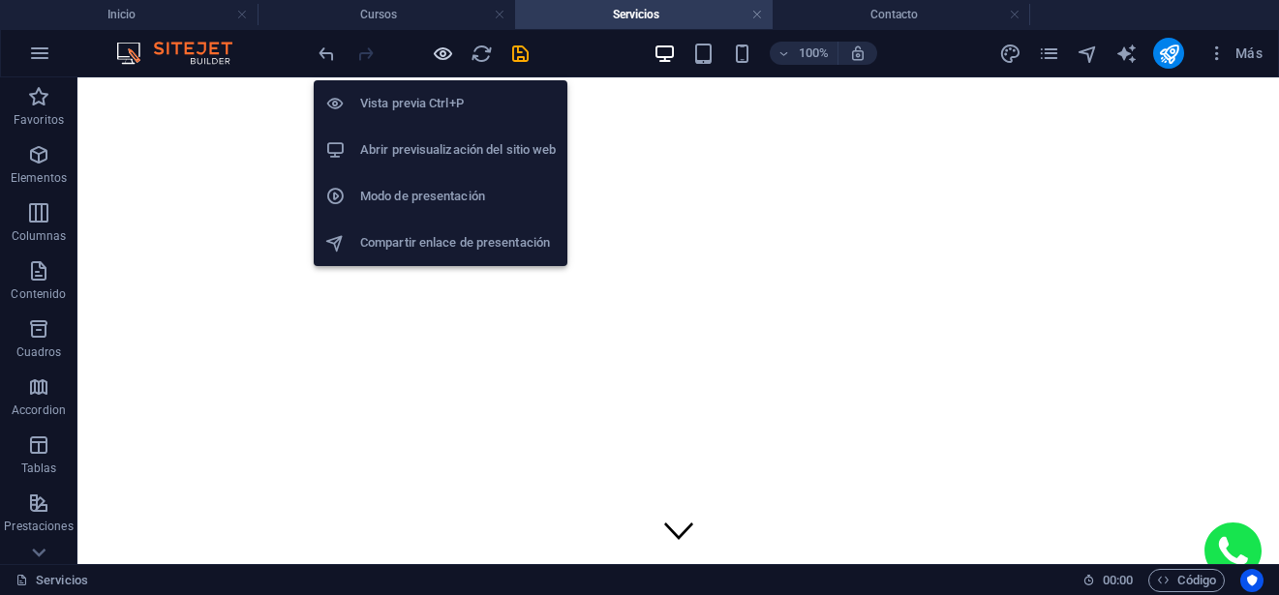
click at [435, 53] on icon "button" at bounding box center [443, 54] width 22 height 22
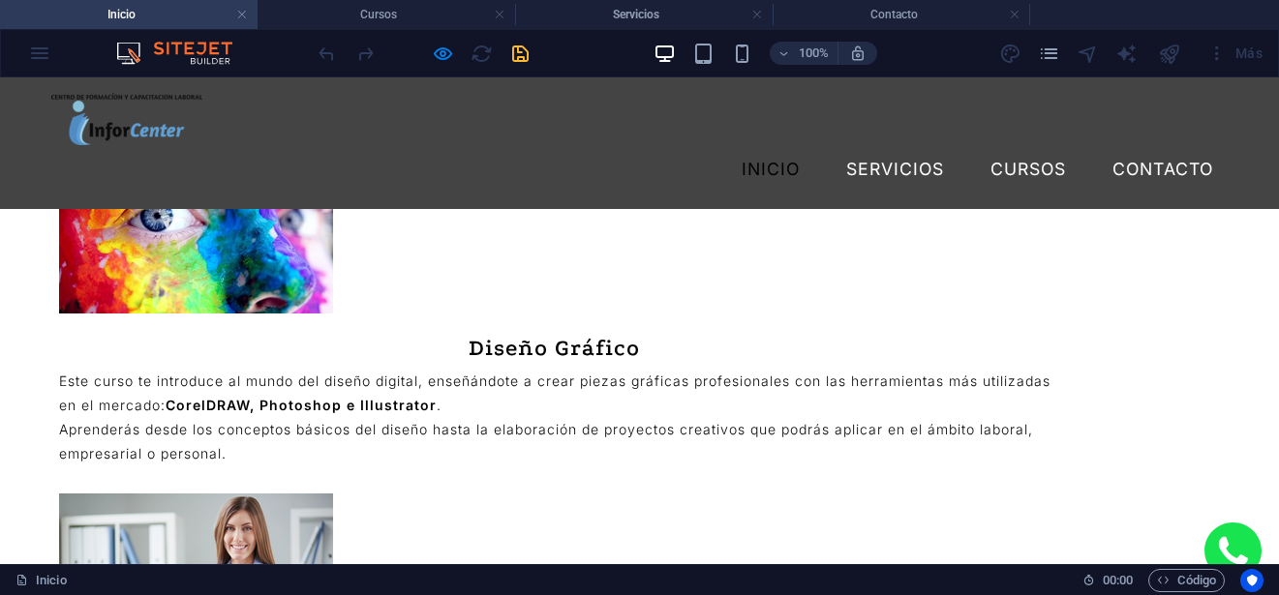
scroll to position [3389, 0]
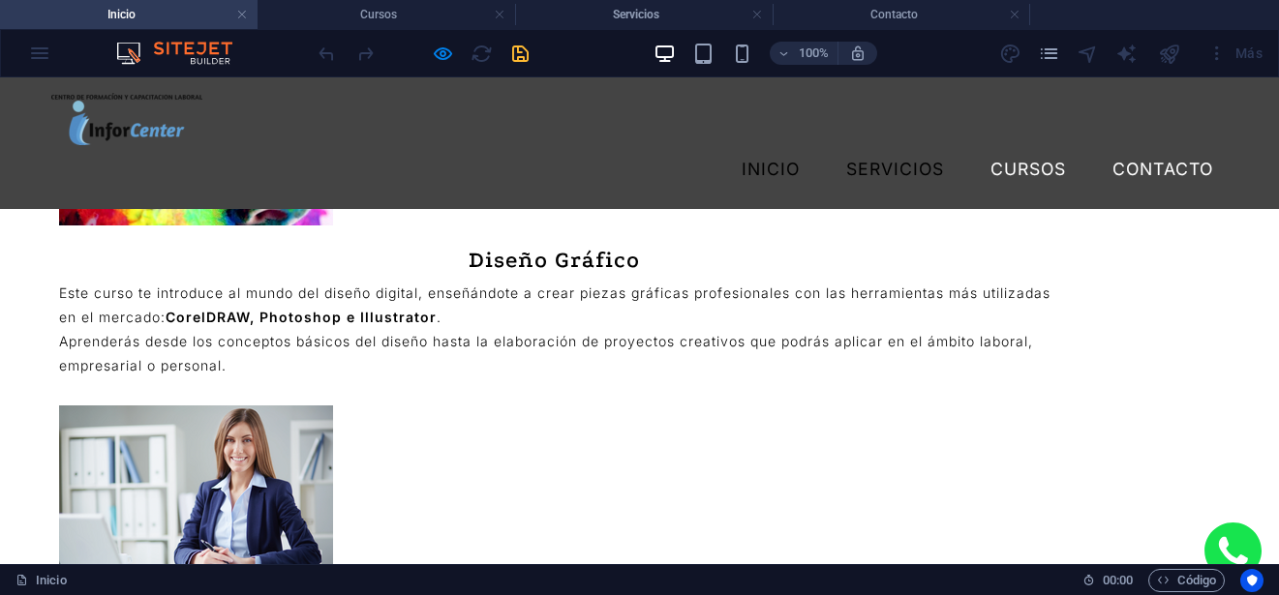
click at [873, 145] on link "Servicios" at bounding box center [895, 169] width 129 height 48
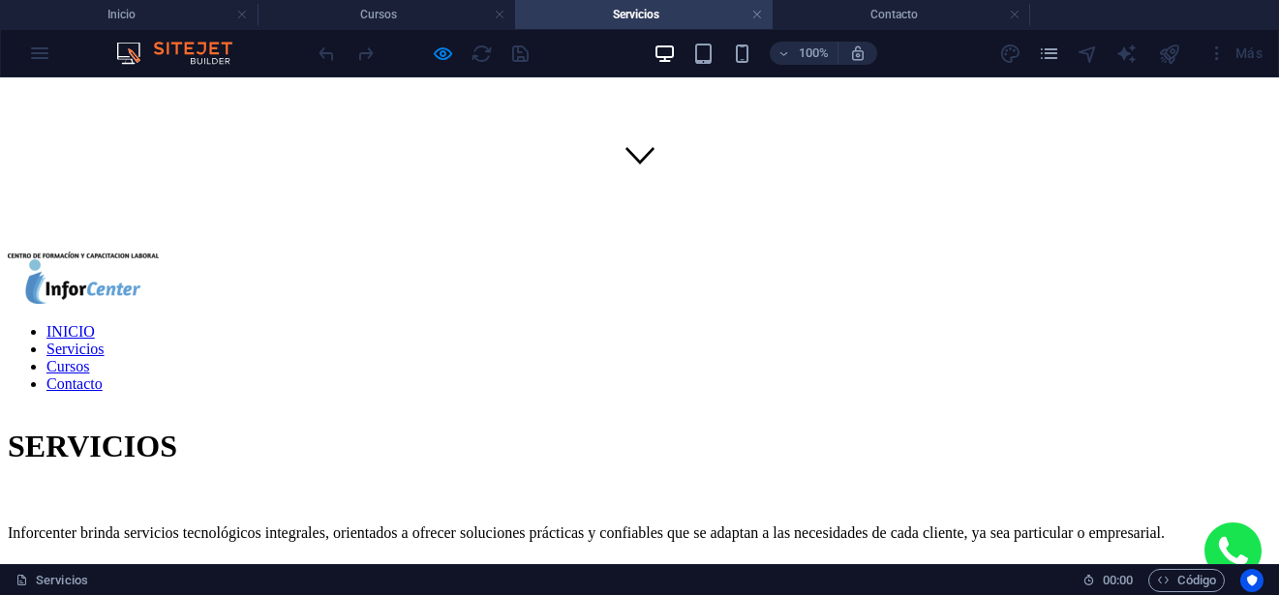
scroll to position [484, 0]
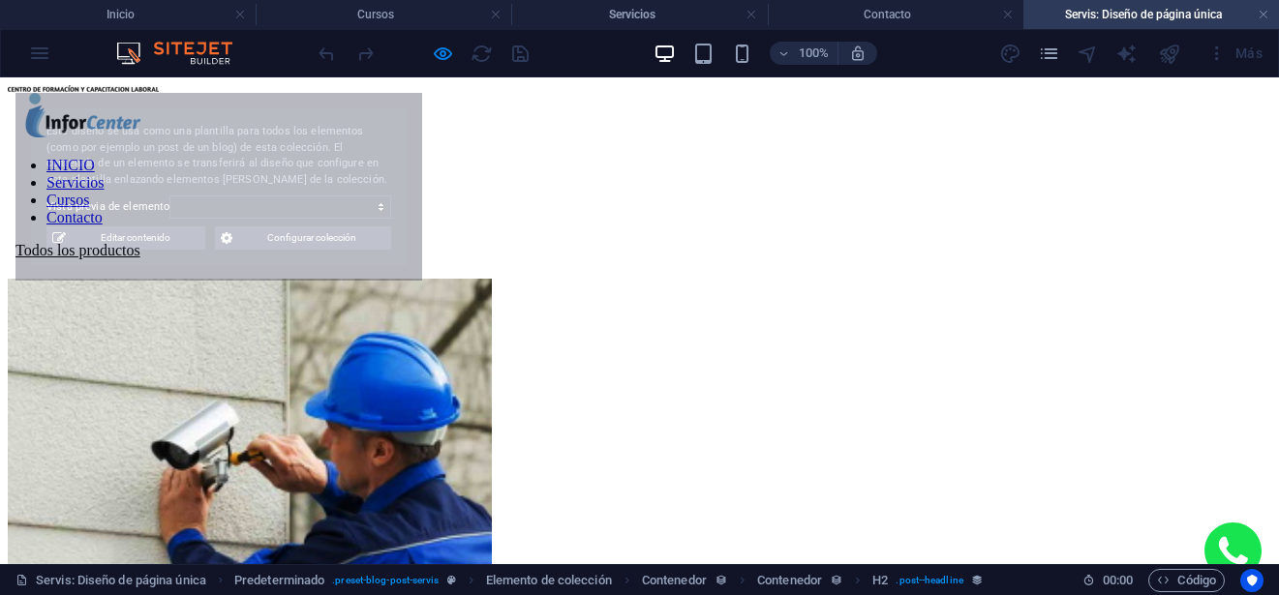
scroll to position [0, 0]
select select "68dbefef6604165fe4026d66"
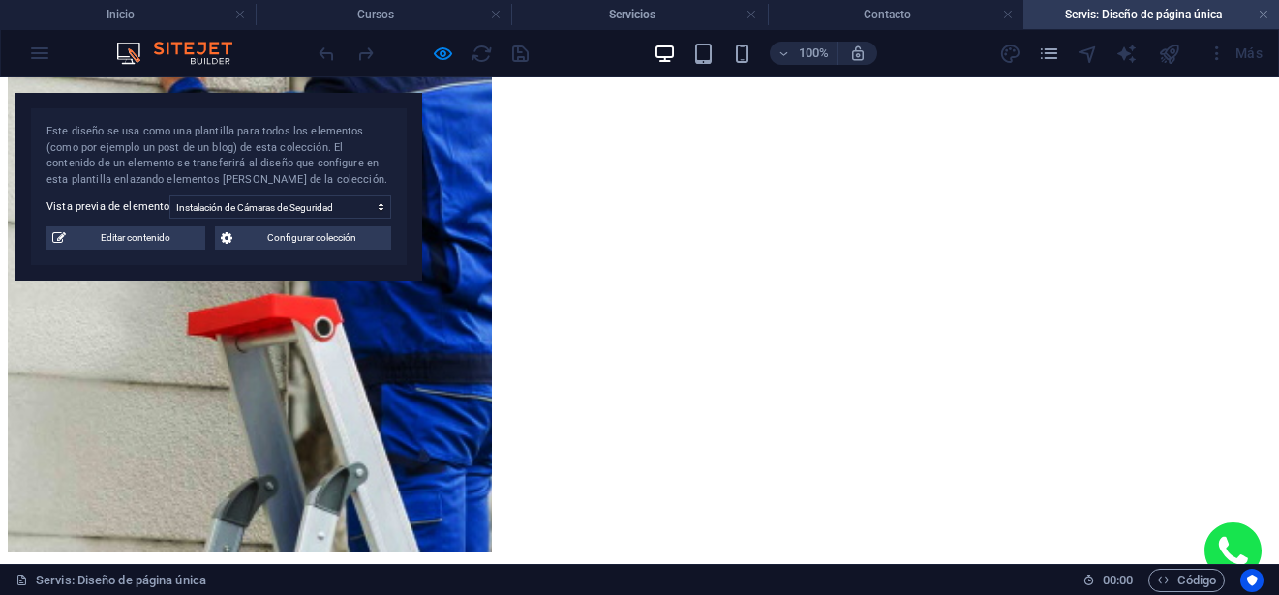
scroll to position [484, 0]
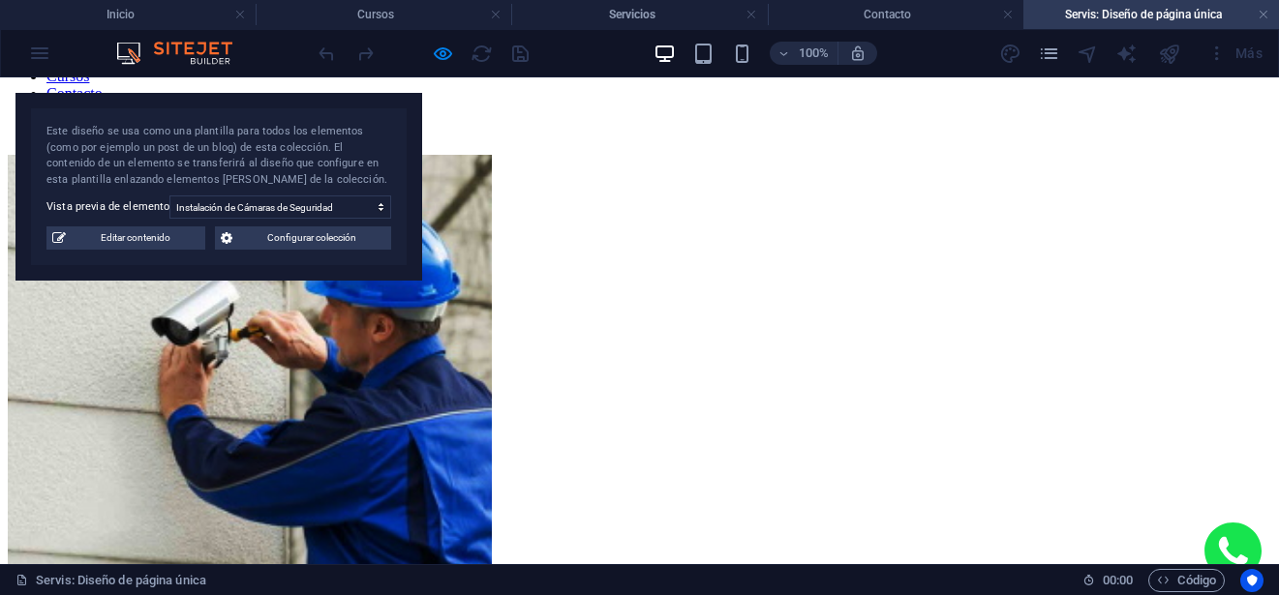
scroll to position [97, 0]
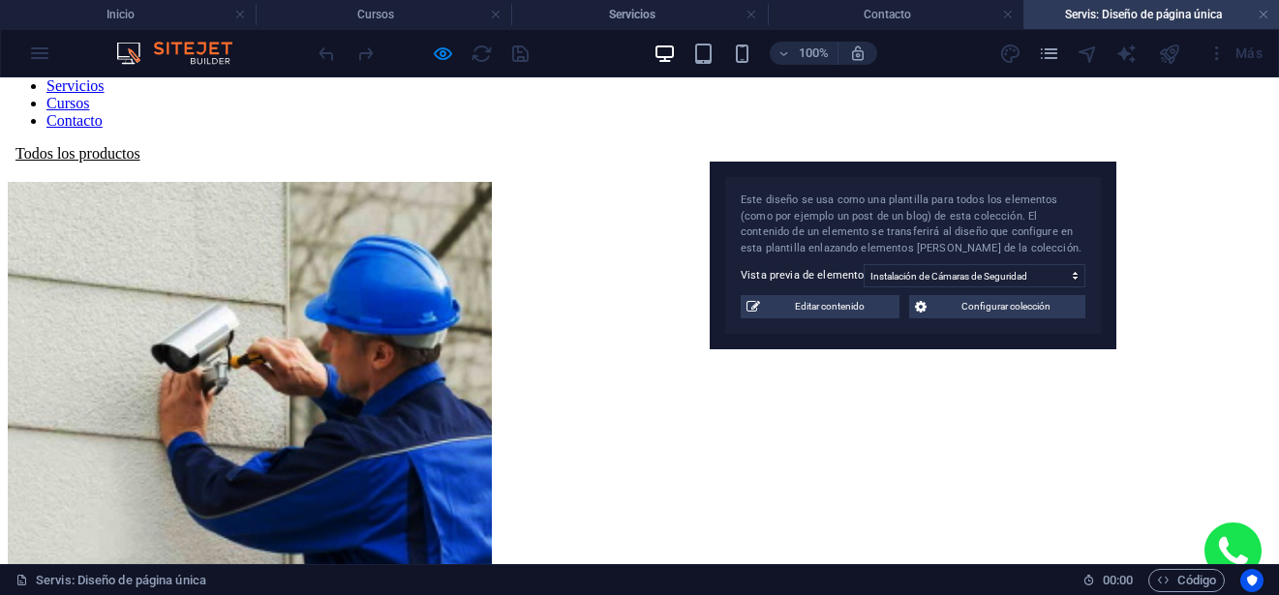
drag, startPoint x: 269, startPoint y: 107, endPoint x: 962, endPoint y: 176, distance: 696.7
click at [964, 176] on div "Este diseño se usa como una plantilla para todos los elementos (como por ejempl…" at bounding box center [913, 256] width 407 height 188
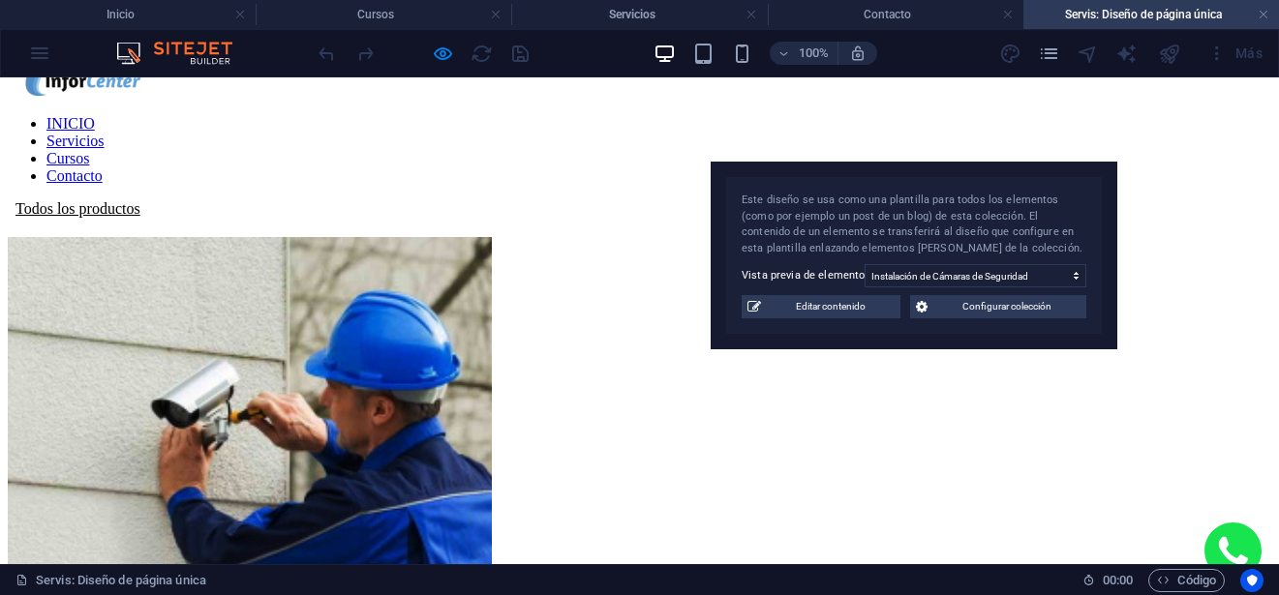
scroll to position [0, 0]
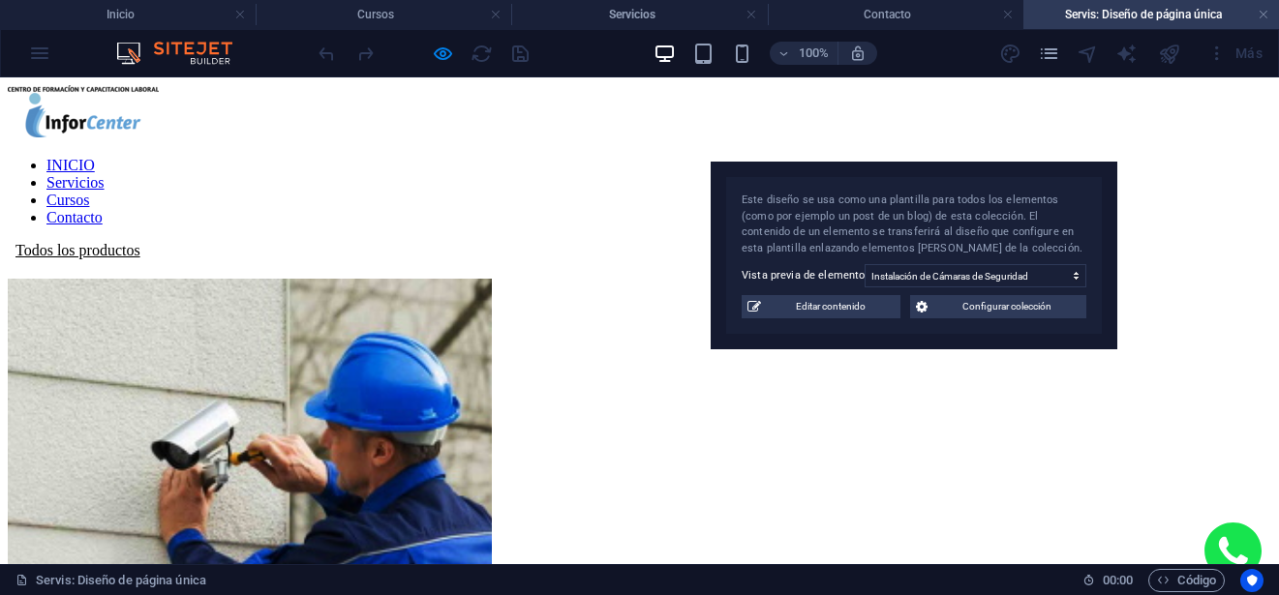
click at [166, 242] on div "Todos los productos" at bounding box center [640, 250] width 1264 height 17
click at [118, 246] on div "Todos los productos" at bounding box center [640, 250] width 1264 height 17
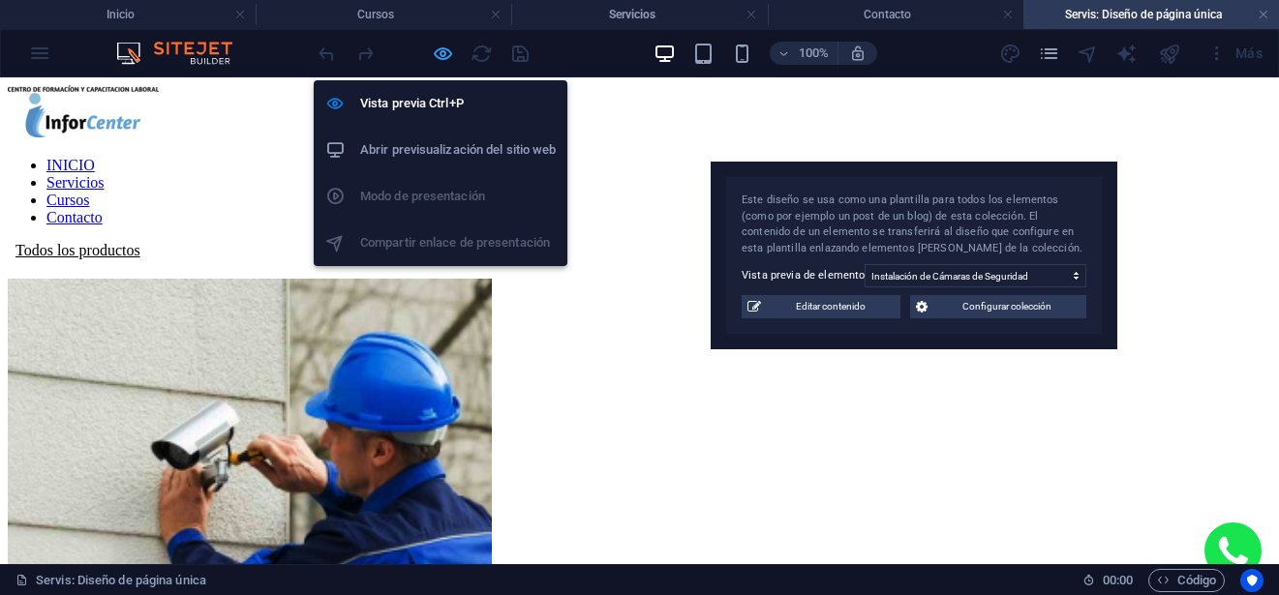
click at [442, 52] on icon "button" at bounding box center [443, 54] width 22 height 22
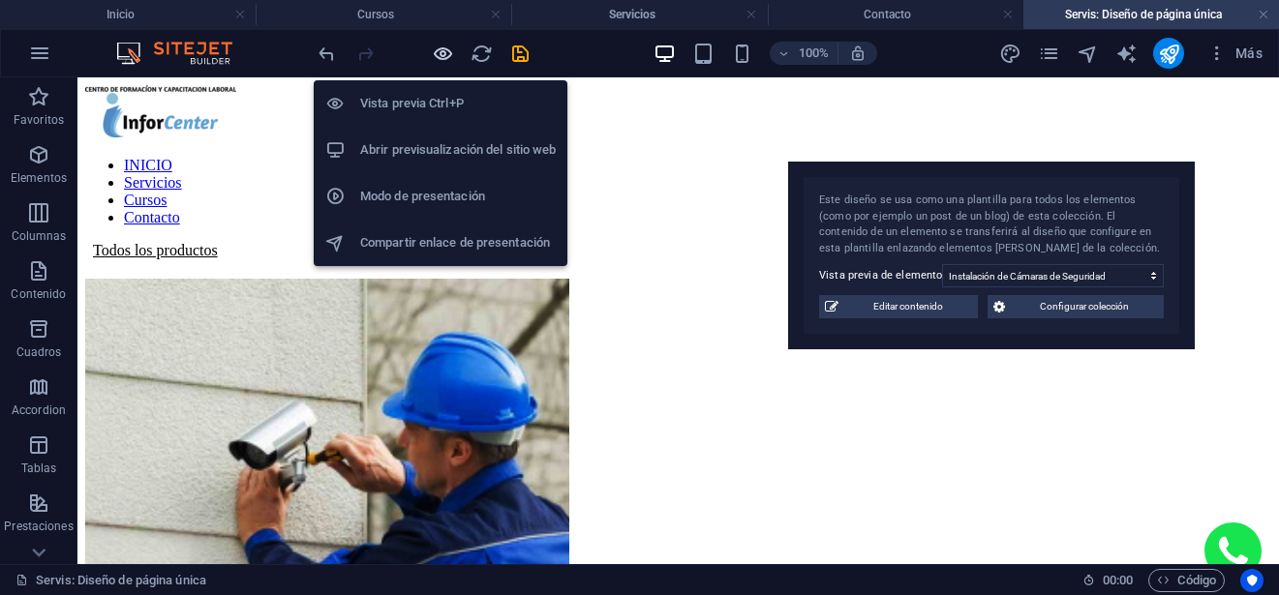
click at [442, 52] on icon "button" at bounding box center [443, 54] width 22 height 22
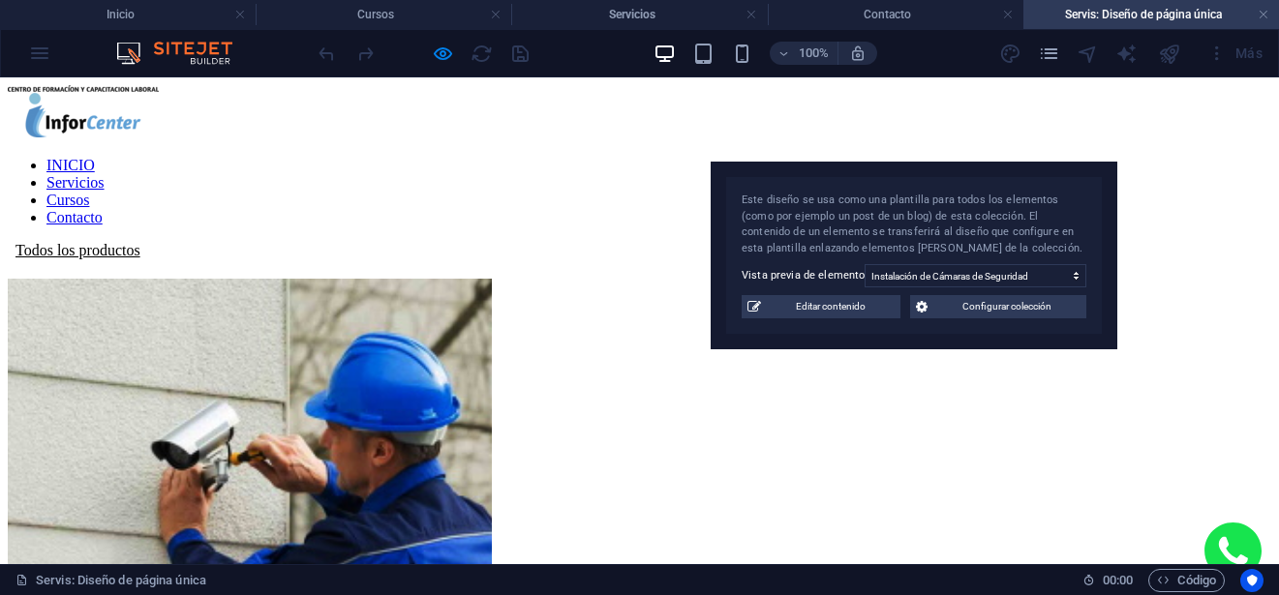
click at [15, 249] on icon at bounding box center [15, 250] width 0 height 16
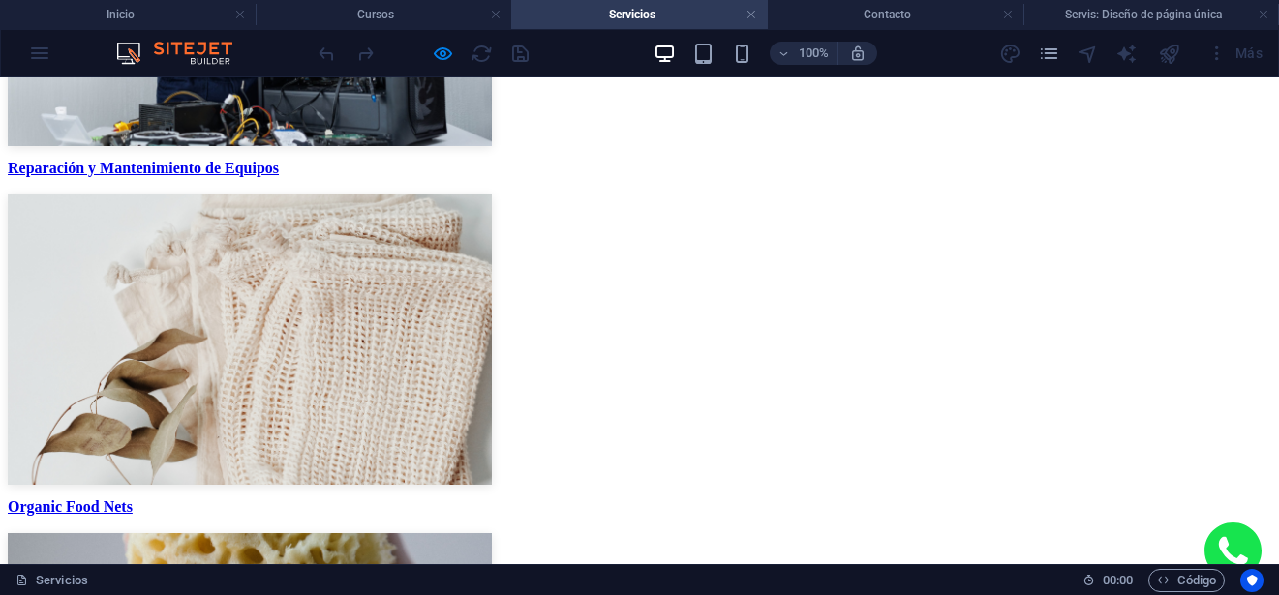
scroll to position [1065, 0]
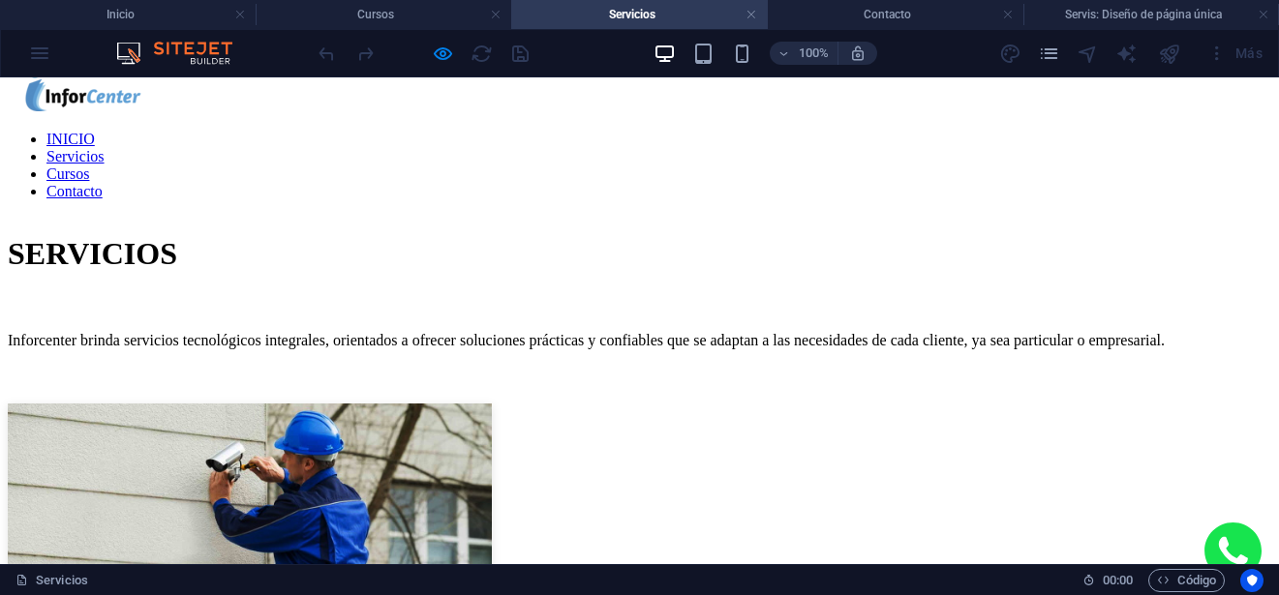
scroll to position [484, 0]
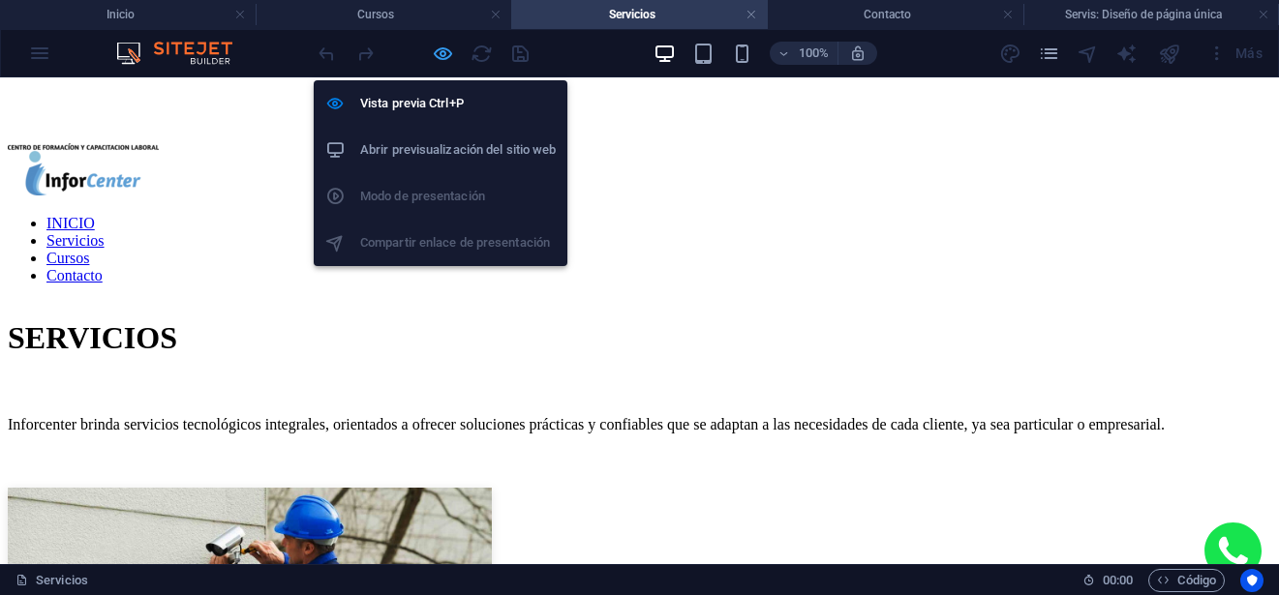
click at [446, 55] on icon "button" at bounding box center [443, 54] width 22 height 22
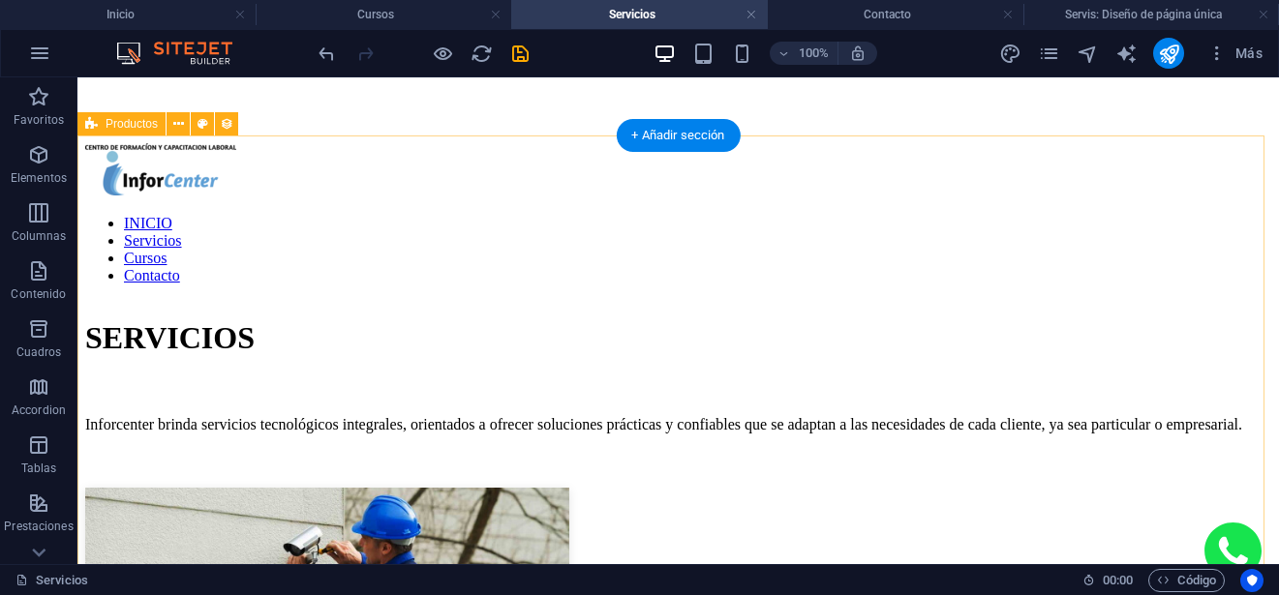
select select "68dbefed9c9aea7c9b082bd4"
select select "createdAt_DESC"
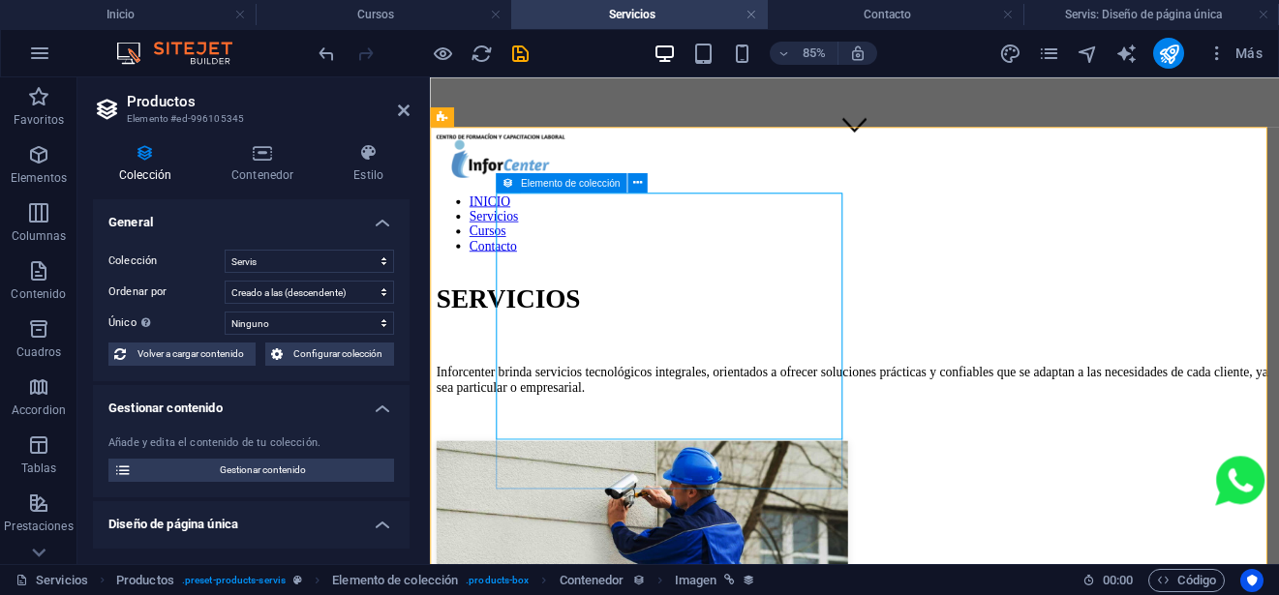
click at [519, 182] on div "Elemento de colección" at bounding box center [561, 182] width 131 height 19
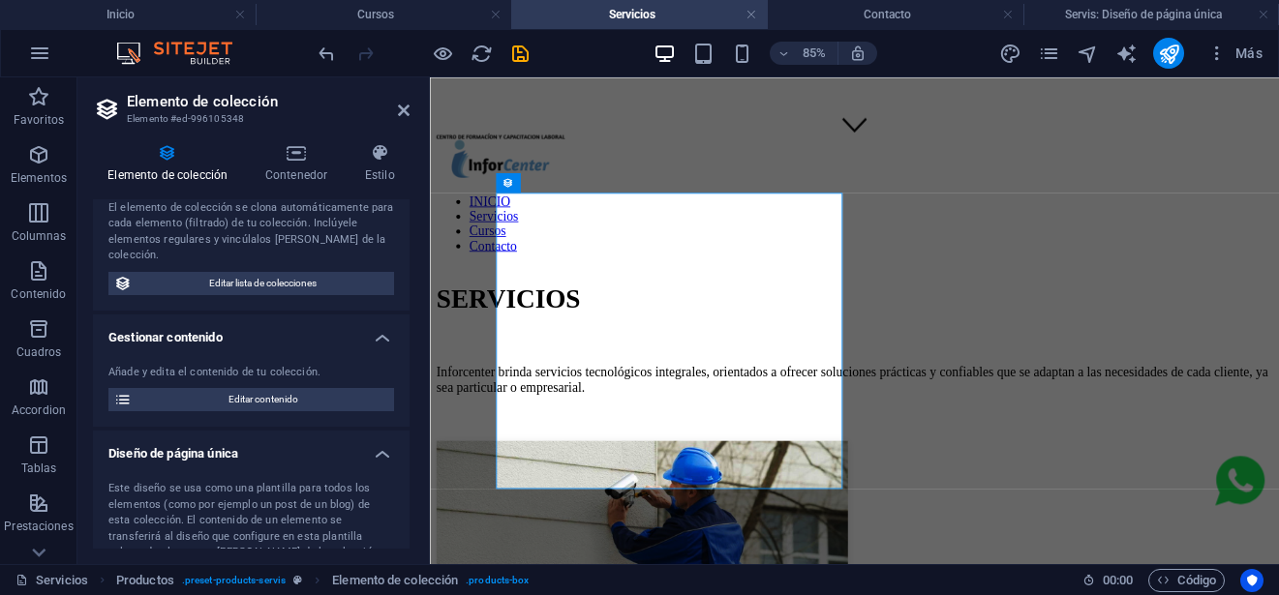
scroll to position [0, 0]
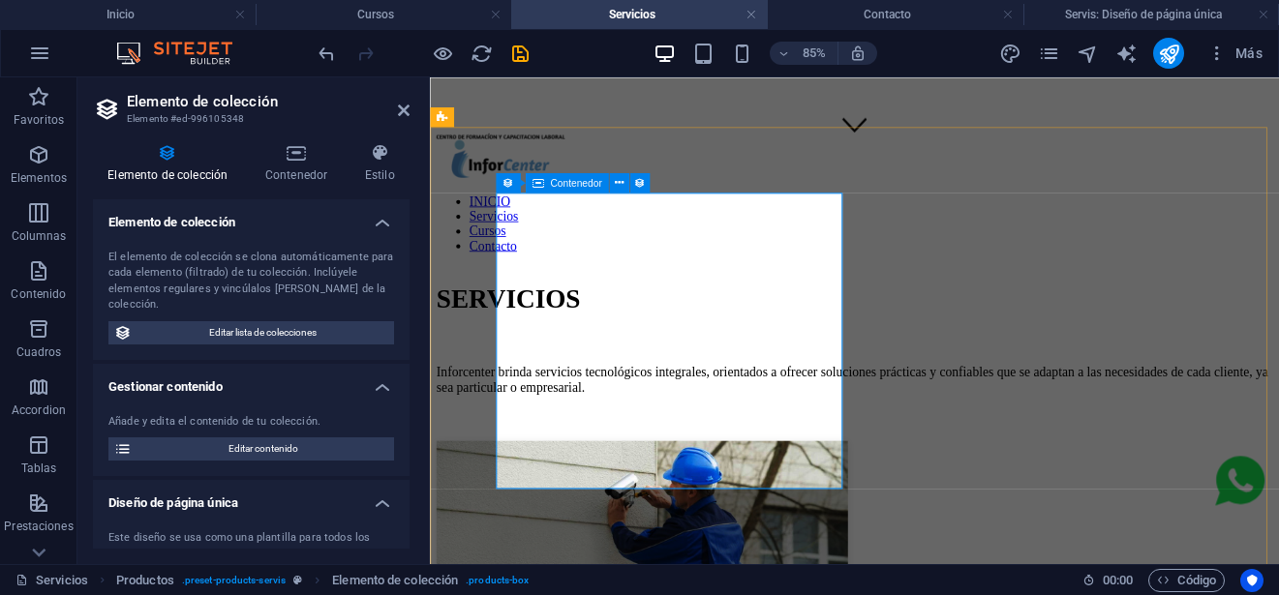
click at [544, 186] on div "Contenedor" at bounding box center [567, 182] width 83 height 19
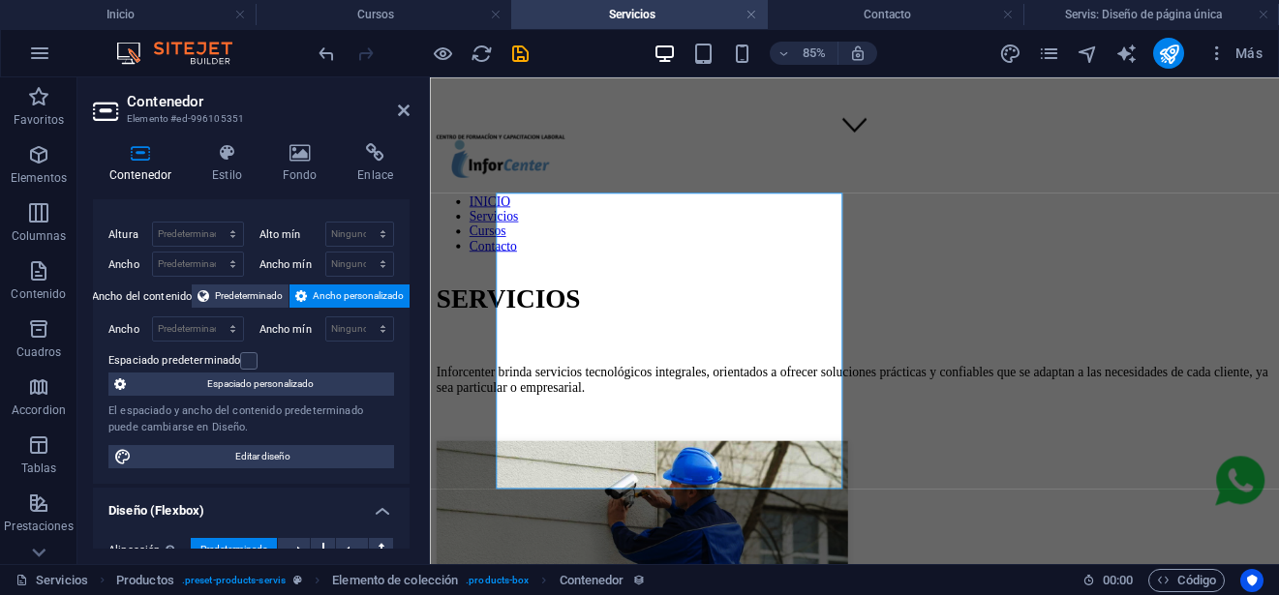
scroll to position [484, 0]
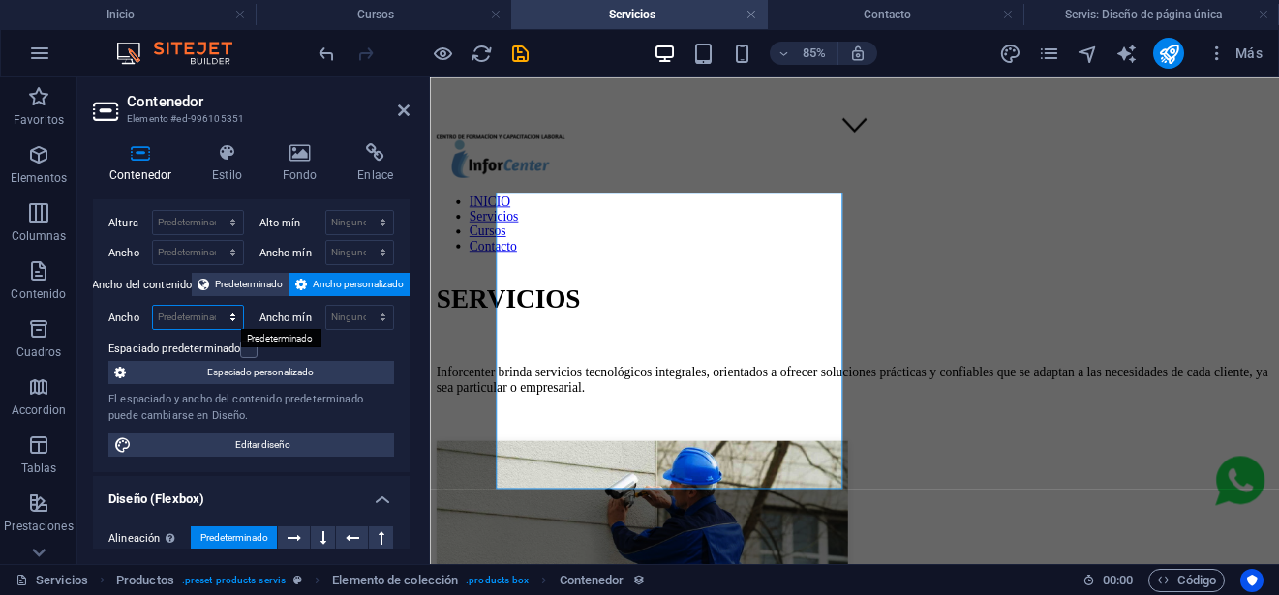
click at [182, 317] on select "Predeterminado px rem % em vh vw" at bounding box center [198, 317] width 90 height 23
select select "px"
click at [213, 306] on select "Predeterminado px rem % em vh vw" at bounding box center [198, 317] width 90 height 23
type input "221"
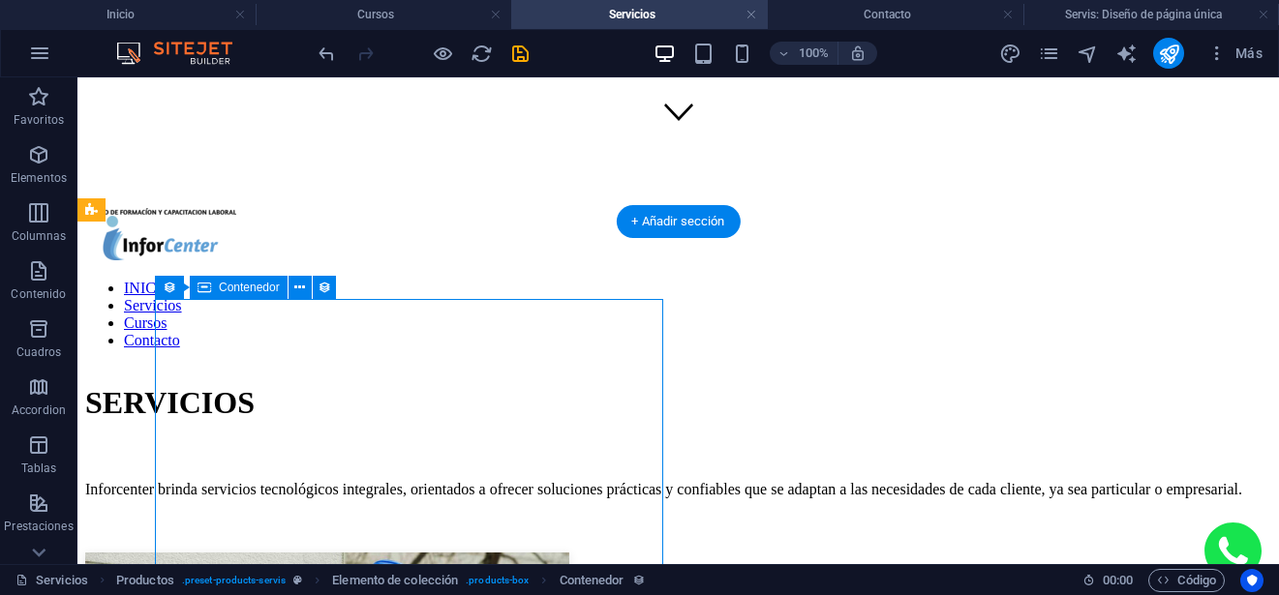
scroll to position [387, 0]
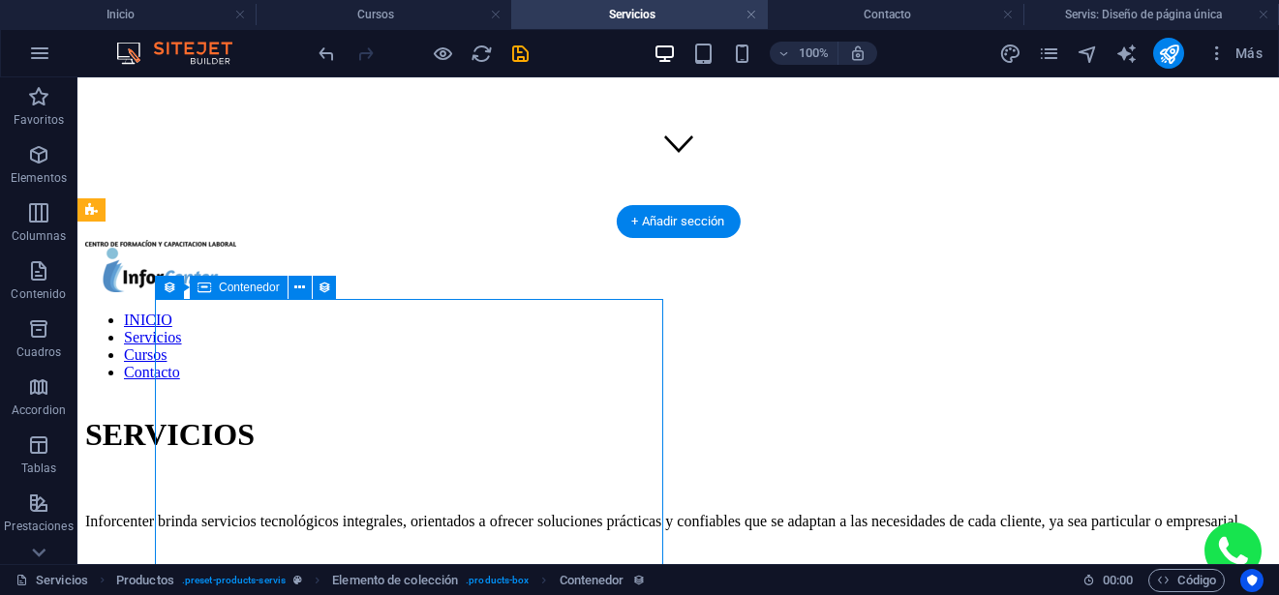
select select "px"
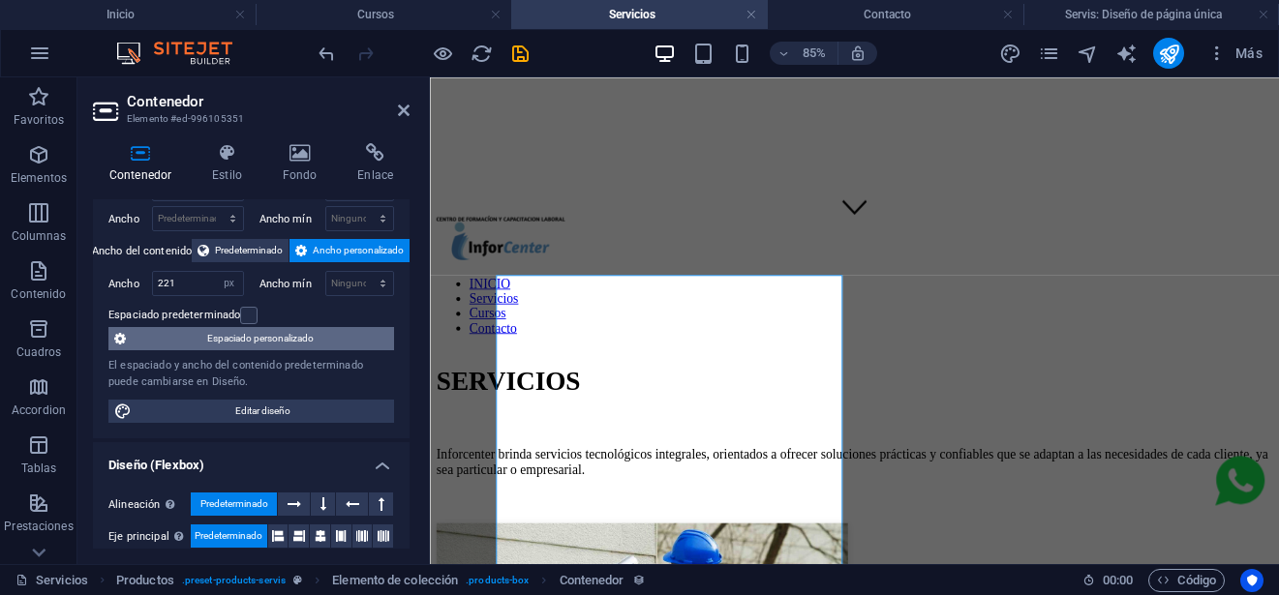
scroll to position [484, 0]
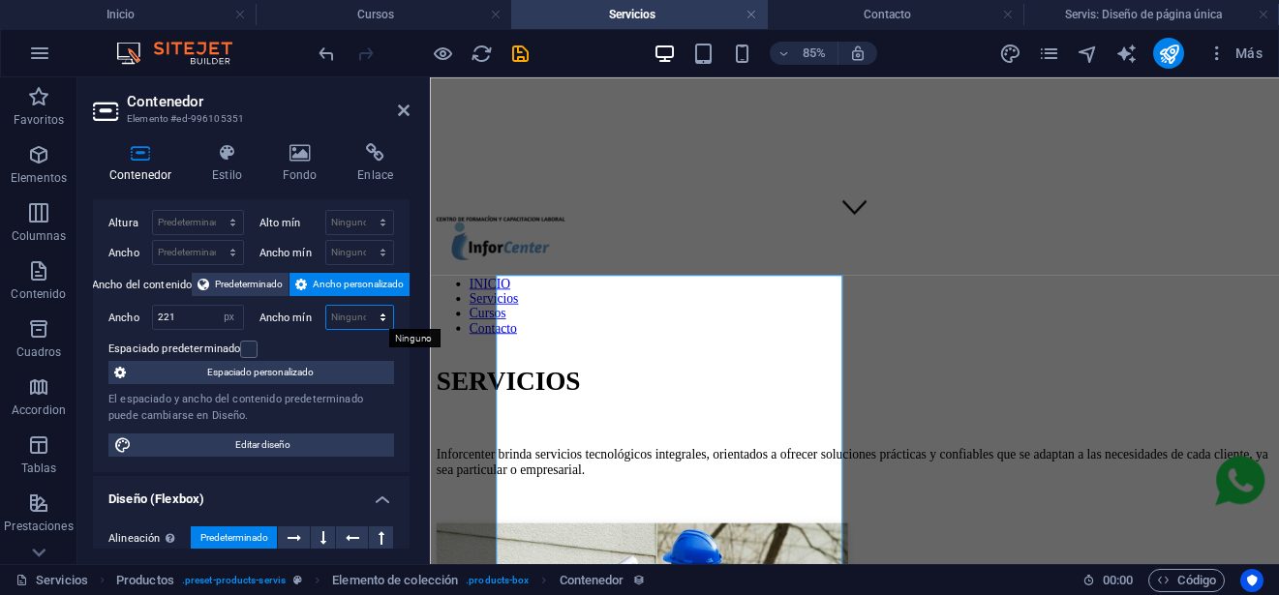
click at [341, 318] on select "Ninguno px rem % vh vw" at bounding box center [360, 317] width 68 height 23
select select "px"
click at [362, 306] on select "Ninguno px rem % vh vw" at bounding box center [360, 317] width 68 height 23
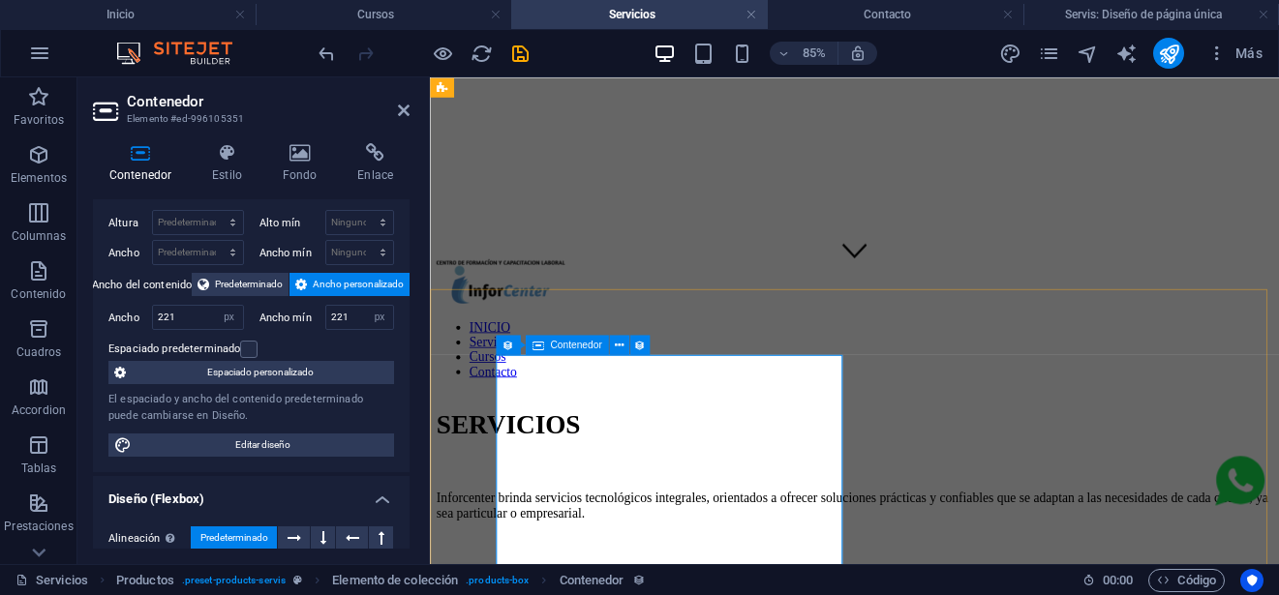
scroll to position [290, 0]
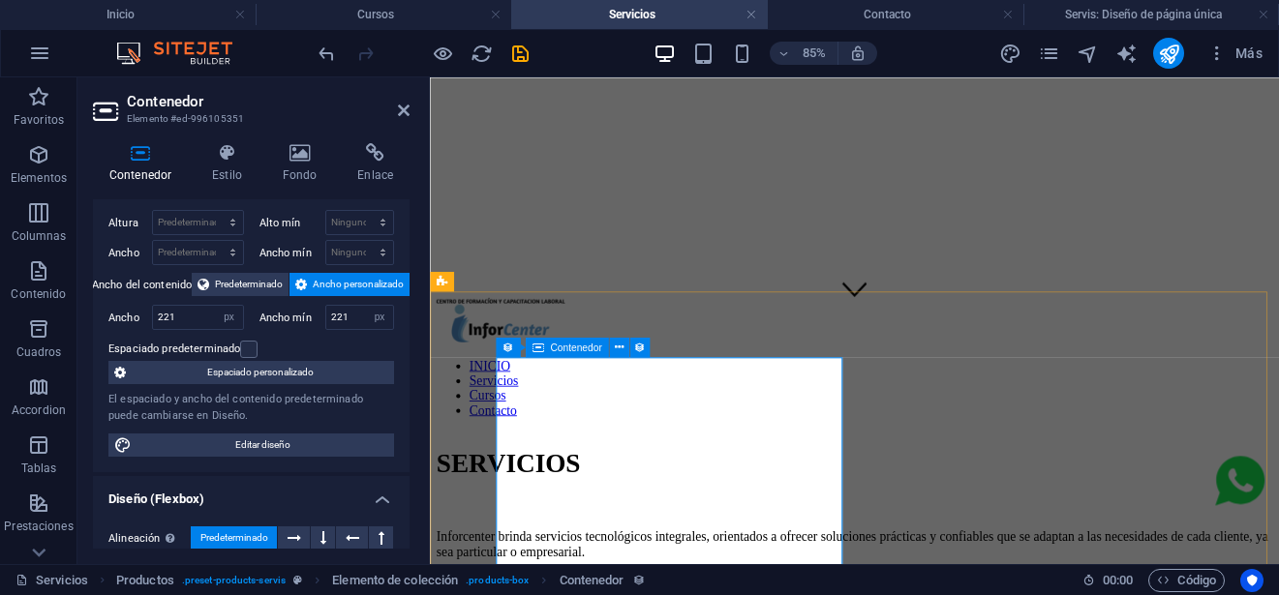
type input "0"
select select "DISABLED_OPTION_VALUE"
type input "421"
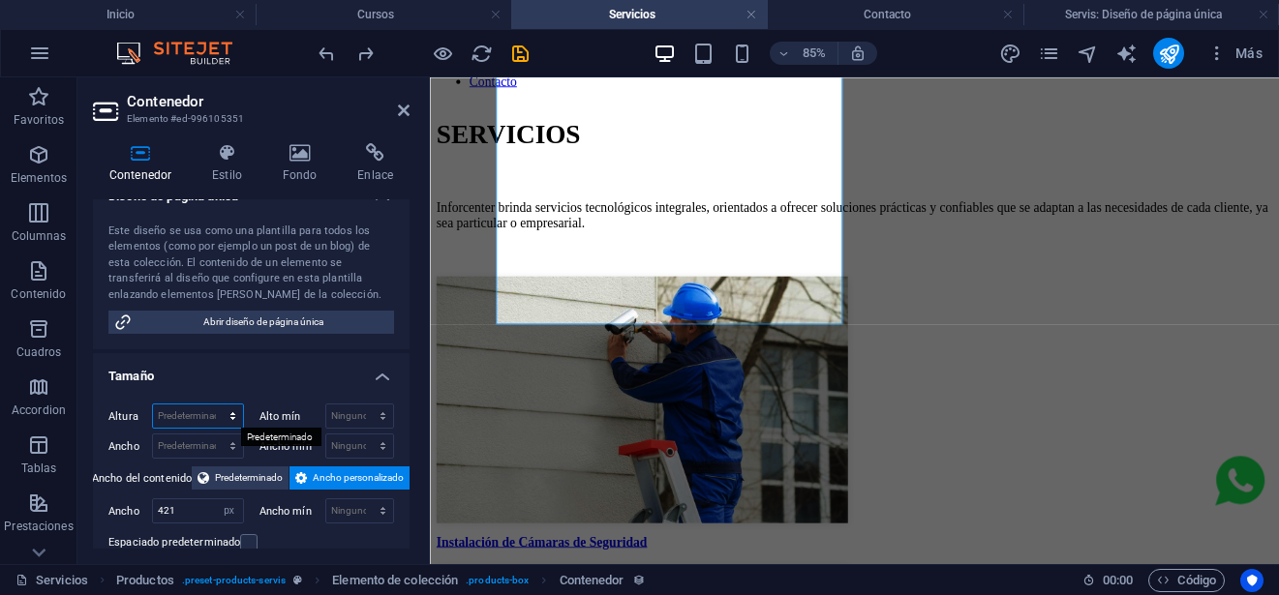
click at [225, 415] on select "Predeterminado px rem % vh vw" at bounding box center [198, 416] width 90 height 23
select select "px"
click at [213, 405] on select "Predeterminado px rem % vh vw" at bounding box center [198, 416] width 90 height 23
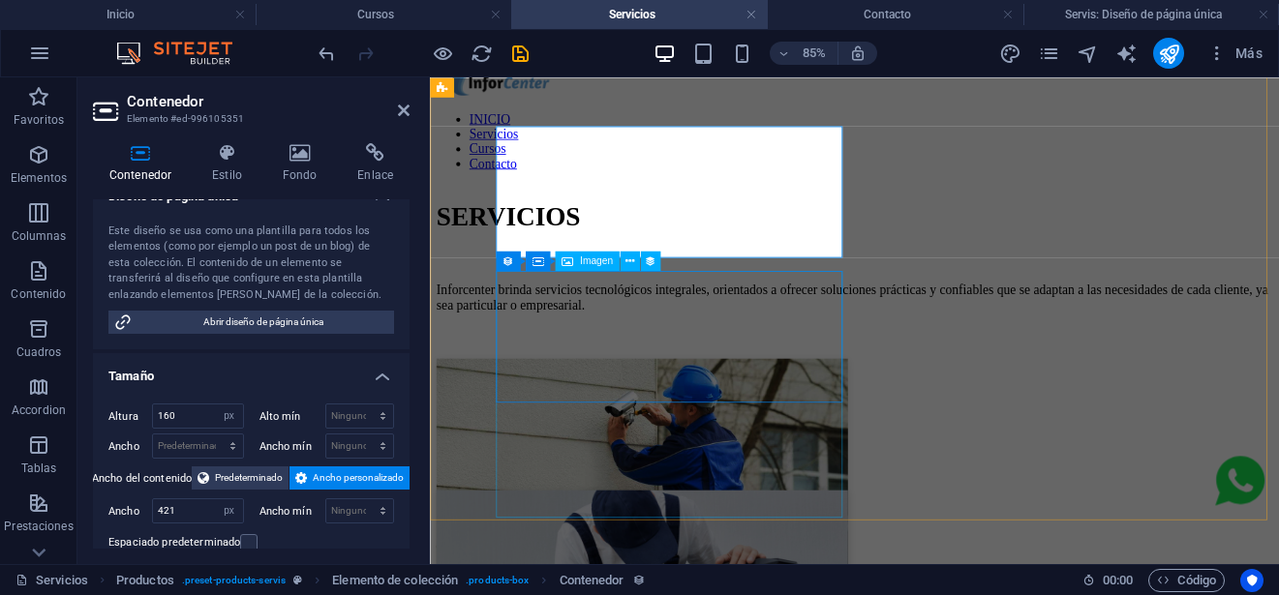
scroll to position [484, 0]
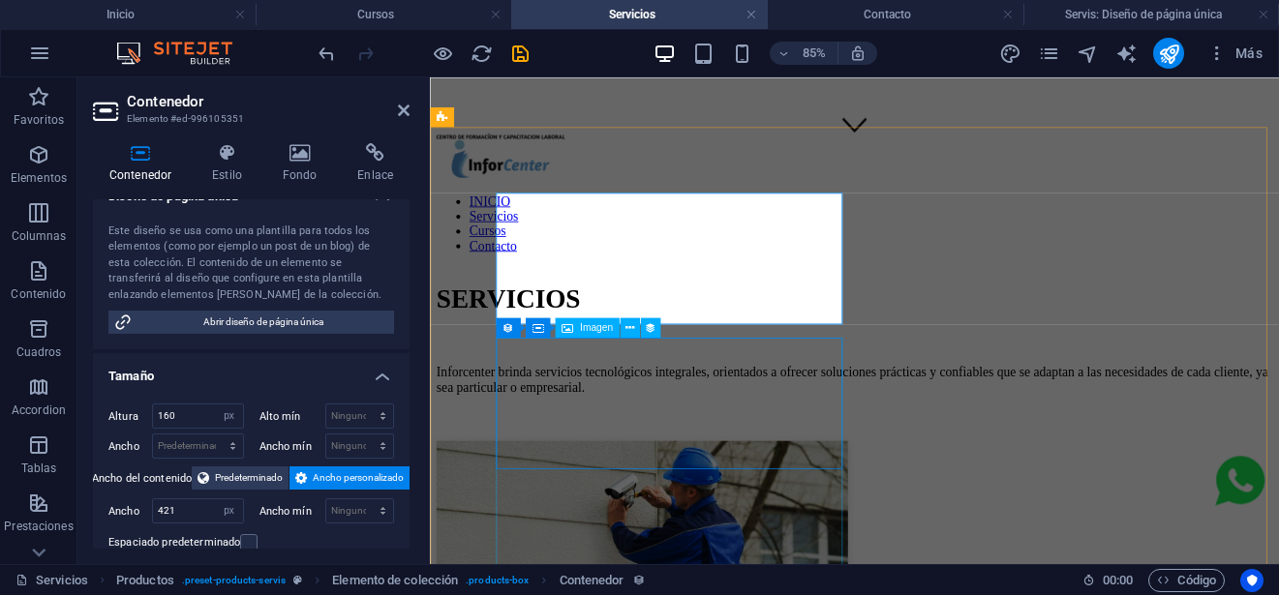
type input "360"
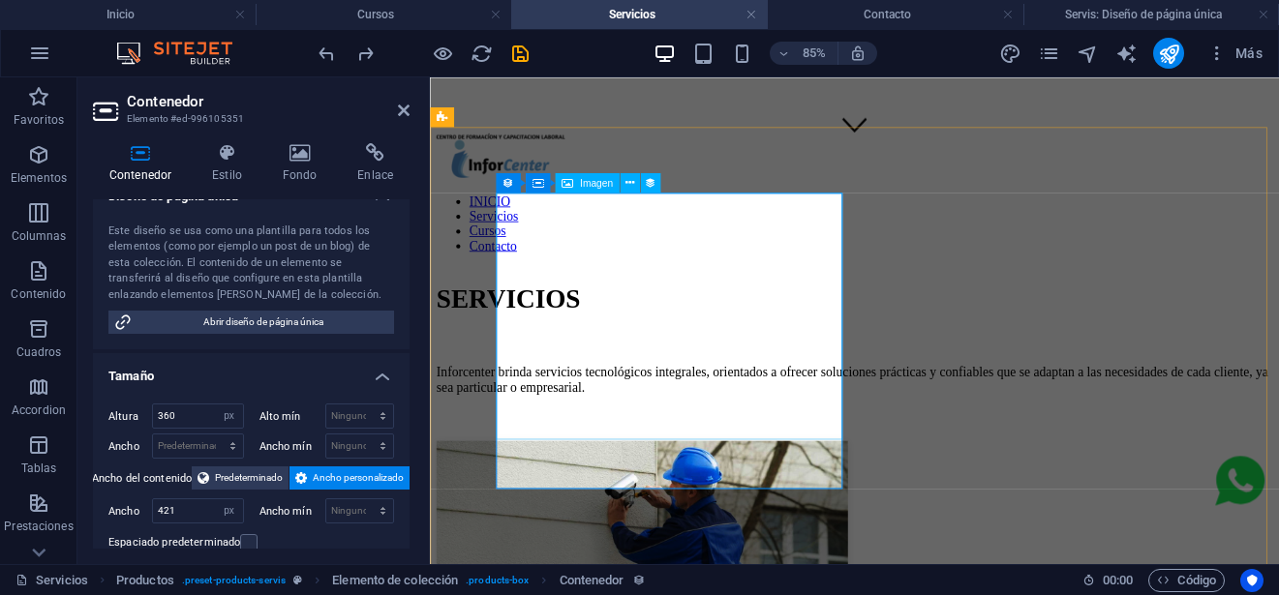
select select "image"
select select "px"
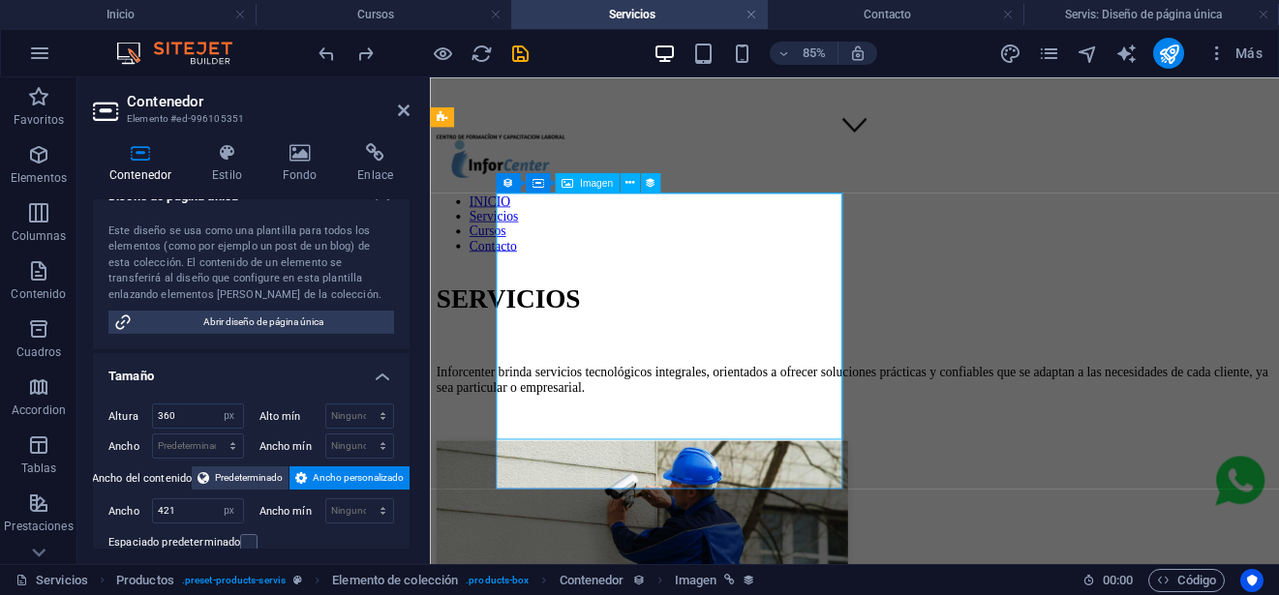
select select "px"
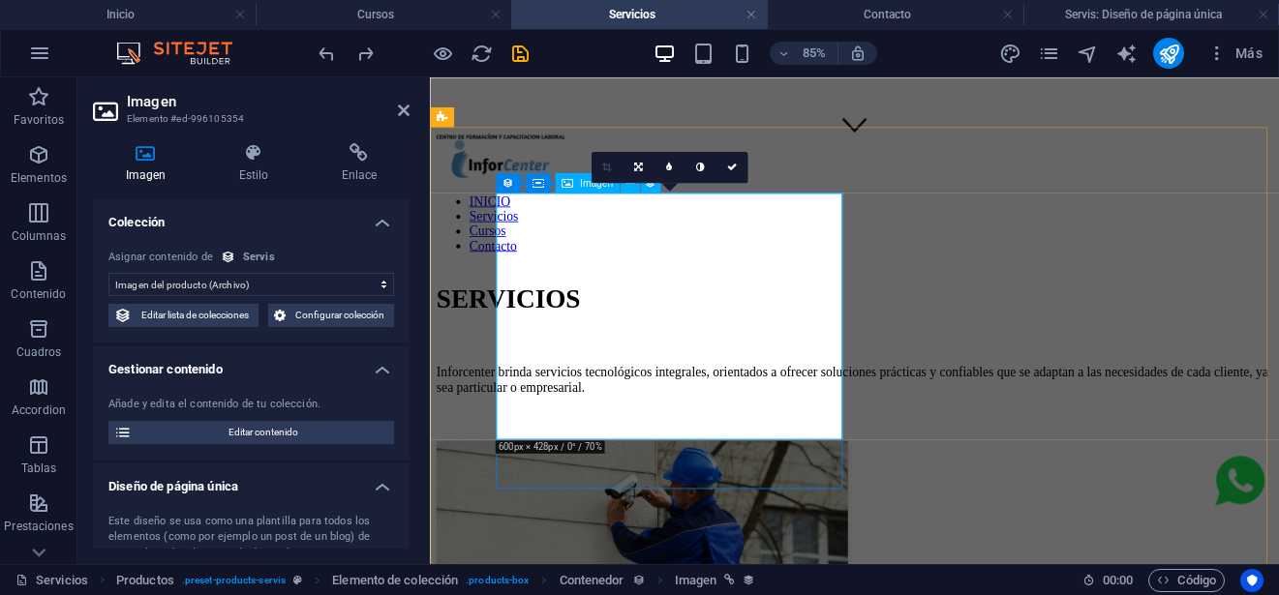
click at [695, 169] on link at bounding box center [700, 167] width 31 height 31
type input "421"
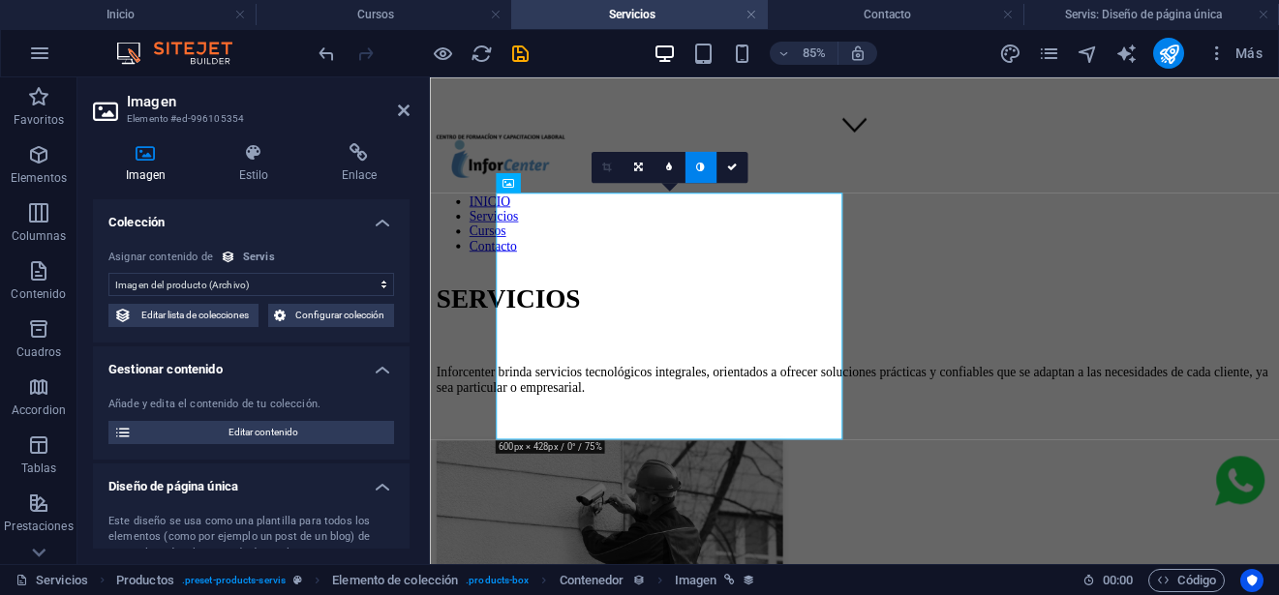
click at [695, 169] on link at bounding box center [700, 167] width 31 height 31
click at [668, 170] on icon at bounding box center [669, 168] width 6 height 10
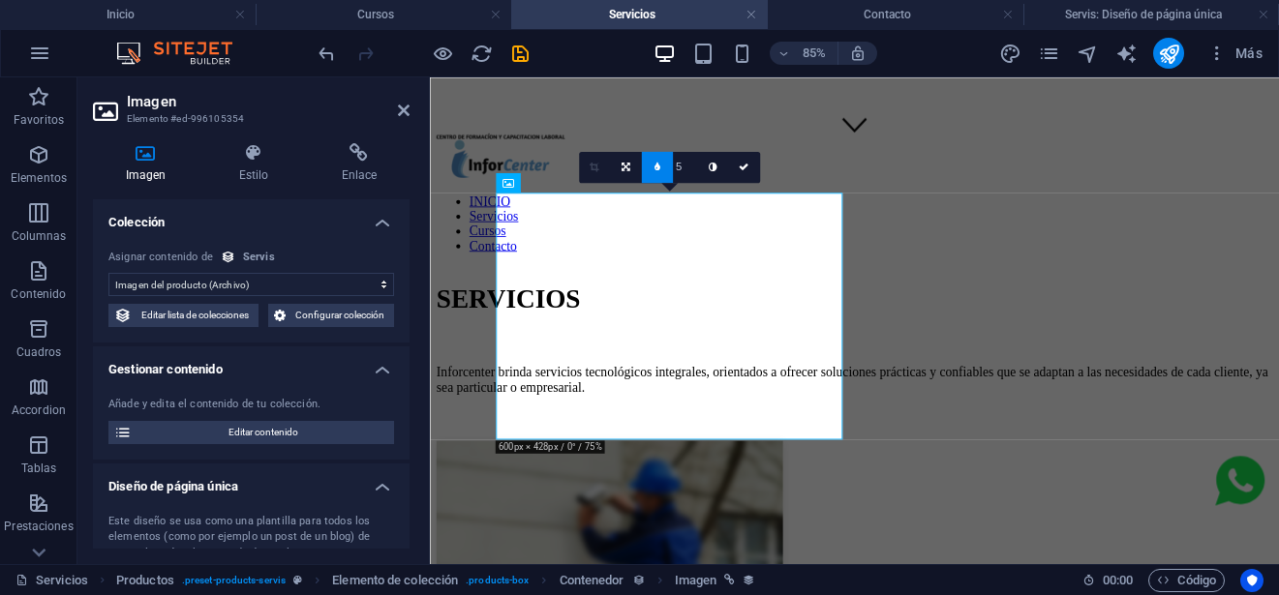
click at [661, 169] on link at bounding box center [656, 167] width 31 height 31
click at [641, 170] on icon at bounding box center [637, 168] width 9 height 10
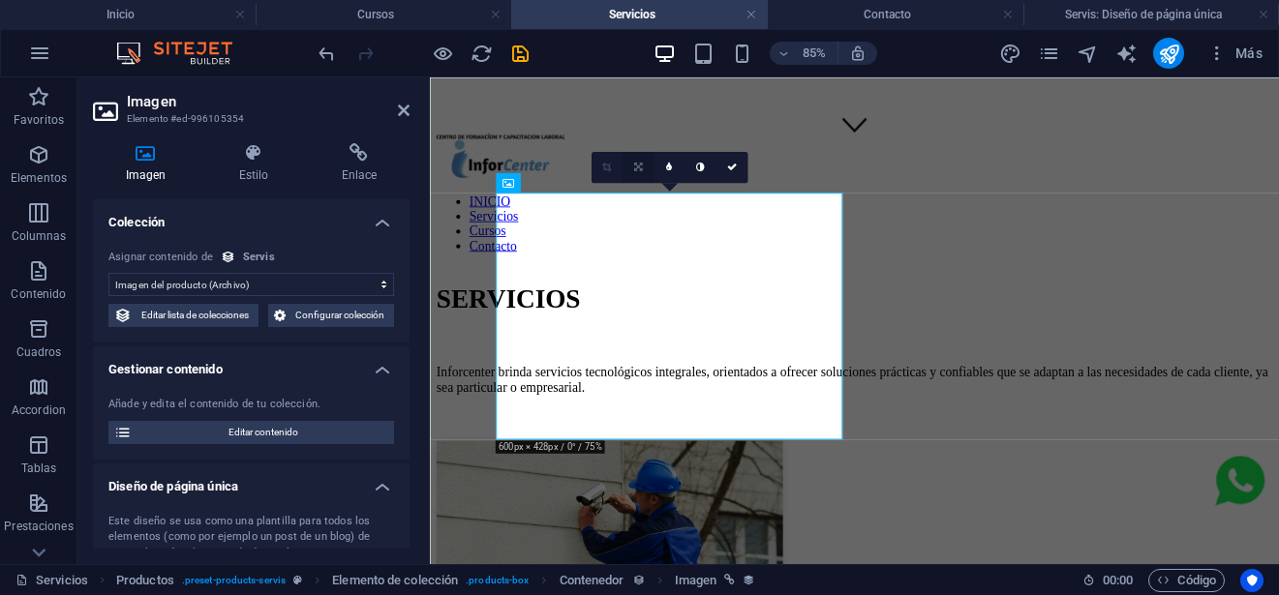
click at [641, 174] on link at bounding box center [637, 167] width 31 height 31
click at [673, 203] on link at bounding box center [669, 198] width 31 height 31
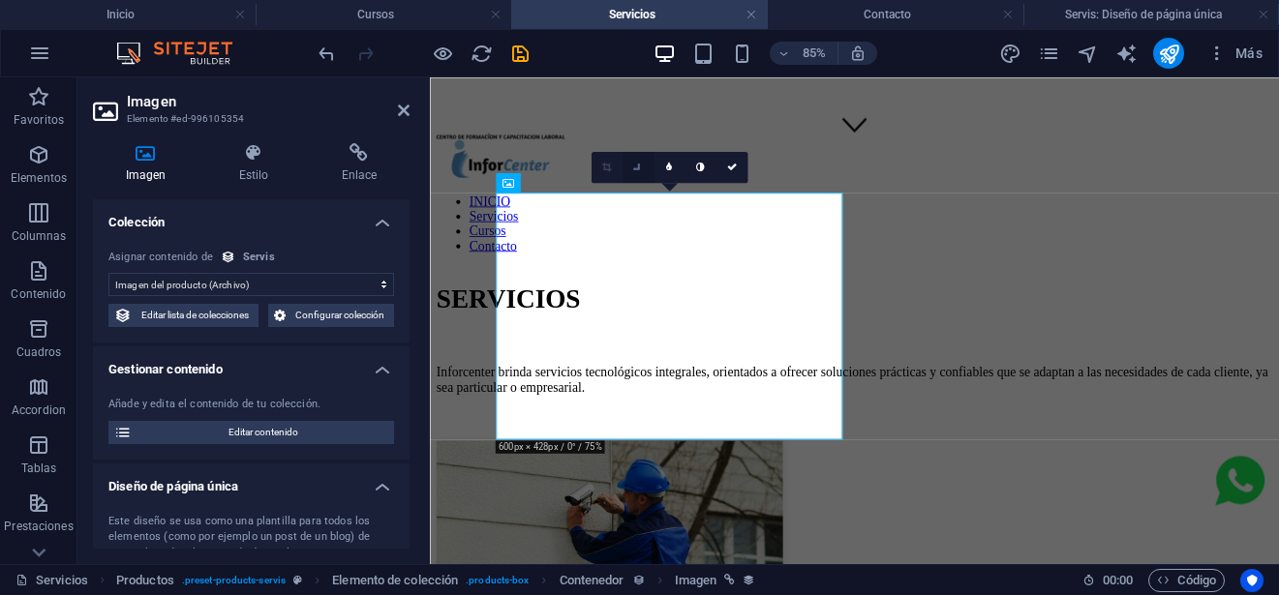
click at [638, 168] on icon at bounding box center [637, 167] width 15 height 15
click at [639, 169] on icon at bounding box center [637, 168] width 9 height 10
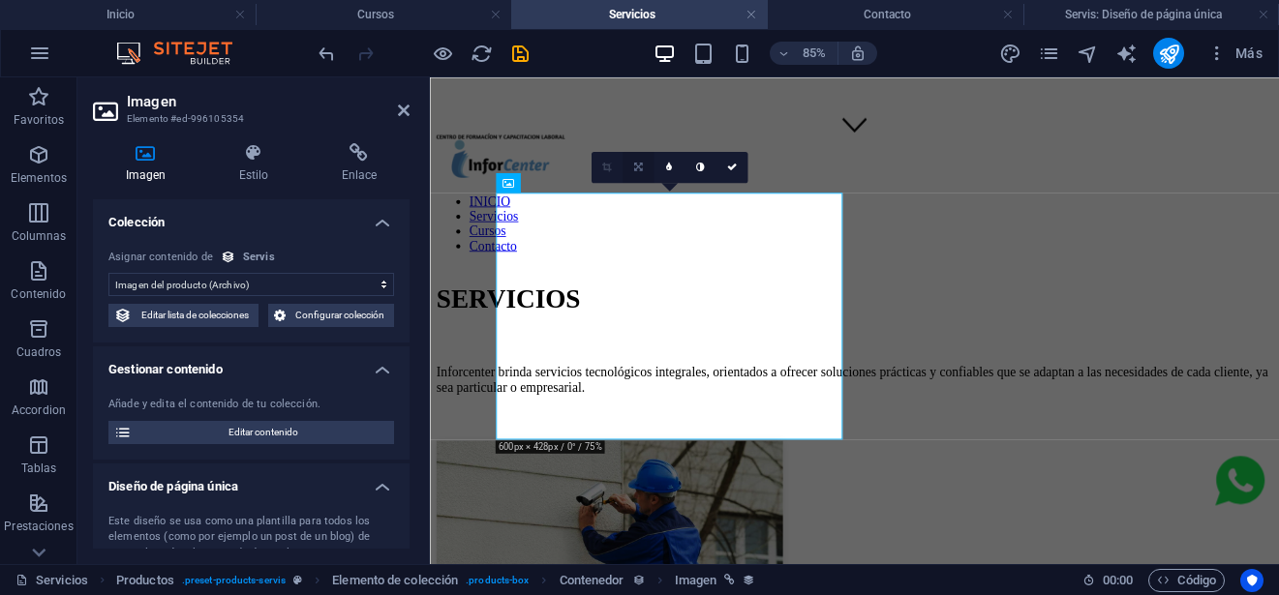
click at [634, 164] on icon at bounding box center [637, 168] width 9 height 10
click at [602, 168] on link at bounding box center [606, 167] width 31 height 31
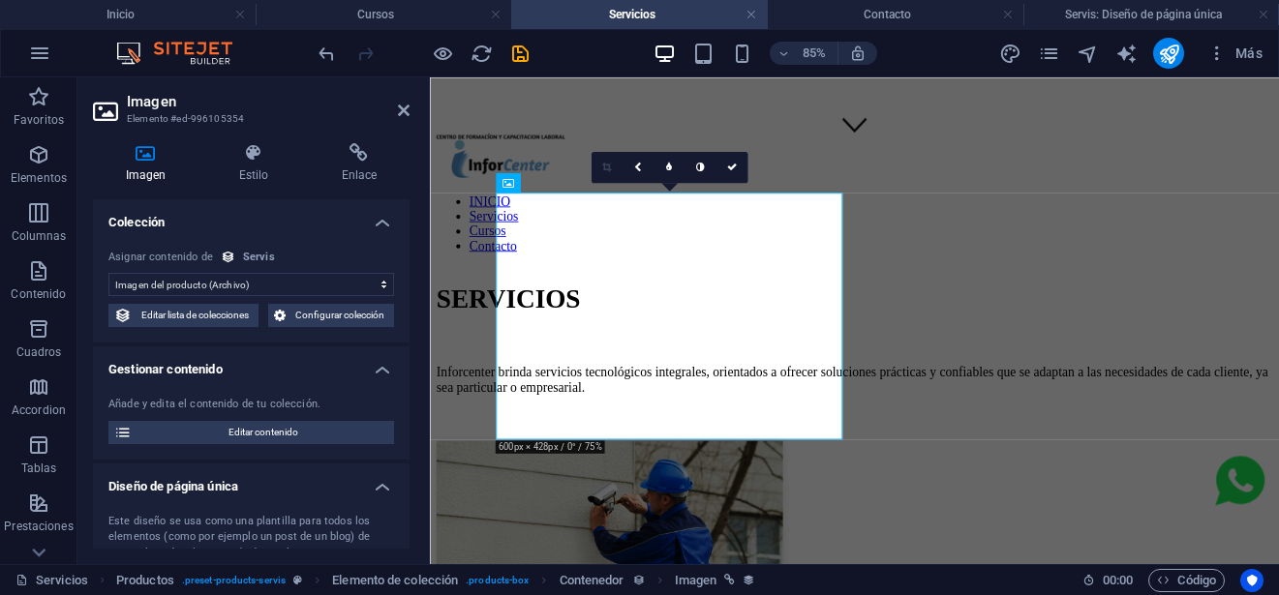
click at [640, 166] on icon at bounding box center [638, 168] width 8 height 10
click at [636, 141] on link at bounding box center [637, 135] width 31 height 31
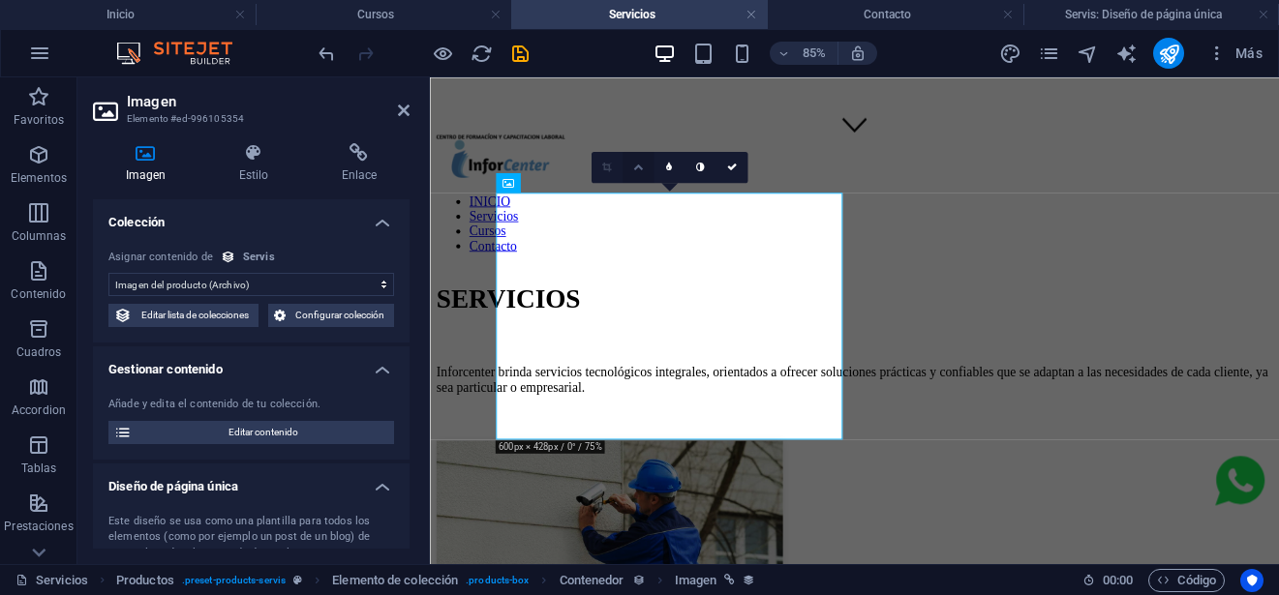
click at [638, 171] on icon at bounding box center [637, 168] width 10 height 10
click at [636, 163] on icon at bounding box center [637, 168] width 9 height 10
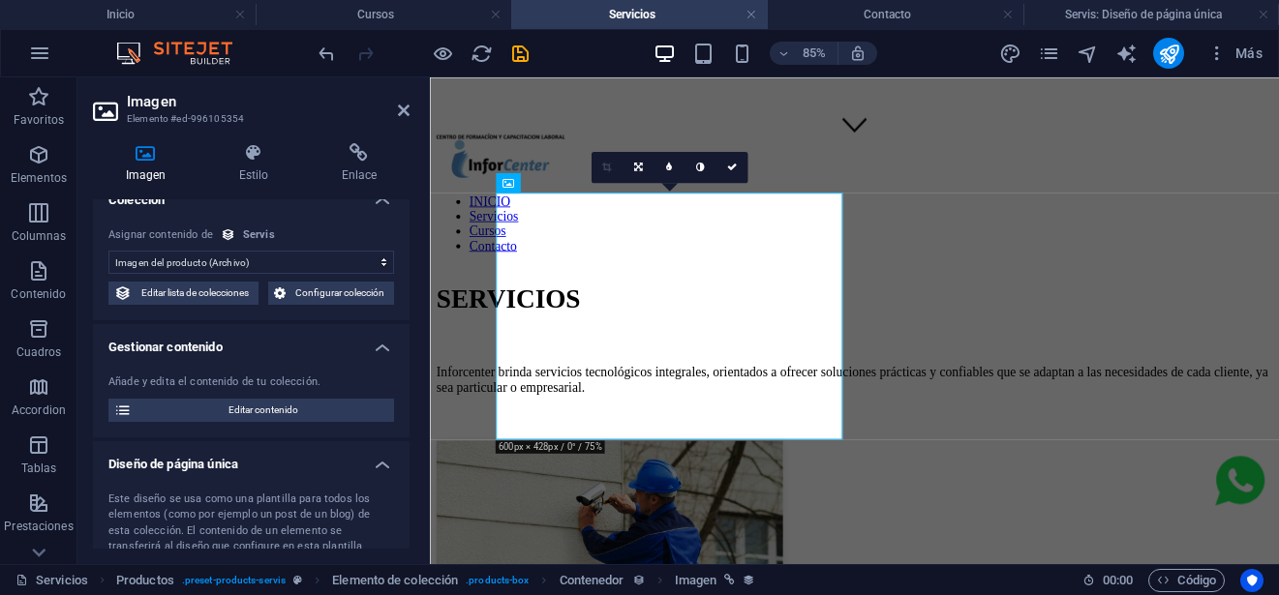
scroll to position [0, 0]
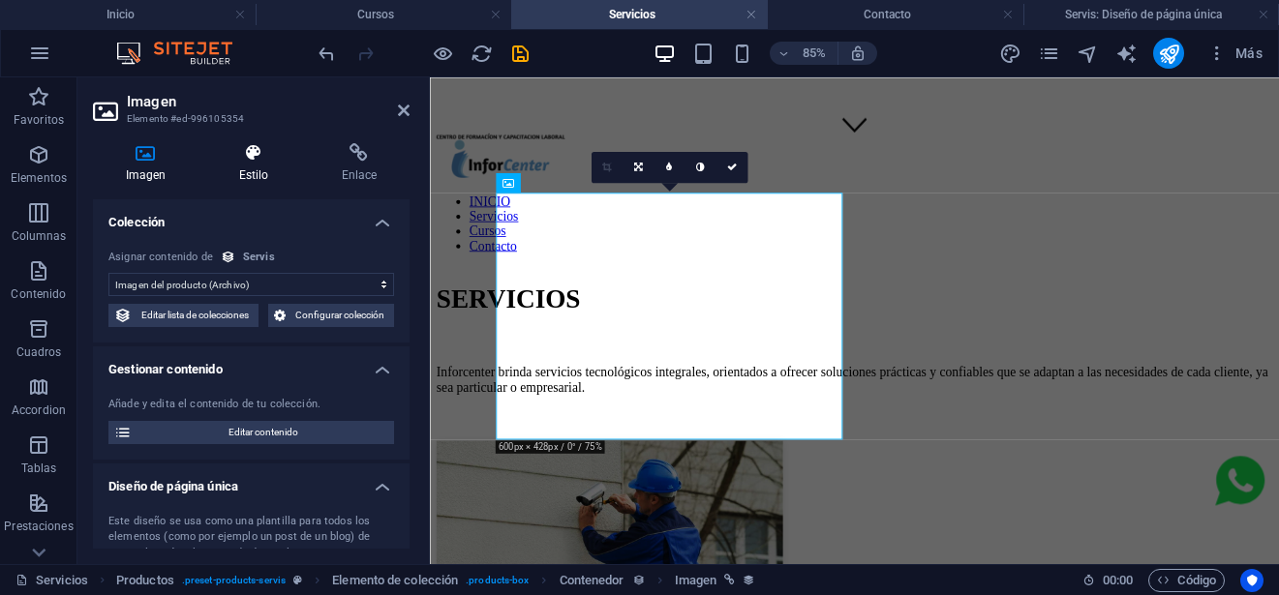
click at [270, 175] on h4 "Estilo" at bounding box center [257, 163] width 103 height 41
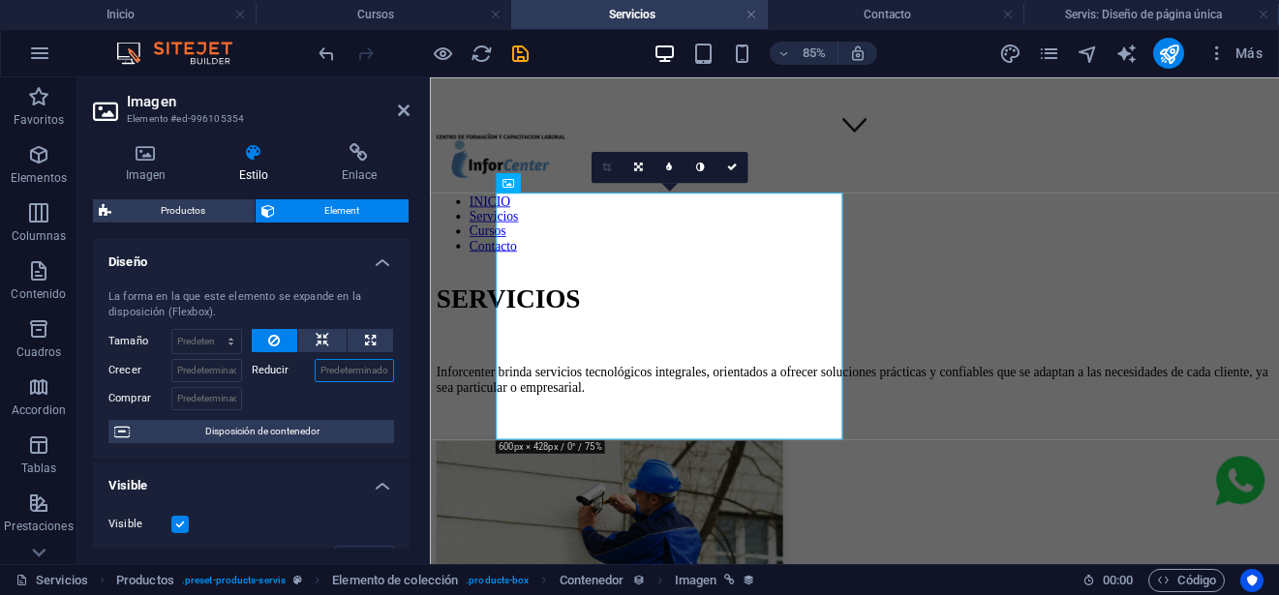
click at [354, 370] on input "Reducir" at bounding box center [355, 370] width 80 height 23
type input "5"
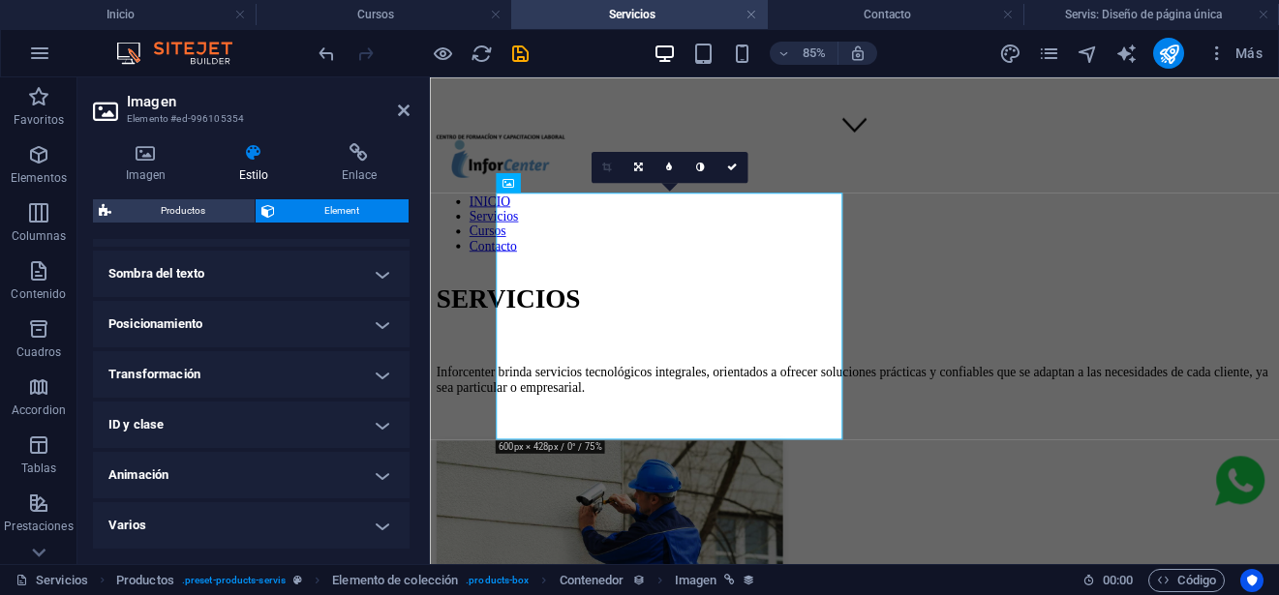
scroll to position [428, 0]
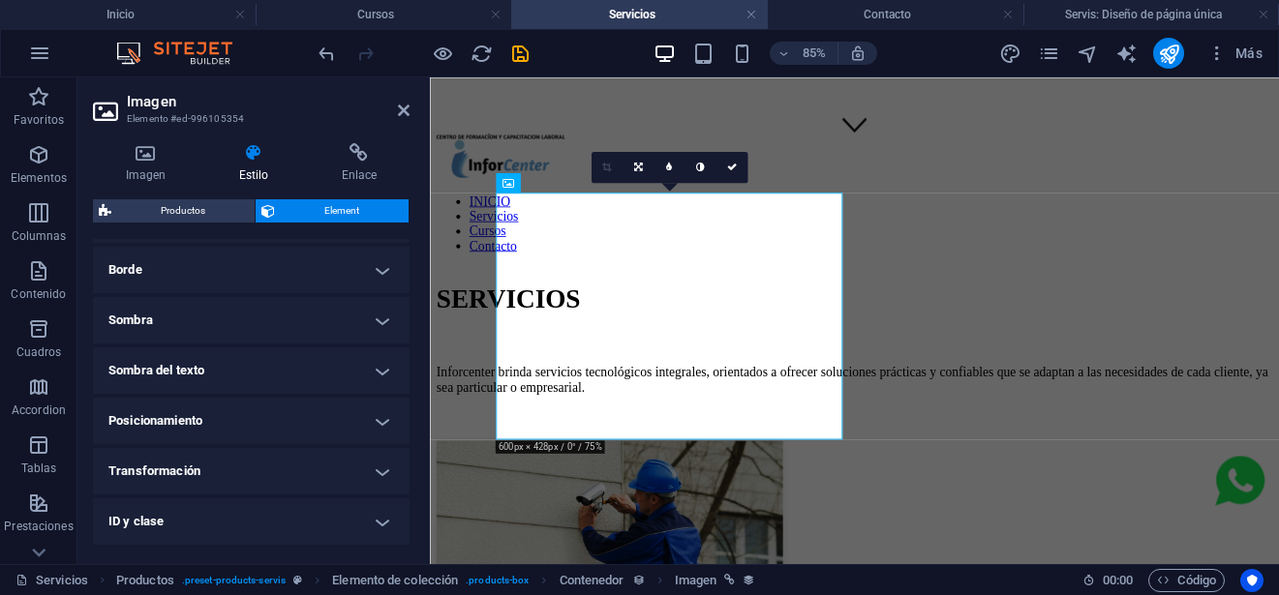
click at [289, 482] on h4 "Transformación" at bounding box center [251, 471] width 317 height 46
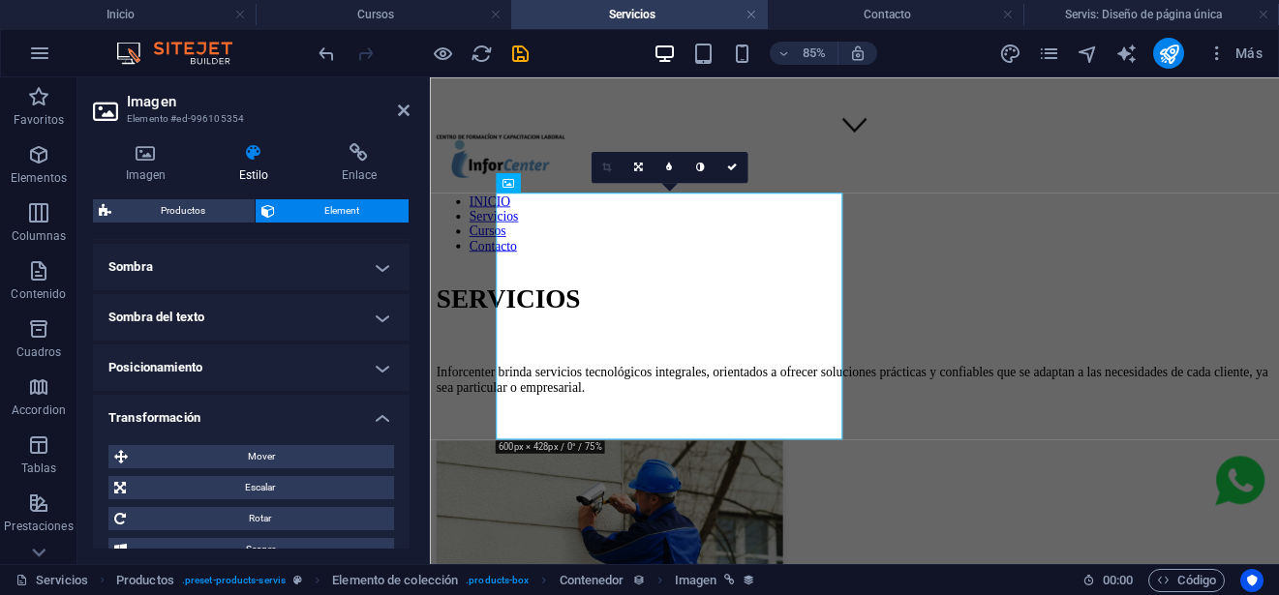
scroll to position [525, 0]
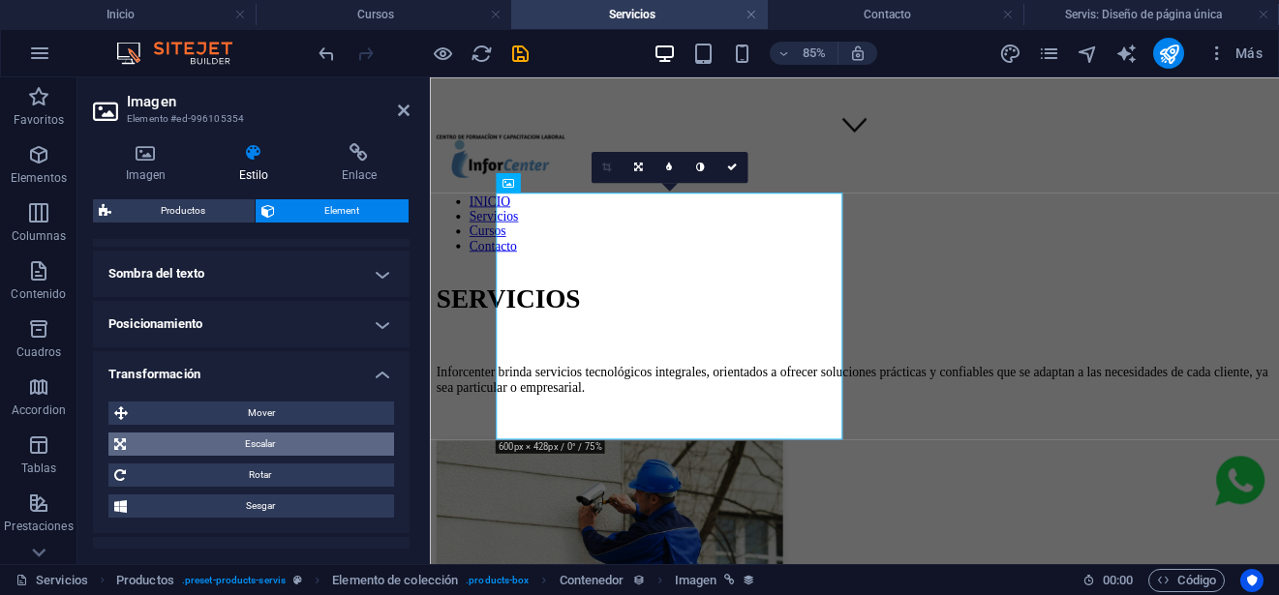
click at [305, 445] on span "Escalar" at bounding box center [260, 444] width 257 height 23
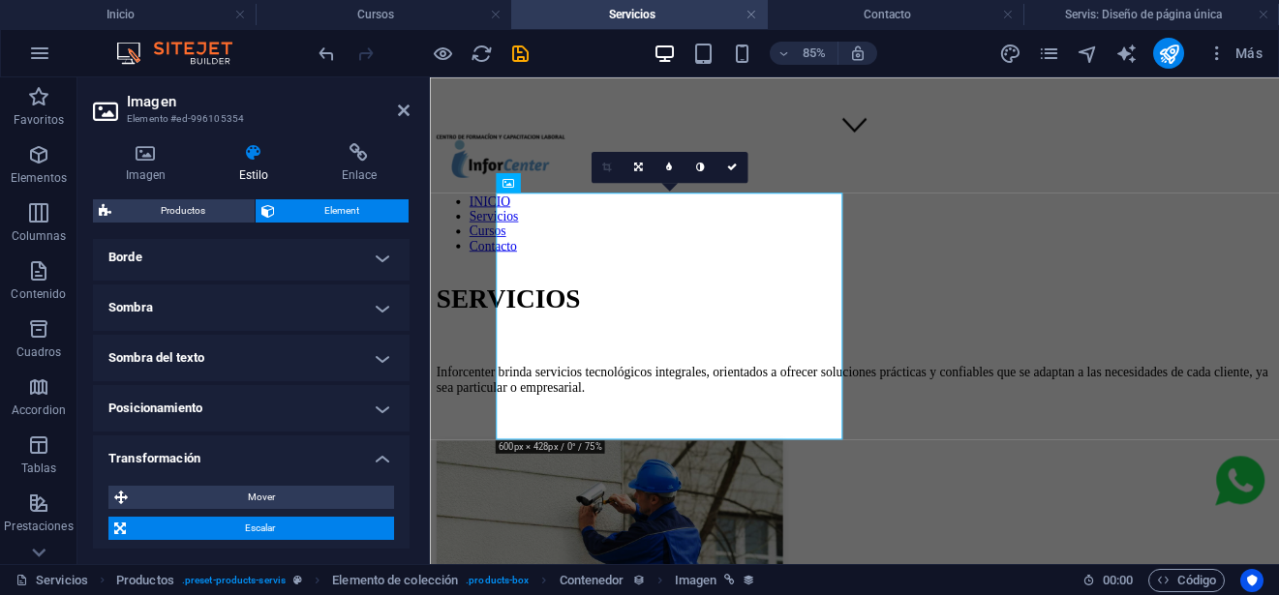
scroll to position [428, 0]
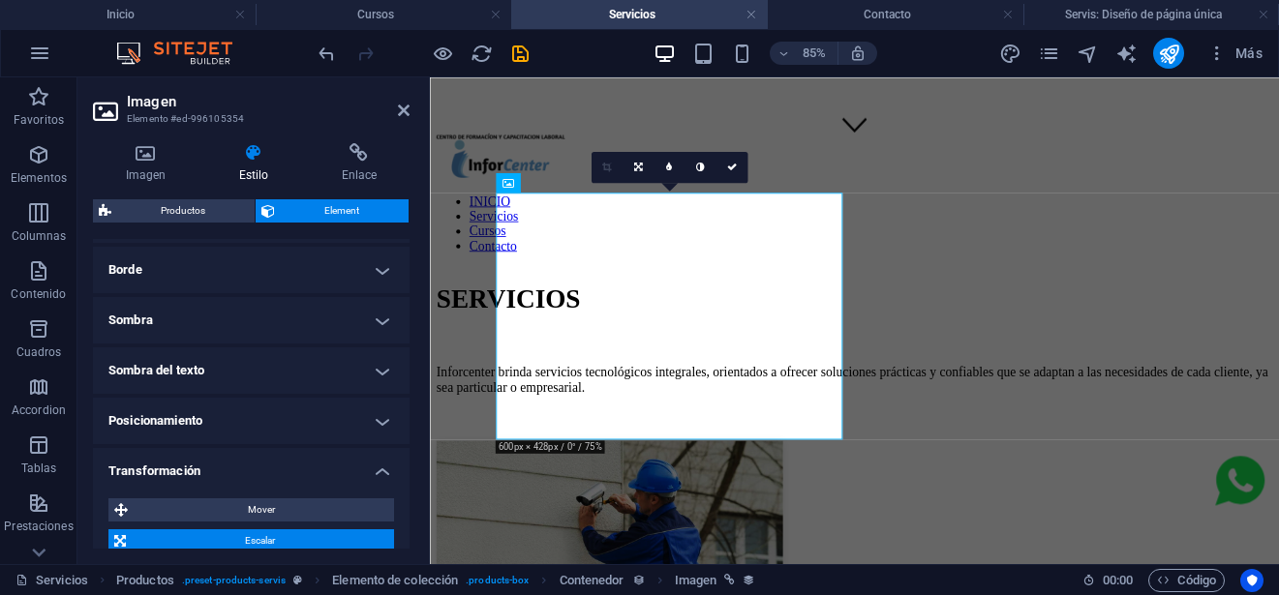
click at [273, 412] on h4 "Posicionamiento" at bounding box center [251, 421] width 317 height 46
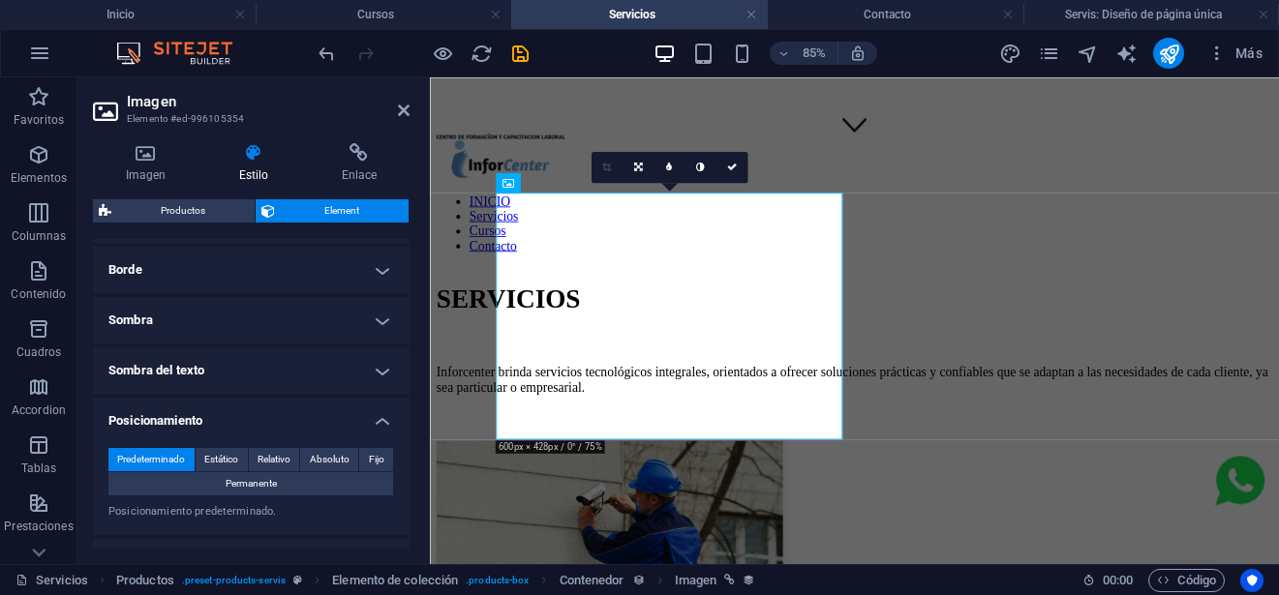
click at [292, 373] on h4 "Sombra del texto" at bounding box center [251, 371] width 317 height 46
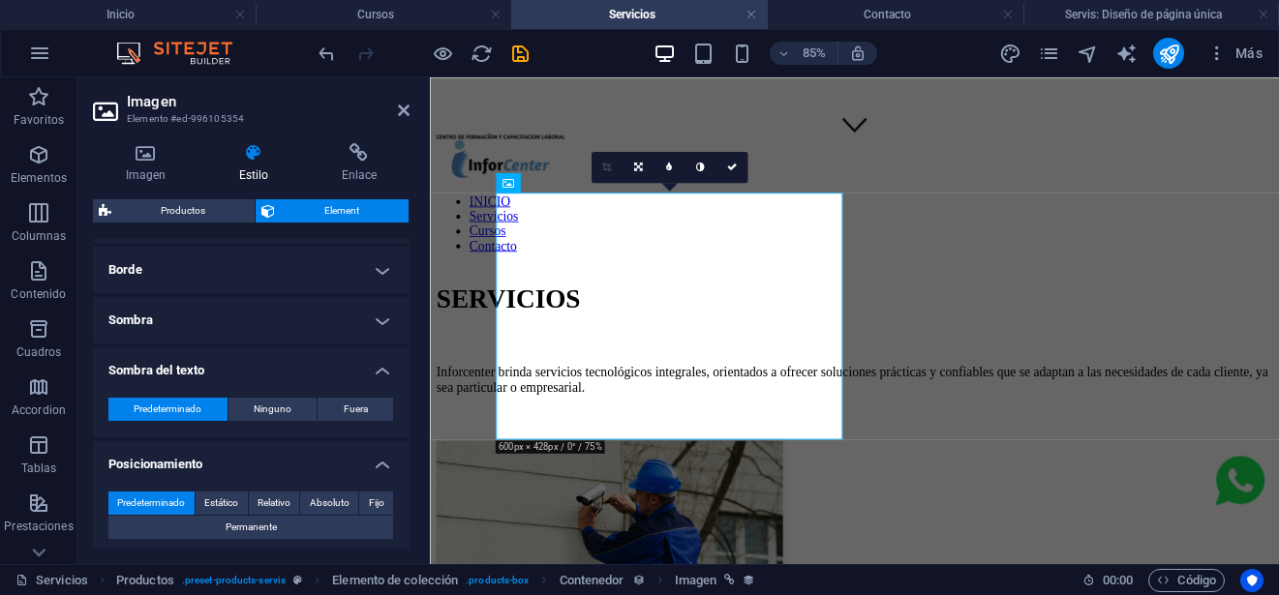
click at [304, 327] on h4 "Sombra" at bounding box center [251, 320] width 317 height 46
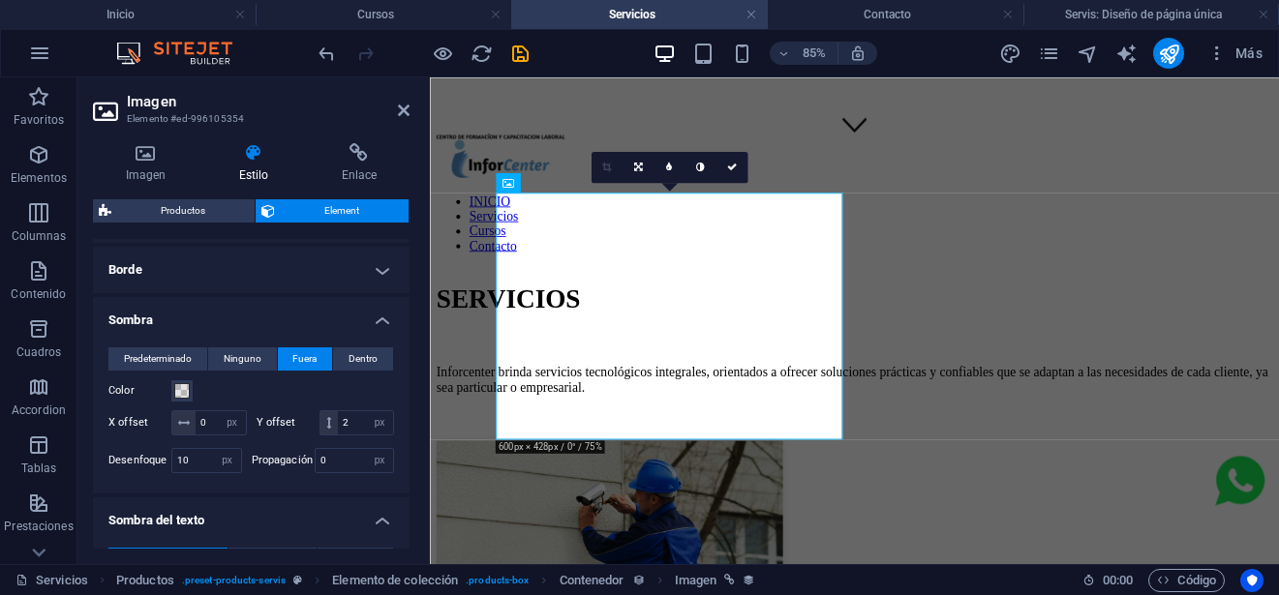
click at [283, 261] on h4 "Borde" at bounding box center [251, 270] width 317 height 46
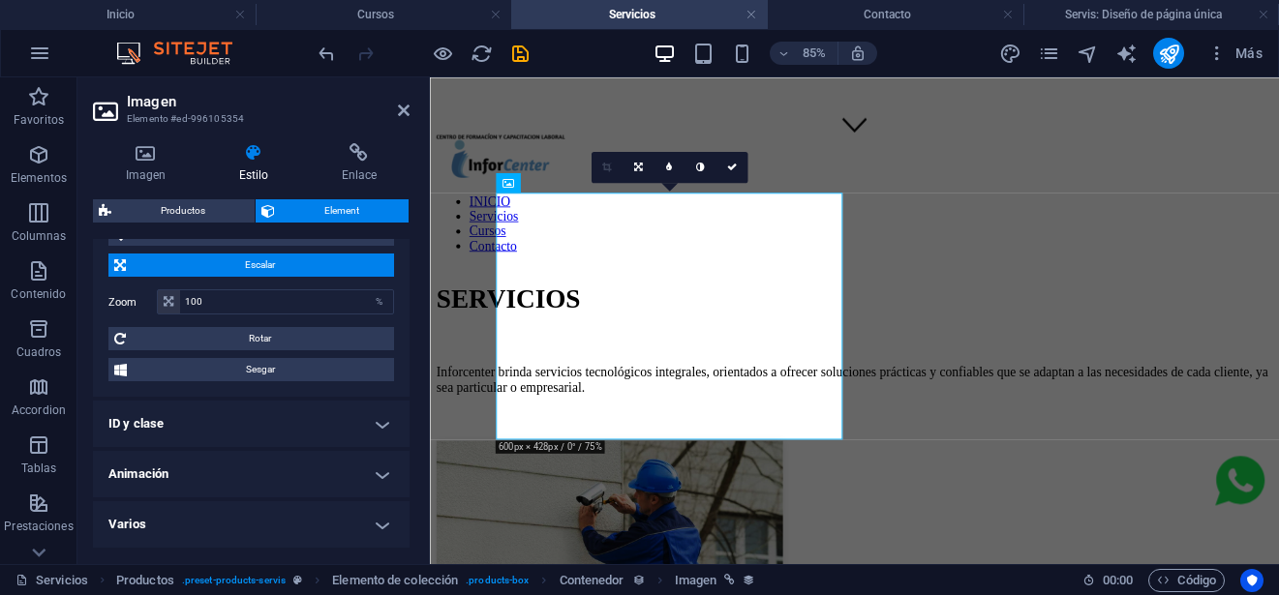
scroll to position [1091, 0]
click at [266, 473] on h4 "Animación" at bounding box center [251, 474] width 317 height 46
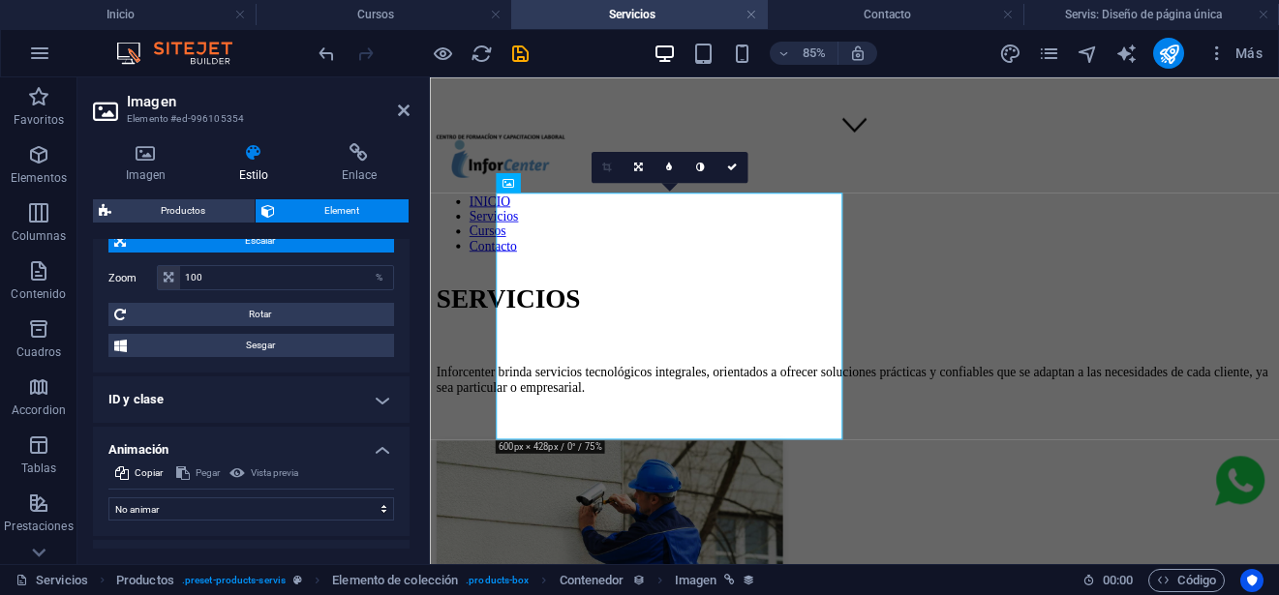
scroll to position [1154, 0]
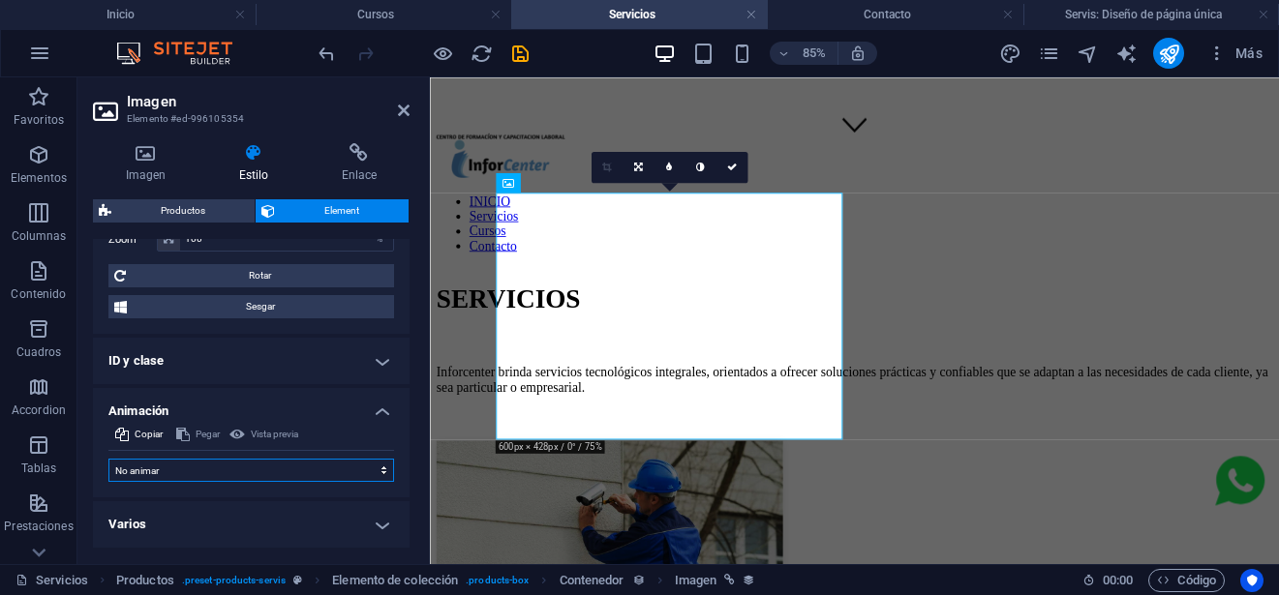
click at [250, 470] on select "No animar Mostrar / Ocultar Subir/bajar Acercar/alejar Deslizar de izquierda a …" at bounding box center [251, 470] width 286 height 23
click at [245, 522] on h4 "Varios" at bounding box center [251, 525] width 317 height 46
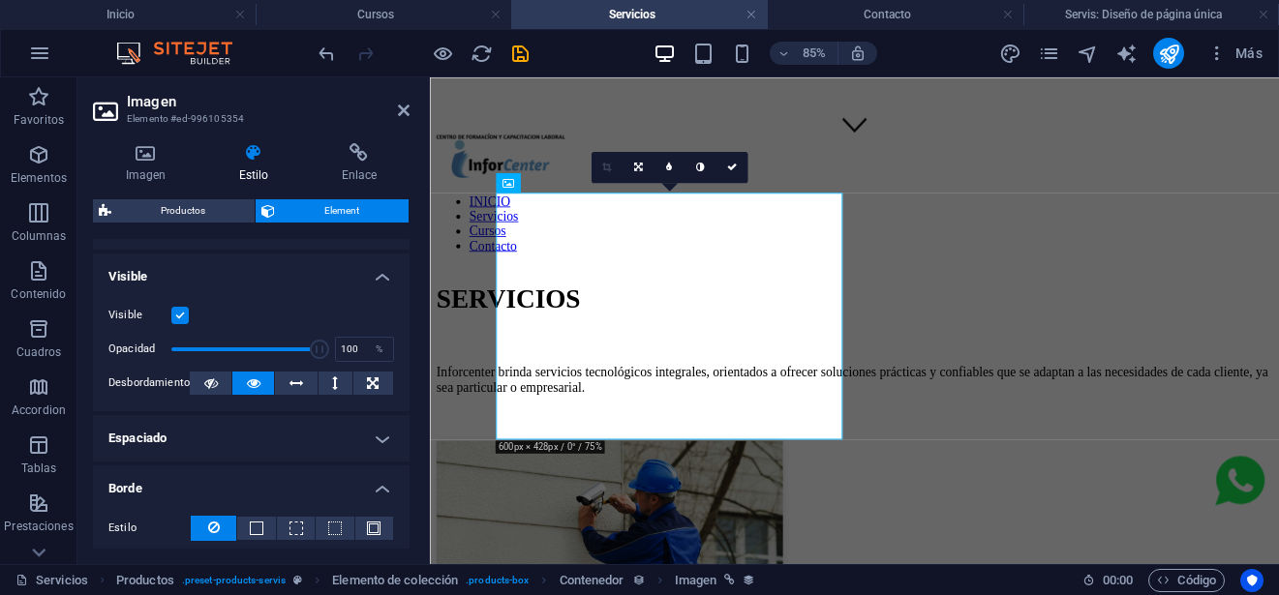
scroll to position [0, 0]
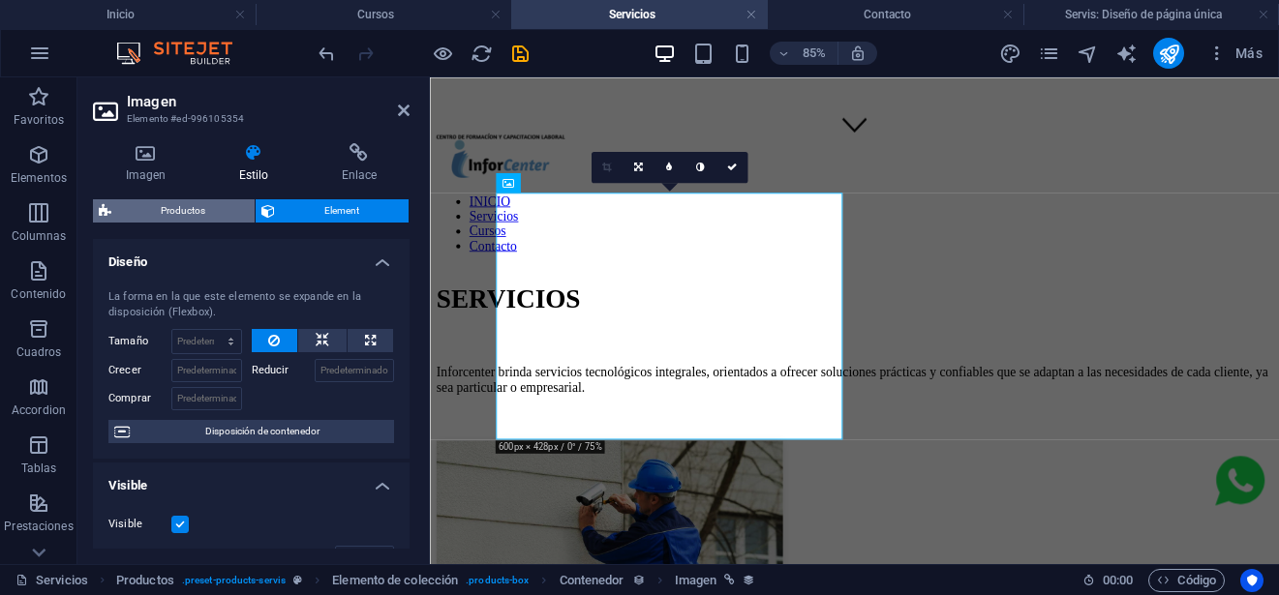
click at [204, 211] on span "Productos" at bounding box center [183, 210] width 132 height 23
select select "rem"
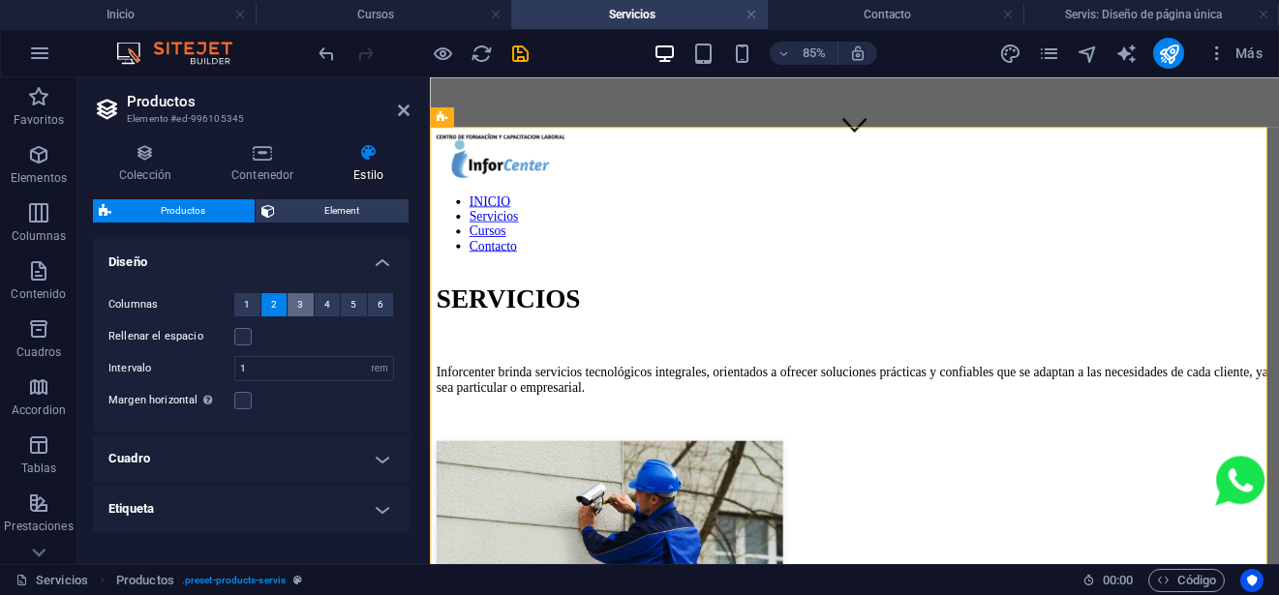
click at [297, 306] on span "3" at bounding box center [300, 304] width 6 height 23
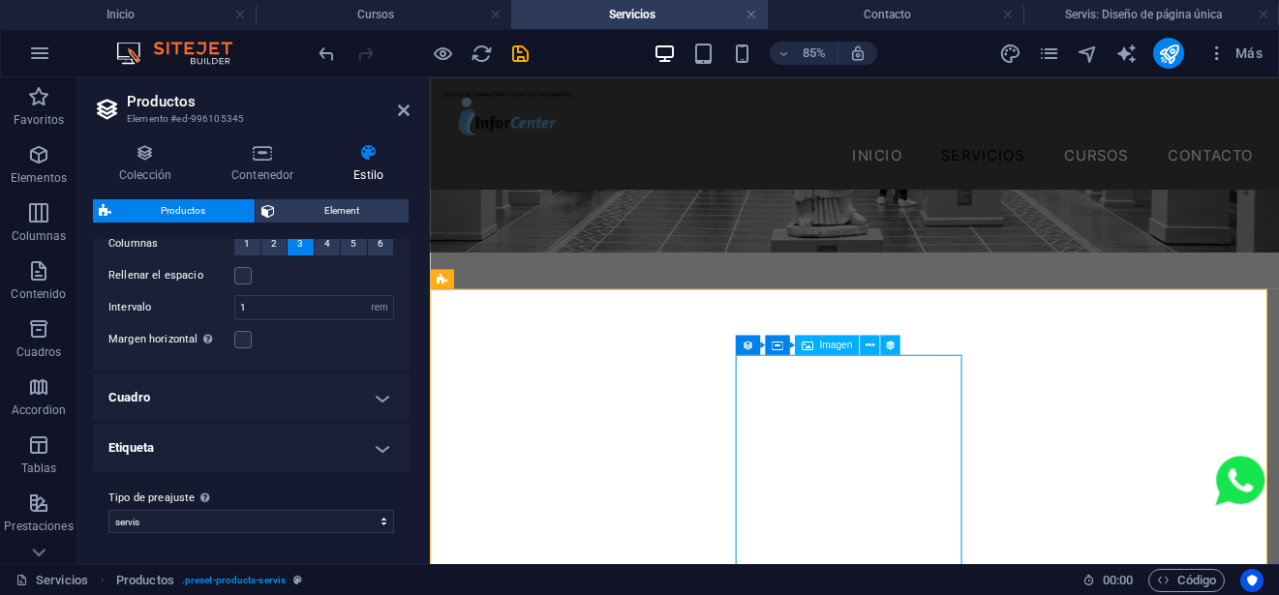
scroll to position [678, 0]
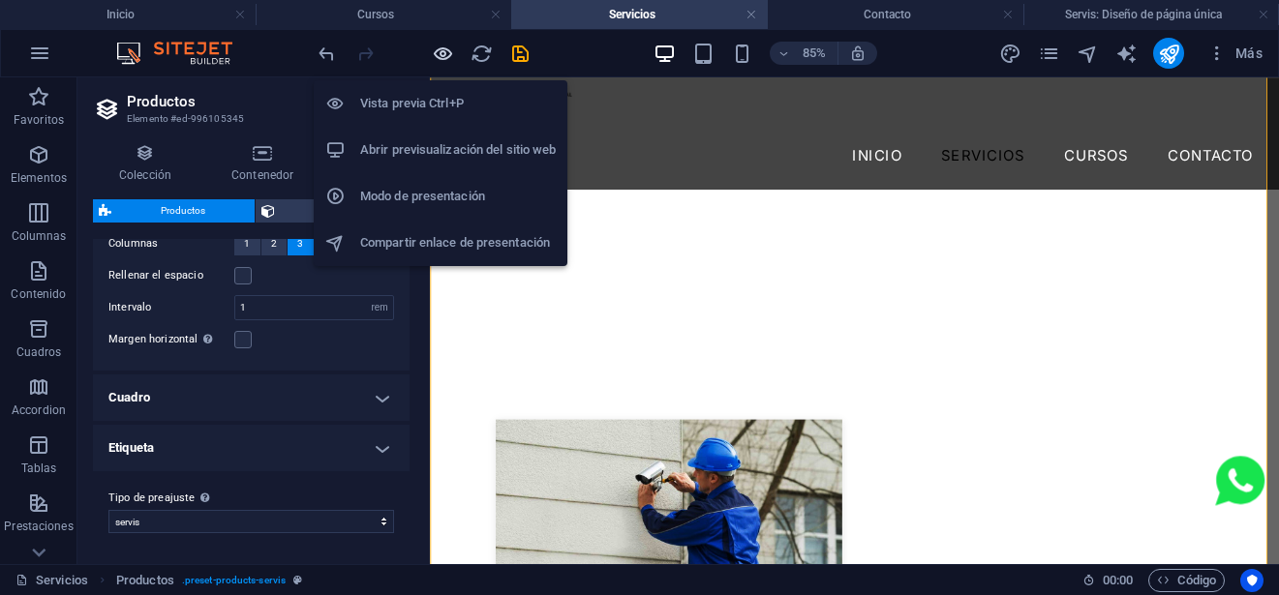
click at [444, 54] on icon "button" at bounding box center [443, 54] width 22 height 22
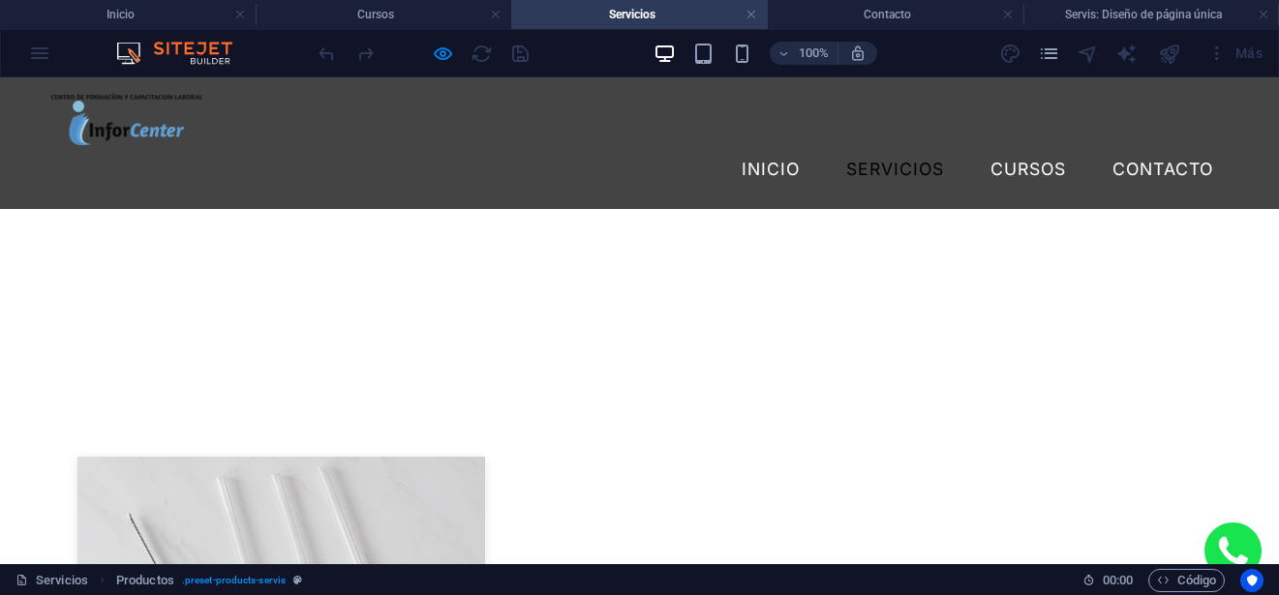
scroll to position [968, 0]
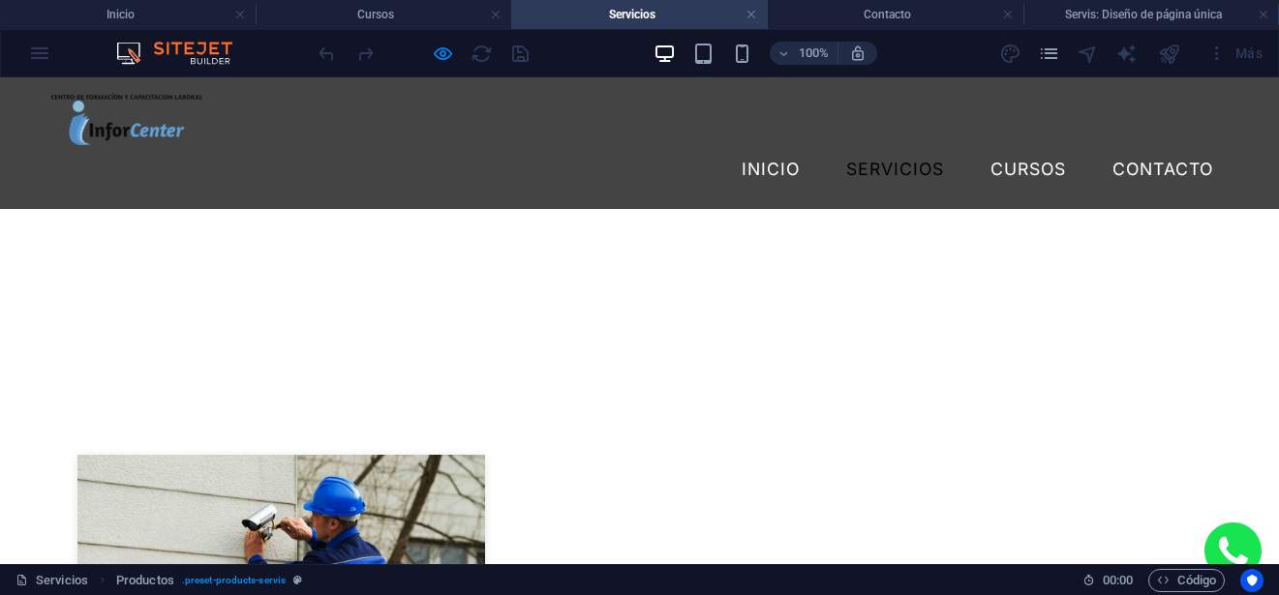
scroll to position [484, 0]
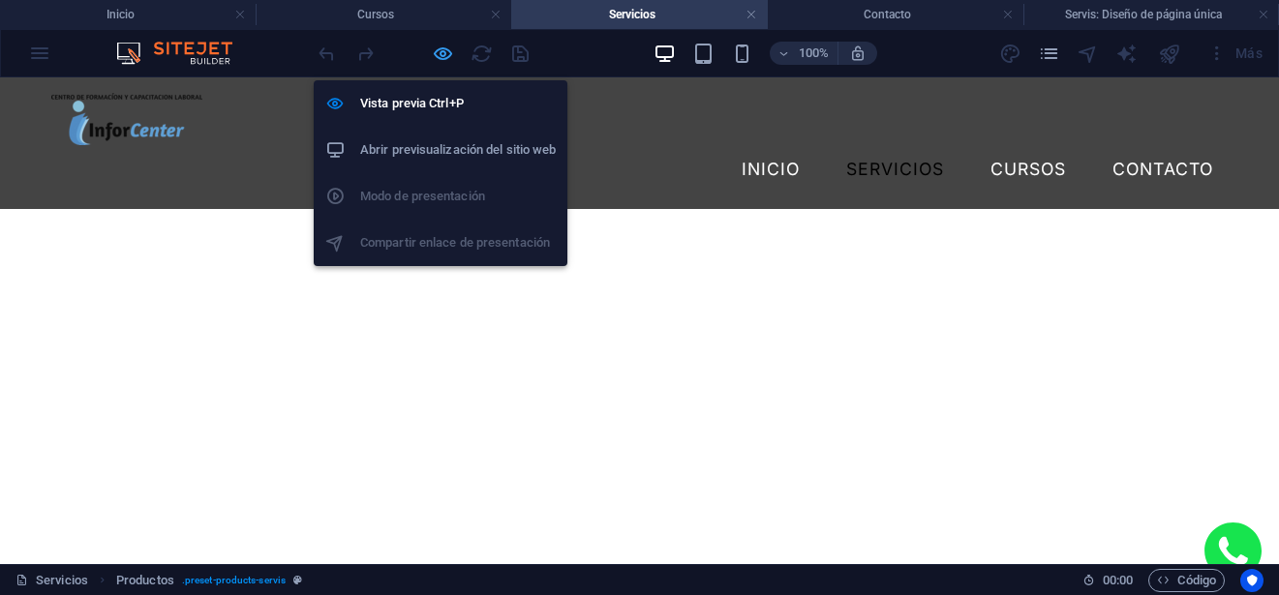
click at [452, 54] on icon "button" at bounding box center [443, 54] width 22 height 22
select select "rem"
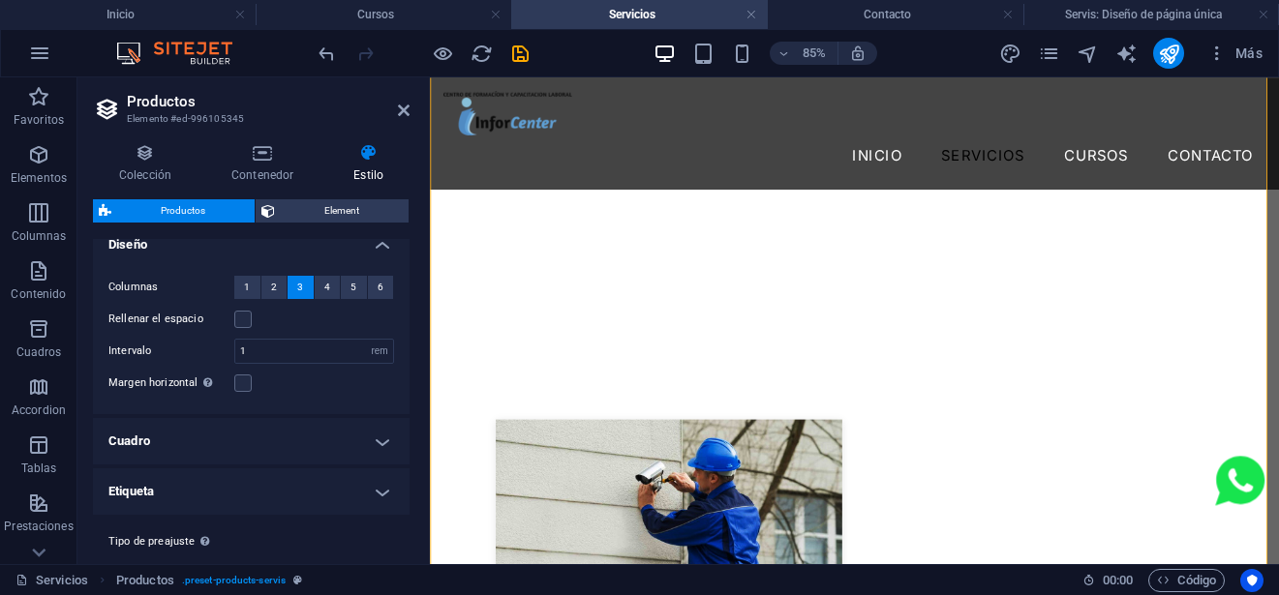
scroll to position [0, 0]
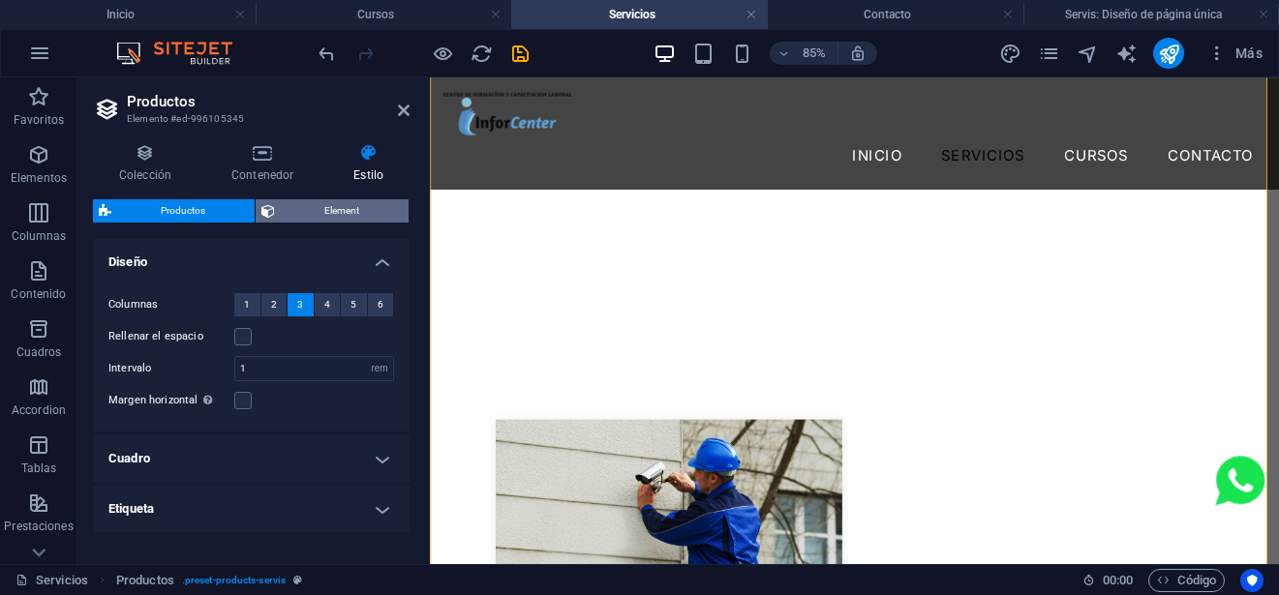
click at [288, 216] on span "Element" at bounding box center [342, 210] width 122 height 23
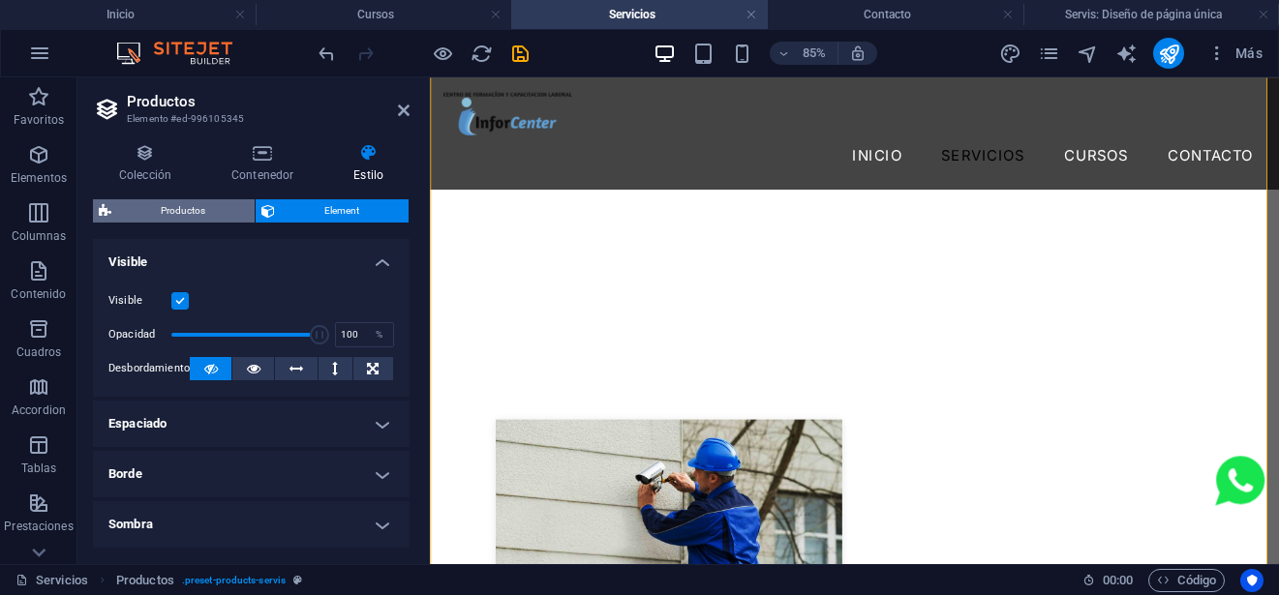
click at [174, 215] on span "Productos" at bounding box center [183, 210] width 132 height 23
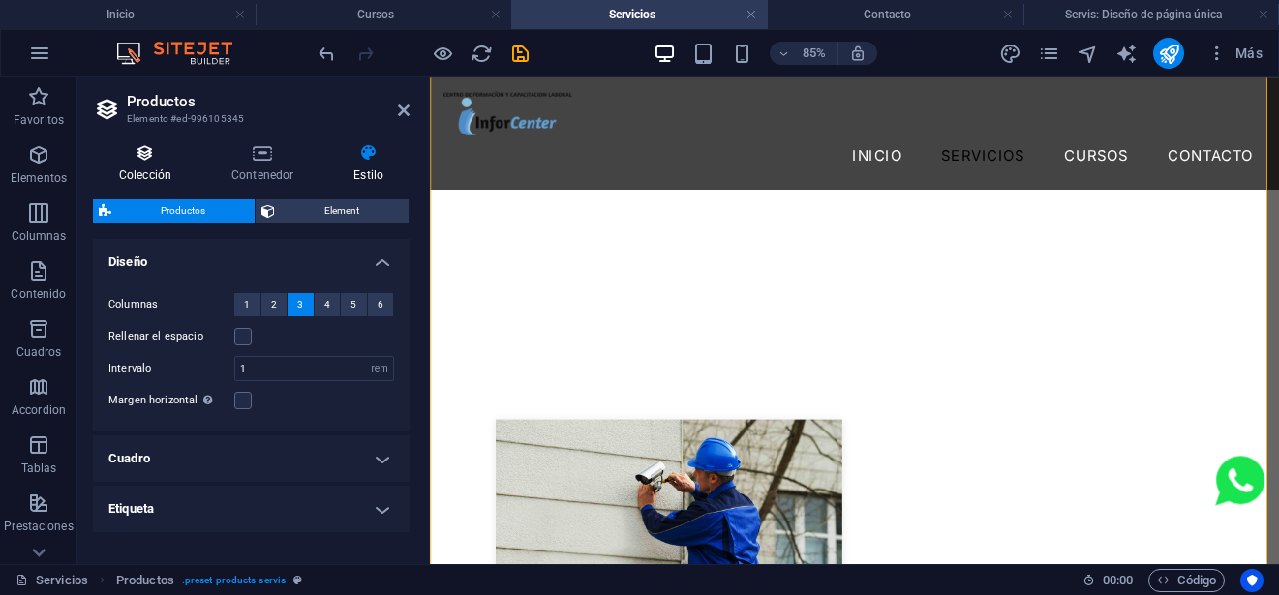
click at [160, 156] on icon at bounding box center [145, 152] width 105 height 19
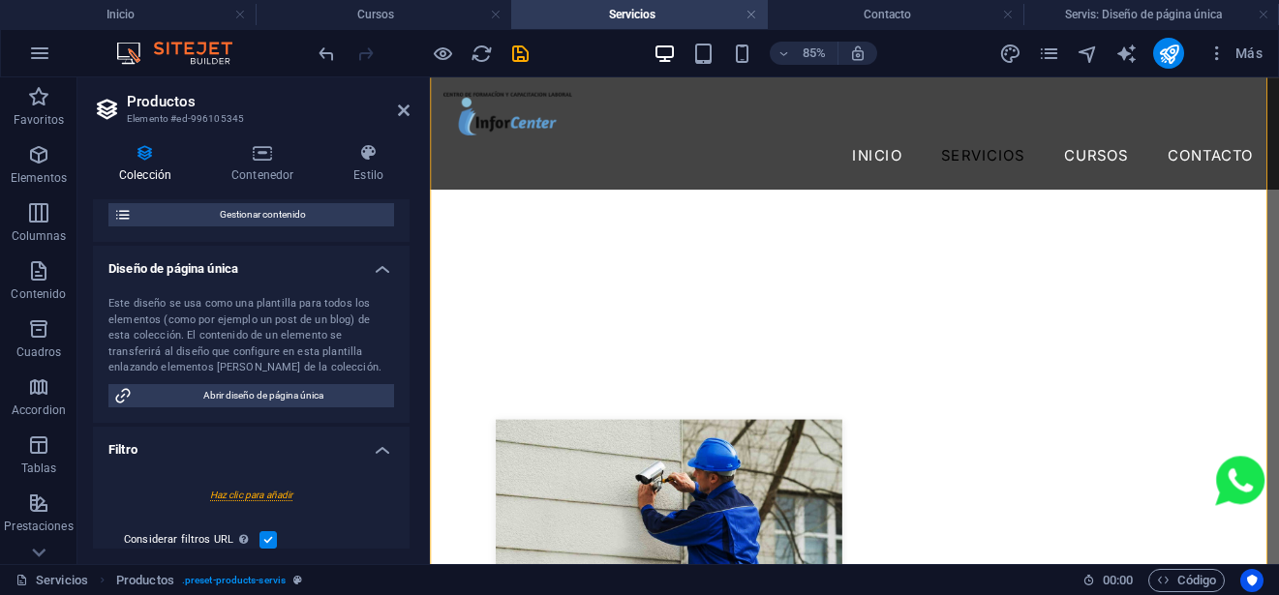
scroll to position [484, 0]
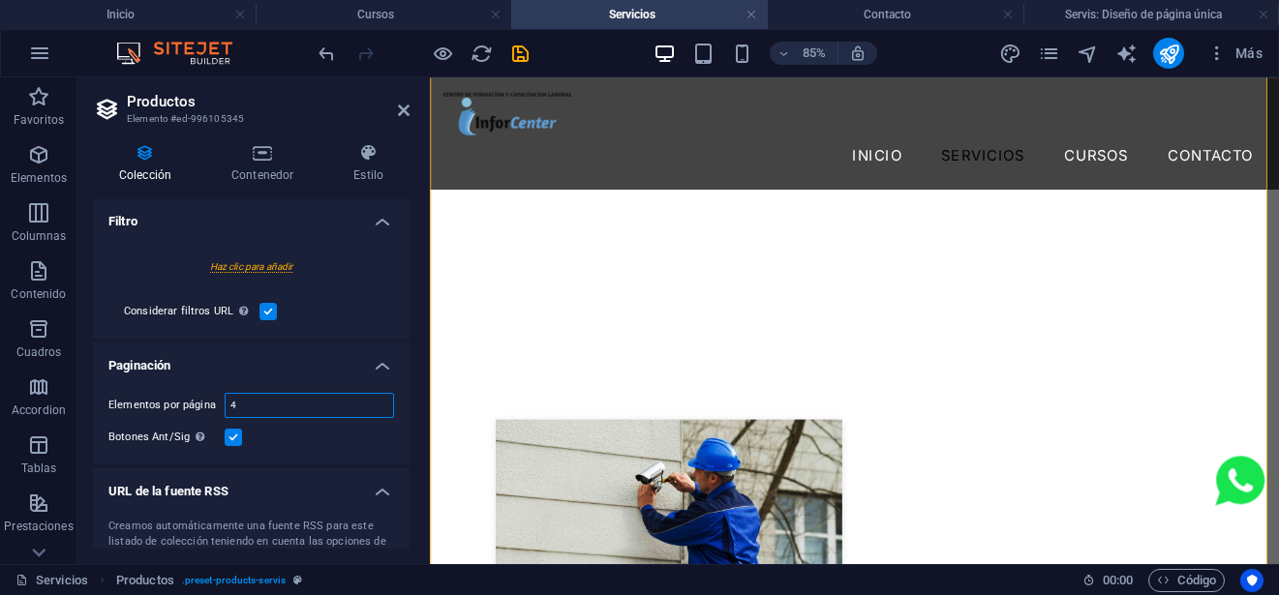
click at [269, 411] on input "4" at bounding box center [310, 405] width 168 height 23
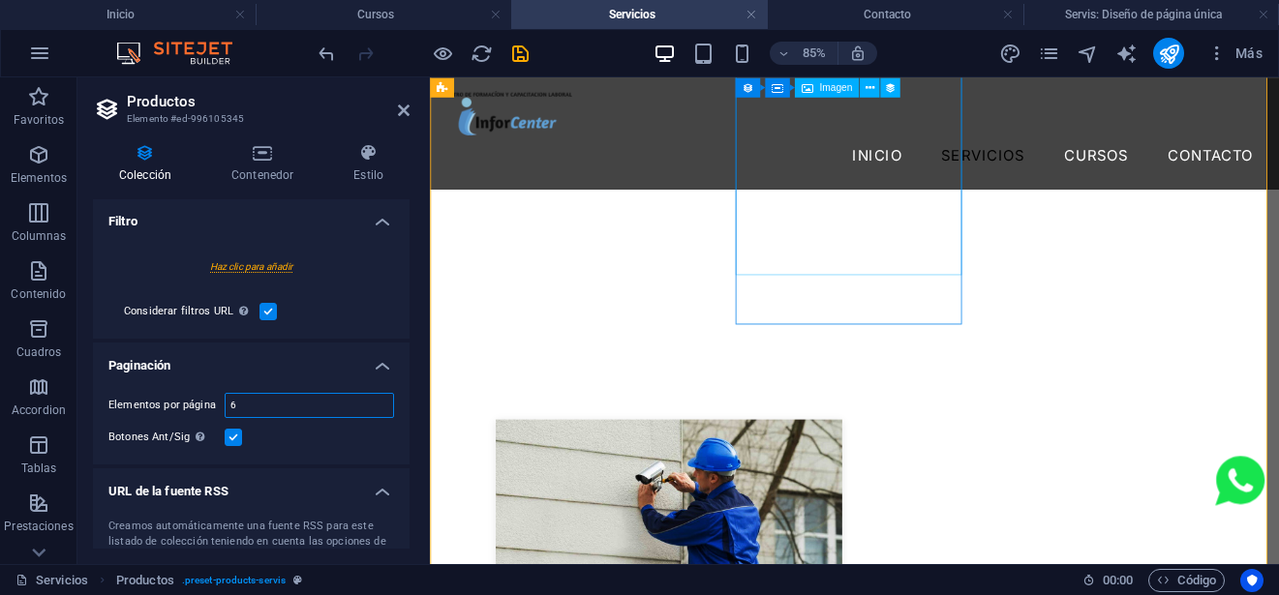
type input "6"
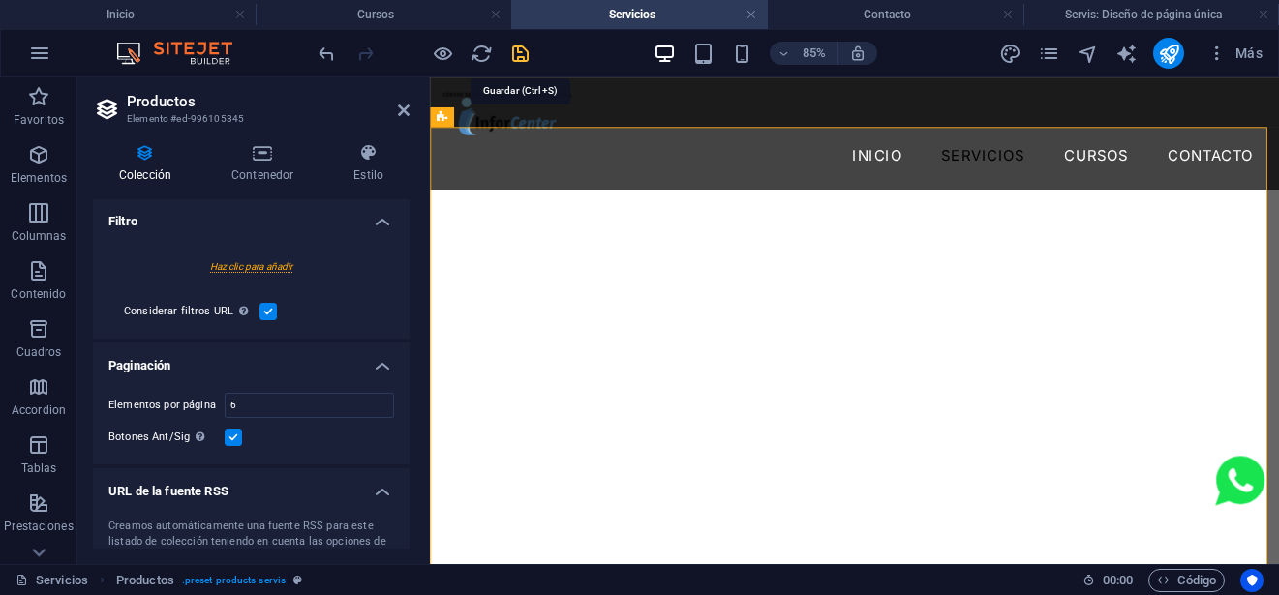
click at [523, 52] on icon "save" at bounding box center [520, 54] width 22 height 22
select select "68dbefed9c9aea7c9b082bd4"
select select "createdAt_DESC"
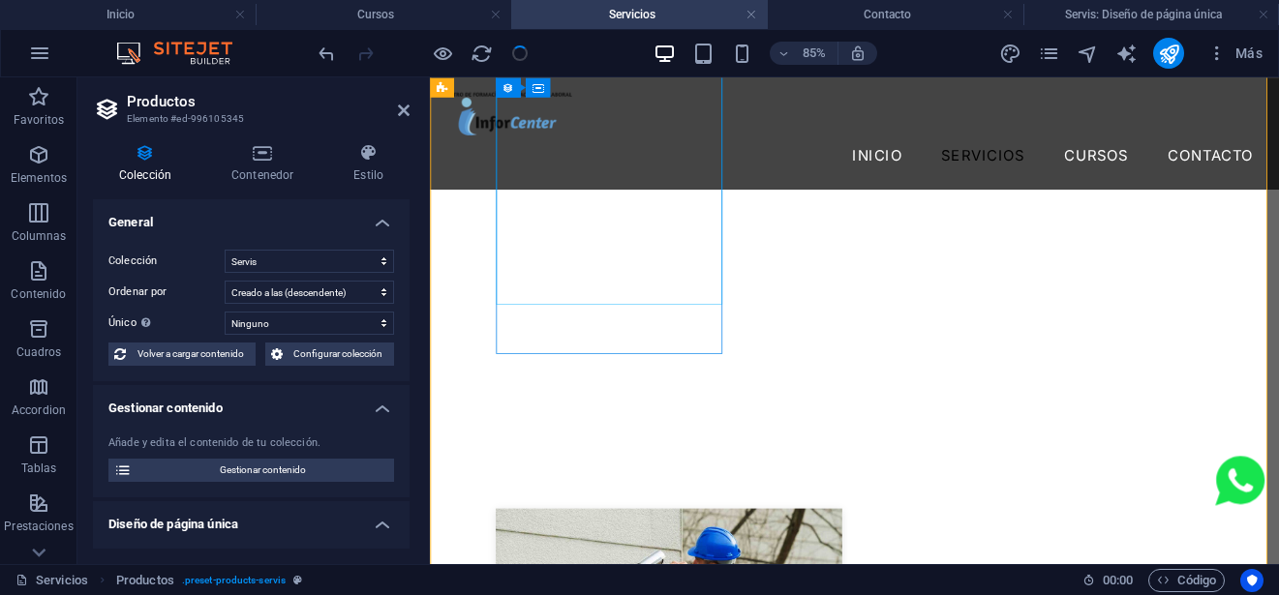
scroll to position [678, 0]
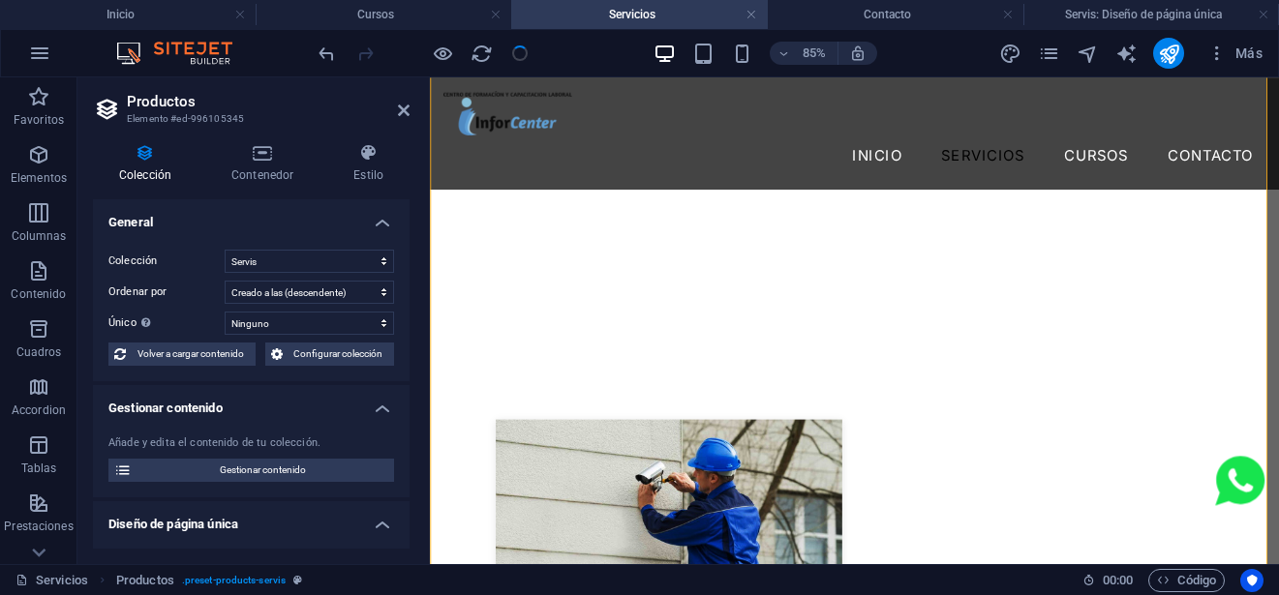
click at [393, 111] on header "Productos Elemento #ed-996105345" at bounding box center [251, 102] width 317 height 50
click at [398, 111] on icon at bounding box center [404, 110] width 12 height 15
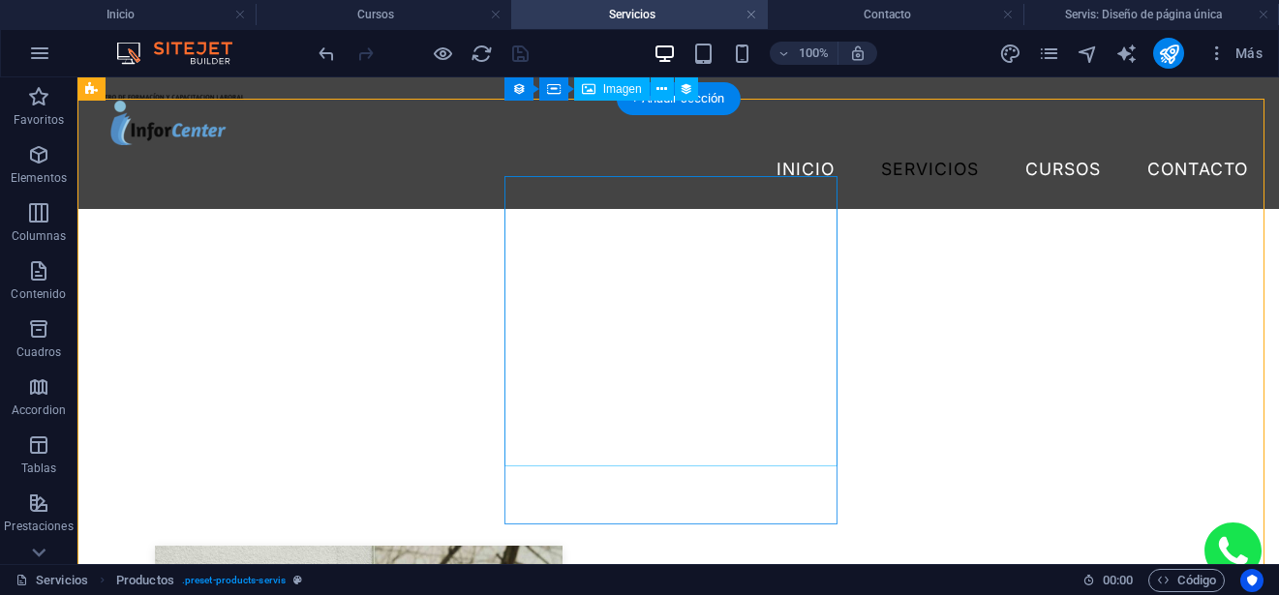
scroll to position [484, 0]
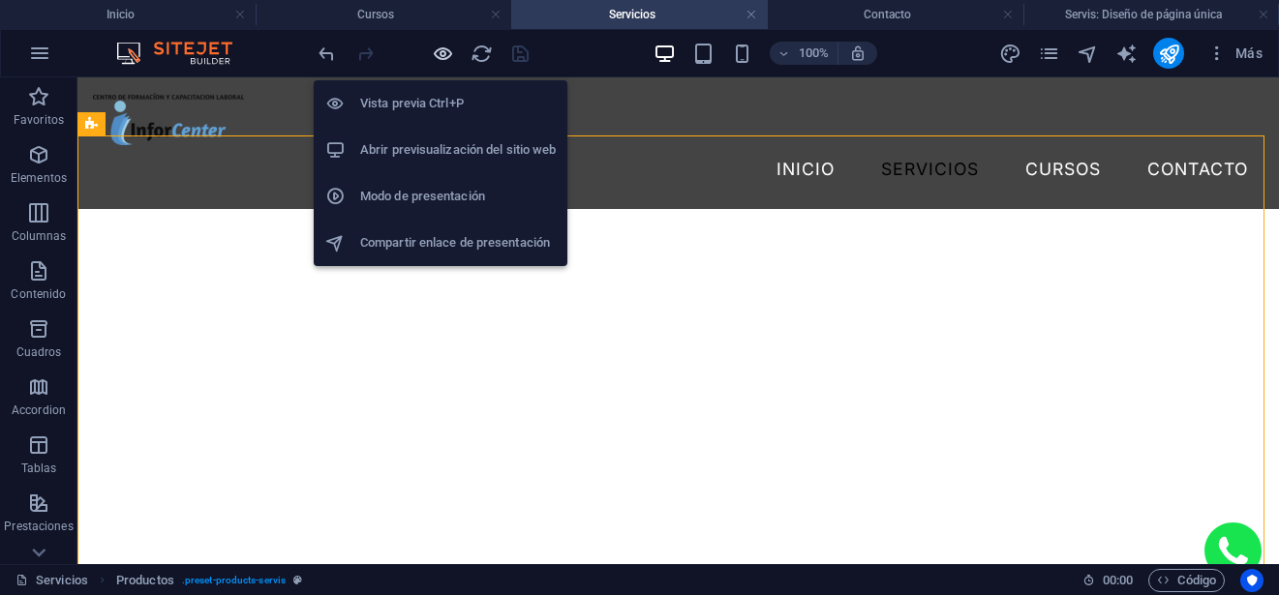
click at [442, 43] on icon "button" at bounding box center [443, 54] width 22 height 22
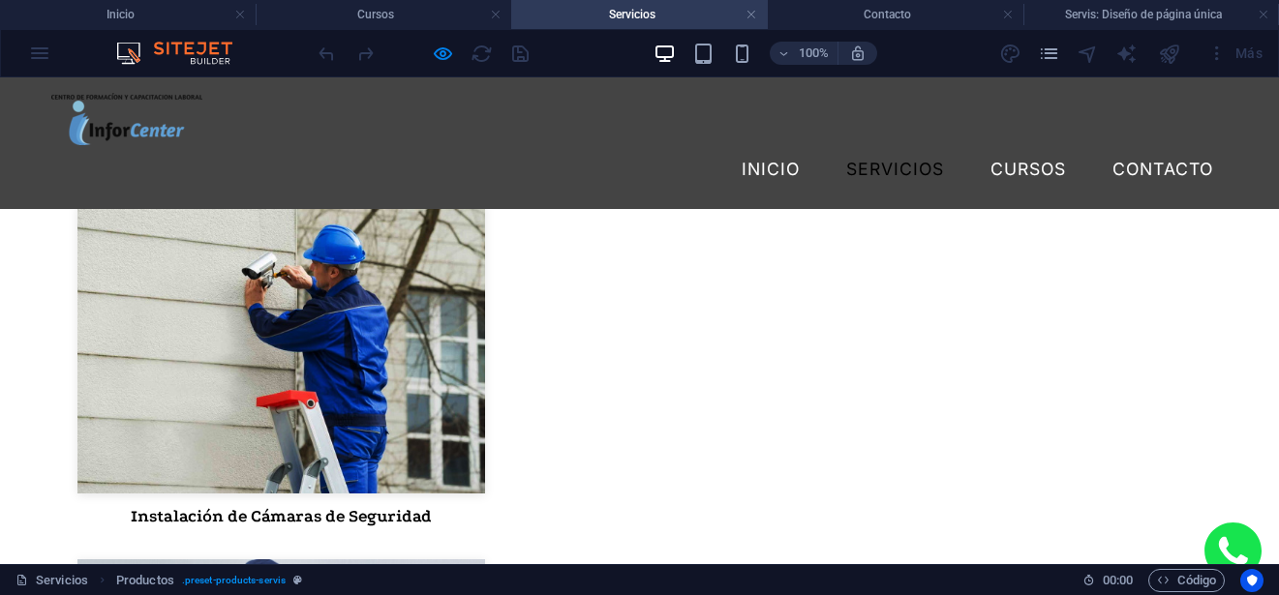
scroll to position [968, 0]
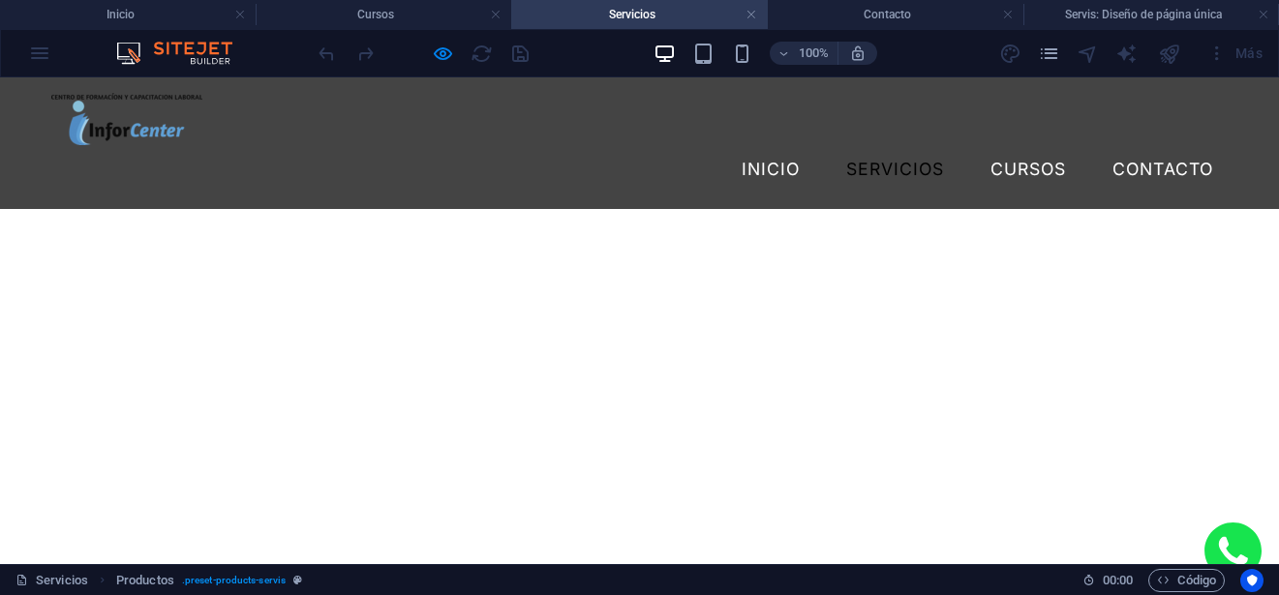
scroll to position [604, 0]
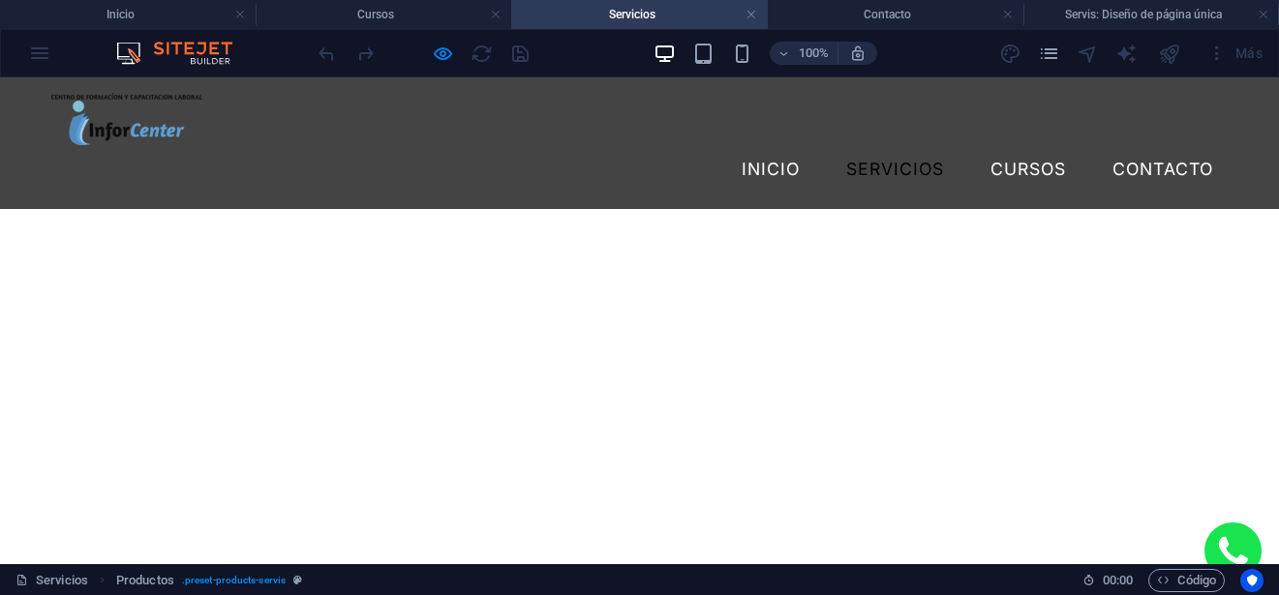
scroll to position [314, 0]
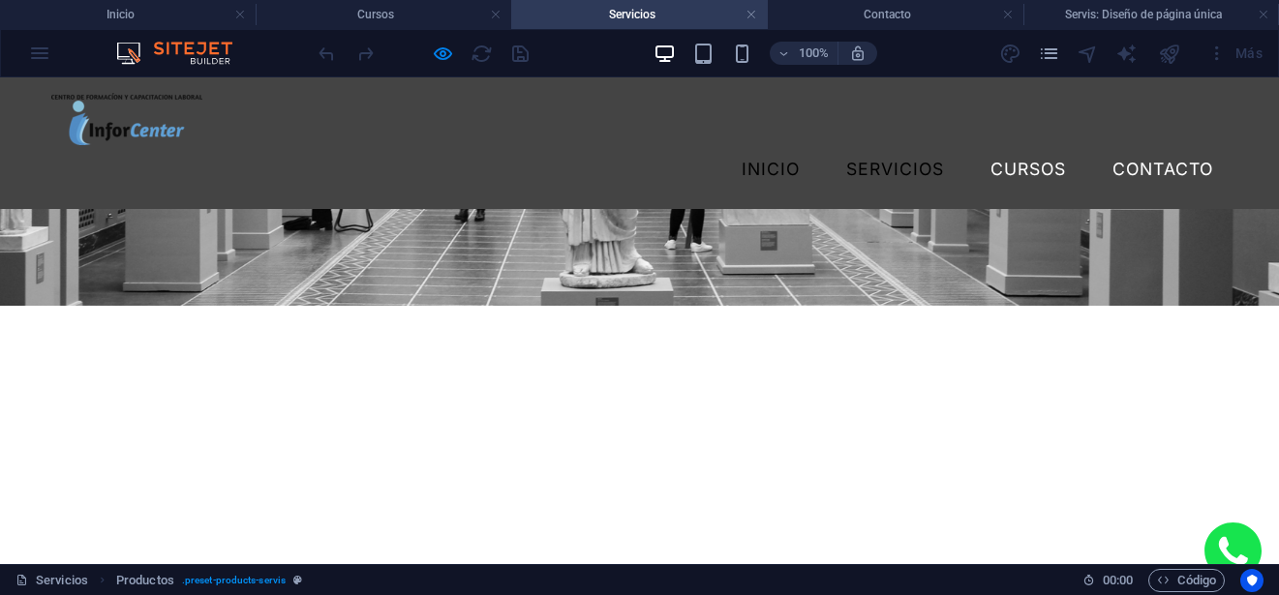
click at [768, 145] on link "INICIO" at bounding box center [770, 169] width 89 height 48
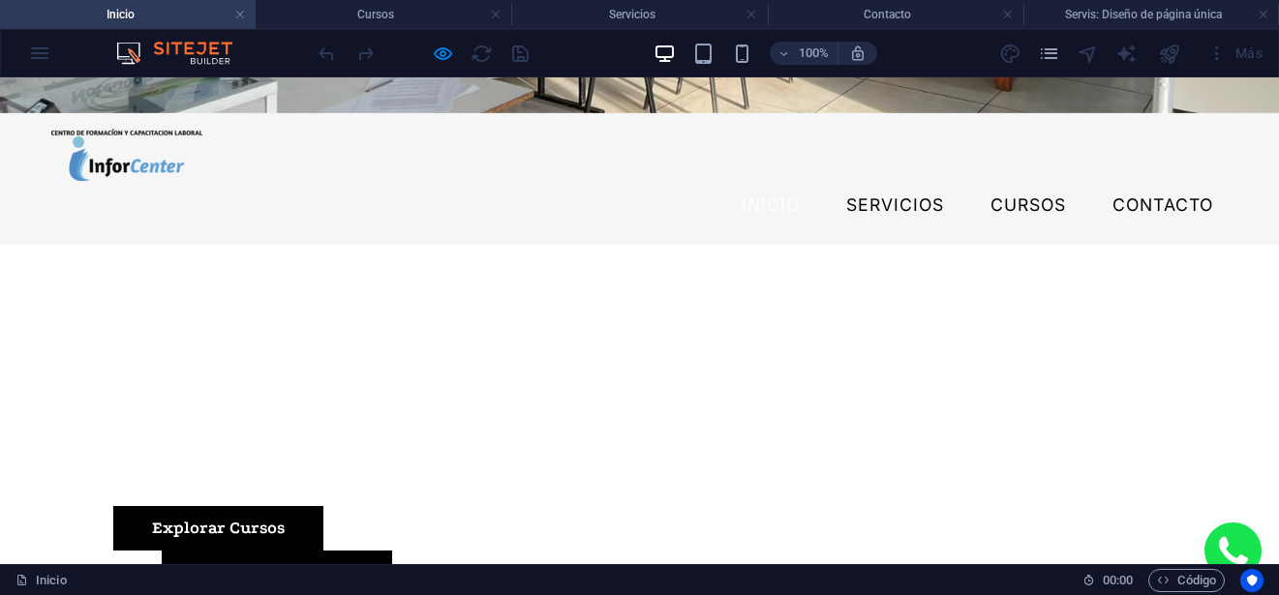
scroll to position [0, 0]
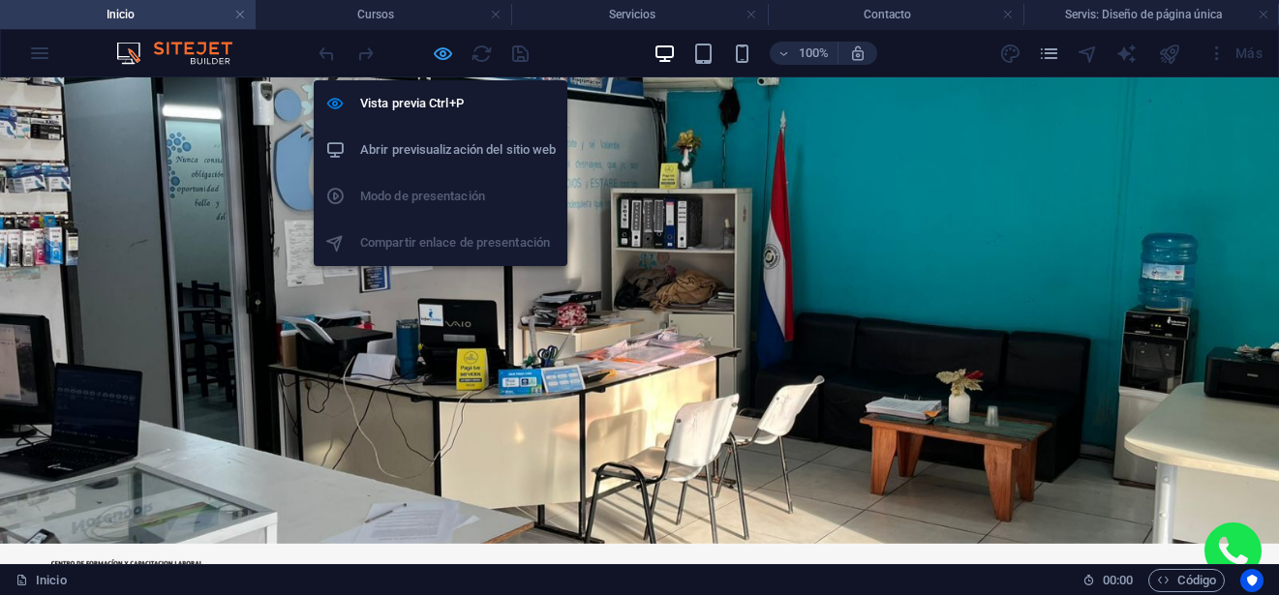
click at [443, 47] on icon "button" at bounding box center [443, 54] width 22 height 22
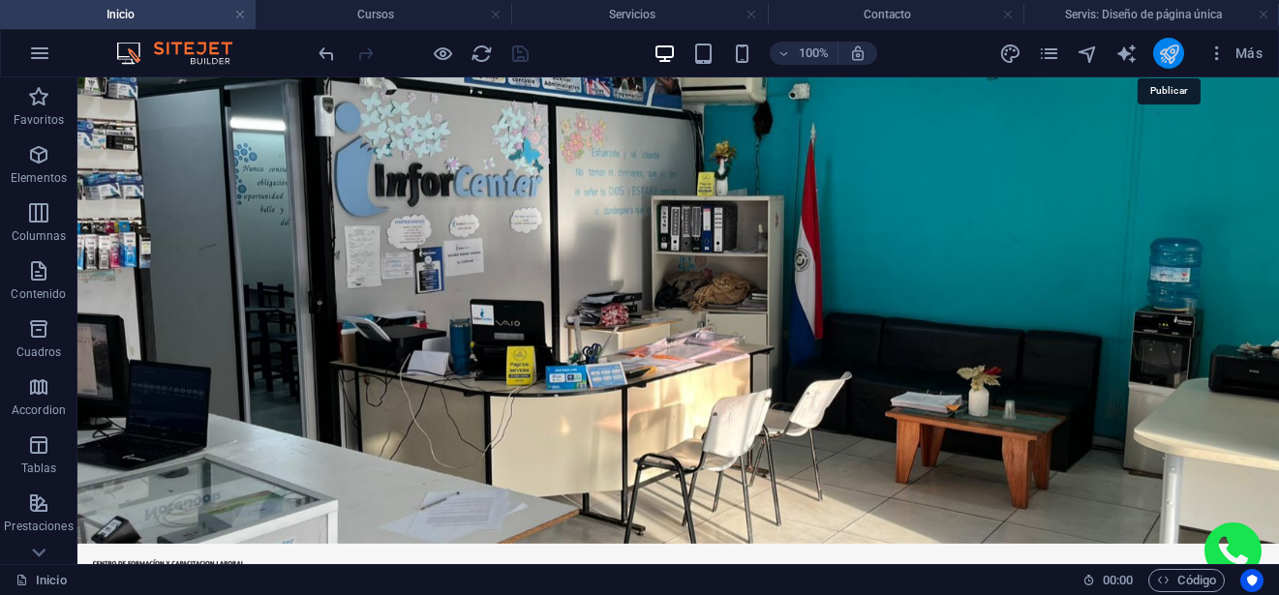
click at [1175, 53] on icon "publish" at bounding box center [1169, 54] width 22 height 22
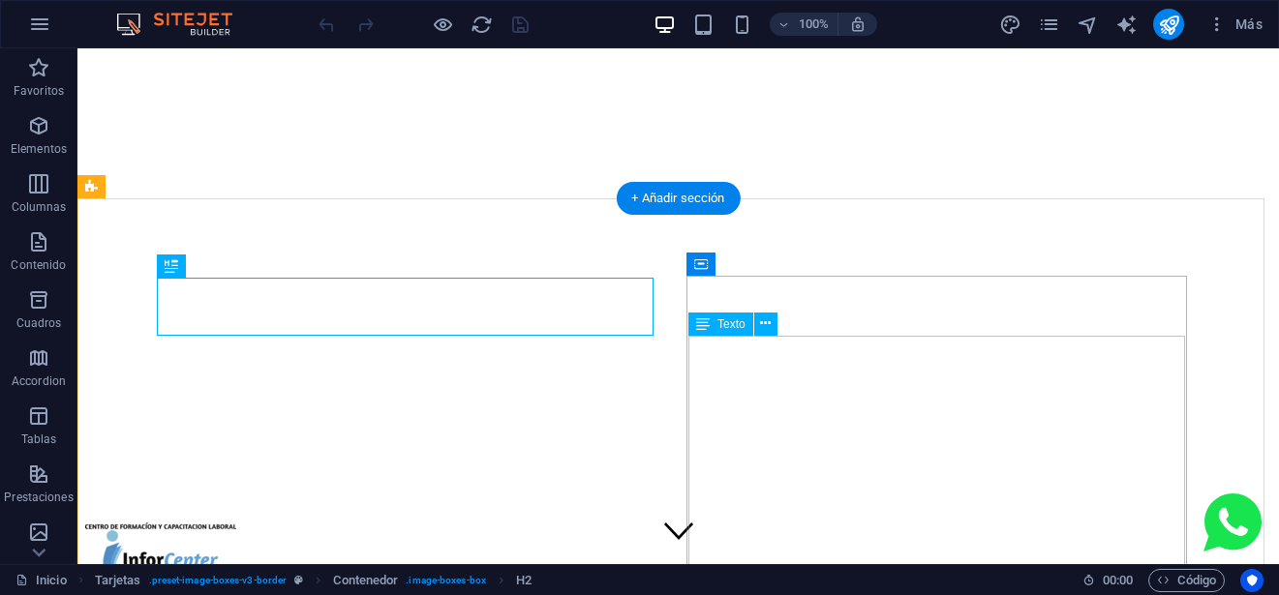
scroll to position [317, 0]
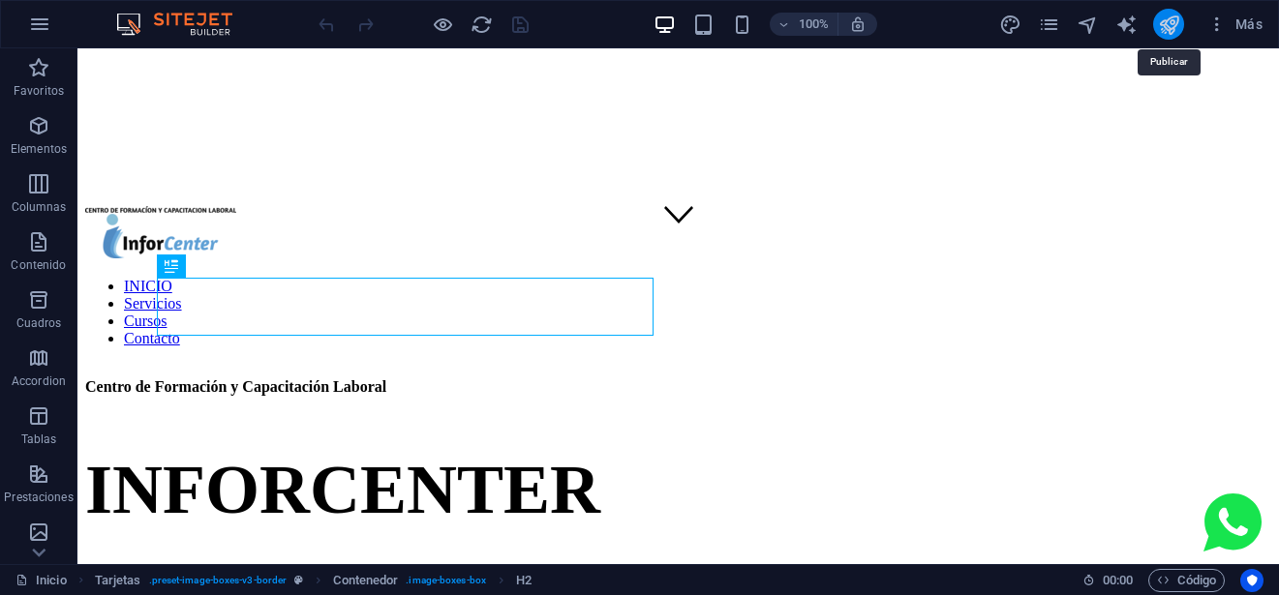
click at [1174, 22] on icon "publish" at bounding box center [1169, 25] width 22 height 22
